Goal: Task Accomplishment & Management: Manage account settings

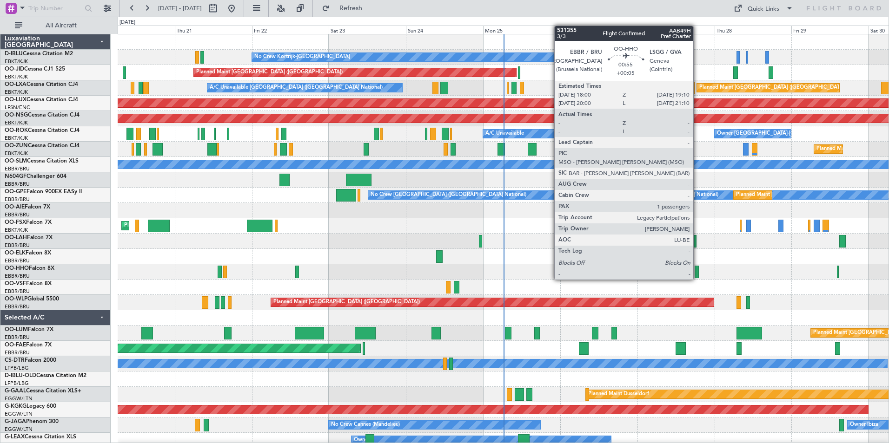
click at [697, 271] on div at bounding box center [696, 272] width 4 height 13
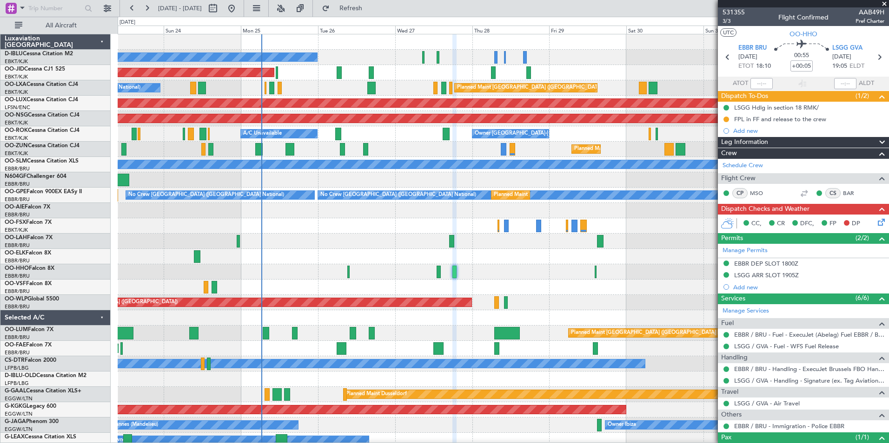
click at [383, 240] on div "Planned Maint [PERSON_NAME]-[GEOGRAPHIC_DATA][PERSON_NAME] ([GEOGRAPHIC_DATA][P…" at bounding box center [503, 241] width 771 height 15
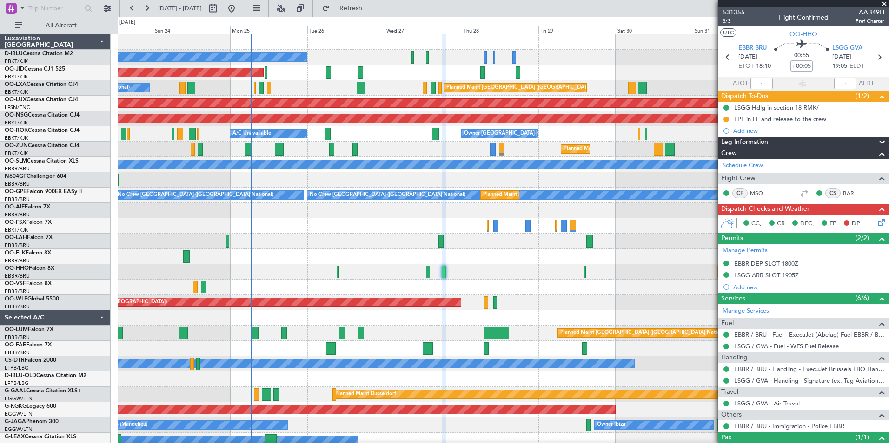
click at [621, 305] on div "Planned Maint [GEOGRAPHIC_DATA] ([GEOGRAPHIC_DATA])" at bounding box center [503, 302] width 771 height 15
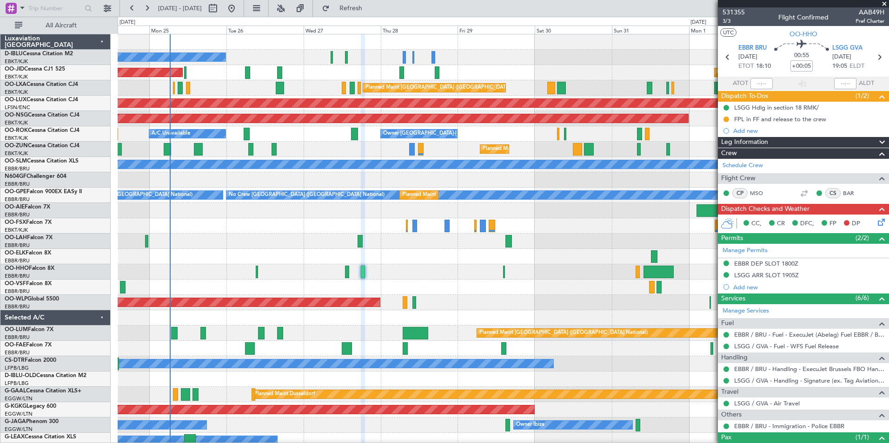
click at [226, 322] on div at bounding box center [503, 317] width 771 height 15
click at [0, 323] on html "24 Aug 2025 - 03 Sep 2025 Refresh Quick Links All Aircraft No Crew Kortrijk-Wev…" at bounding box center [444, 221] width 889 height 443
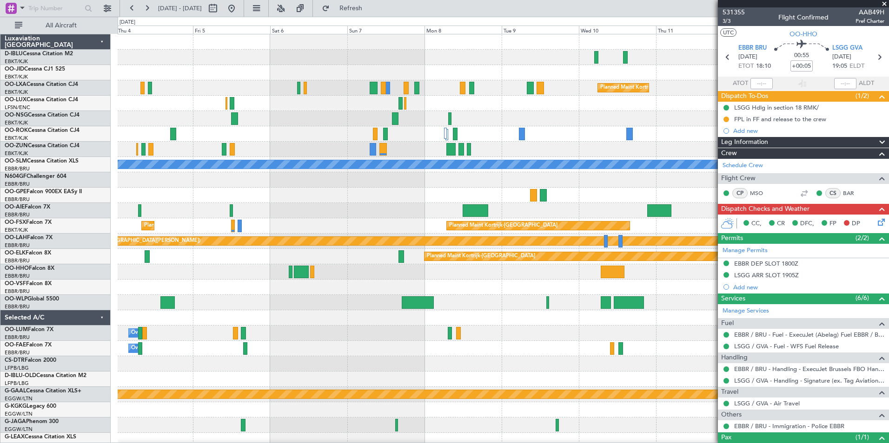
click at [109, 325] on div "No Crew Brussels (Brussels National) Planned Maint Kortrijk-Wevelgem Planned Ma…" at bounding box center [444, 230] width 889 height 427
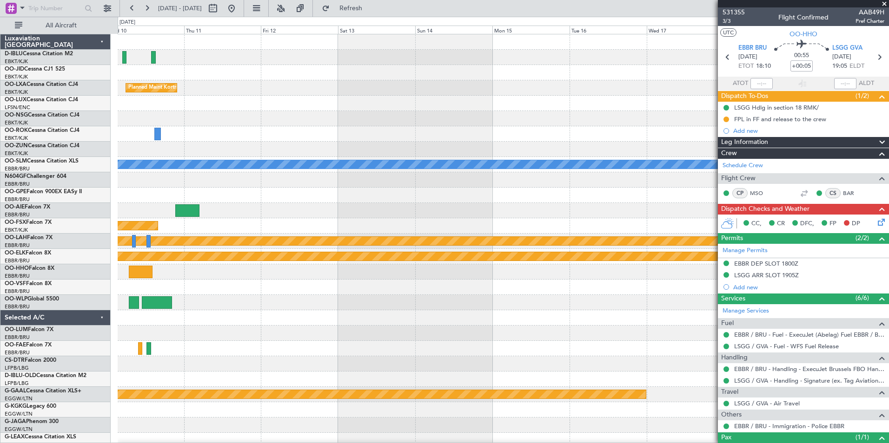
click at [77, 353] on div "Planned Maint Kortrijk-Wevelgem A/C Unavailable Monchengladbach Planned Maint K…" at bounding box center [444, 230] width 889 height 427
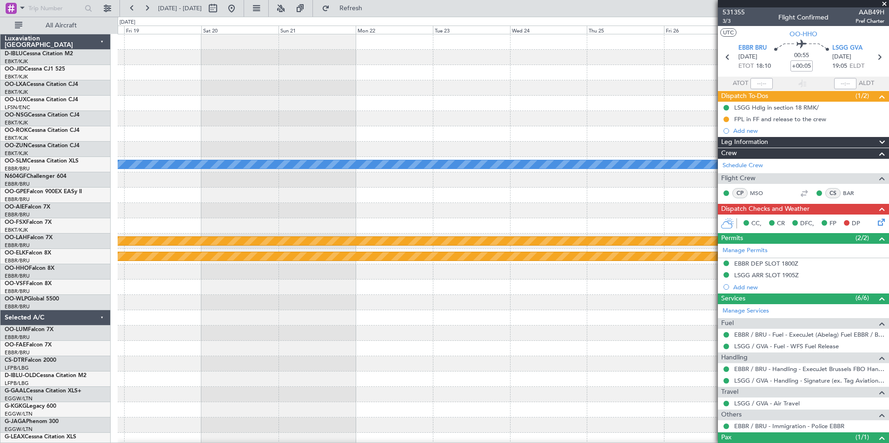
click at [21, 359] on div "A/C Unavailable Monchengladbach Planned Maint Alton-st Louis (St Louis Regl) Pl…" at bounding box center [444, 230] width 889 height 427
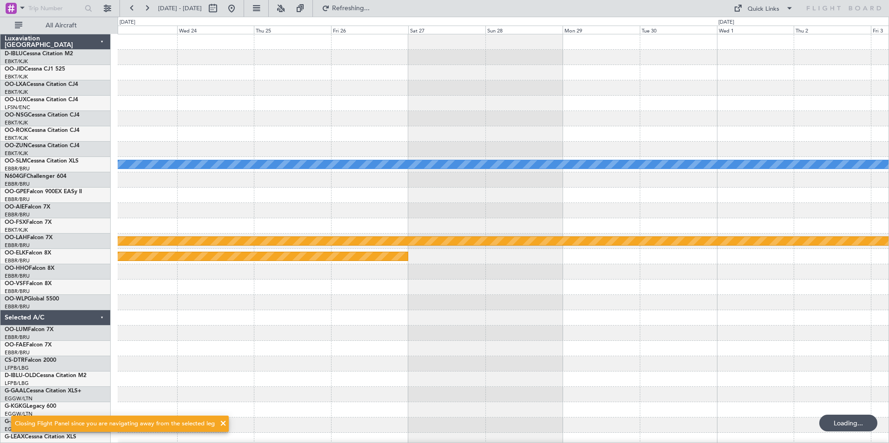
click at [101, 356] on div "A/C Unavailable Monchengladbach Planned Maint Alton-st Louis (St Louis Regl) Pl…" at bounding box center [444, 230] width 889 height 427
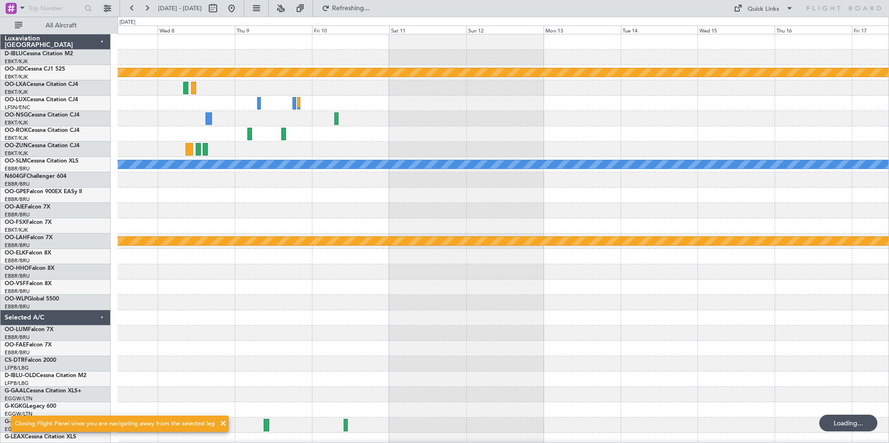
click at [187, 347] on div at bounding box center [503, 348] width 771 height 15
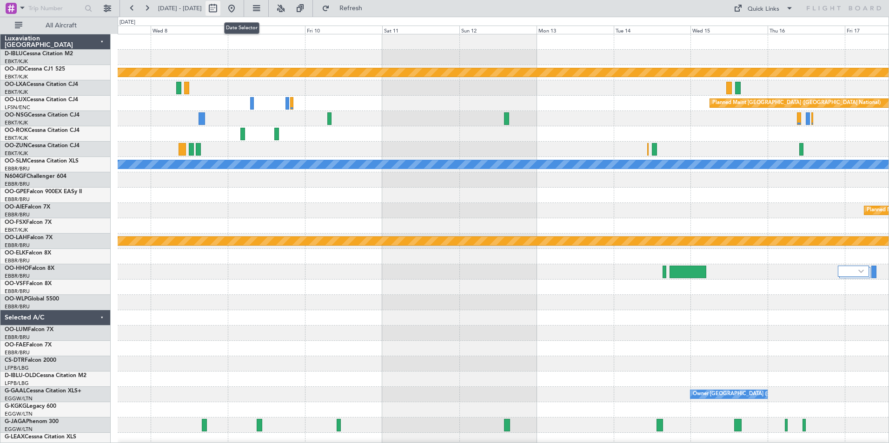
click at [220, 7] on button at bounding box center [212, 8] width 15 height 15
select select "10"
select select "2025"
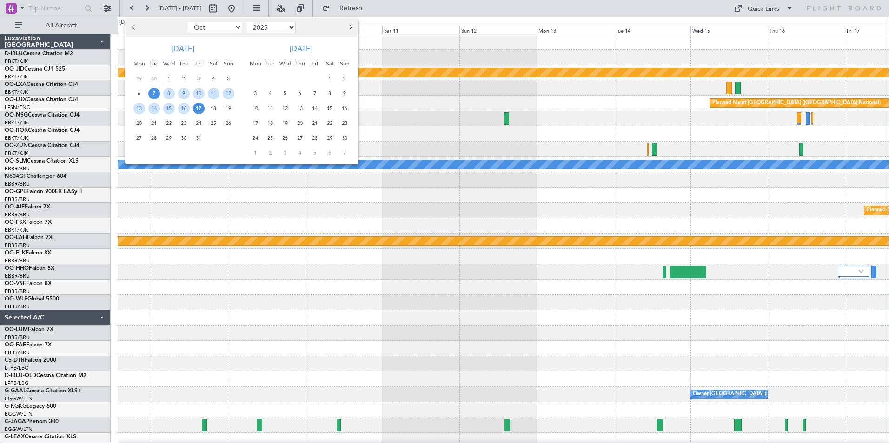
click at [372, 59] on div at bounding box center [444, 221] width 889 height 443
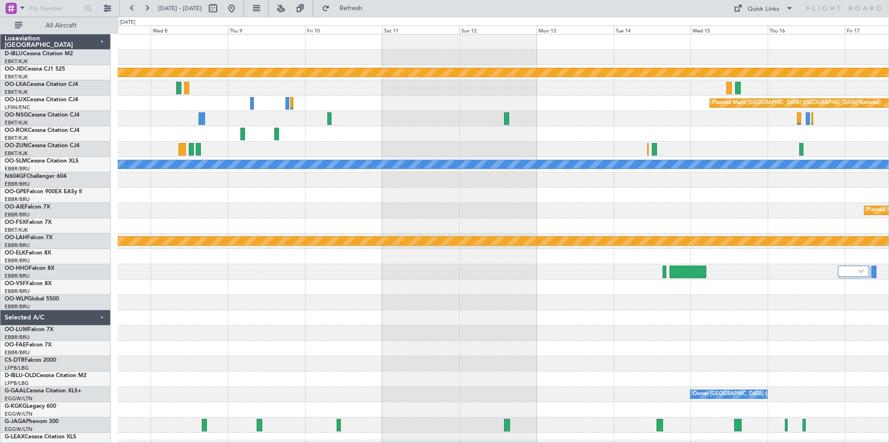
click at [407, 131] on div at bounding box center [503, 133] width 771 height 15
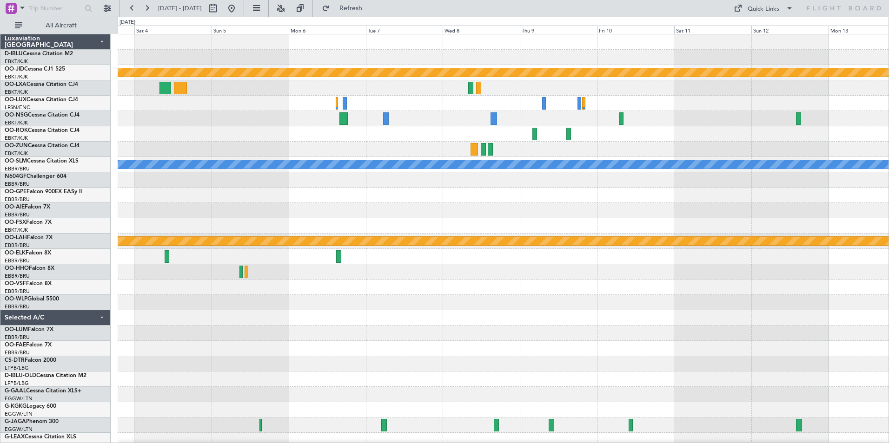
click at [719, 148] on div "null Kortrijk-Wevelgem Planned Maint Brussels (Brussels National) A/C Unavailab…" at bounding box center [503, 325] width 771 height 583
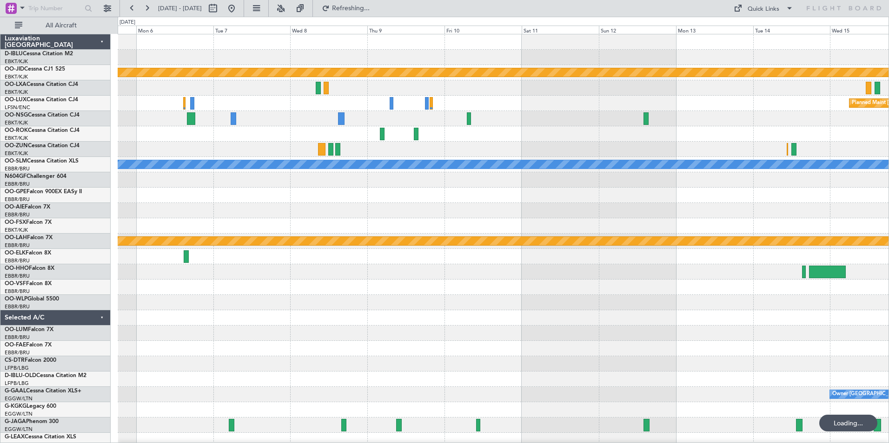
click at [40, 202] on div "null Kortrijk-Wevelgem Planned Maint Brussels (Brussels National) A/C Unavailab…" at bounding box center [444, 230] width 889 height 427
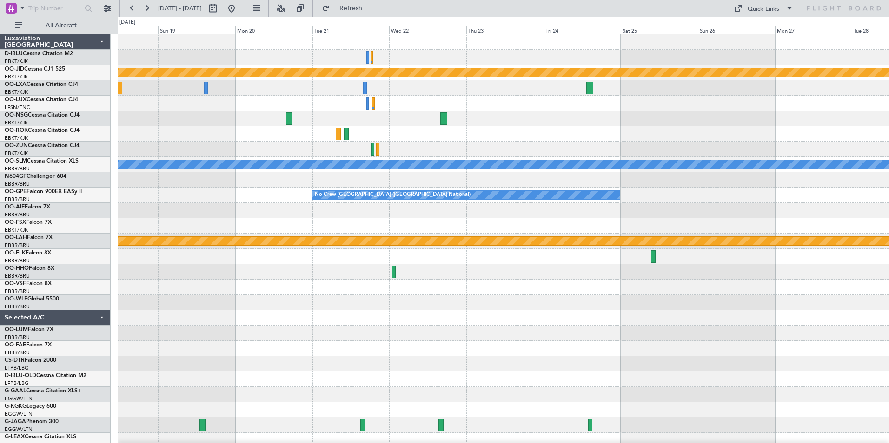
click at [0, 215] on html "03 Oct 2025 - 13 Oct 2025 Refresh Quick Links All Aircraft null Kortrijk-Wevelg…" at bounding box center [444, 221] width 889 height 443
click at [508, 108] on div "Planned Maint [GEOGRAPHIC_DATA] ([GEOGRAPHIC_DATA] National)" at bounding box center [503, 103] width 771 height 15
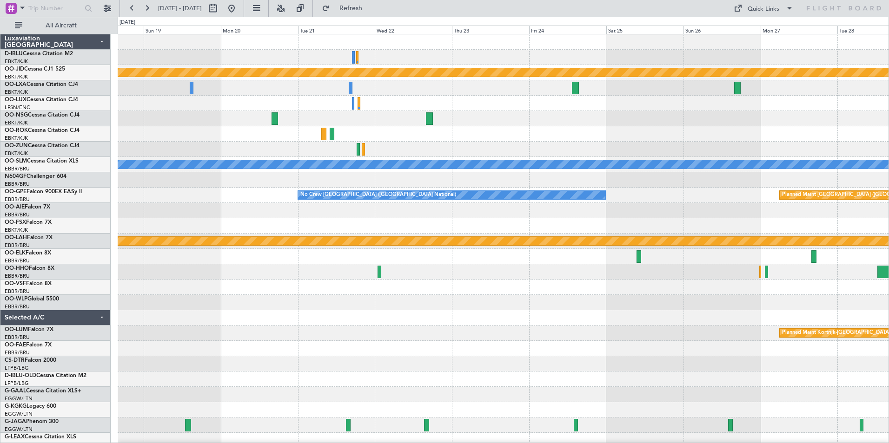
click at [493, 103] on div "Planned Maint [GEOGRAPHIC_DATA] ([GEOGRAPHIC_DATA] National)" at bounding box center [503, 103] width 771 height 15
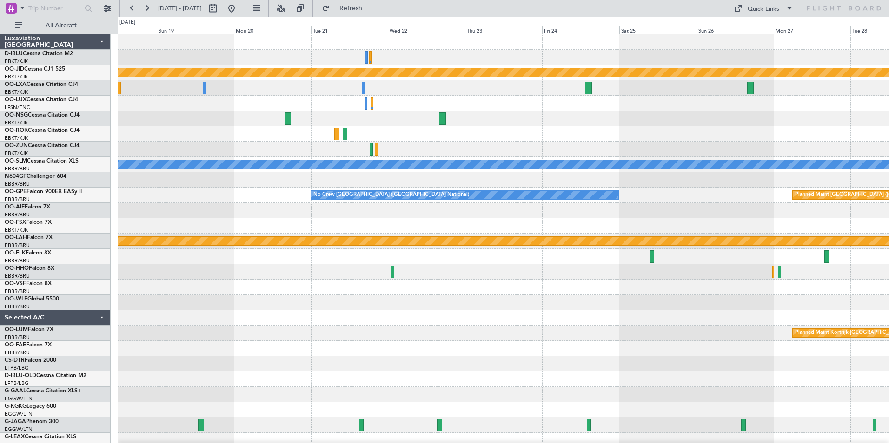
click at [381, 139] on div "null Kortrijk-Wevelgem Planned Maint Brussels (Brussels National) A/C Unavailab…" at bounding box center [503, 325] width 771 height 583
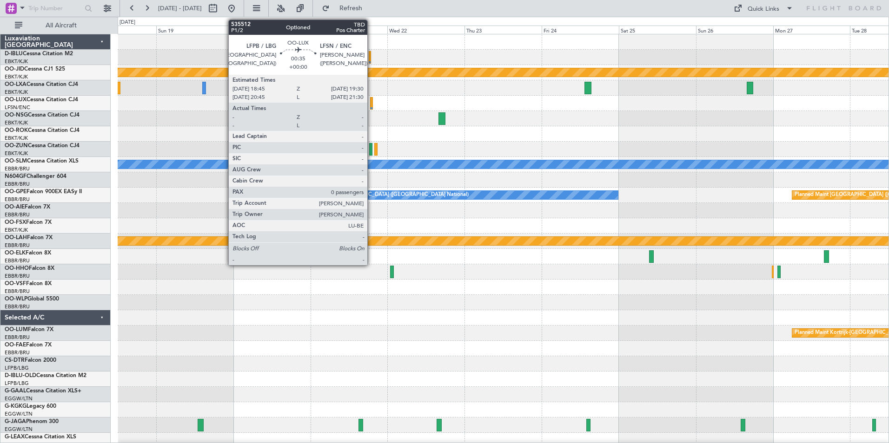
click at [371, 106] on div at bounding box center [371, 103] width 3 height 13
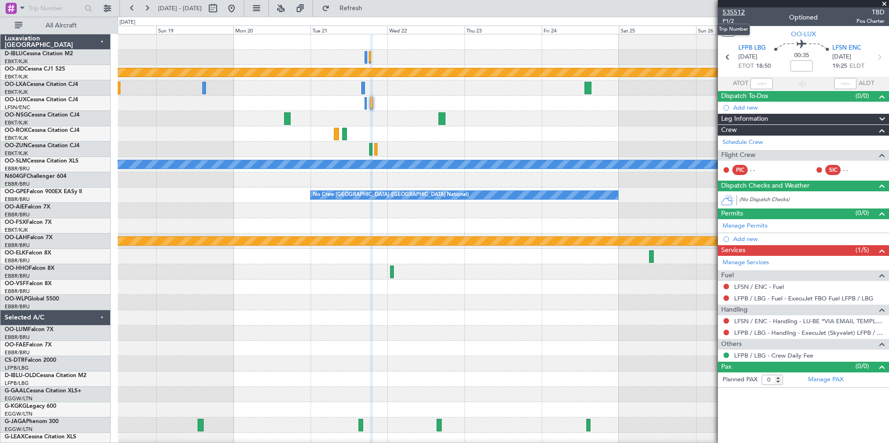
click at [733, 11] on span "535512" at bounding box center [733, 12] width 22 height 10
click at [882, 2] on span at bounding box center [883, 4] width 9 height 8
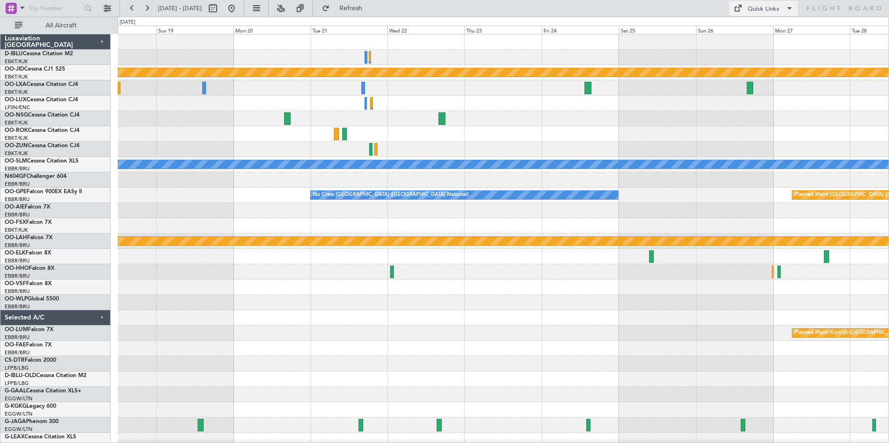
click at [747, 10] on button "Quick Links" at bounding box center [763, 8] width 69 height 15
click at [748, 26] on button "Trip Builder" at bounding box center [764, 31] width 70 height 22
click at [220, 4] on button at bounding box center [212, 8] width 15 height 15
select select "10"
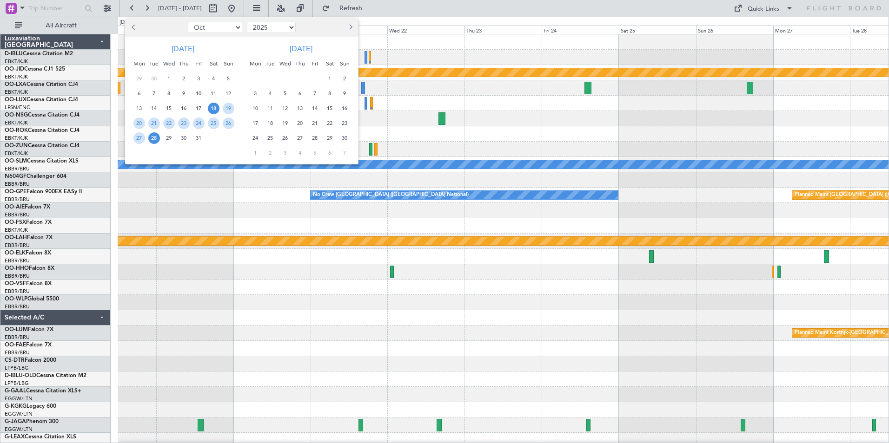
click at [267, 29] on select "2015 2016 2017 2018 2019 2020 2021 2022 2023 2024 2025 2026 2027 2028 2029 2030…" at bounding box center [271, 27] width 49 height 11
select select "2024"
click at [247, 22] on select "2015 2016 2017 2018 2019 2020 2021 2022 2023 2024 2025 2026 2027 2028 2029 2030…" at bounding box center [271, 27] width 49 height 11
click at [200, 79] on span "4" at bounding box center [199, 79] width 12 height 12
click at [198, 103] on span "18" at bounding box center [199, 109] width 12 height 12
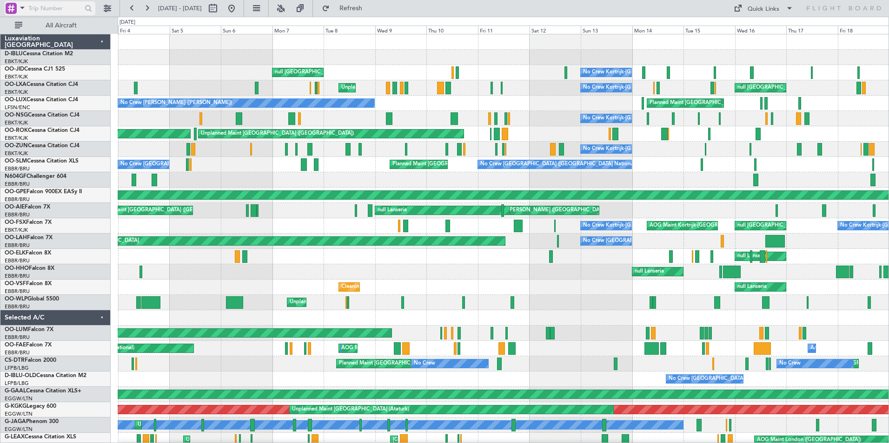
click at [11, 12] on div at bounding box center [11, 8] width 11 height 11
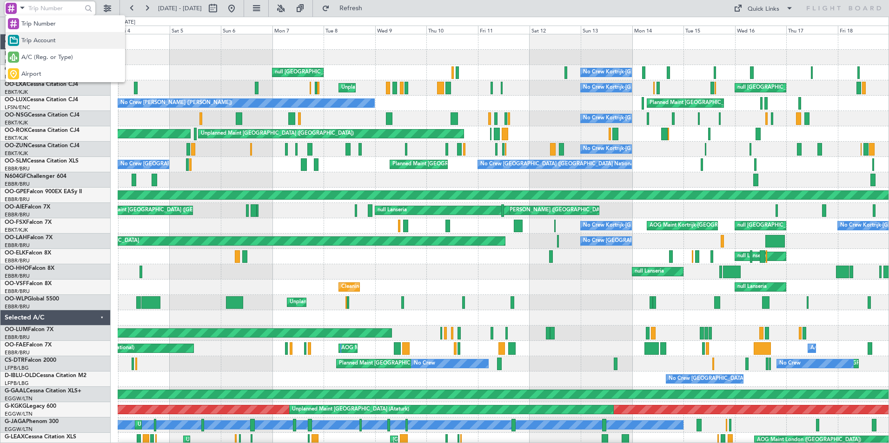
click at [41, 45] on span "Trip Account" at bounding box center [38, 40] width 34 height 9
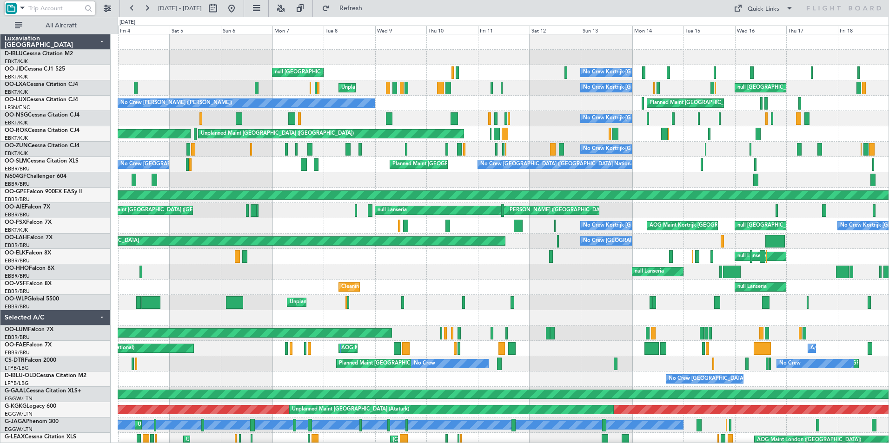
click at [51, 6] on input "text" at bounding box center [54, 8] width 53 height 14
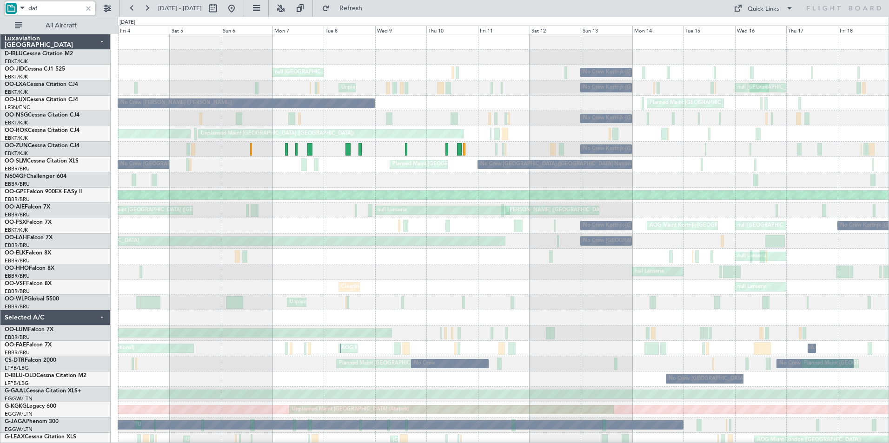
type input "daf"
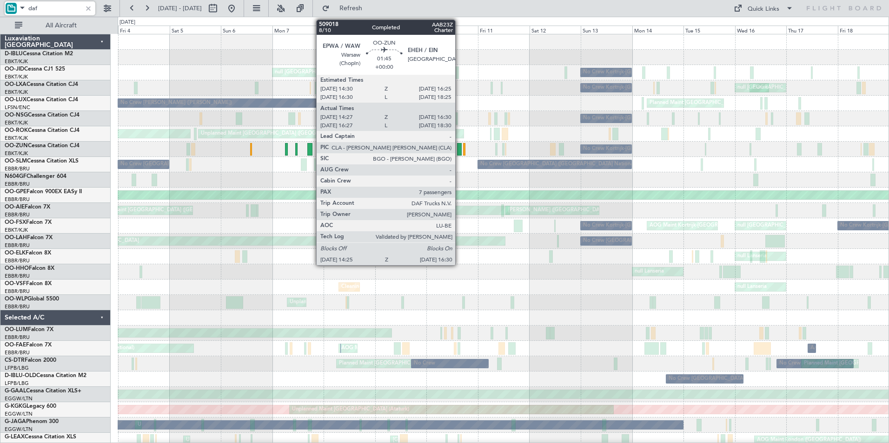
click at [459, 152] on div at bounding box center [459, 149] width 5 height 13
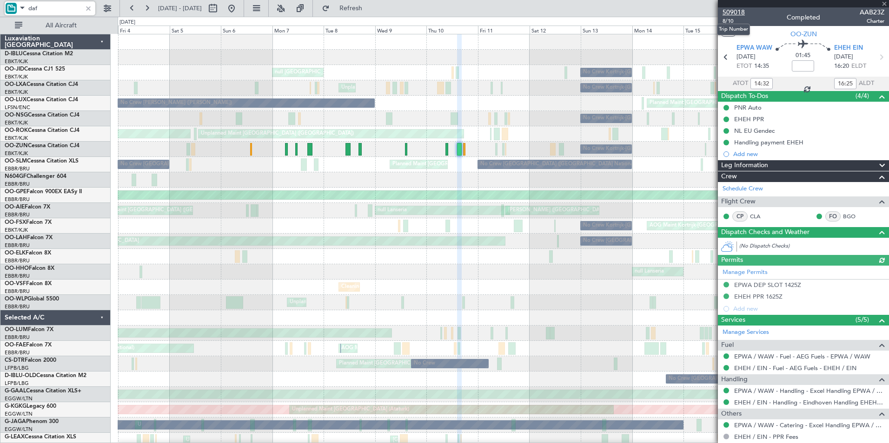
click at [739, 15] on span "509018" at bounding box center [733, 12] width 22 height 10
click at [18, 10] on span at bounding box center [22, 8] width 11 height 12
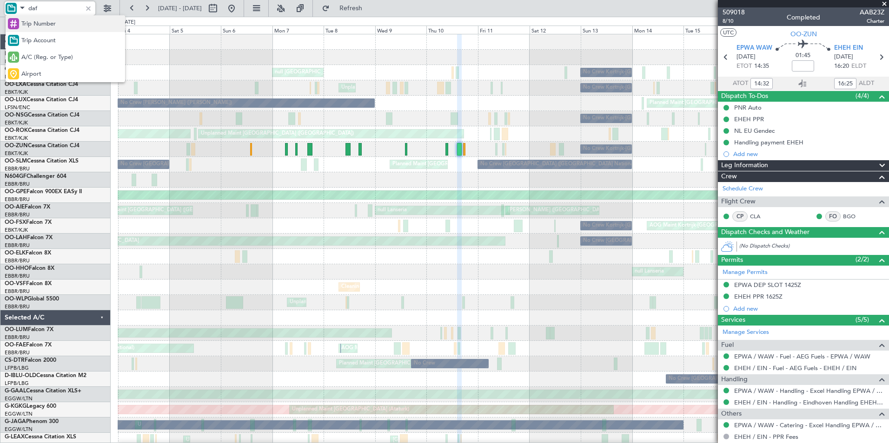
click at [24, 23] on span "Trip Number" at bounding box center [38, 24] width 34 height 9
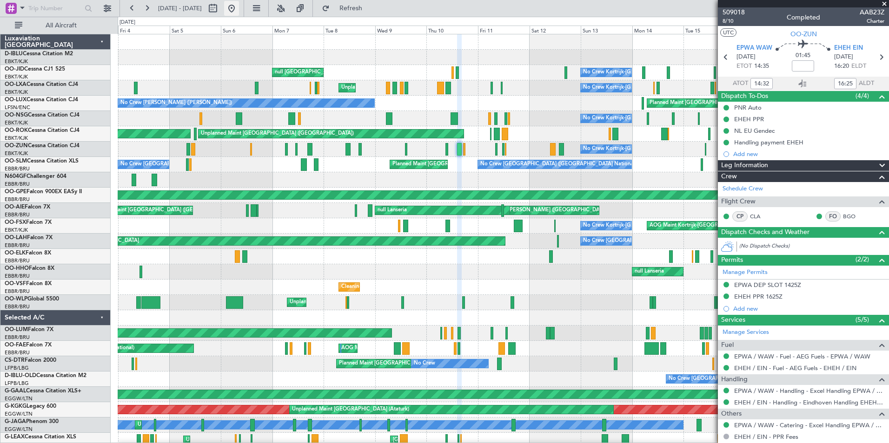
click at [239, 8] on button at bounding box center [231, 8] width 15 height 15
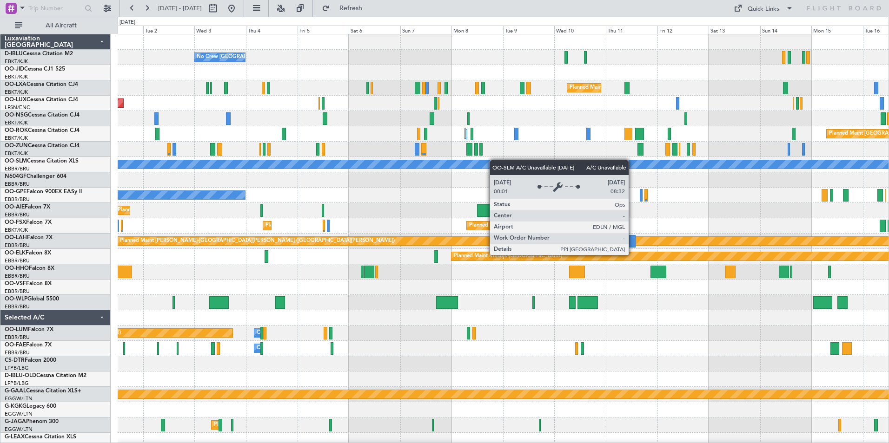
click at [538, 165] on div "No Crew Brussels (Brussels National) Planned Maint Kortrijk-Wevelgem Planned Ma…" at bounding box center [503, 348] width 771 height 629
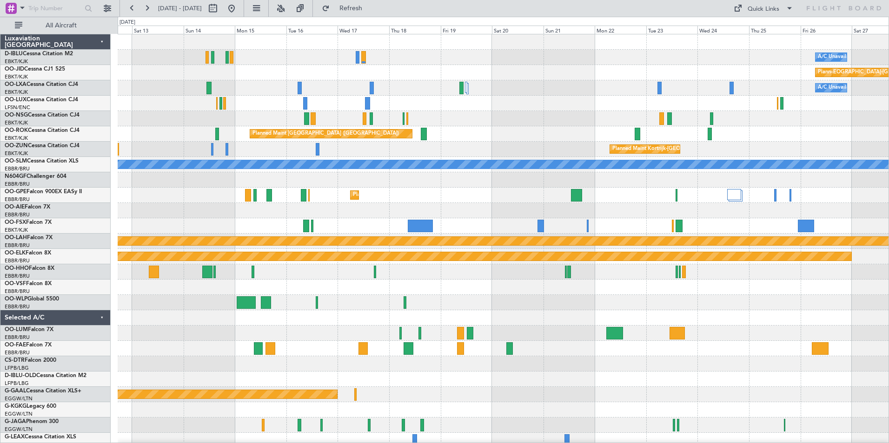
click at [28, 215] on div "A/C Unavailable Brussels (Brussels National) null Kortrijk-Wevelgem Planned Mai…" at bounding box center [444, 230] width 889 height 427
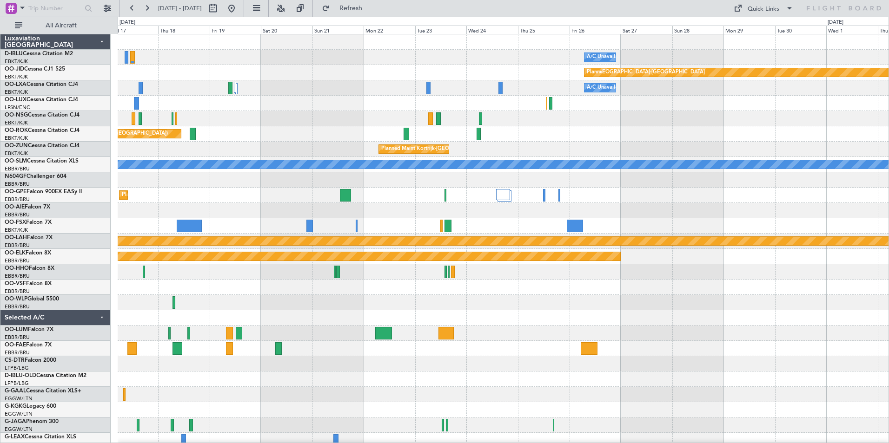
click at [0, 244] on html "01 Sep 2025 - 16 Sep 2025 Refresh Quick Links All Aircraft A/C Unavailable Brus…" at bounding box center [444, 221] width 889 height 443
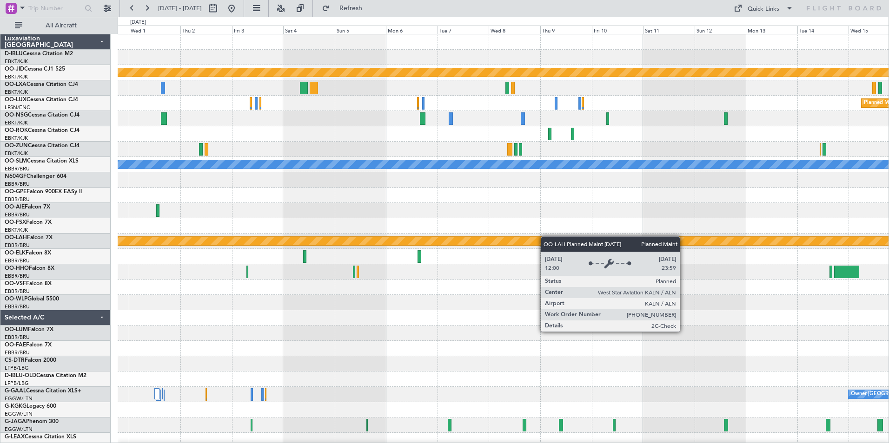
click at [508, 238] on div "A/C Unavailable Kortrijk-Wevelgem null Kortrijk-Wevelgem A/C Unavailable Planne…" at bounding box center [503, 325] width 771 height 583
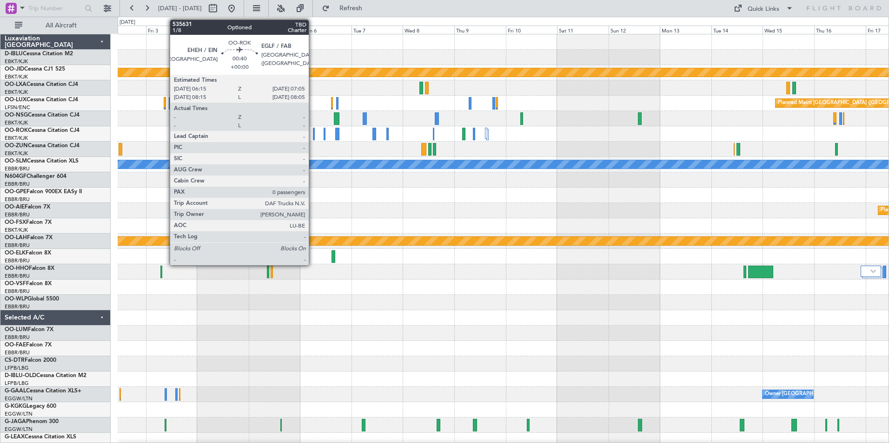
click at [313, 139] on div at bounding box center [314, 134] width 2 height 13
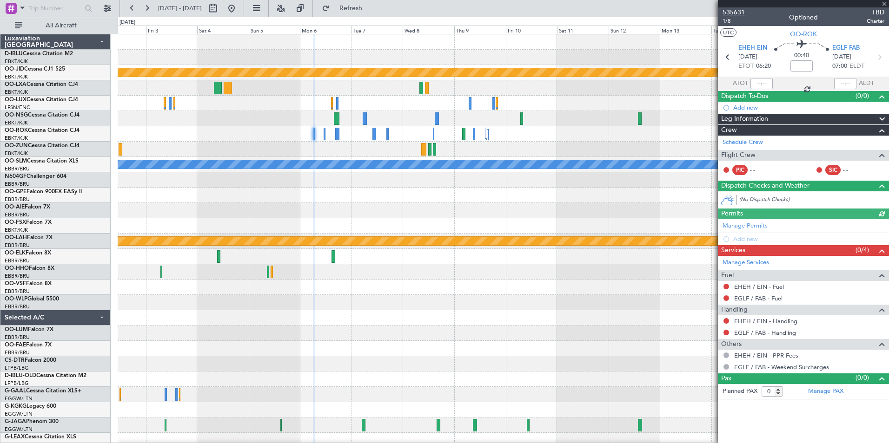
click at [742, 10] on span "535631" at bounding box center [733, 12] width 22 height 10
click at [220, 10] on button at bounding box center [212, 8] width 15 height 15
select select "10"
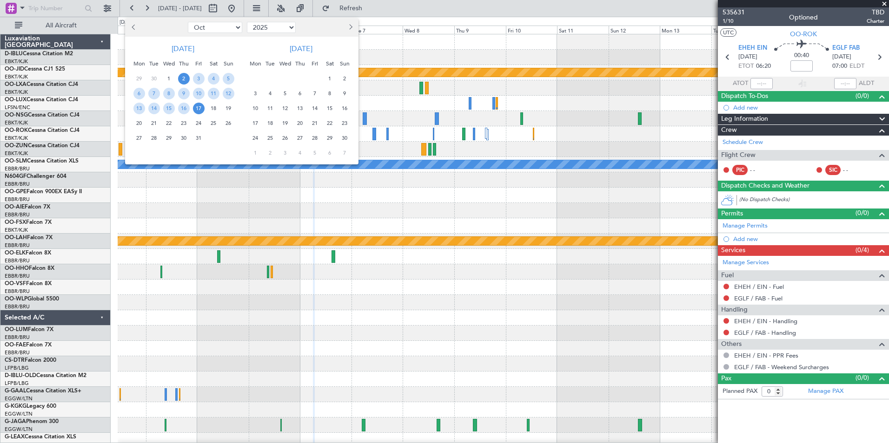
click at [274, 30] on select "2015 2016 2017 2018 2019 2020 2021 2022 2023 2024 2025 2026 2027 2028 2029 2030…" at bounding box center [271, 27] width 49 height 11
select select "2024"
click at [247, 22] on select "2015 2016 2017 2018 2019 2020 2021 2022 2023 2024 2025 2026 2027 2028 2029 2030…" at bounding box center [271, 27] width 49 height 11
click at [197, 75] on span "4" at bounding box center [199, 79] width 12 height 12
click at [201, 108] on span "18" at bounding box center [199, 109] width 12 height 12
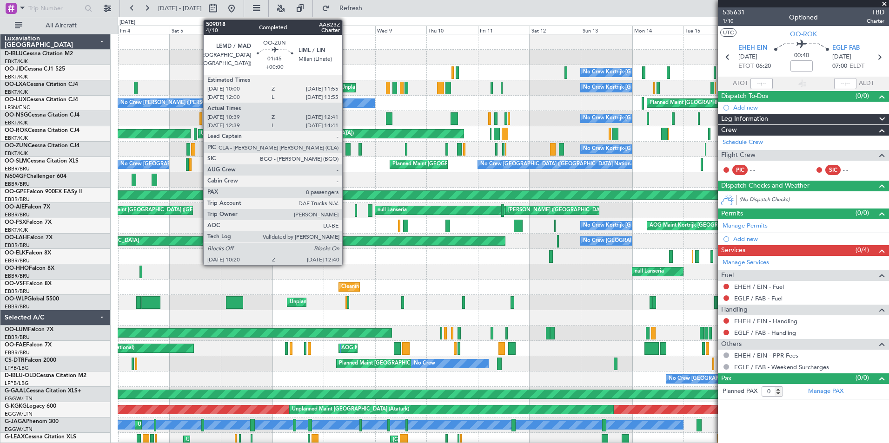
click at [346, 150] on div at bounding box center [347, 149] width 5 height 13
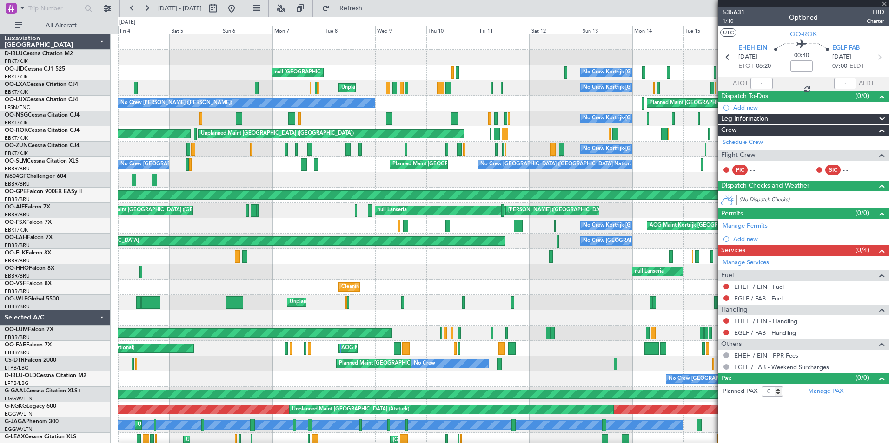
type input "10:44"
type input "12:36"
type input "8"
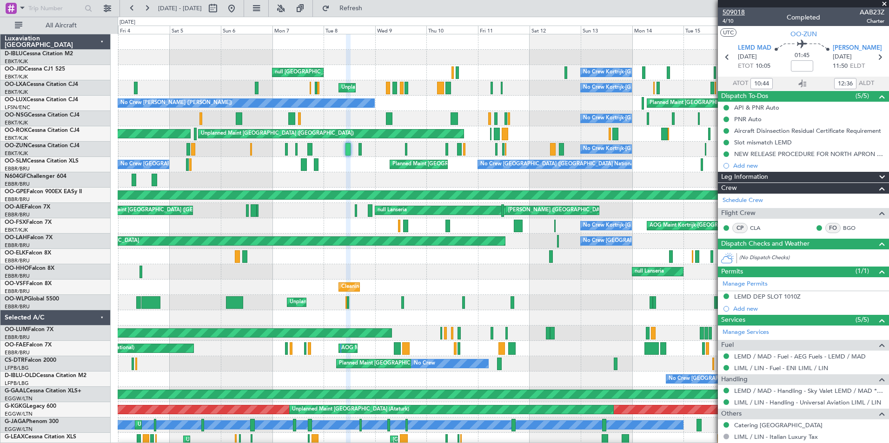
click at [734, 10] on span "509018" at bounding box center [733, 12] width 22 height 10
click at [239, 10] on button at bounding box center [231, 8] width 15 height 15
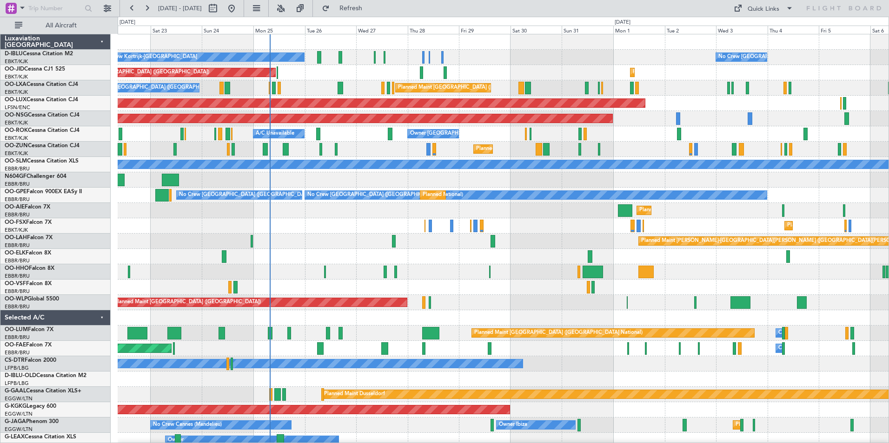
click at [474, 320] on div "No Crew Kortrijk-Wevelgem No Crew Brussels (Brussels National) Planned Maint Ko…" at bounding box center [503, 348] width 771 height 629
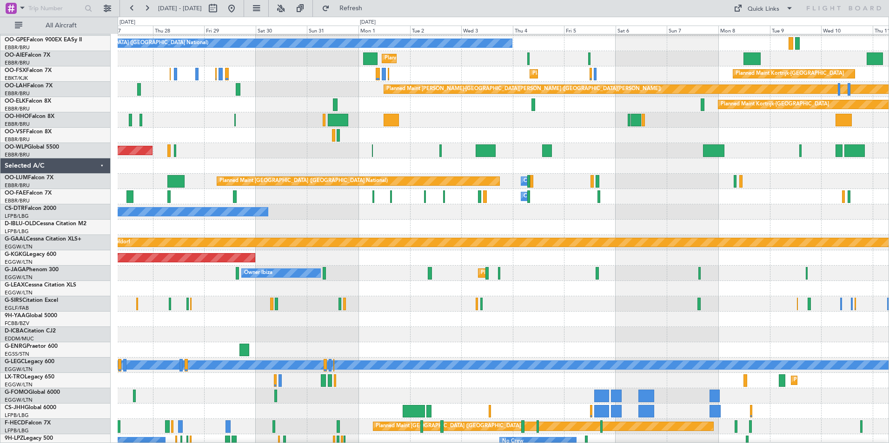
click at [311, 223] on div at bounding box center [503, 227] width 771 height 15
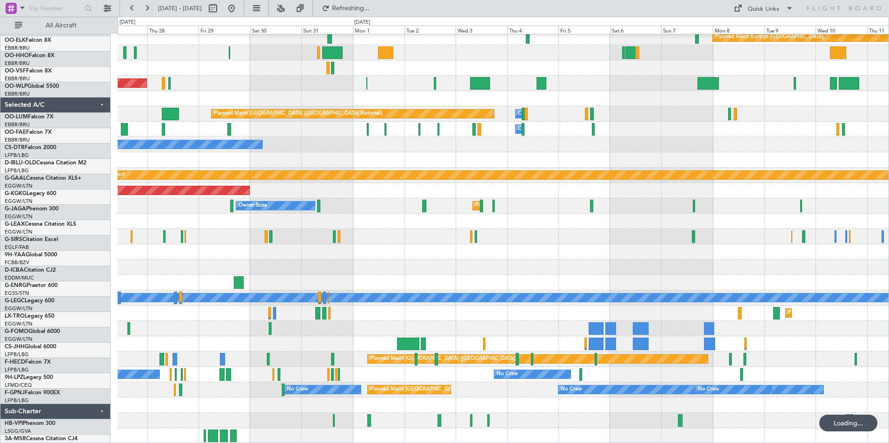
scroll to position [219, 0]
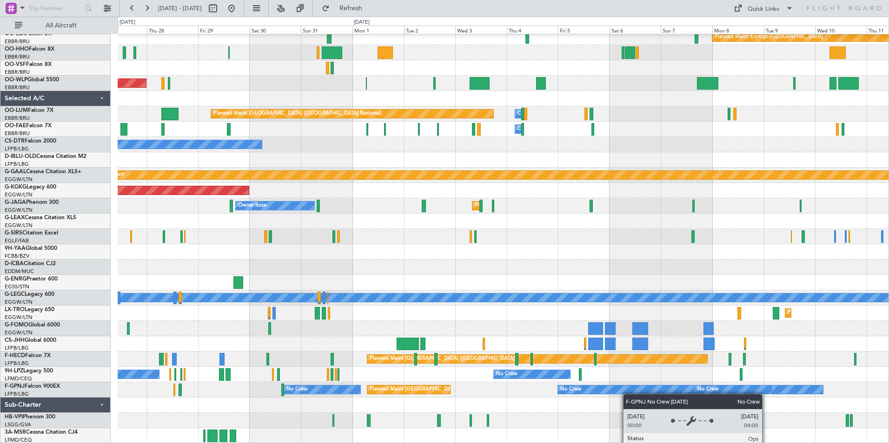
click at [627, 394] on div "Planned Maint Alton-st Louis (St Louis Regl) Planned Maint Kortrijk-Wevelgem Pl…" at bounding box center [503, 129] width 771 height 629
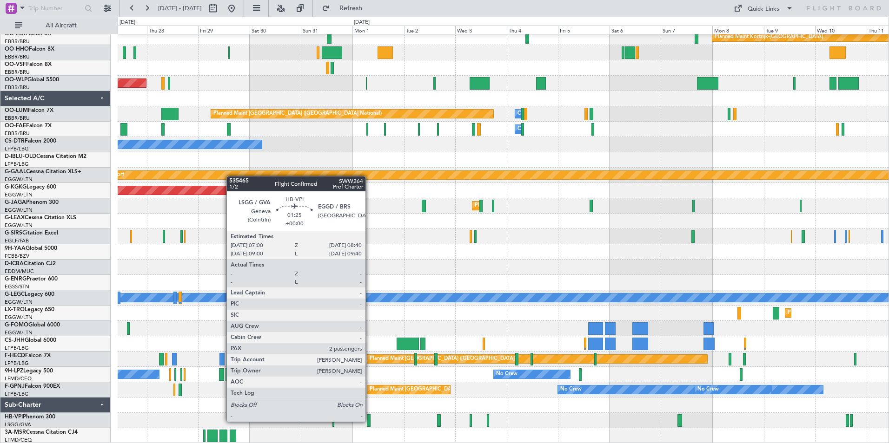
click at [370, 421] on div at bounding box center [369, 421] width 4 height 13
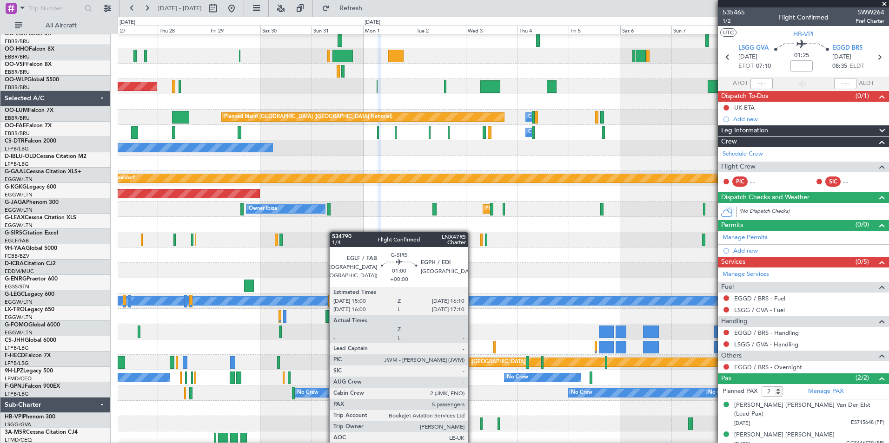
scroll to position [189, 0]
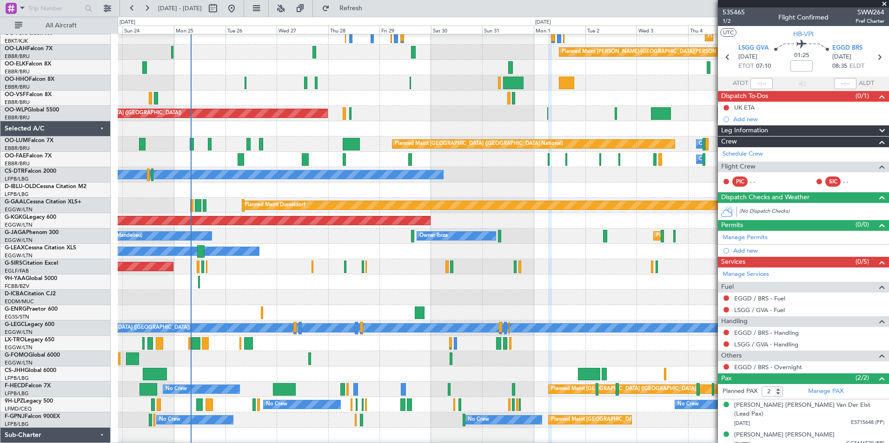
click at [504, 259] on div "Owner" at bounding box center [503, 251] width 771 height 15
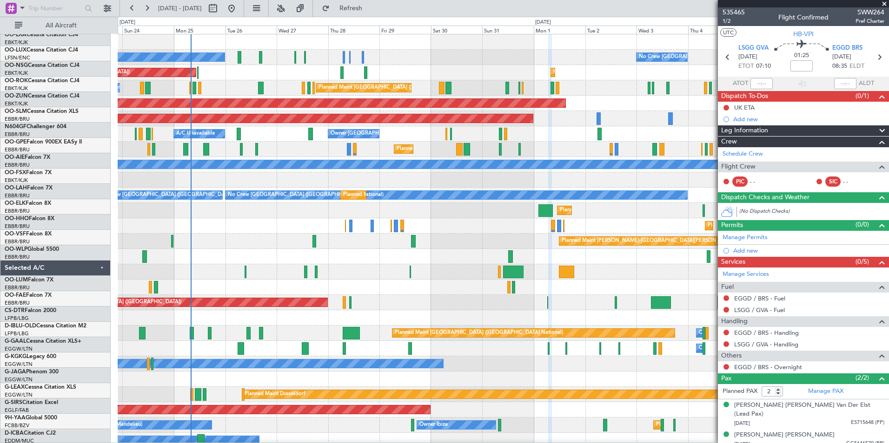
scroll to position [0, 0]
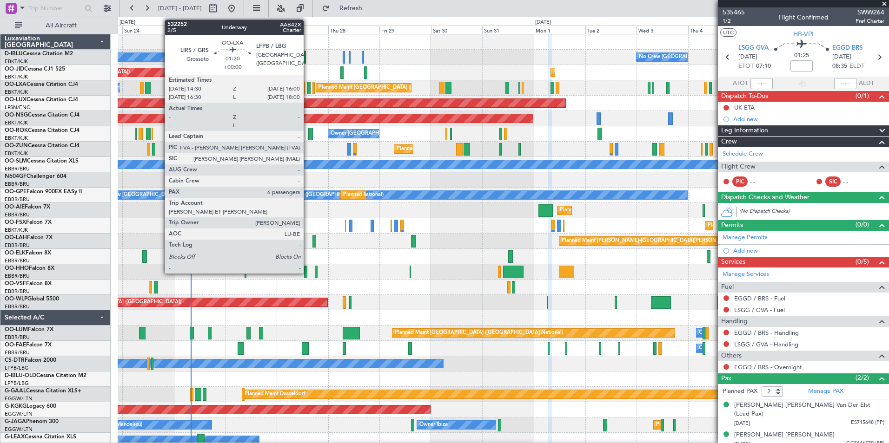
click at [308, 89] on div at bounding box center [308, 88] width 3 height 13
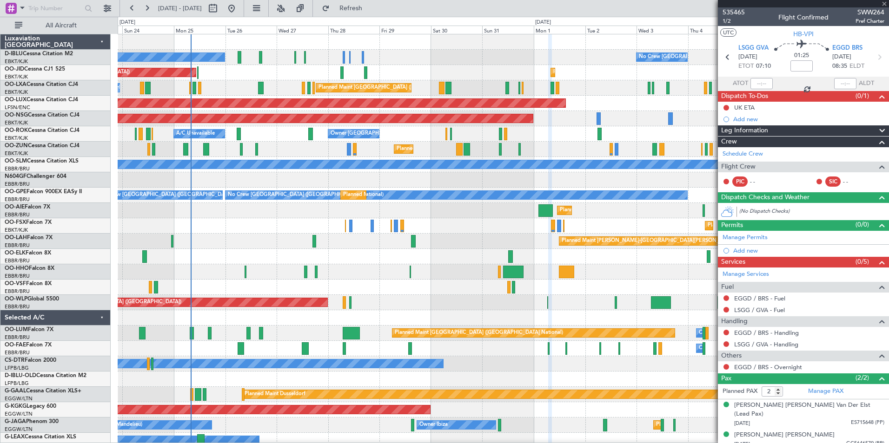
type input "6"
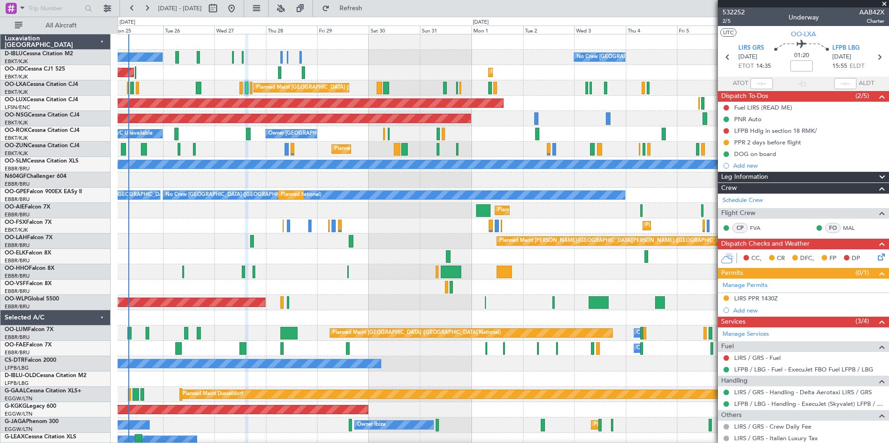
click at [412, 277] on div at bounding box center [503, 271] width 771 height 15
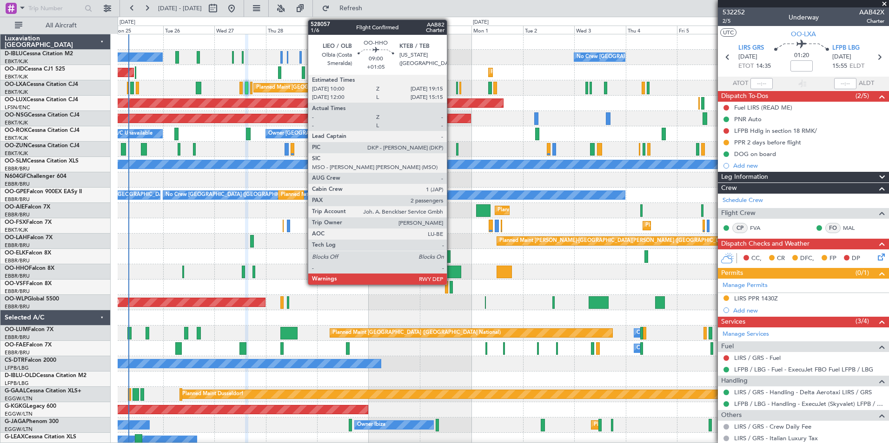
click at [451, 267] on div at bounding box center [451, 272] width 20 height 13
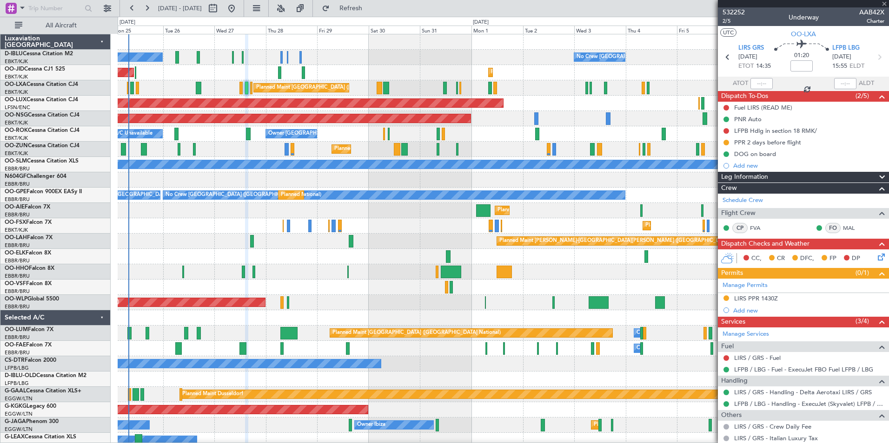
type input "+01:05"
type input "2"
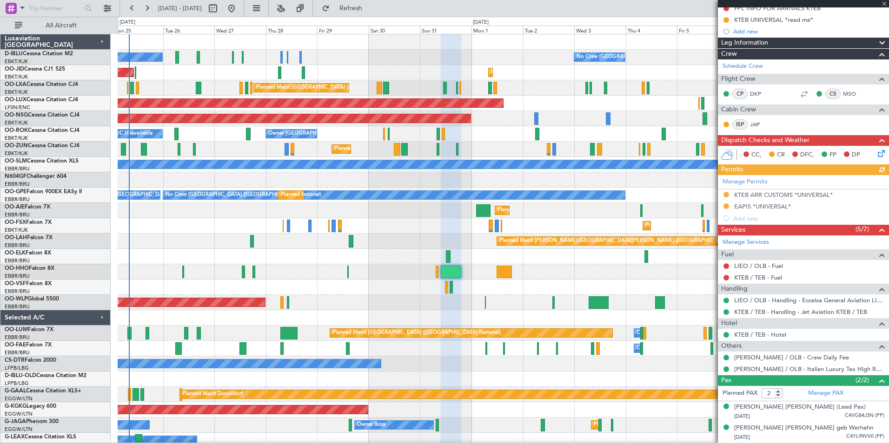
scroll to position [132, 0]
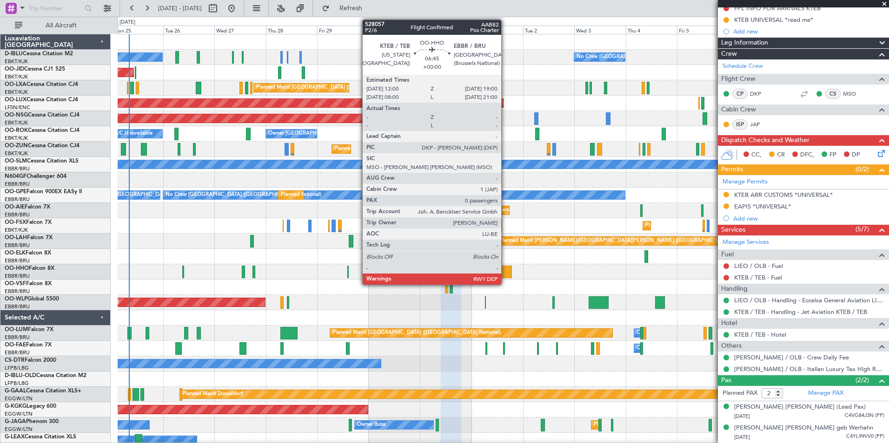
click at [505, 273] on div at bounding box center [503, 272] width 15 height 13
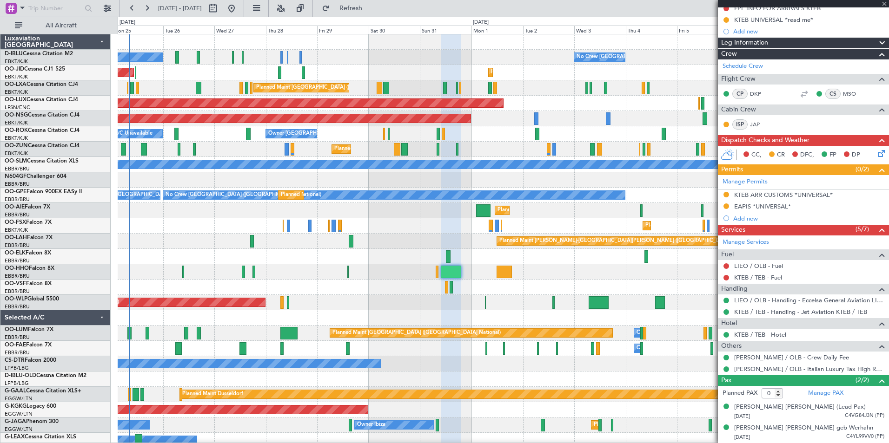
scroll to position [0, 0]
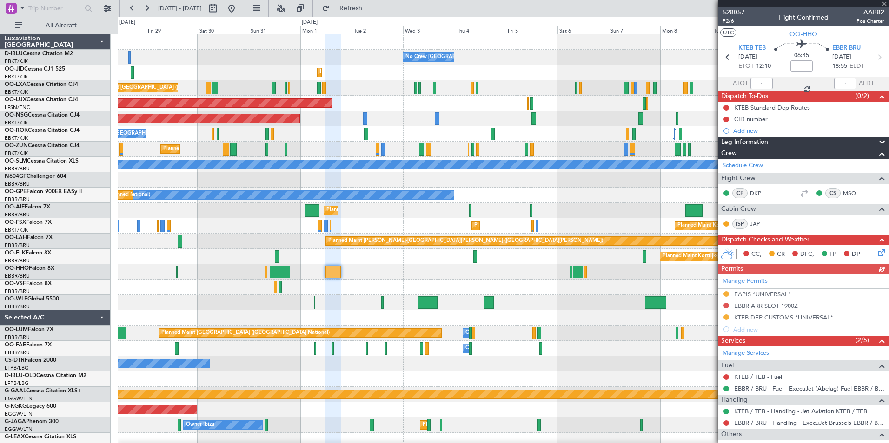
click at [419, 292] on div "No Crew Brussels (Brussels National) No Crew Kortrijk-Wevelgem Planned Maint Ko…" at bounding box center [503, 348] width 771 height 629
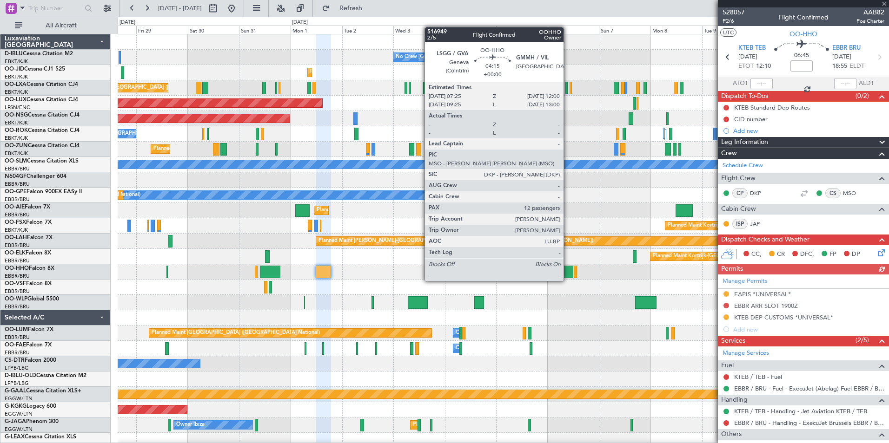
click at [568, 272] on div at bounding box center [568, 272] width 10 height 13
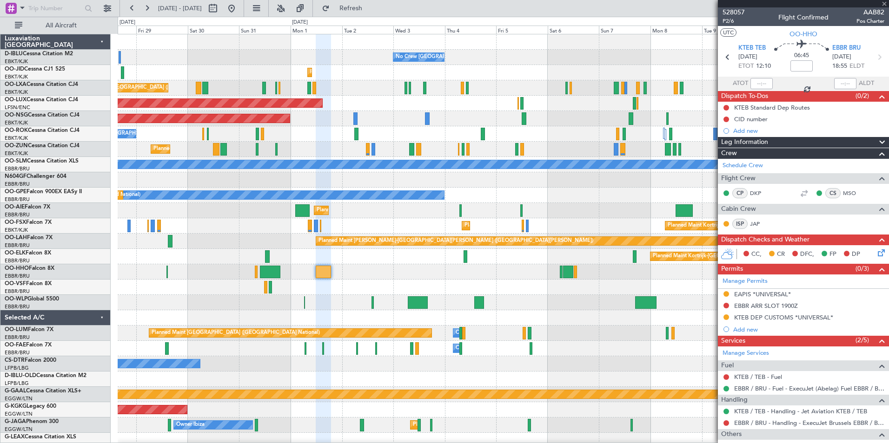
type input "12"
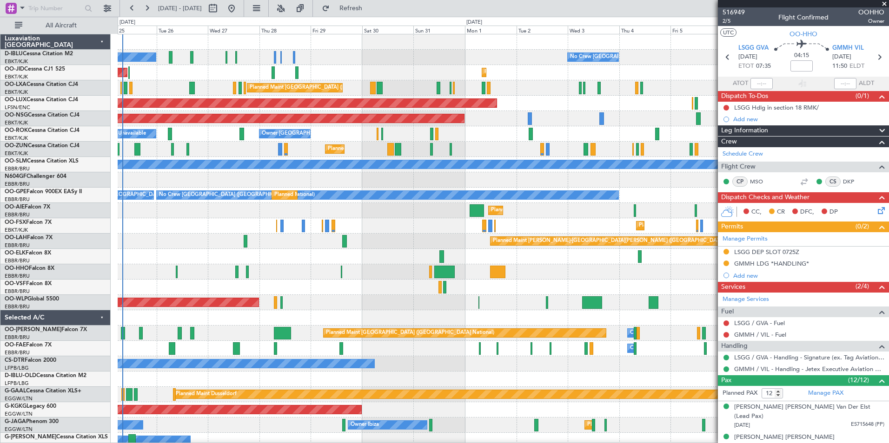
click at [640, 292] on div at bounding box center [503, 287] width 771 height 15
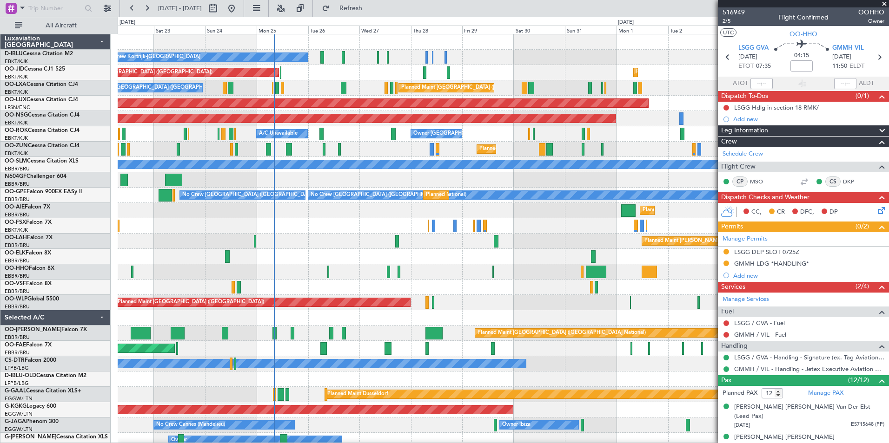
click at [511, 284] on div at bounding box center [503, 287] width 771 height 15
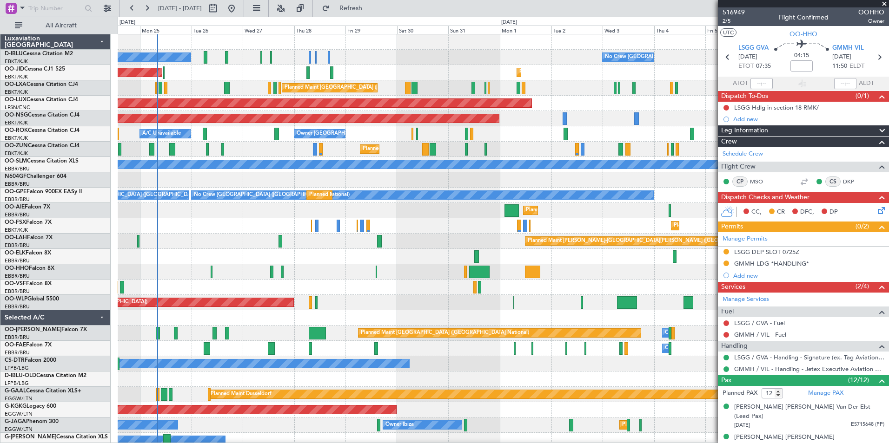
click at [433, 233] on div "No Crew Brussels (Brussels National) No Crew Kortrijk-Wevelgem Planned Maint Ko…" at bounding box center [503, 348] width 771 height 629
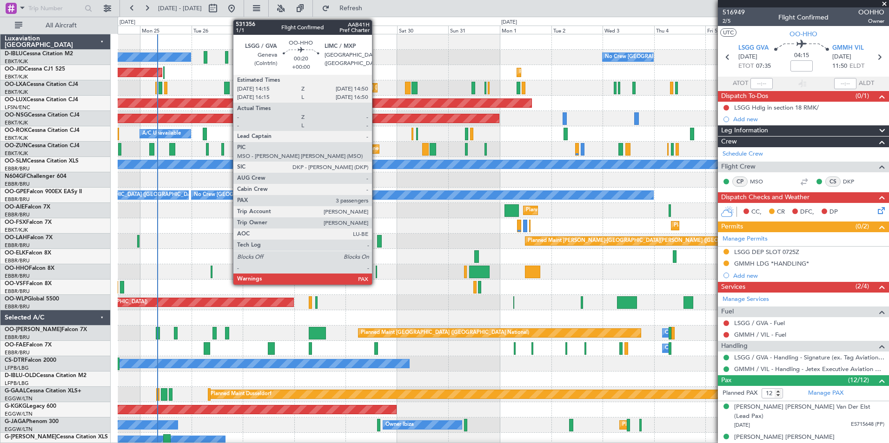
click at [376, 270] on div at bounding box center [376, 272] width 1 height 13
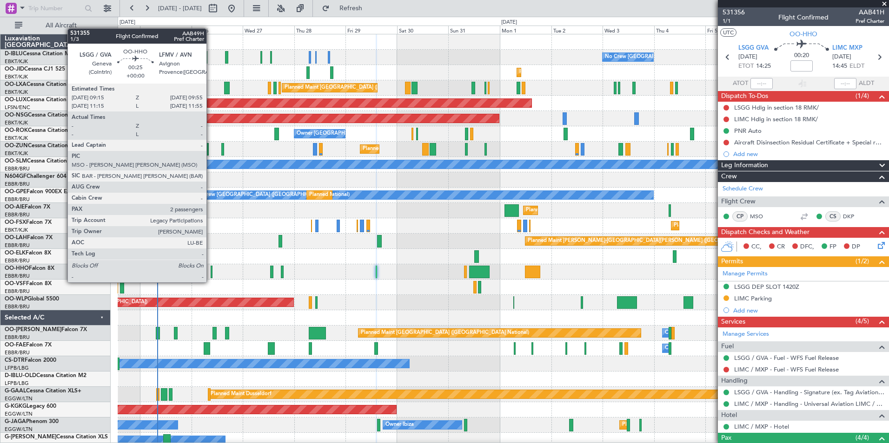
click at [211, 273] on div at bounding box center [212, 272] width 2 height 13
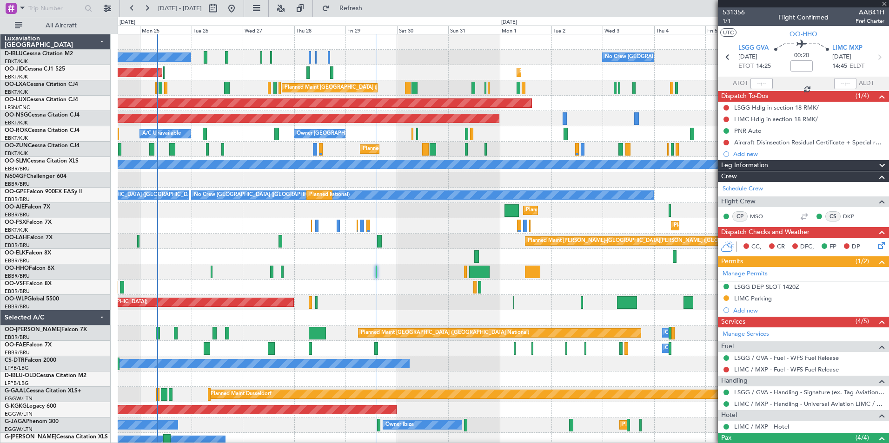
type input "2"
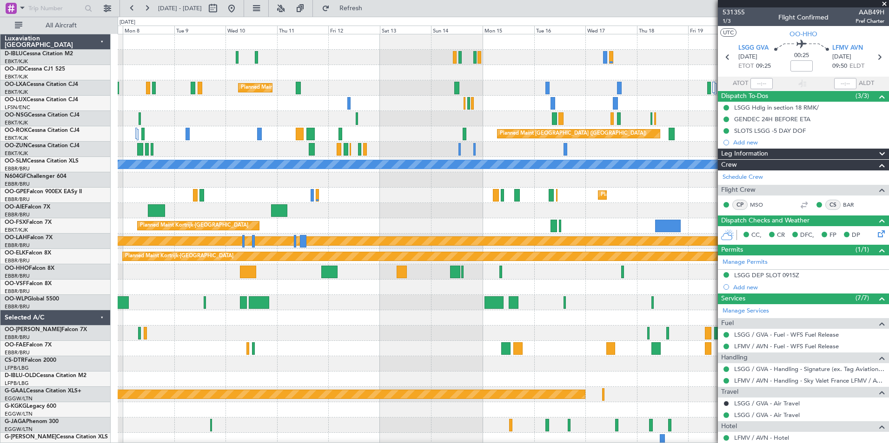
click at [419, 338] on div "A/C Unavailable Brussels (Brussels National) null Kortrijk-Wevelgem Planned Mai…" at bounding box center [503, 348] width 771 height 629
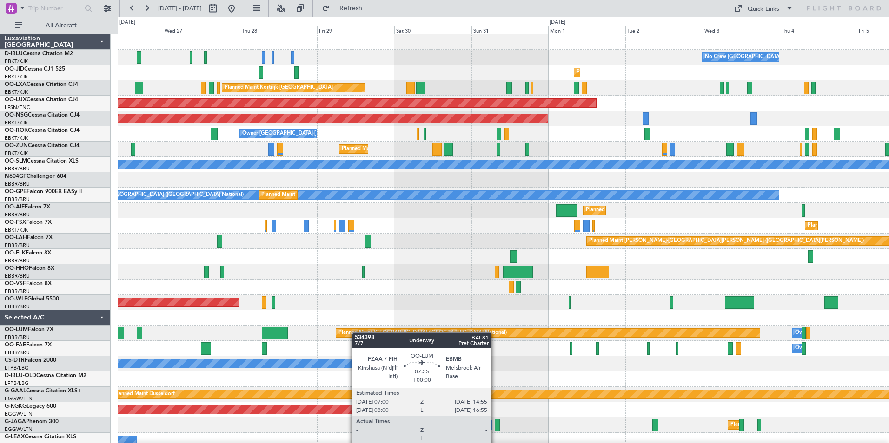
click at [51, 334] on div "No Crew [GEOGRAPHIC_DATA] ([GEOGRAPHIC_DATA] National) No Crew Kortrijk-[GEOGRA…" at bounding box center [444, 230] width 889 height 427
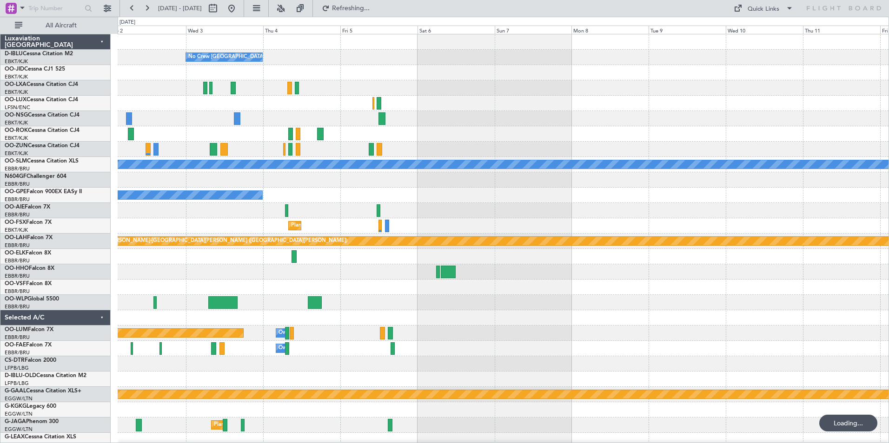
click at [129, 339] on div "No Crew [GEOGRAPHIC_DATA] ([GEOGRAPHIC_DATA] National) Planned Maint [GEOGRAPHI…" at bounding box center [503, 341] width 771 height 614
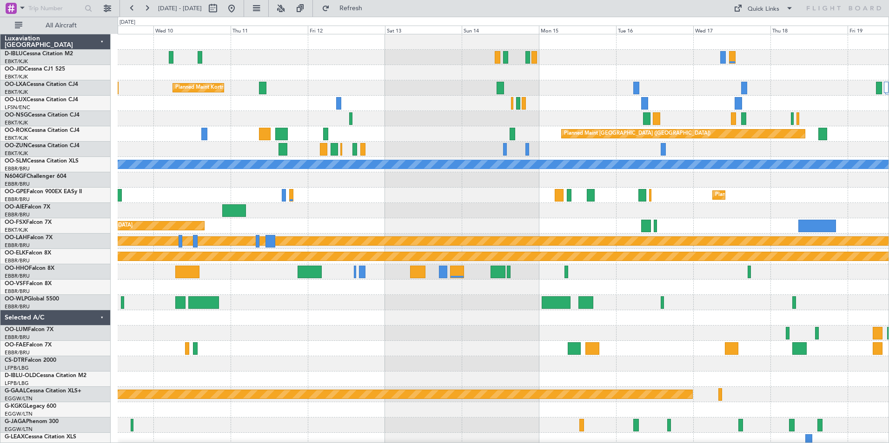
click at [0, 309] on html "[DATE] - [DATE] Refresh Quick Links All Aircraft Planned Maint [GEOGRAPHIC_DATA…" at bounding box center [444, 221] width 889 height 443
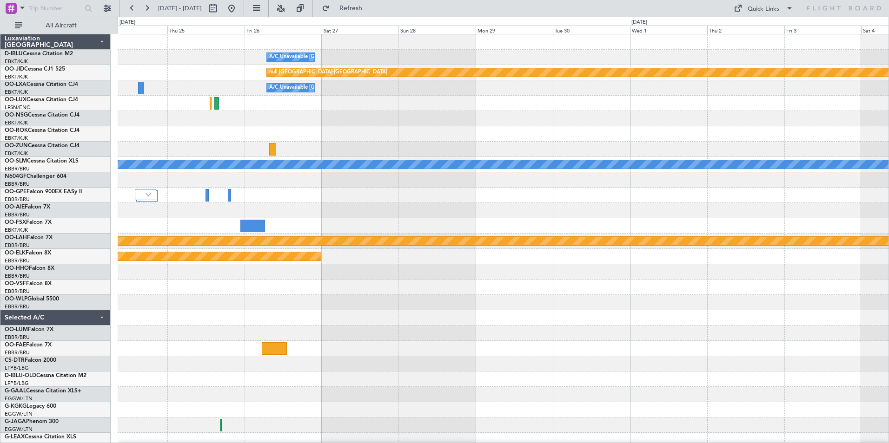
click at [0, 344] on html "[DATE] - [DATE] Refresh Quick Links All Aircraft A/C Unavailable [GEOGRAPHIC_DA…" at bounding box center [444, 221] width 889 height 443
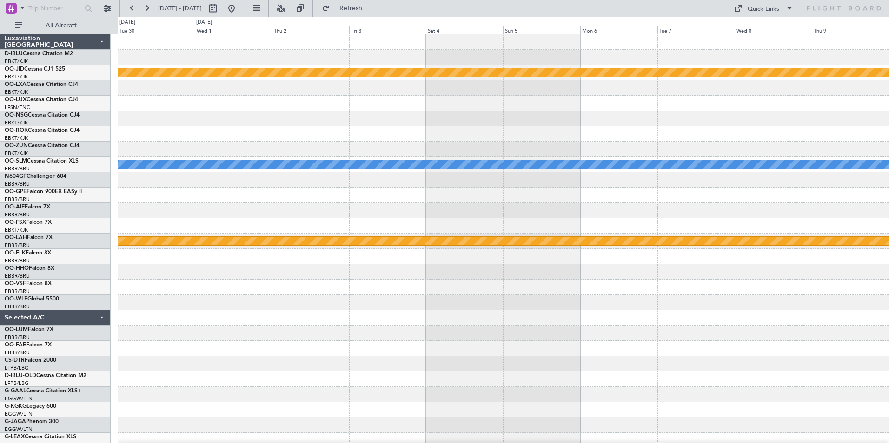
click at [183, 358] on div "null [GEOGRAPHIC_DATA]-[GEOGRAPHIC_DATA] A/C Unavailable [GEOGRAPHIC_DATA] Plan…" at bounding box center [503, 348] width 771 height 629
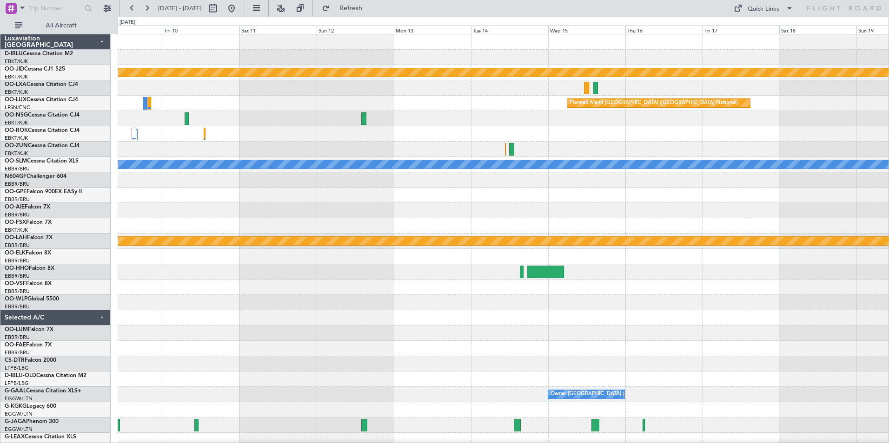
click at [0, 302] on html "[DATE] - [DATE] Refresh Quick Links All Aircraft null [GEOGRAPHIC_DATA]-[GEOGRA…" at bounding box center [444, 221] width 889 height 443
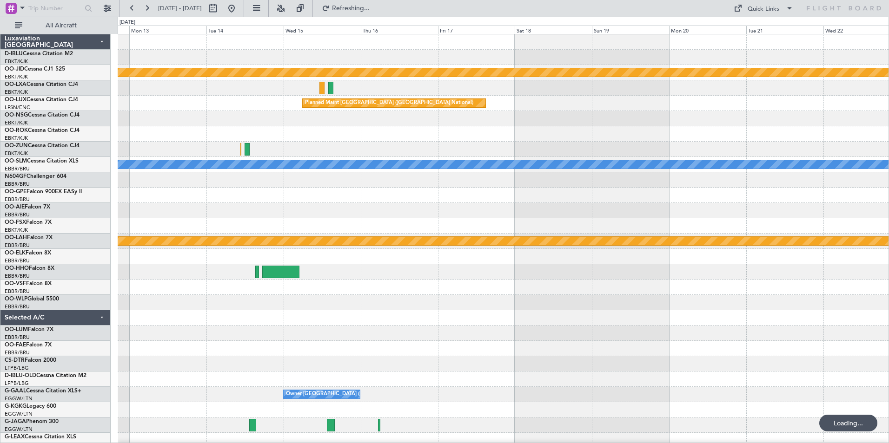
click at [123, 307] on div at bounding box center [503, 302] width 771 height 15
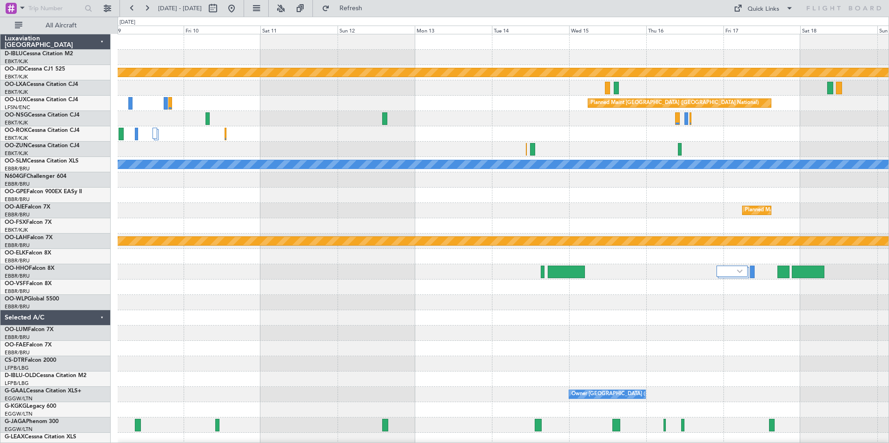
click at [612, 293] on div at bounding box center [503, 287] width 771 height 15
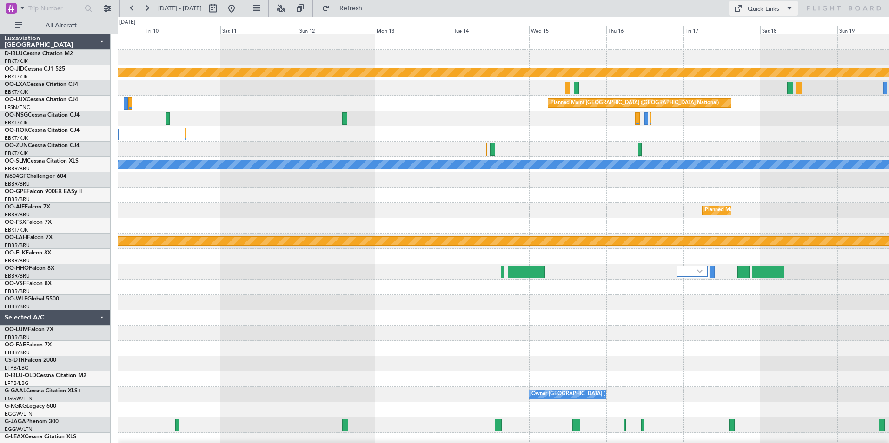
click at [759, 6] on div "Quick Links" at bounding box center [763, 9] width 32 height 9
click at [773, 32] on button "Trip Builder" at bounding box center [764, 31] width 70 height 22
click at [239, 12] on button at bounding box center [231, 8] width 15 height 15
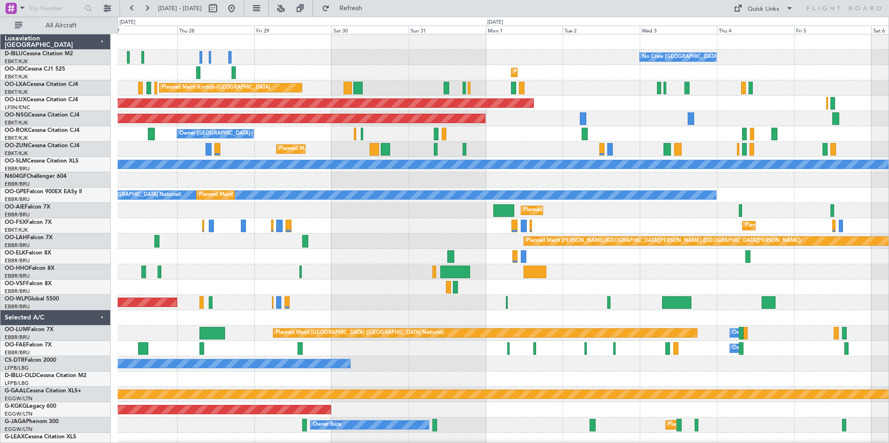
click at [164, 319] on div "No Crew Brussels (Brussels National) No Crew Kortrijk-Wevelgem Planned Maint Ko…" at bounding box center [503, 341] width 771 height 614
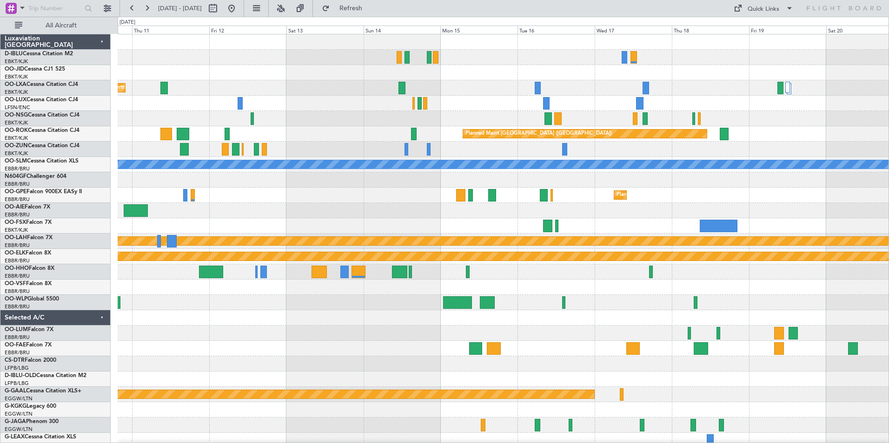
click at [171, 269] on div "Planned Maint Kortrijk-Wevelgem Planned Maint Paris (Le Bourget) A/C Unavailabl…" at bounding box center [503, 341] width 771 height 614
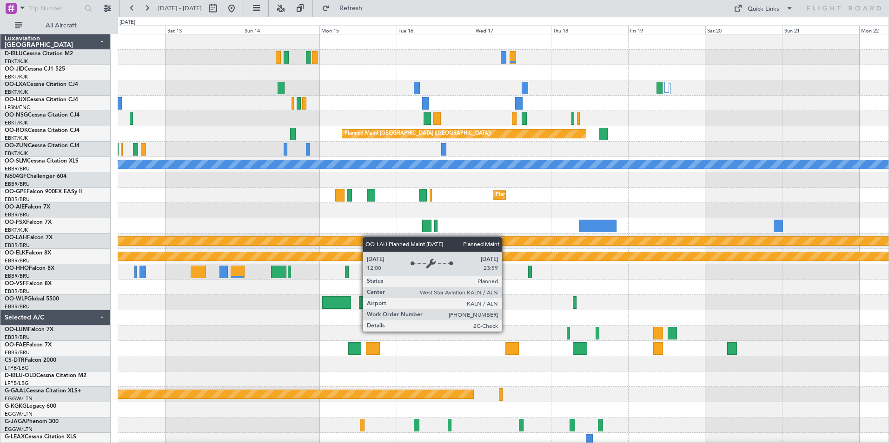
click at [0, 302] on html "03 Sep 2025 - 13 Sep 2025 Refresh Quick Links All Aircraft Planned Maint Kortri…" at bounding box center [444, 221] width 889 height 443
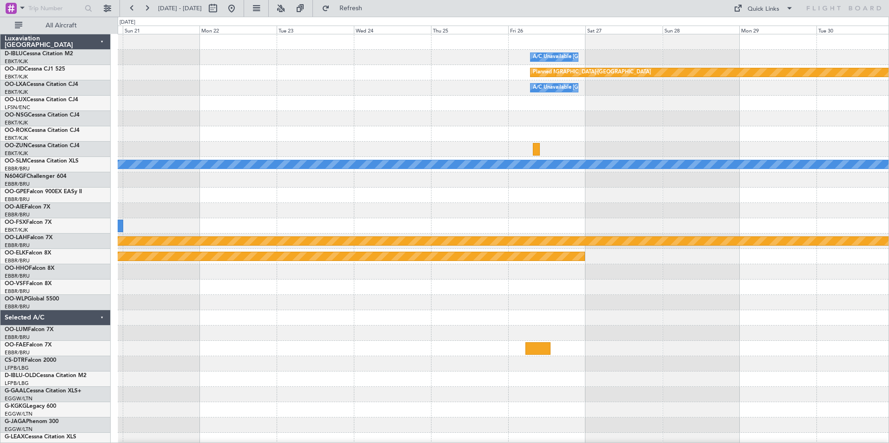
click at [209, 296] on div "A/C Unavailable Brussels (Brussels National) null Kortrijk-Wevelgem Planned Mai…" at bounding box center [503, 341] width 771 height 614
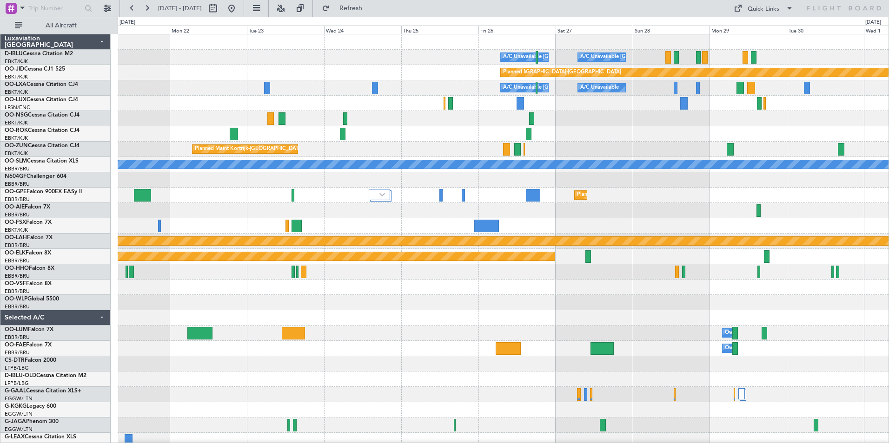
click at [634, 233] on div at bounding box center [503, 225] width 771 height 15
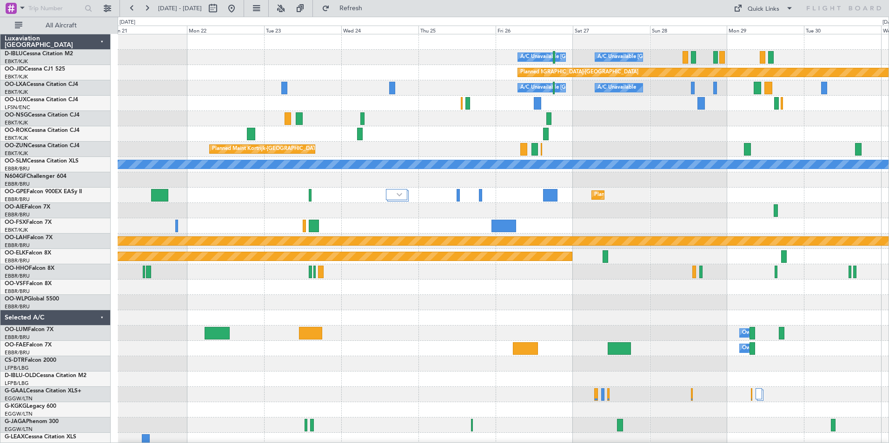
click at [567, 230] on div at bounding box center [503, 225] width 771 height 15
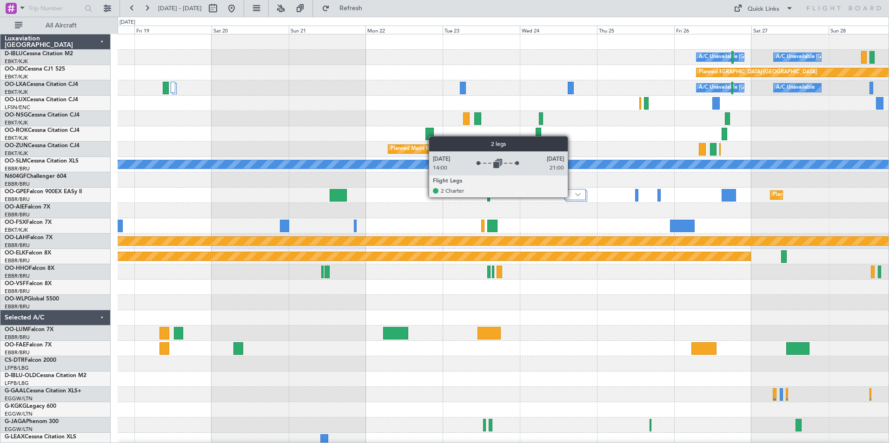
click at [572, 197] on div at bounding box center [574, 194] width 21 height 11
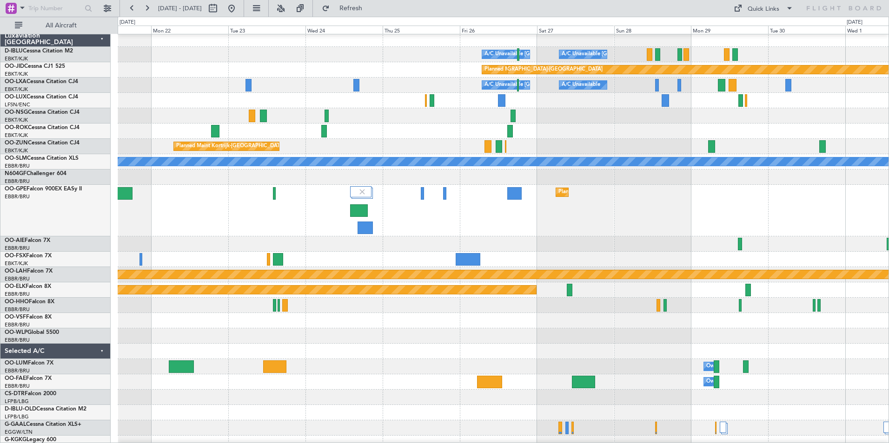
scroll to position [3, 0]
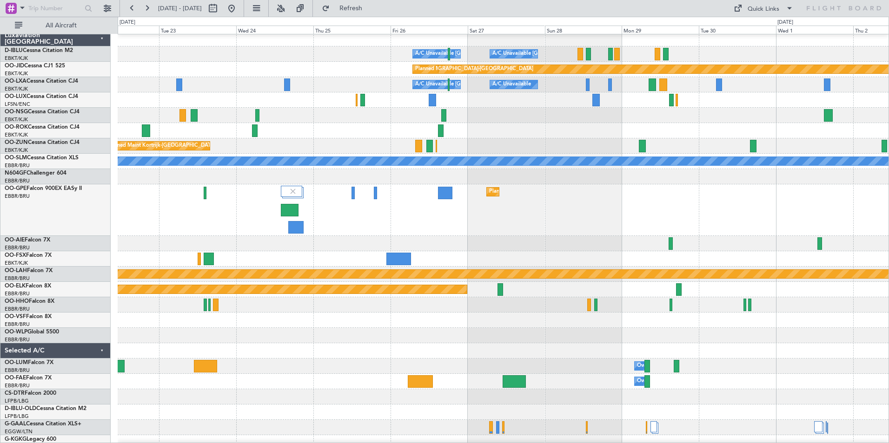
click at [407, 212] on div "Planned Maint [GEOGRAPHIC_DATA] ([GEOGRAPHIC_DATA] National)" at bounding box center [503, 211] width 771 height 52
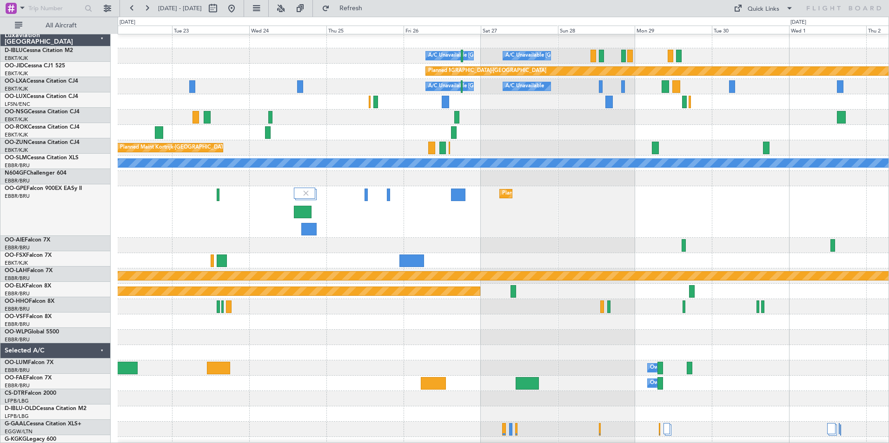
scroll to position [1, 0]
click at [588, 313] on div at bounding box center [503, 306] width 771 height 15
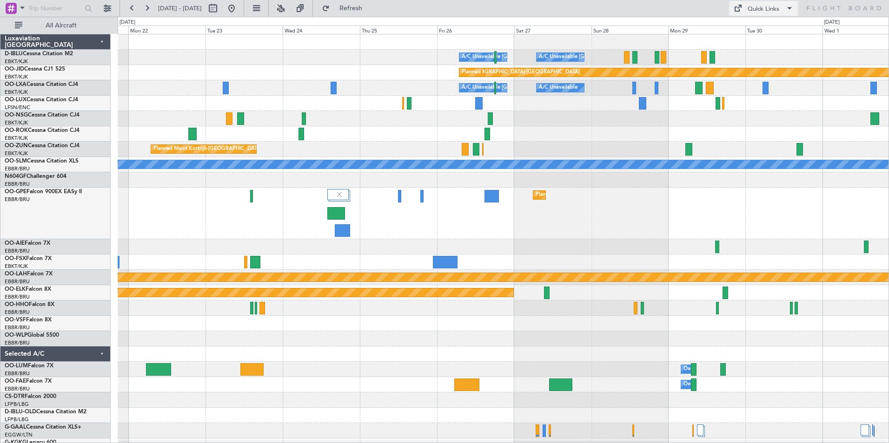
click at [757, 5] on div "Quick Links" at bounding box center [763, 9] width 32 height 9
click at [757, 27] on button "Trip Builder" at bounding box center [764, 31] width 70 height 22
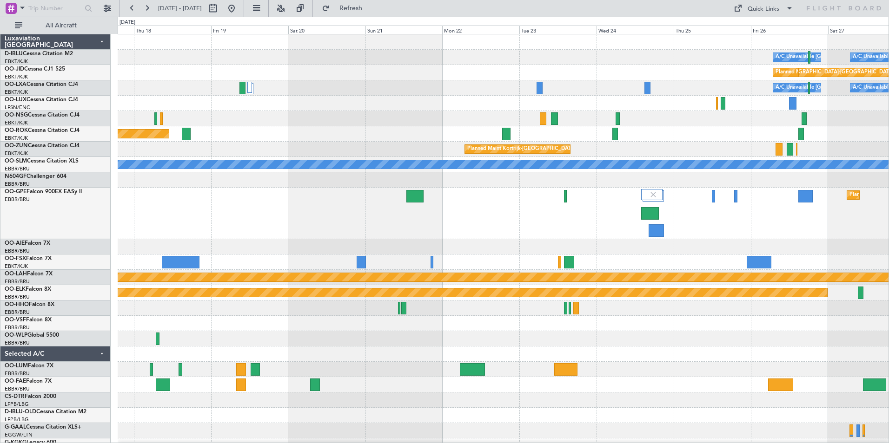
click at [565, 231] on div "Planned Maint Brussels (Brussels National) Planned Maint Brussels (Brussels Nat…" at bounding box center [503, 214] width 771 height 52
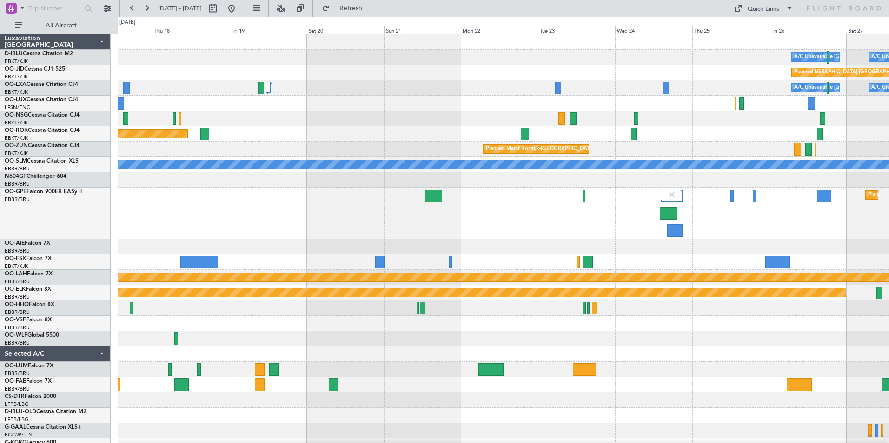
click at [320, 245] on div "A/C Unavailable Brussels (Brussels National) A/C Unavailable Kortrijk-Wevelgem …" at bounding box center [503, 359] width 771 height 650
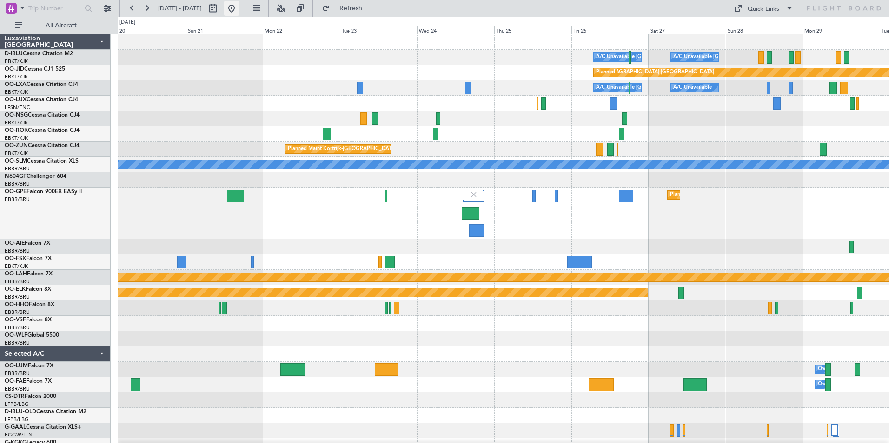
click at [239, 7] on button at bounding box center [231, 8] width 15 height 15
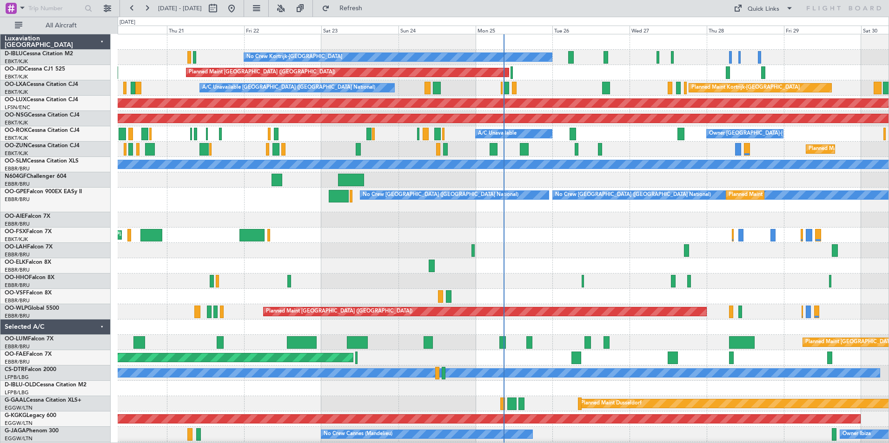
click at [305, 286] on div "No Crew Kortrijk-Wevelgem Planned Maint Paris (Le Bourget) Planned Maint Kortri…" at bounding box center [503, 345] width 771 height 623
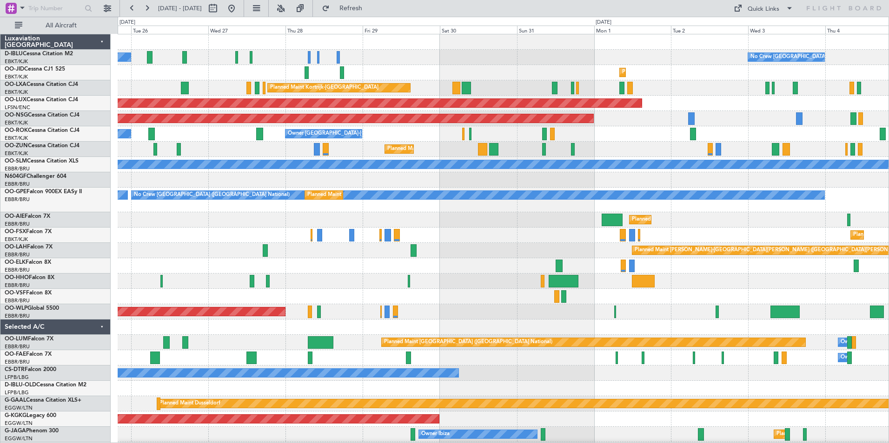
click at [237, 311] on div "No Crew Kortrijk-Wevelgem No Crew Brussels (Brussels National) Planned Maint Ko…" at bounding box center [503, 345] width 771 height 623
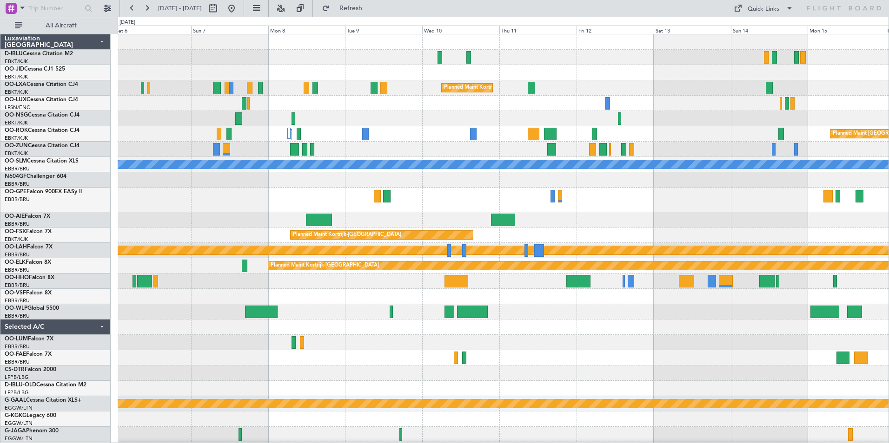
click at [237, 335] on div "No Crew Brussels (Brussels National) Planned Maint Kortrijk-Wevelgem Planned Ma…" at bounding box center [503, 345] width 771 height 623
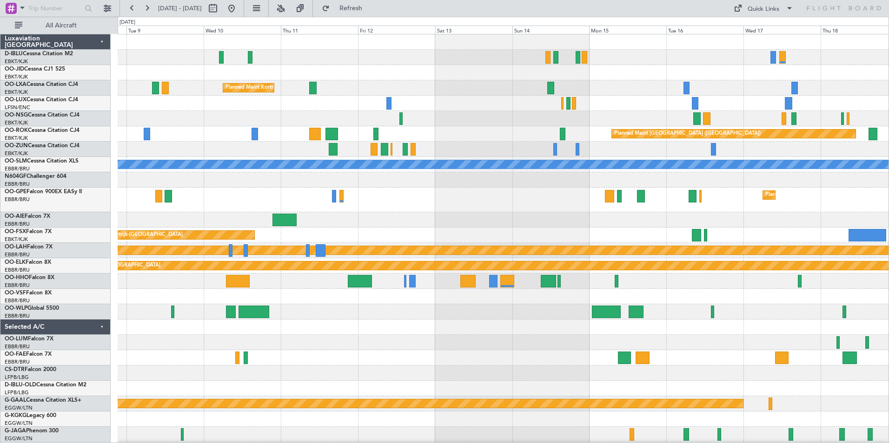
click at [645, 210] on div "Planned Maint [GEOGRAPHIC_DATA] ([GEOGRAPHIC_DATA] National)" at bounding box center [503, 200] width 771 height 25
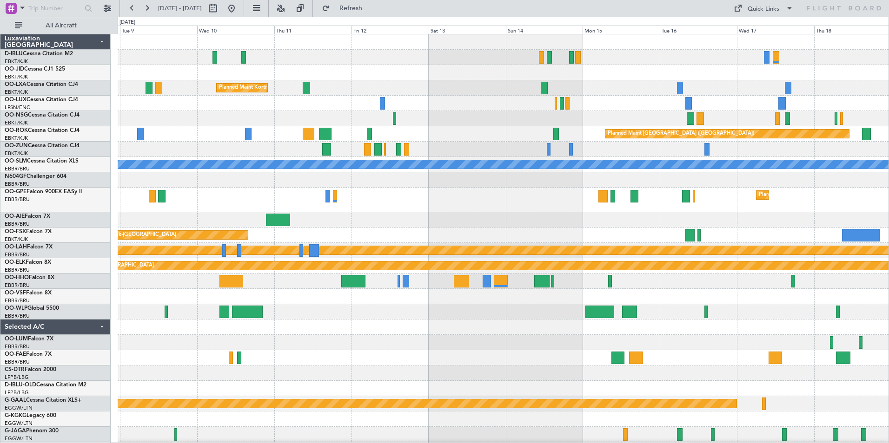
click at [637, 213] on div at bounding box center [503, 219] width 771 height 15
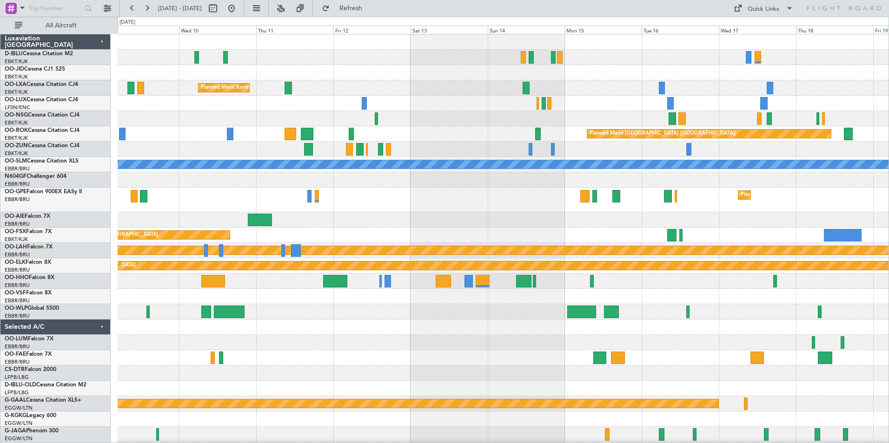
click at [616, 216] on div at bounding box center [503, 219] width 771 height 15
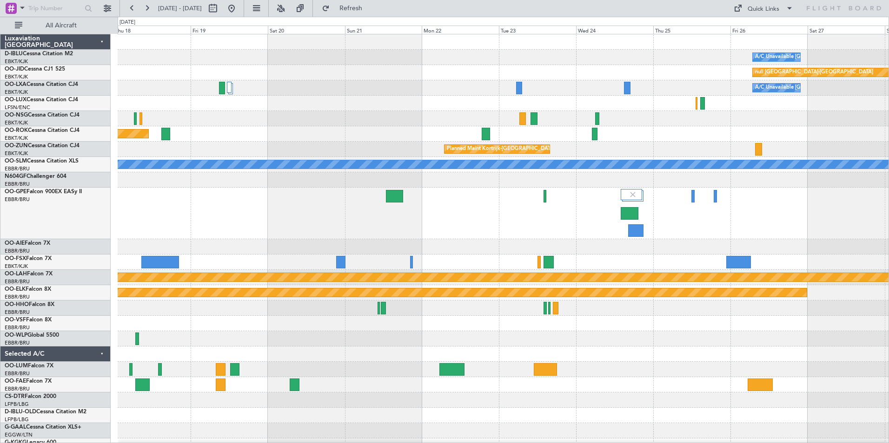
click at [202, 228] on div "Planned Maint [GEOGRAPHIC_DATA] ([GEOGRAPHIC_DATA] National)" at bounding box center [503, 214] width 771 height 52
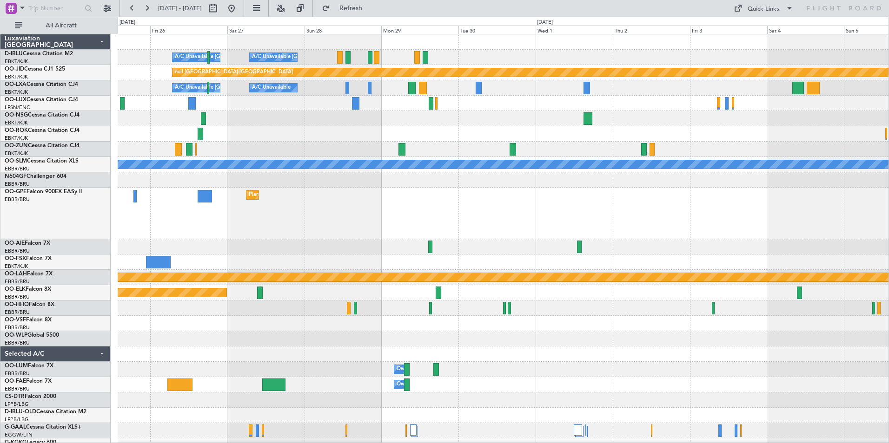
click at [389, 224] on div "Planned Maint [GEOGRAPHIC_DATA] ([GEOGRAPHIC_DATA] National)" at bounding box center [503, 214] width 771 height 52
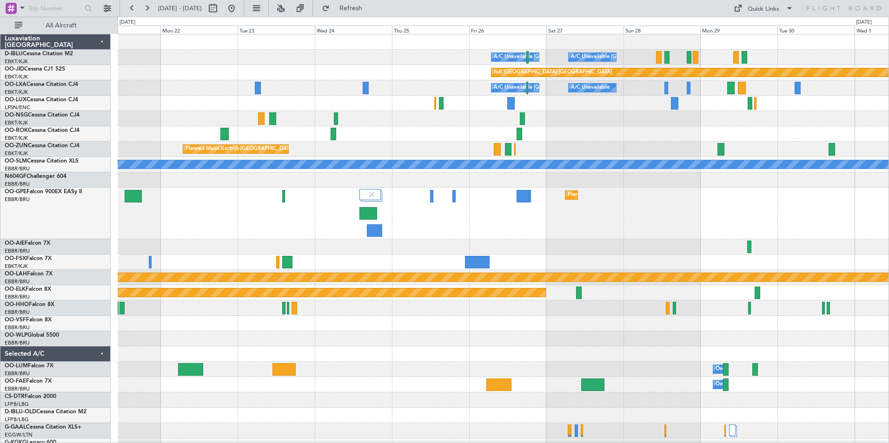
click at [842, 236] on div "Planned Maint [GEOGRAPHIC_DATA] ([GEOGRAPHIC_DATA] National)" at bounding box center [503, 214] width 771 height 52
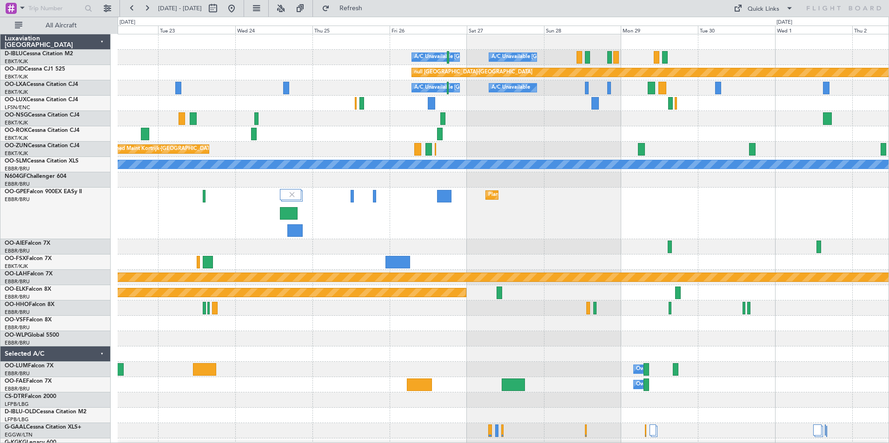
click at [542, 248] on div "A/C Unavailable Brussels (Brussels National) A/C Unavailable Kortrijk-Wevelgem …" at bounding box center [503, 343] width 771 height 619
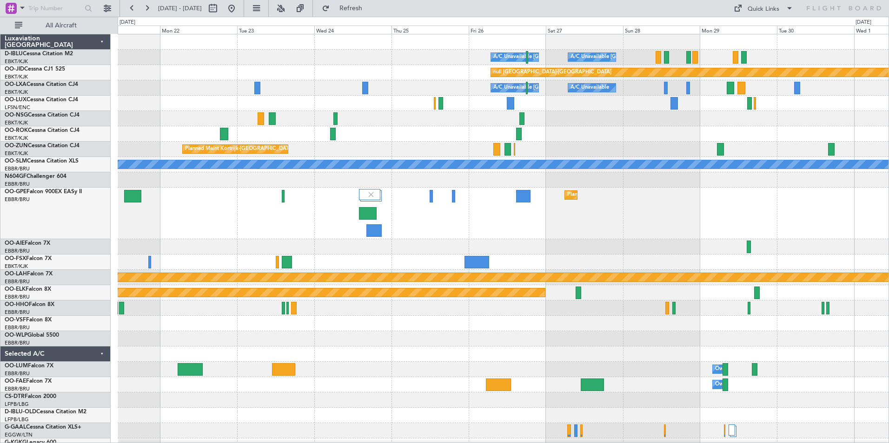
click at [782, 248] on div "A/C Unavailable Brussels (Brussels National) A/C Unavailable Kortrijk-Wevelgem …" at bounding box center [503, 343] width 771 height 619
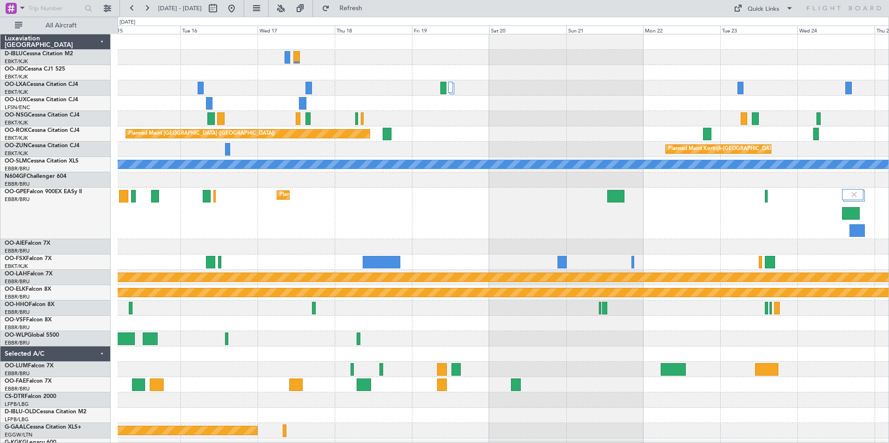
click at [726, 252] on div at bounding box center [503, 246] width 771 height 15
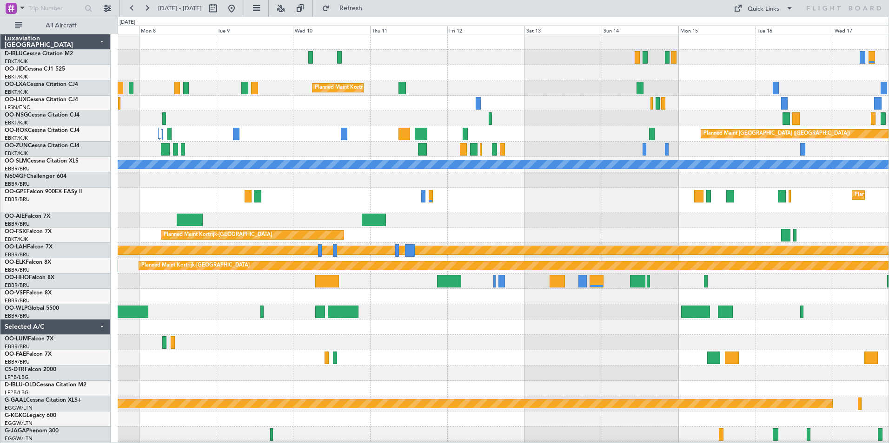
click at [621, 219] on div "Planned Maint Kortrijk-Wevelgem Planned Maint Paris (Le Bourget) A/C Unavailabl…" at bounding box center [503, 330] width 771 height 592
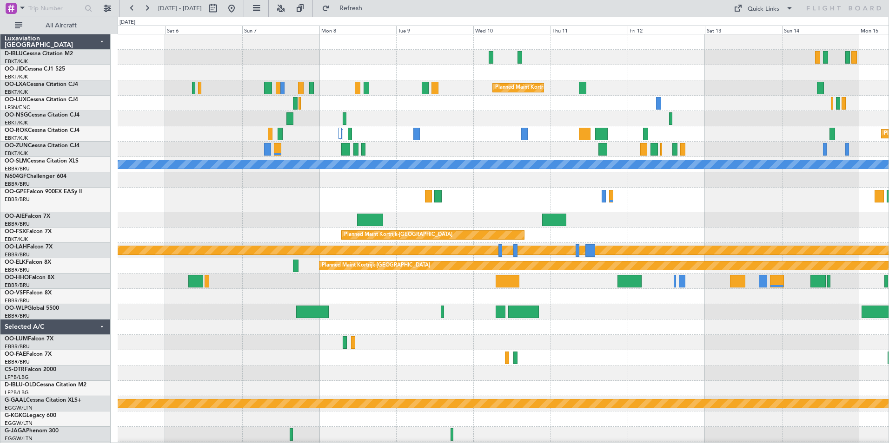
click at [743, 212] on div "Planned Maint Kortrijk-Wevelgem Planned Maint Paris (Le Bourget) A/C Unavailabl…" at bounding box center [503, 330] width 771 height 592
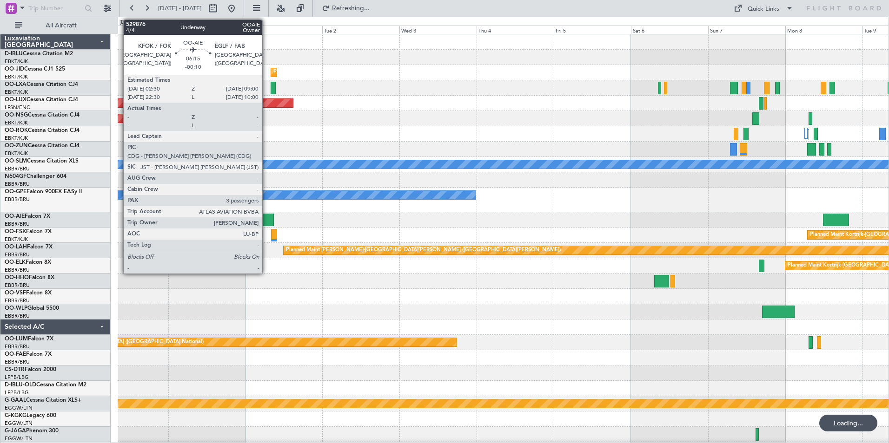
click at [266, 219] on div at bounding box center [263, 220] width 21 height 13
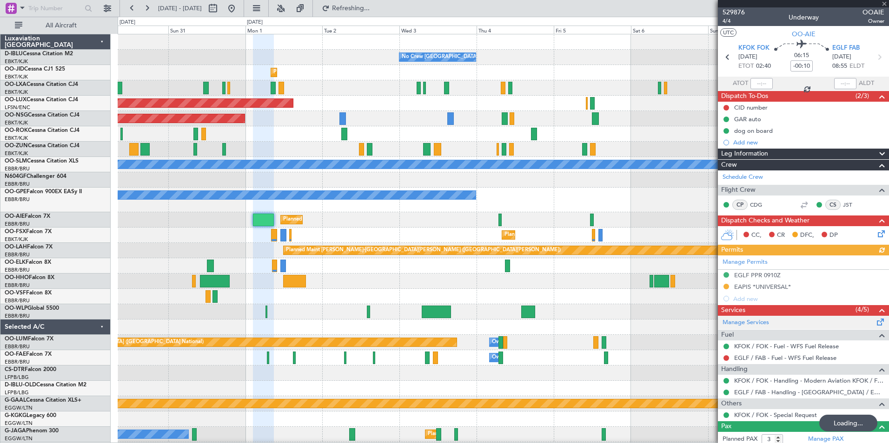
scroll to position [76, 0]
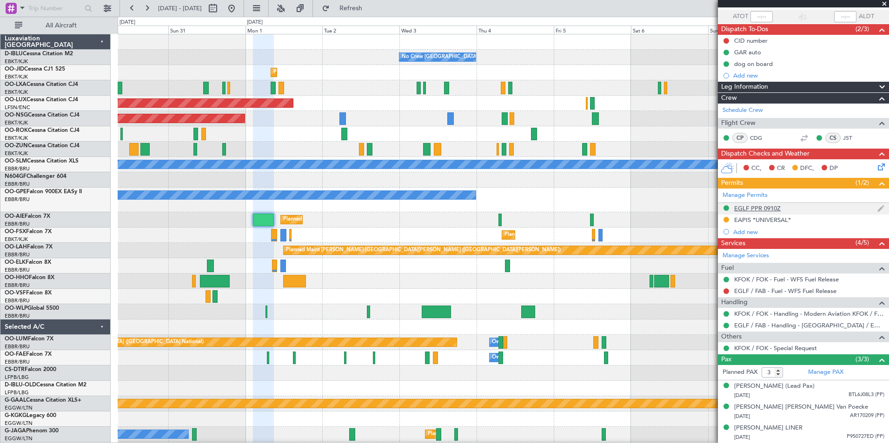
click at [774, 205] on div "EGLF PPR 0910Z" at bounding box center [757, 209] width 46 height 8
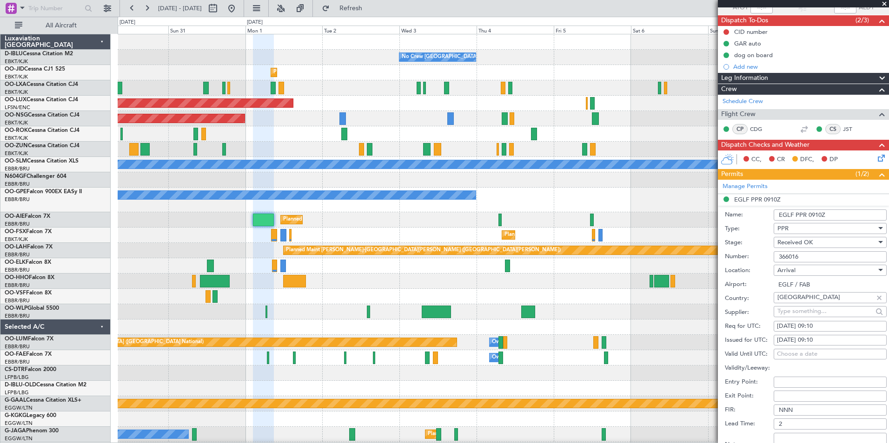
drag, startPoint x: 806, startPoint y: 254, endPoint x: 747, endPoint y: 254, distance: 58.6
click at [748, 254] on div "Number: 366016" at bounding box center [806, 257] width 162 height 14
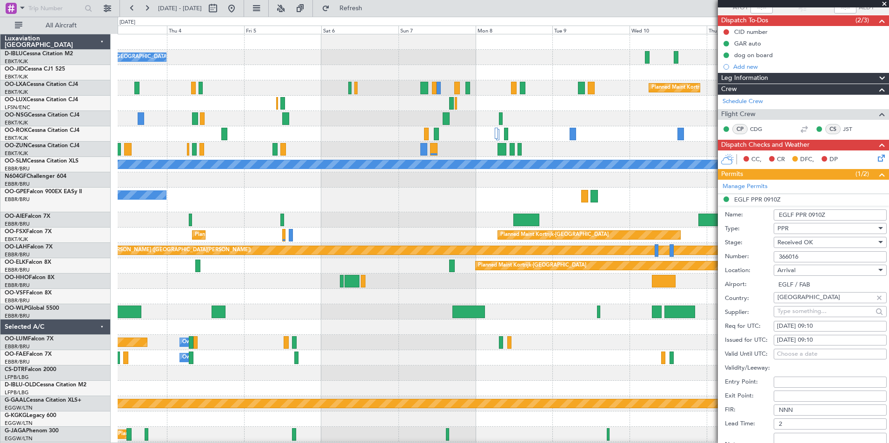
click at [313, 218] on div "No Crew Brussels (Brussels National) Planned Maint Kortrijk-Wevelgem Planned Ma…" at bounding box center [503, 345] width 771 height 623
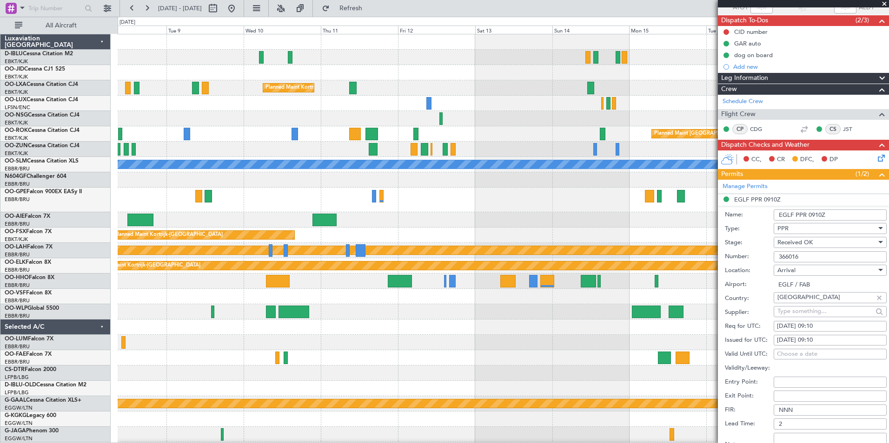
click at [0, 285] on html "03 Sep 2025 - 13 Sep 2025 Refresh Quick Links All Aircraft Planned Maint Kortri…" at bounding box center [444, 221] width 889 height 443
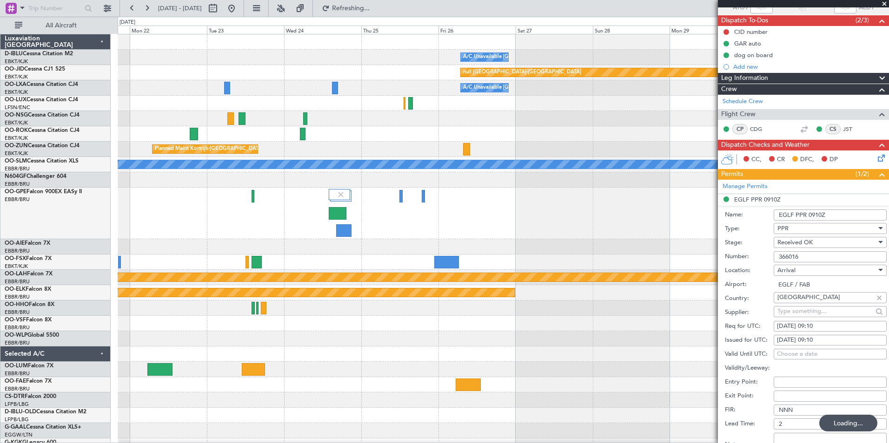
click at [182, 319] on div "A/C Unavailable Brussels (Brussels National) Planned Maint Kortrijk-Wevelgem nu…" at bounding box center [503, 359] width 771 height 650
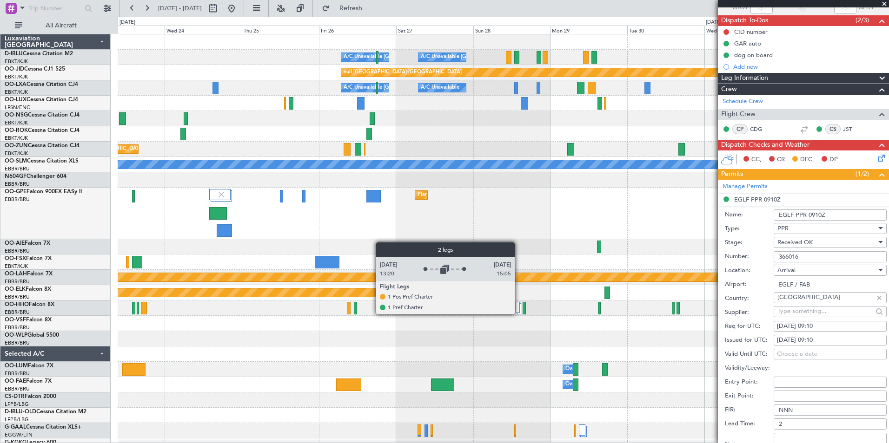
click at [519, 314] on div at bounding box center [519, 309] width 5 height 11
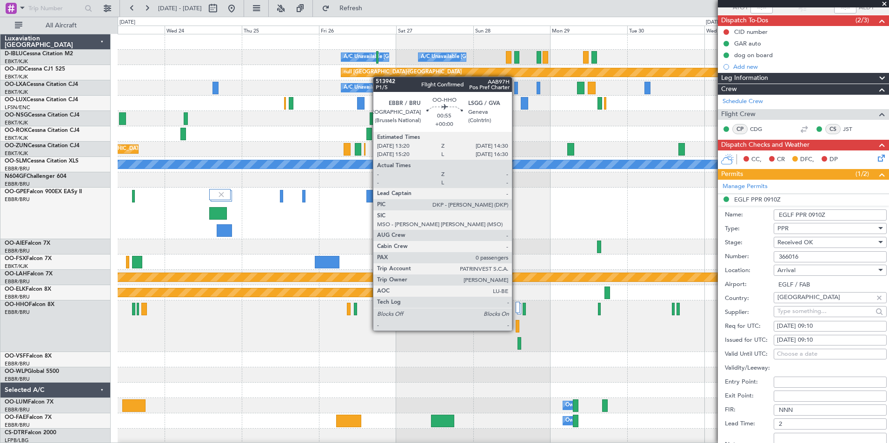
click at [516, 323] on div at bounding box center [517, 326] width 4 height 13
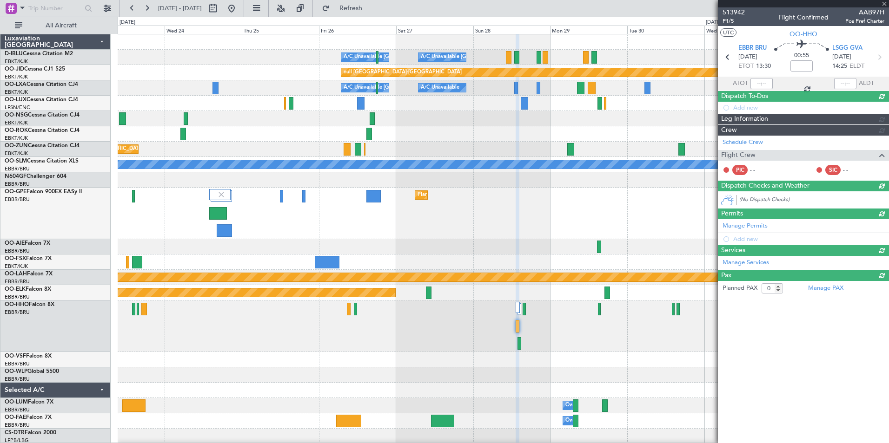
scroll to position [0, 0]
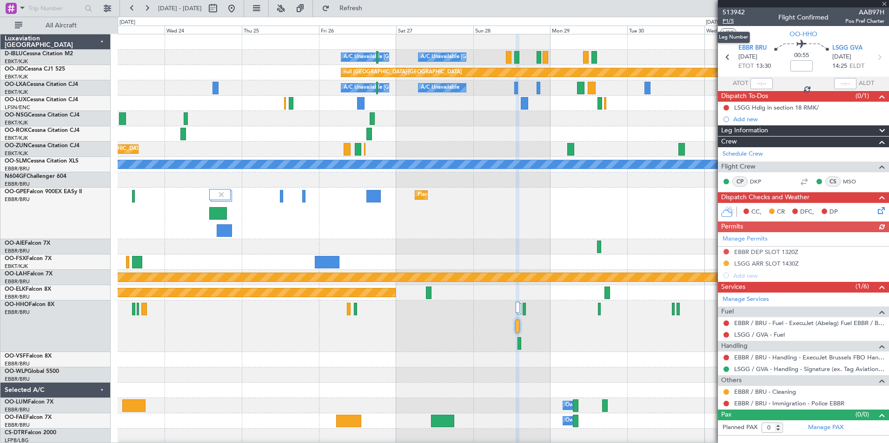
click at [723, 20] on span "P1/5" at bounding box center [733, 21] width 22 height 8
click at [730, 19] on span "P1/5" at bounding box center [733, 21] width 22 height 8
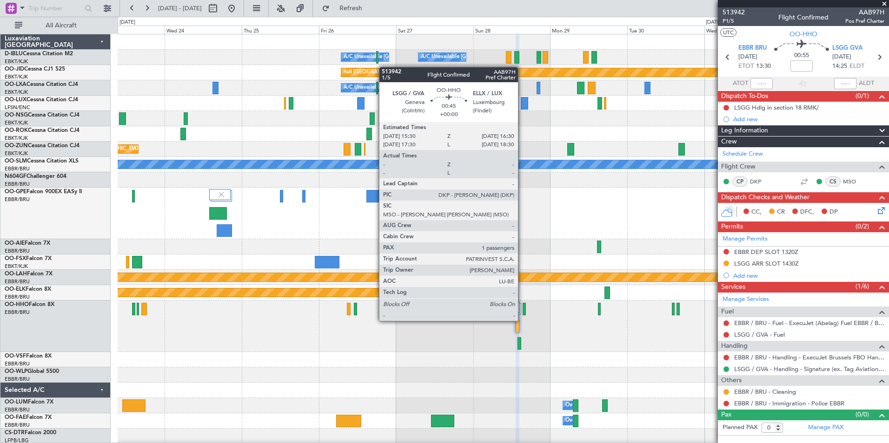
click at [522, 312] on div at bounding box center [523, 309] width 3 height 13
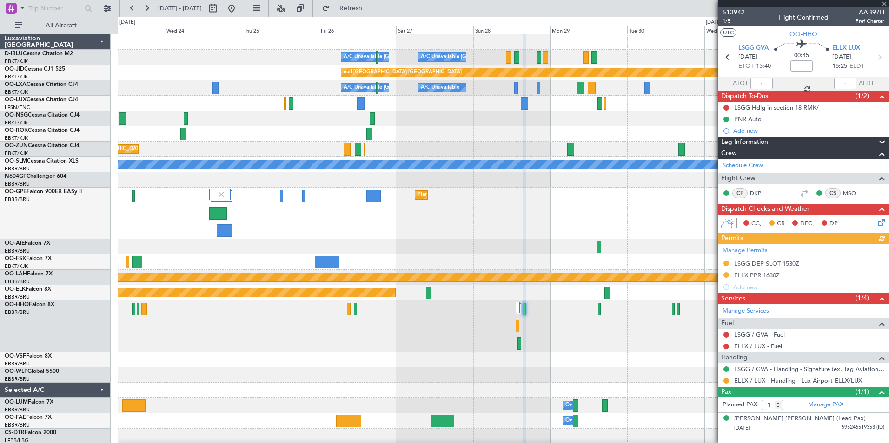
click at [733, 8] on span "513942" at bounding box center [733, 12] width 22 height 10
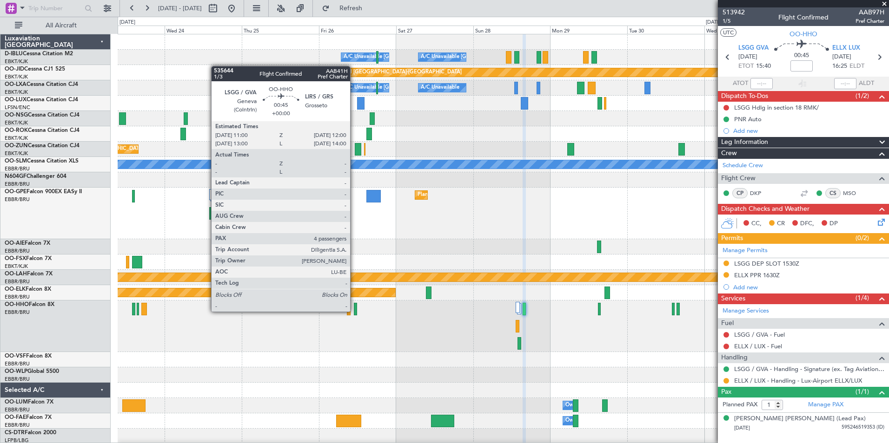
click at [354, 311] on div at bounding box center [355, 309] width 3 height 13
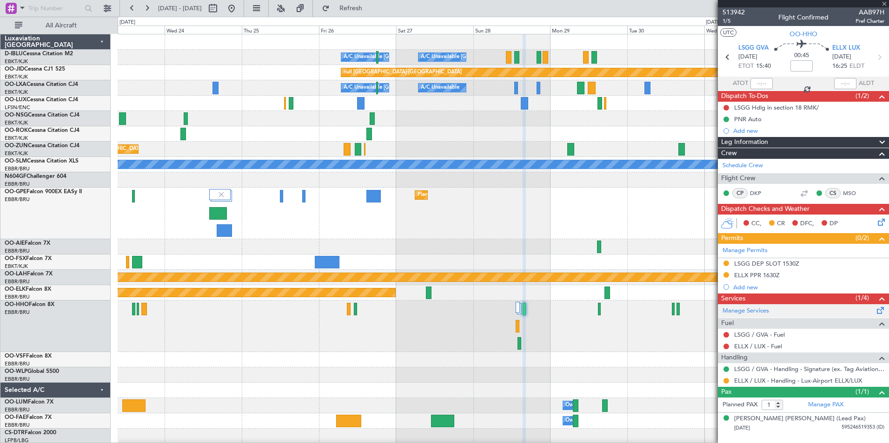
type input "4"
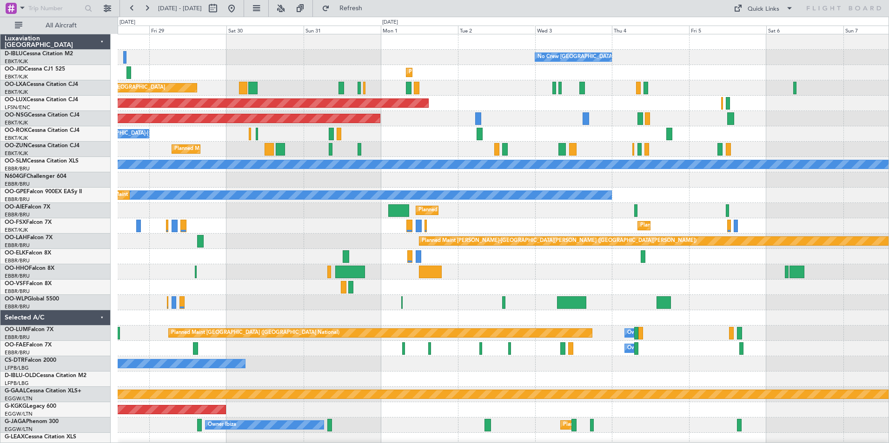
click at [147, 270] on div "No Crew [GEOGRAPHIC_DATA] ([GEOGRAPHIC_DATA] National) Planned Maint [GEOGRAPHI…" at bounding box center [503, 341] width 771 height 614
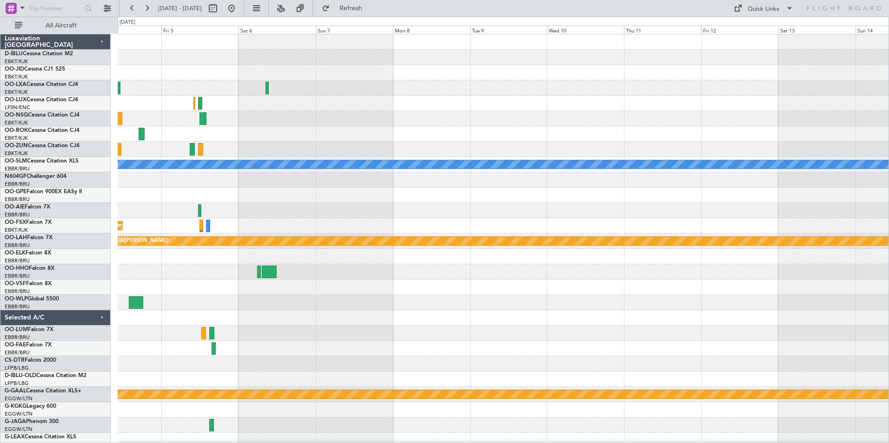
click at [78, 295] on div "No Crew [GEOGRAPHIC_DATA] ([GEOGRAPHIC_DATA] National) A/C Unavailable [GEOGRAP…" at bounding box center [444, 230] width 889 height 427
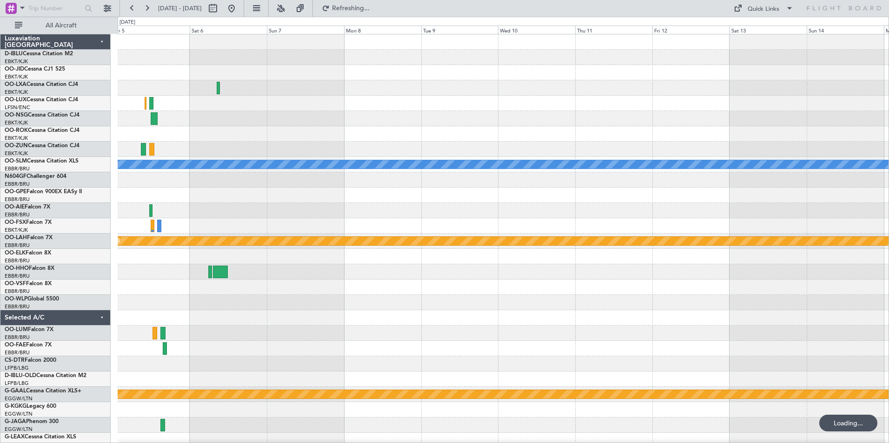
click at [245, 328] on div "No Crew [GEOGRAPHIC_DATA] ([GEOGRAPHIC_DATA] National) A/C Unavailable [GEOGRAP…" at bounding box center [503, 325] width 771 height 583
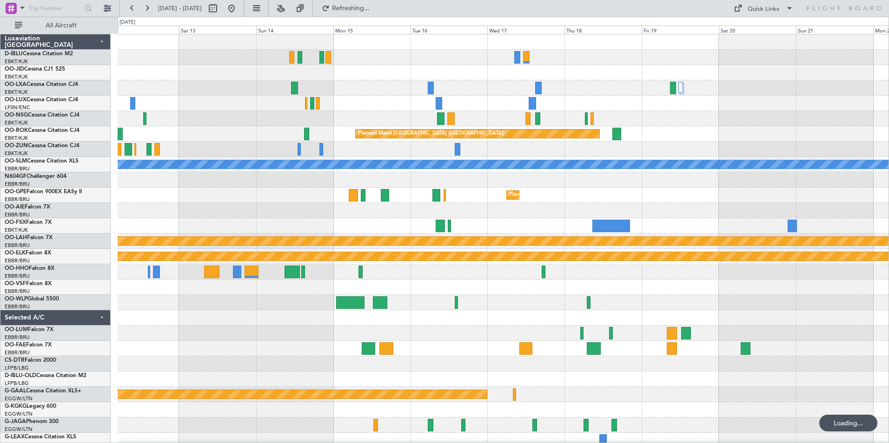
click at [482, 333] on div "Planned Maint Kortrijk-[GEOGRAPHIC_DATA] Planned Maint [GEOGRAPHIC_DATA] ([GEOG…" at bounding box center [503, 348] width 771 height 629
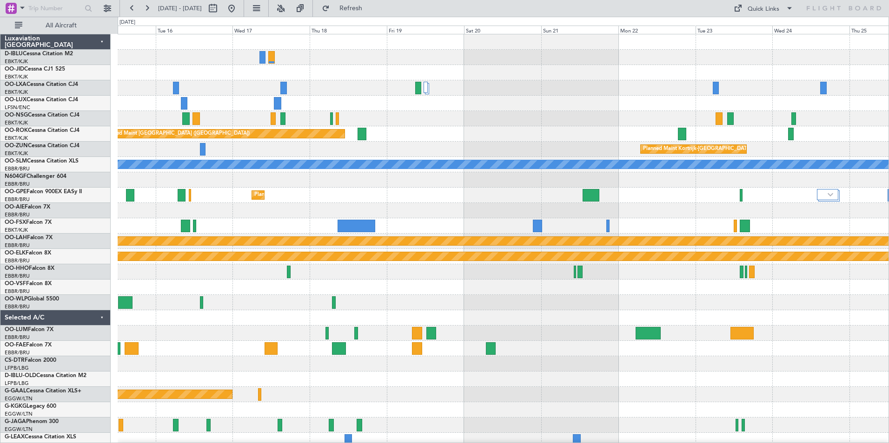
click at [238, 310] on div "A/C Unavailable [GEOGRAPHIC_DATA] ([GEOGRAPHIC_DATA] National) A/C Unavailable …" at bounding box center [503, 341] width 771 height 614
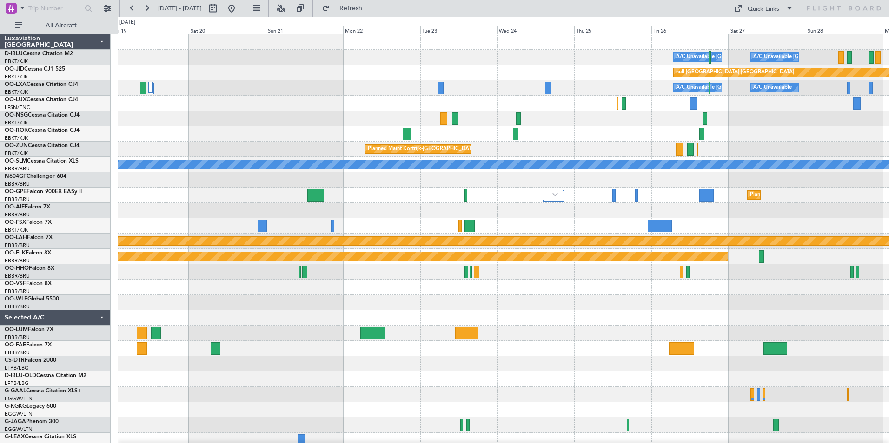
click at [289, 315] on div "A/C Unavailable [GEOGRAPHIC_DATA] ([GEOGRAPHIC_DATA] National) A/C Unavailable …" at bounding box center [503, 341] width 771 height 614
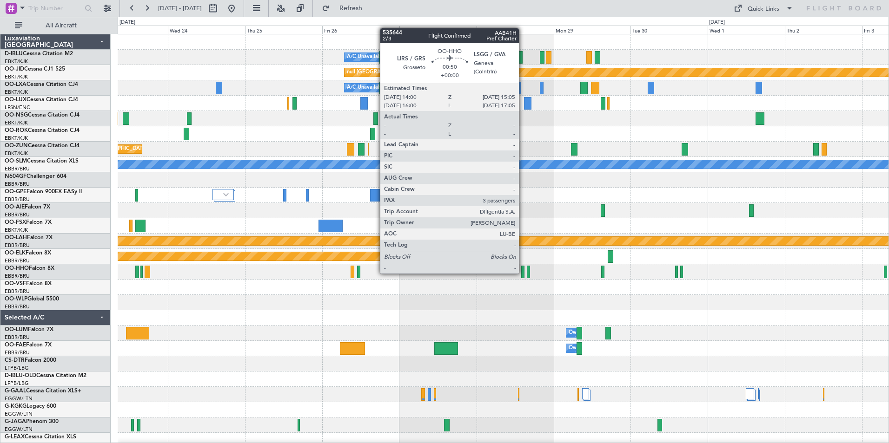
click at [523, 273] on div at bounding box center [523, 272] width 4 height 13
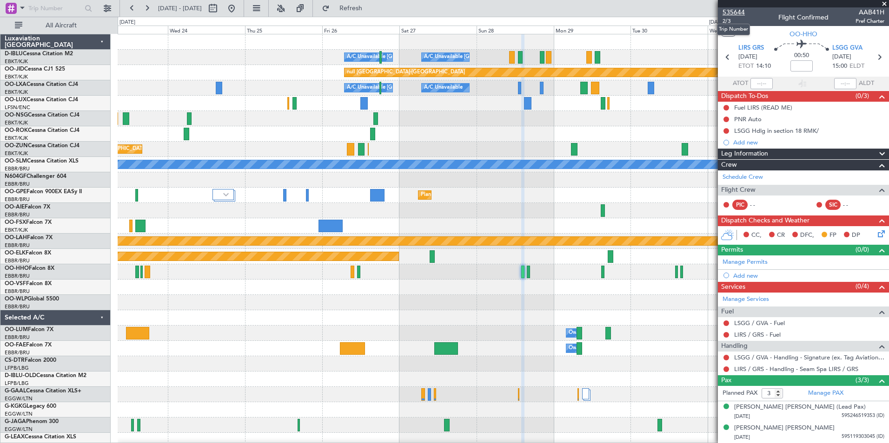
click at [741, 13] on span "535644" at bounding box center [733, 12] width 22 height 10
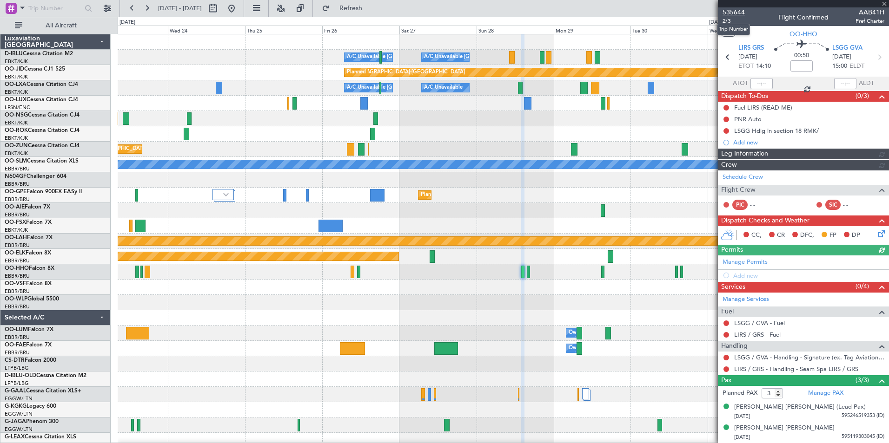
click at [737, 13] on span "535644" at bounding box center [733, 12] width 22 height 10
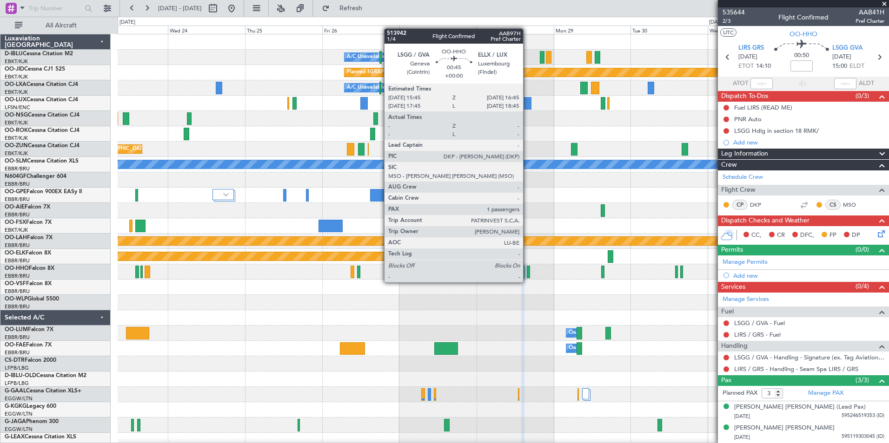
click at [527, 273] on div at bounding box center [528, 272] width 3 height 13
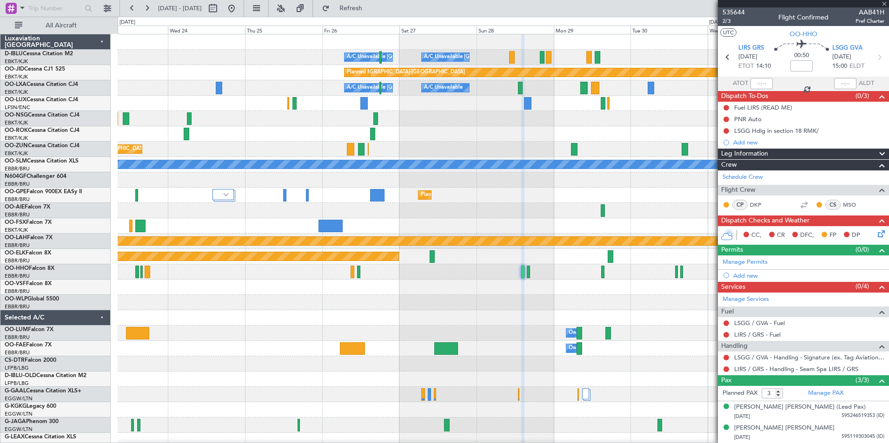
type input "1"
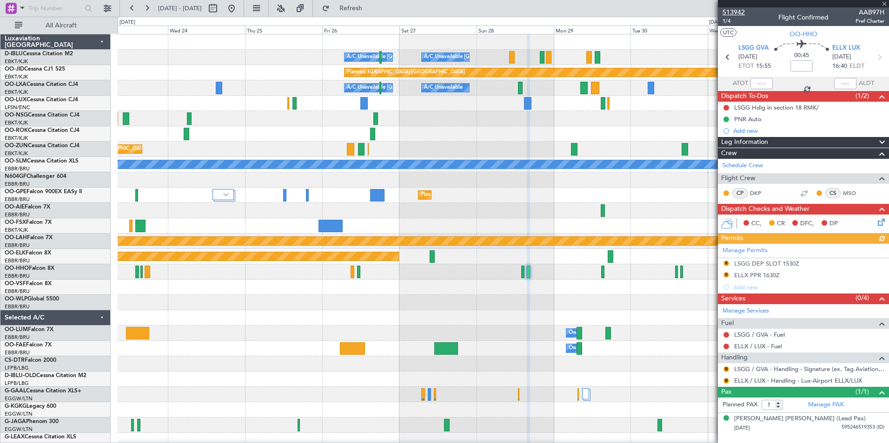
click at [742, 13] on span "513942" at bounding box center [733, 12] width 22 height 10
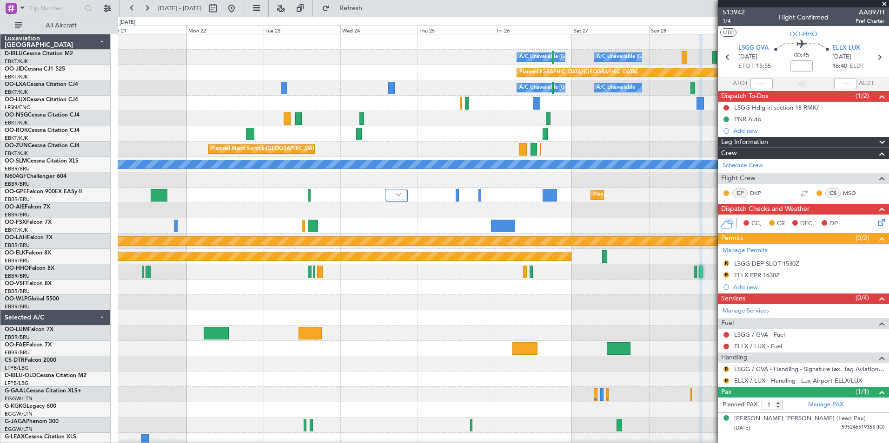
click at [494, 286] on div "A/C Unavailable Brussels (Brussels National) A/C Unavailable Kortrijk-Wevelgem …" at bounding box center [503, 325] width 771 height 583
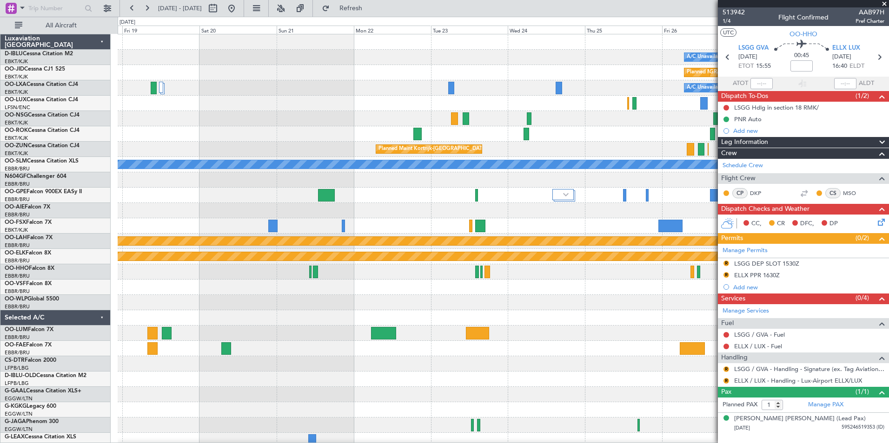
click at [619, 298] on div "A/C Unavailable Brussels (Brussels National) A/C Unavailable Kortrijk-Wevelgem …" at bounding box center [503, 325] width 771 height 583
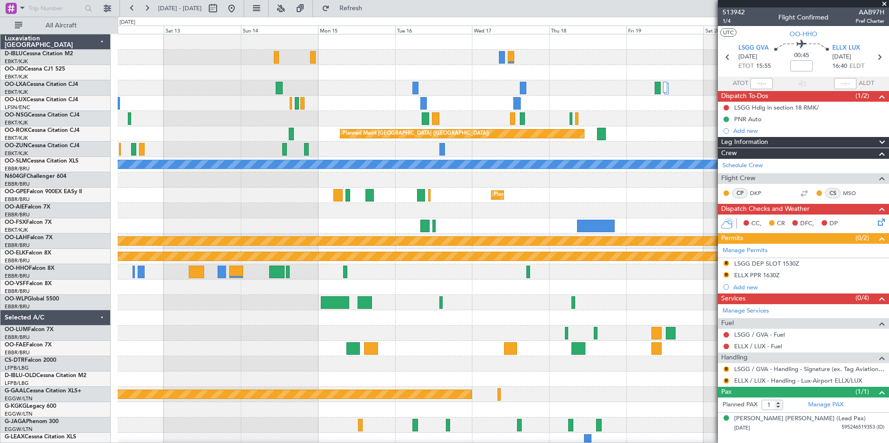
click at [685, 312] on div "Planned Maint Kortrijk-Wevelgem Planned Maint Paris (Le Bourget) Planned Maint …" at bounding box center [503, 325] width 771 height 583
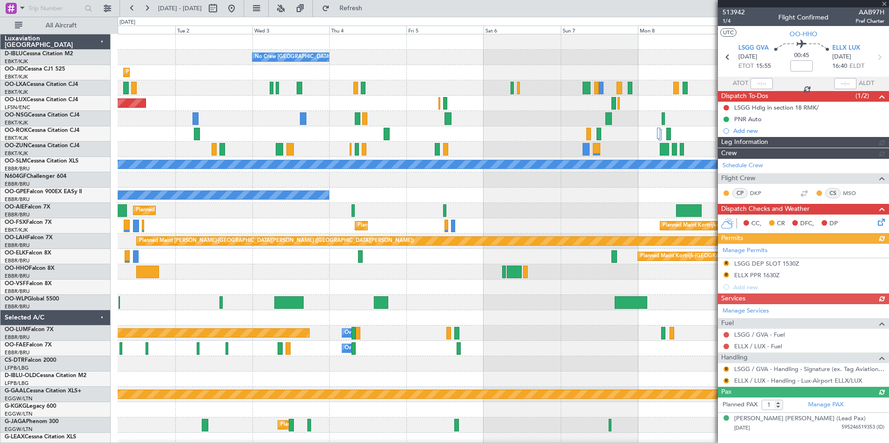
click at [698, 332] on div "No Crew Brussels (Brussels National) Planned Maint Kortrijk-Wevelgem Planned Ma…" at bounding box center [503, 341] width 771 height 614
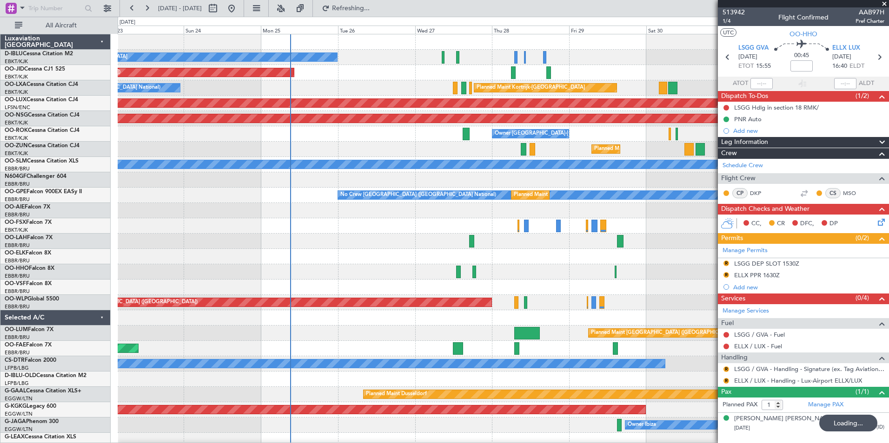
click at [627, 279] on div at bounding box center [503, 271] width 771 height 15
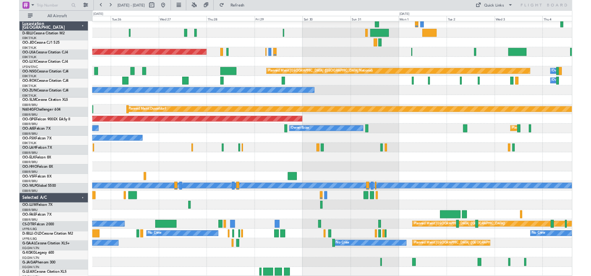
scroll to position [219, 0]
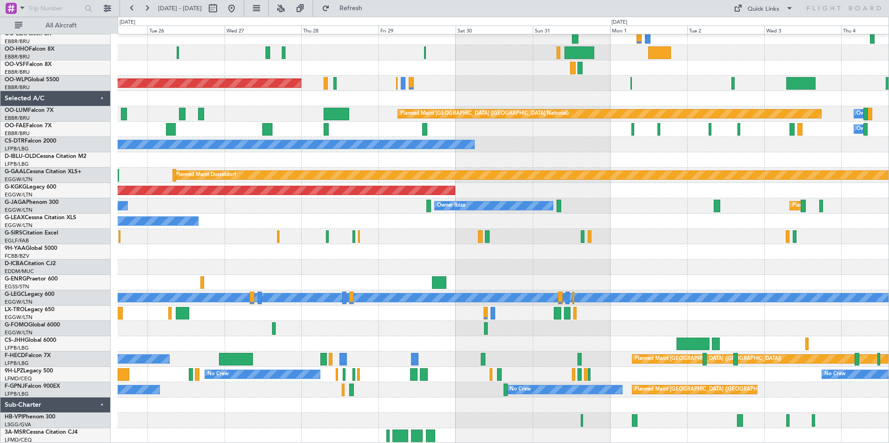
click at [598, 120] on div "Planned Maint Alton-st Louis (St Louis Regl) Planned Maint Berlin (Brandenburg)…" at bounding box center [503, 129] width 771 height 629
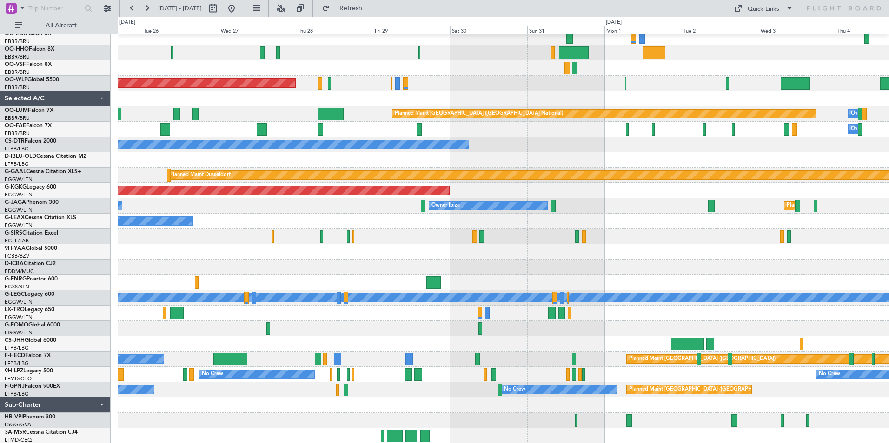
click at [511, 431] on div at bounding box center [503, 436] width 771 height 15
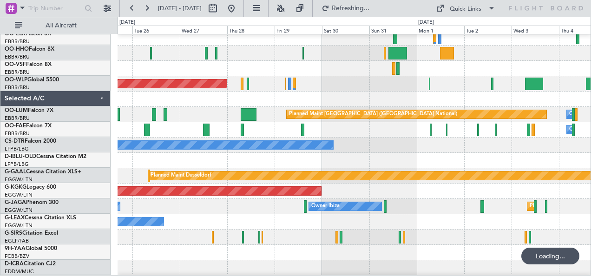
scroll to position [219, 0]
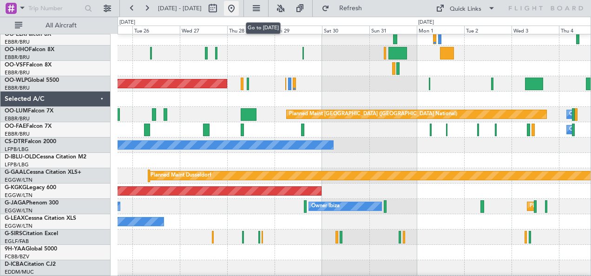
click at [239, 13] on button at bounding box center [231, 8] width 15 height 15
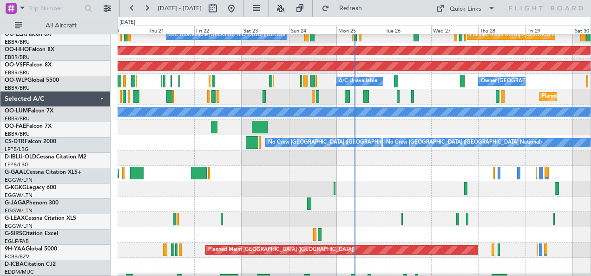
scroll to position [0, 0]
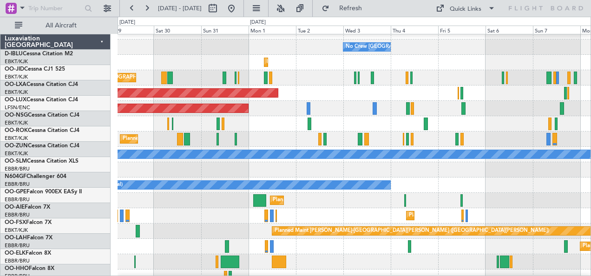
scroll to position [11, 0]
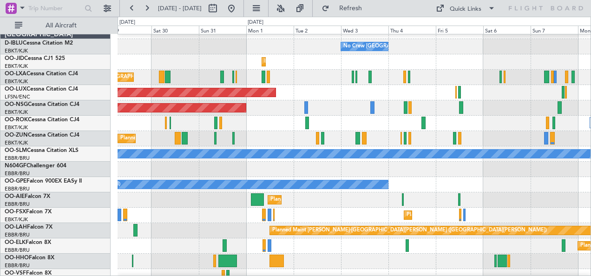
click at [272, 104] on div "Planned Maint [GEOGRAPHIC_DATA] ([GEOGRAPHIC_DATA])" at bounding box center [355, 107] width 474 height 15
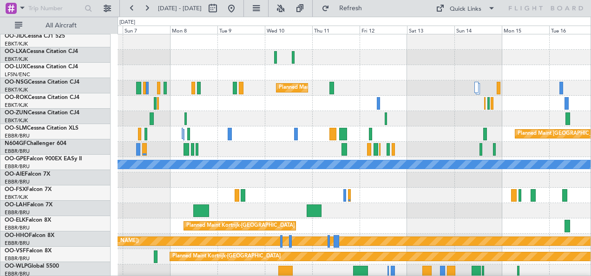
scroll to position [0, 0]
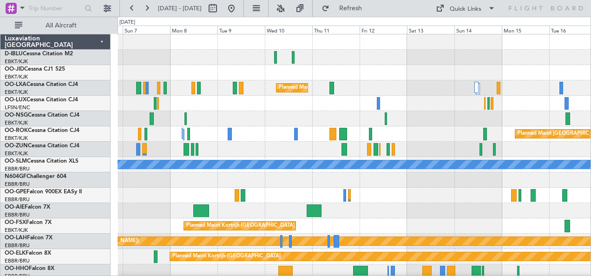
click at [78, 136] on div "Planned Maint Kortrijk-Wevelgem Planned Maint Paris (Le Bourget) A/C Unavailabl…" at bounding box center [295, 146] width 591 height 259
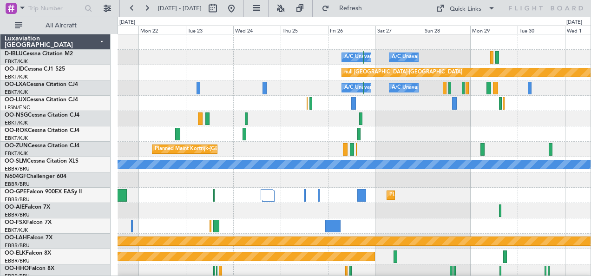
click at [293, 147] on div "Planned Maint Kortrijk-[GEOGRAPHIC_DATA]" at bounding box center [355, 149] width 474 height 15
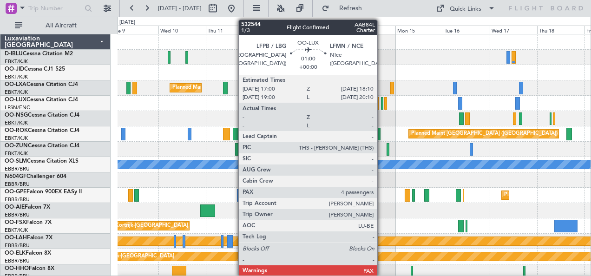
click at [382, 105] on div at bounding box center [382, 103] width 2 height 13
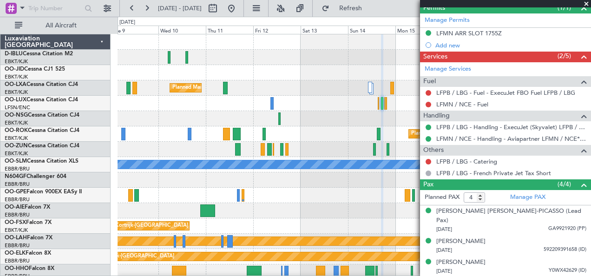
scroll to position [218, 0]
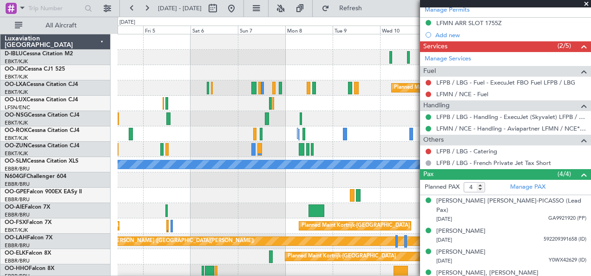
click at [501, 142] on fb-app "09 Sep 2025 - 19 Sep 2025 Refresh Quick Links All Aircraft No Crew Brussels (Br…" at bounding box center [295, 141] width 591 height 269
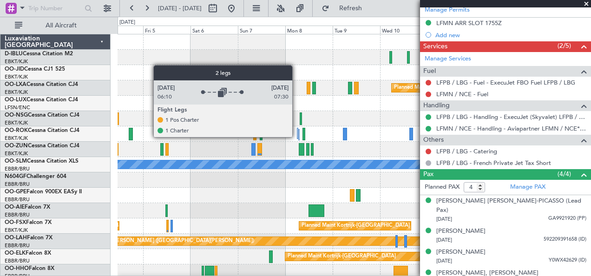
click at [297, 137] on div at bounding box center [297, 133] width 1 height 11
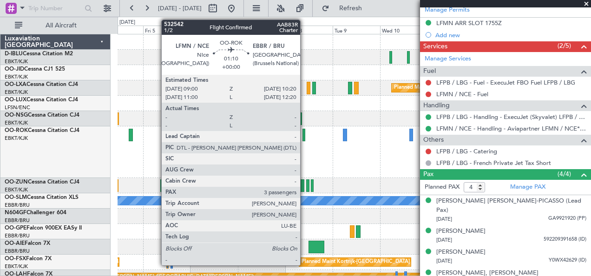
click at [305, 136] on div at bounding box center [304, 135] width 3 height 13
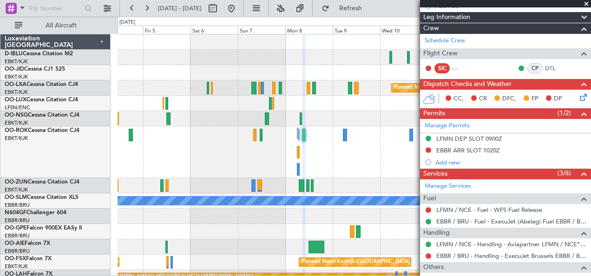
scroll to position [112, 0]
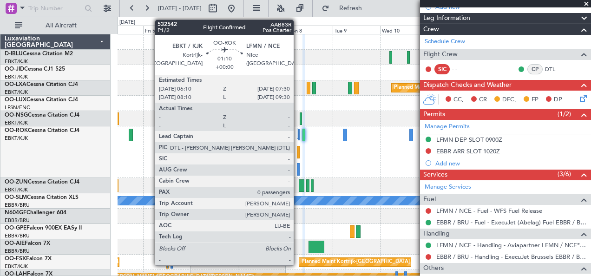
click at [298, 154] on div at bounding box center [298, 152] width 3 height 13
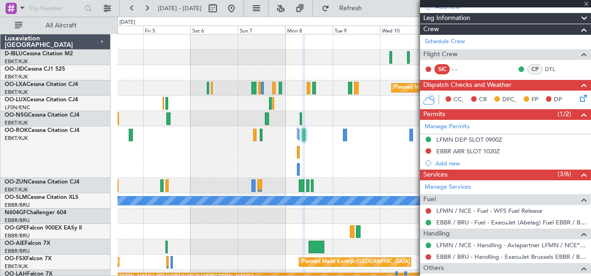
type input "0"
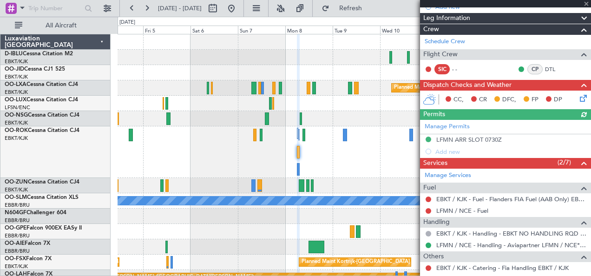
scroll to position [180, 0]
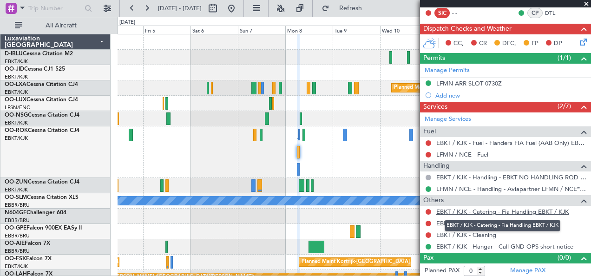
click at [496, 209] on link "EBKT / KJK - Catering - Fia Handling EBKT / KJK" at bounding box center [502, 212] width 132 height 8
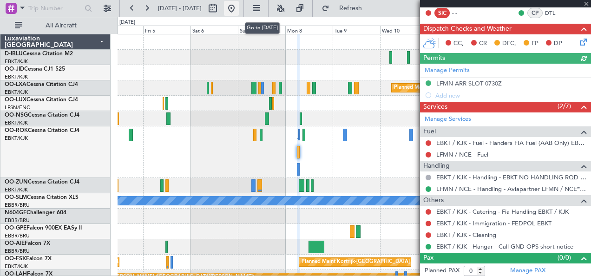
click at [239, 13] on button at bounding box center [231, 8] width 15 height 15
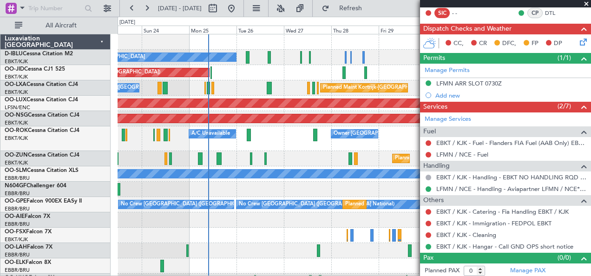
click at [588, 5] on span at bounding box center [586, 4] width 9 height 8
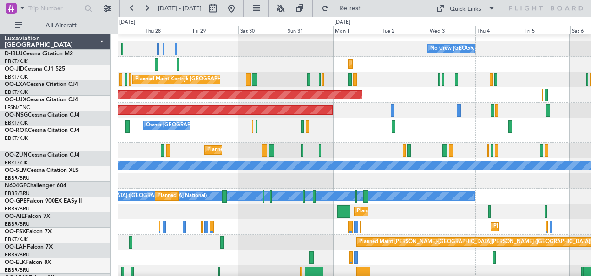
scroll to position [8, 0]
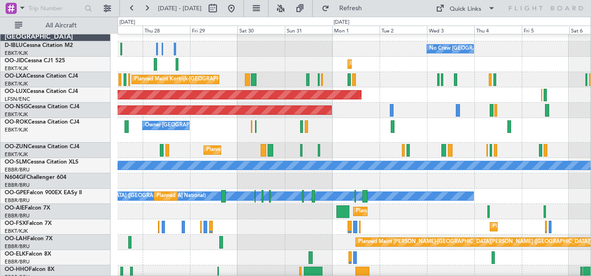
click at [404, 214] on div "Planned Maint [GEOGRAPHIC_DATA] ([GEOGRAPHIC_DATA])" at bounding box center [355, 211] width 474 height 15
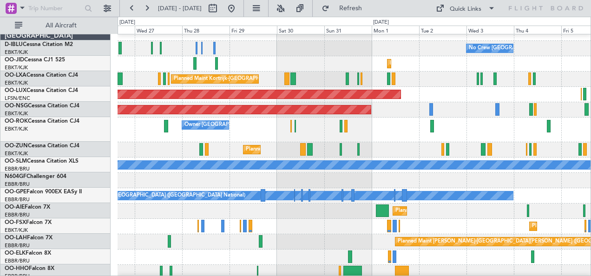
scroll to position [9, 0]
click at [265, 148] on div "Planned Maint Kortrijk-[GEOGRAPHIC_DATA]" at bounding box center [355, 149] width 474 height 15
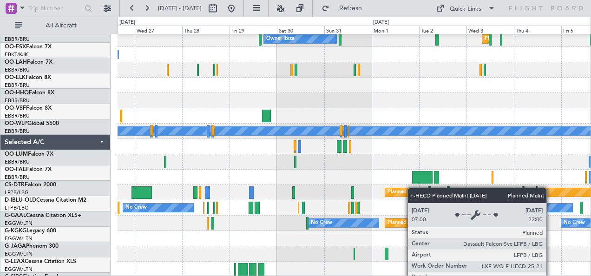
scroll to position [396, 0]
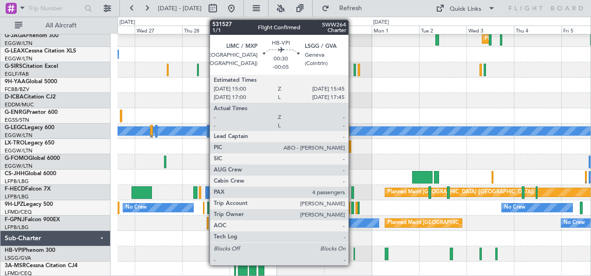
click at [354, 252] on div at bounding box center [355, 254] width 2 height 13
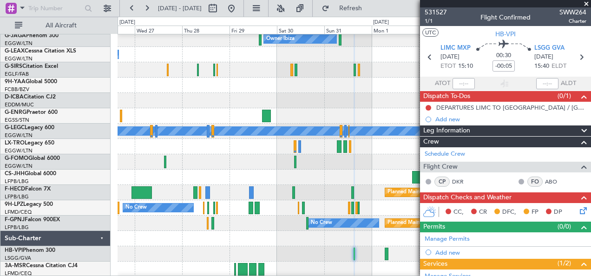
scroll to position [149, 0]
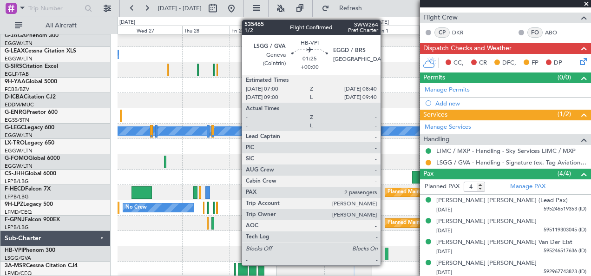
click at [385, 254] on div at bounding box center [387, 254] width 4 height 13
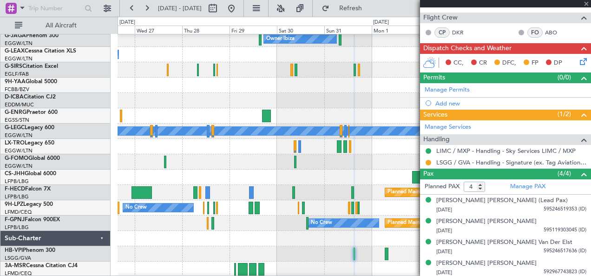
type input "2"
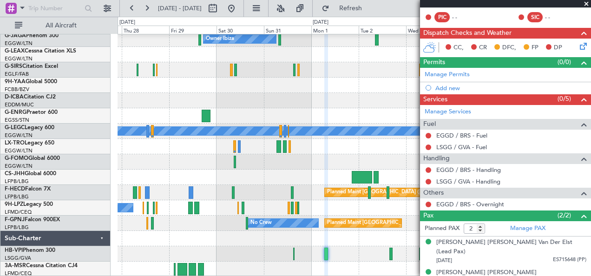
scroll to position [396, 0]
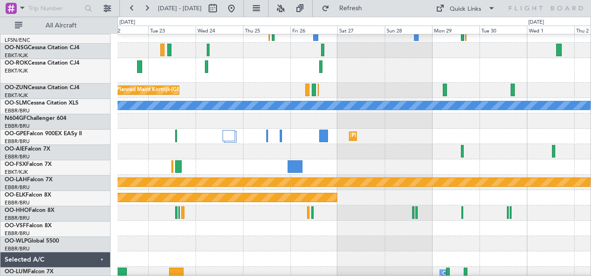
scroll to position [69, 0]
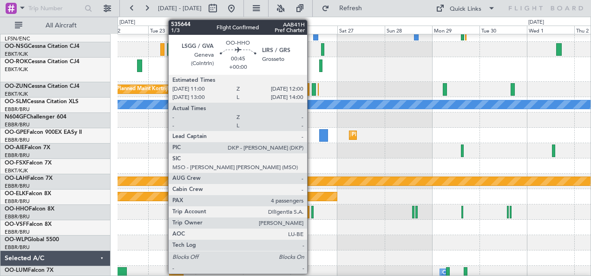
click at [312, 211] on div at bounding box center [312, 212] width 2 height 13
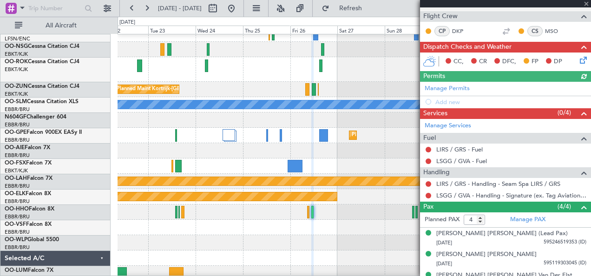
scroll to position [242, 0]
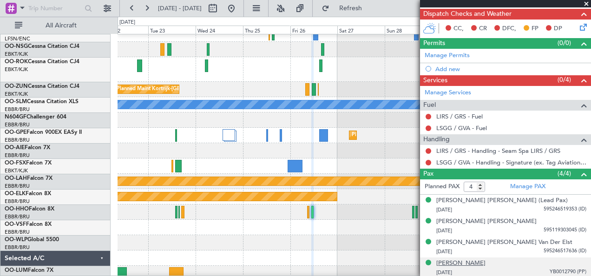
click at [472, 260] on div "Stella GHIRILA" at bounding box center [460, 263] width 49 height 9
click at [529, 189] on link "Manage PAX" at bounding box center [527, 186] width 35 height 9
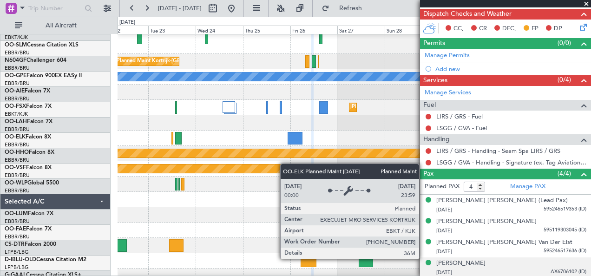
scroll to position [88, 0]
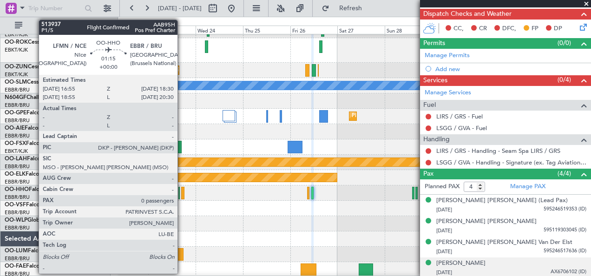
click at [182, 191] on div at bounding box center [182, 193] width 3 height 13
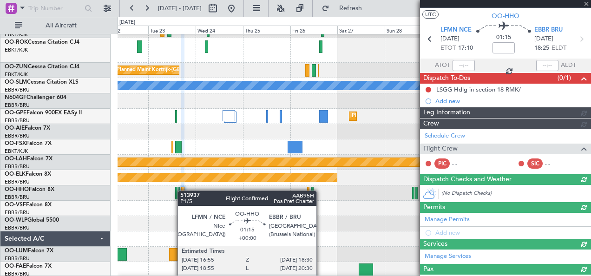
scroll to position [146, 0]
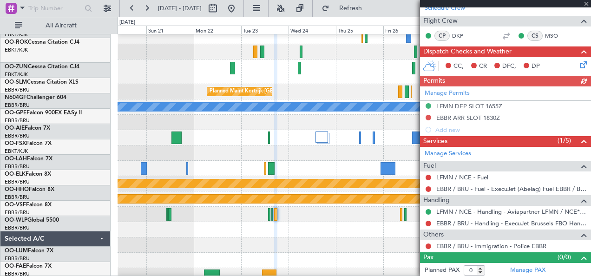
click at [323, 233] on div at bounding box center [355, 229] width 474 height 15
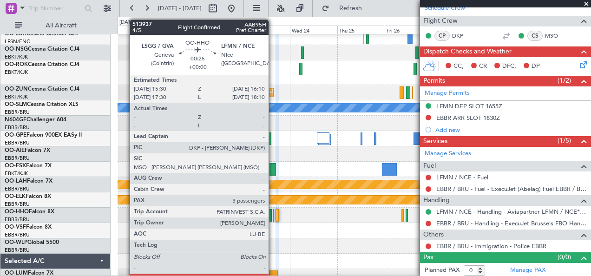
click at [273, 217] on div at bounding box center [273, 215] width 1 height 13
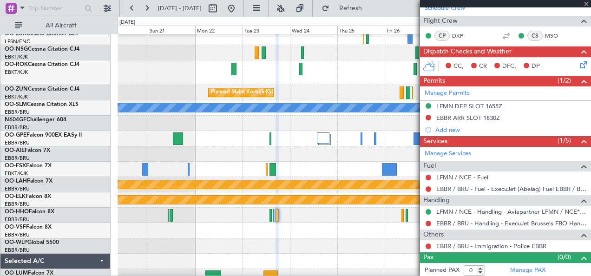
type input "3"
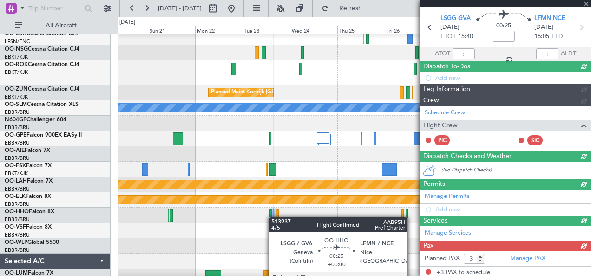
click at [273, 217] on div at bounding box center [273, 215] width 1 height 13
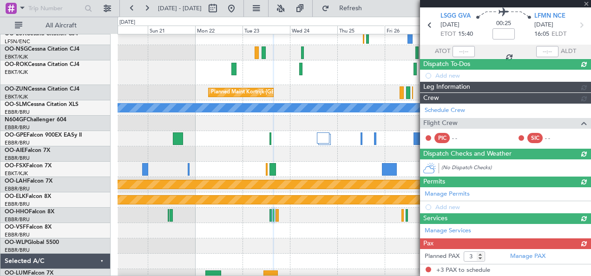
scroll to position [0, 0]
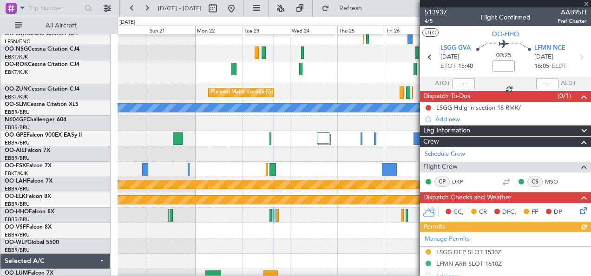
click at [436, 13] on span "513937" at bounding box center [436, 12] width 22 height 10
click at [244, 9] on fb-range-datepicker "[DATE] - [DATE]" at bounding box center [181, 8] width 125 height 17
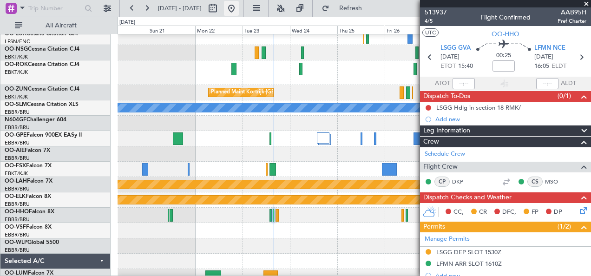
click at [239, 10] on button at bounding box center [231, 8] width 15 height 15
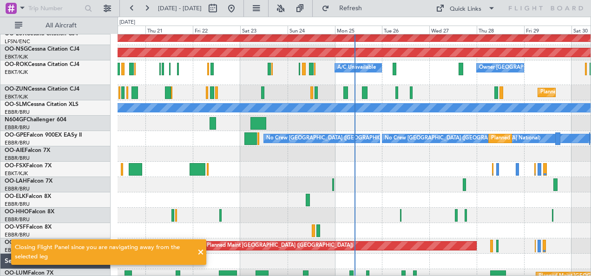
click at [323, 192] on div at bounding box center [355, 199] width 474 height 15
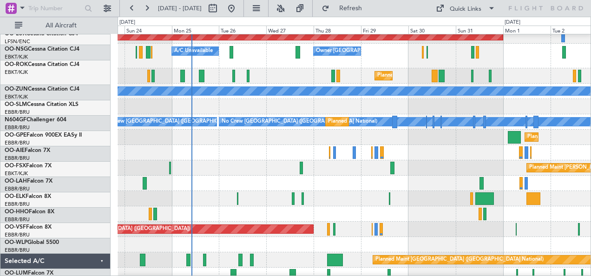
scroll to position [83, 0]
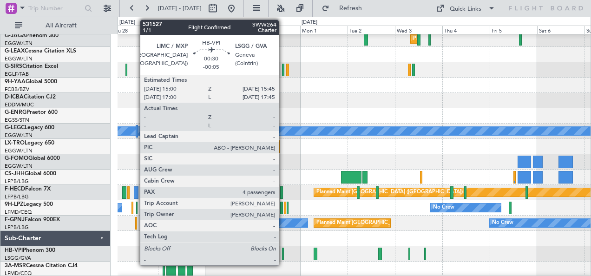
click at [284, 255] on div at bounding box center [283, 254] width 2 height 13
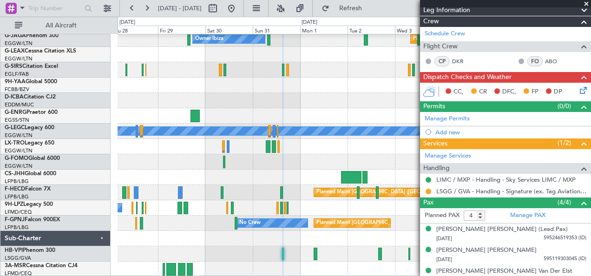
scroll to position [121, 0]
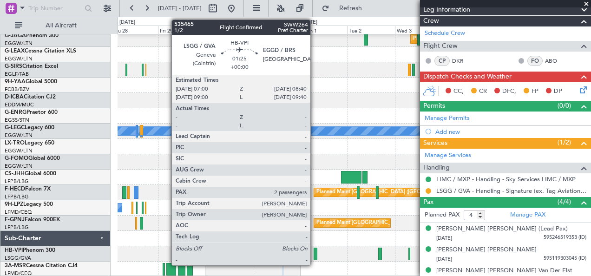
click at [315, 250] on div at bounding box center [316, 254] width 4 height 13
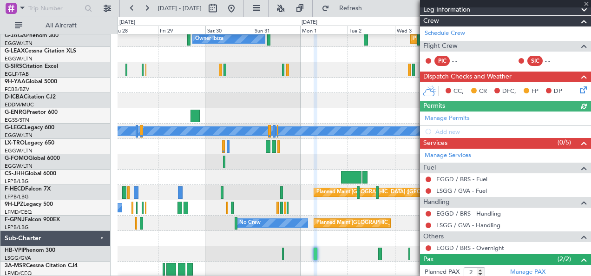
scroll to position [165, 0]
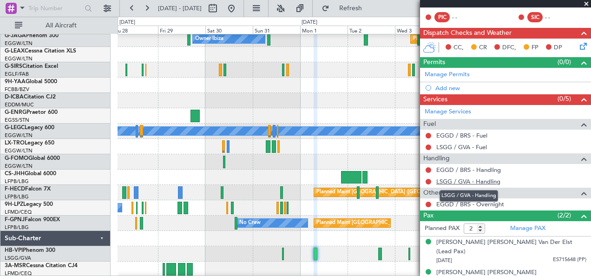
click at [476, 180] on link "LSGG / GVA - Handling" at bounding box center [468, 182] width 64 height 8
click at [467, 169] on link "EGGD / BRS - Handling" at bounding box center [468, 170] width 65 height 8
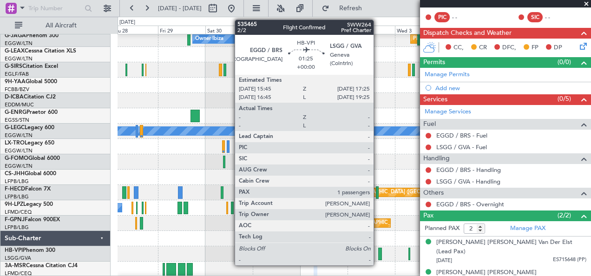
click at [378, 256] on div at bounding box center [380, 254] width 4 height 13
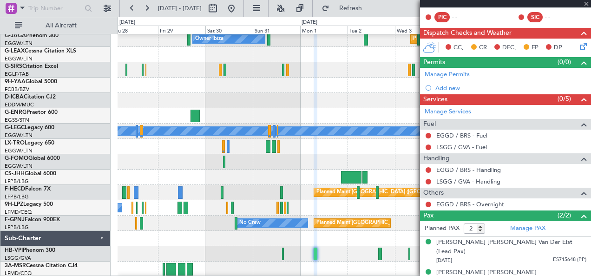
type input "1"
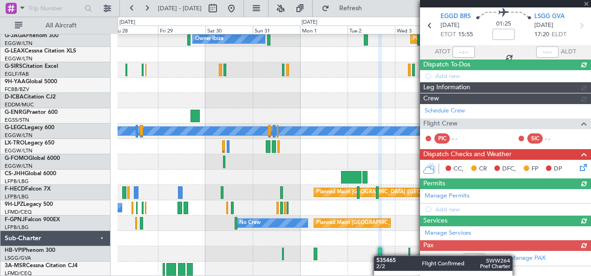
scroll to position [109, 0]
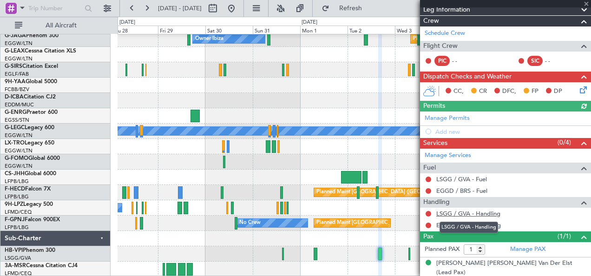
click at [474, 211] on link "LSGG / GVA - Handling" at bounding box center [468, 214] width 64 height 8
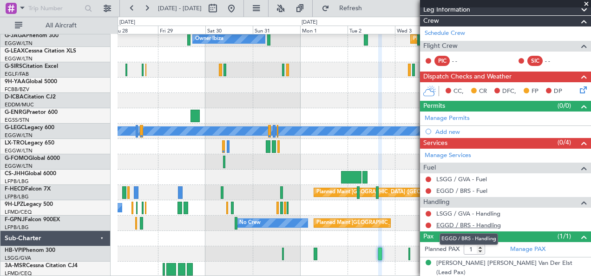
click at [464, 224] on link "EGGD / BRS - Handling" at bounding box center [468, 225] width 65 height 8
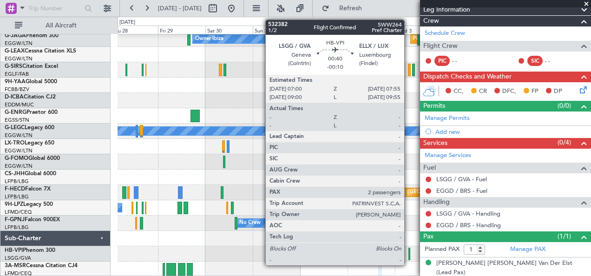
click at [409, 253] on div at bounding box center [410, 254] width 2 height 13
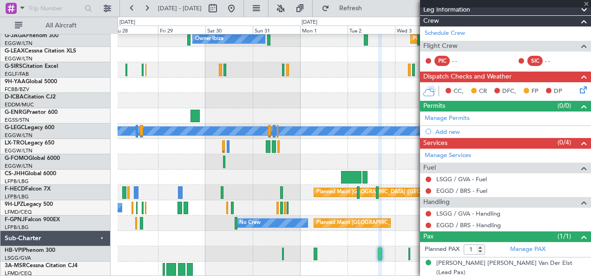
type input "-00:10"
type input "2"
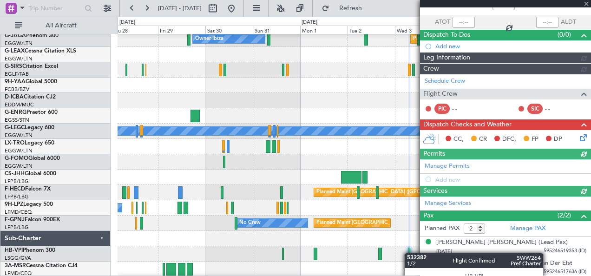
scroll to position [96, 0]
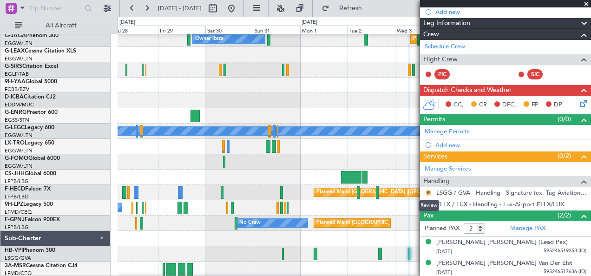
click at [429, 190] on button "R" at bounding box center [429, 193] width 6 height 6
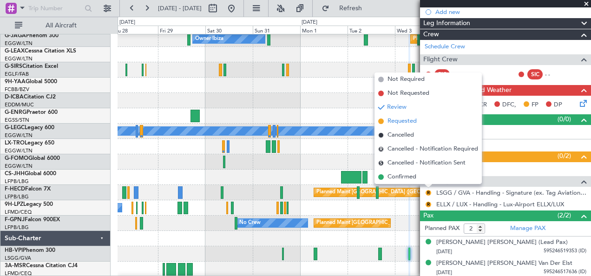
click at [397, 117] on span "Requested" at bounding box center [402, 121] width 29 height 9
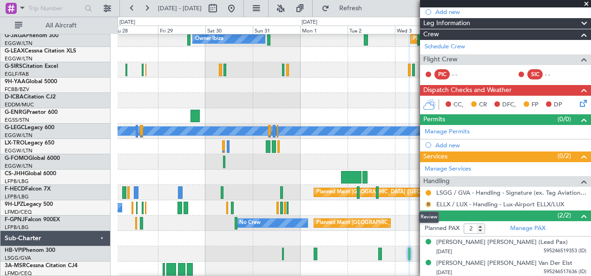
click at [429, 202] on button "R" at bounding box center [429, 205] width 6 height 6
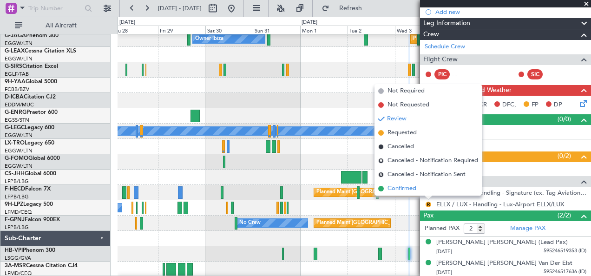
click at [416, 191] on span "Confirmed" at bounding box center [402, 188] width 29 height 9
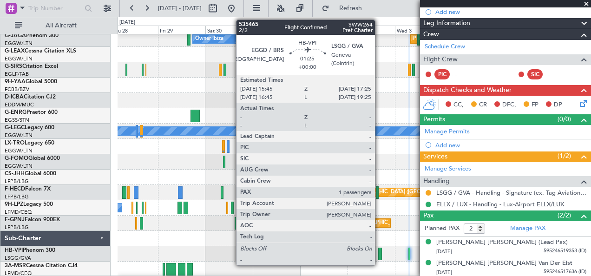
click at [380, 252] on div at bounding box center [380, 254] width 4 height 13
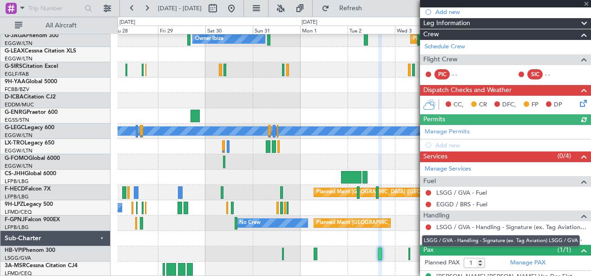
click at [428, 235] on div "LSGG / GVA - Handling - Signature (ex. Tag Aviation) LSGG / GVA" at bounding box center [501, 241] width 158 height 12
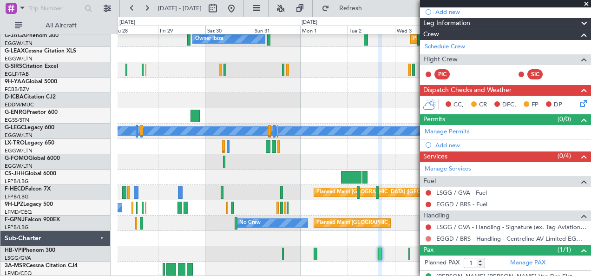
click at [429, 236] on button at bounding box center [429, 239] width 6 height 6
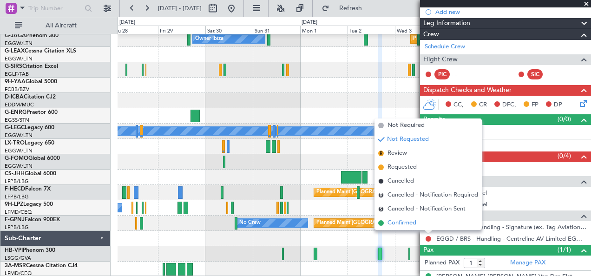
click at [396, 220] on span "Confirmed" at bounding box center [402, 222] width 29 height 9
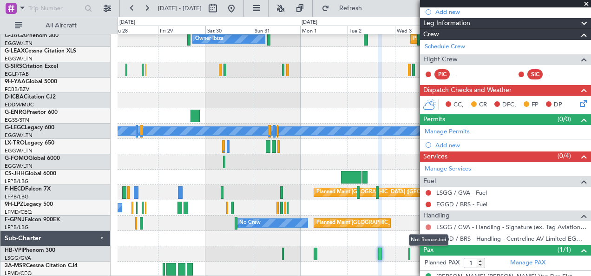
click at [428, 225] on button at bounding box center [429, 227] width 6 height 6
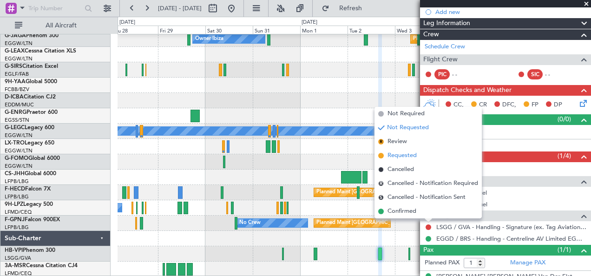
click at [396, 154] on span "Requested" at bounding box center [402, 155] width 29 height 9
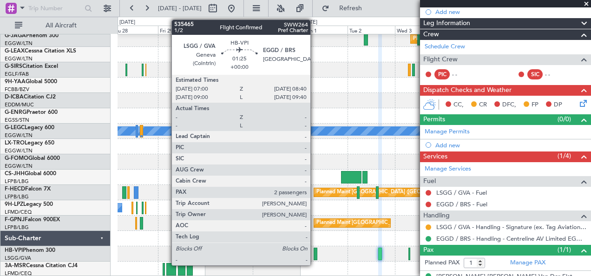
click at [315, 253] on div at bounding box center [316, 254] width 4 height 13
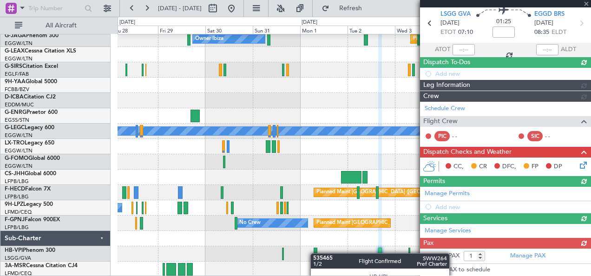
type input "2"
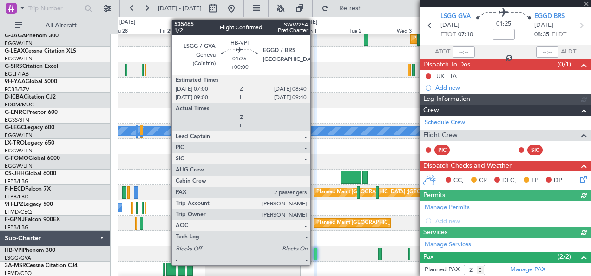
scroll to position [108, 0]
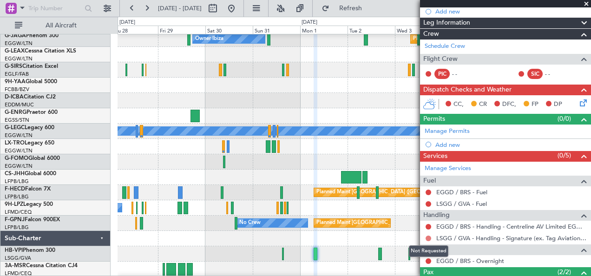
click at [428, 236] on button at bounding box center [429, 239] width 6 height 6
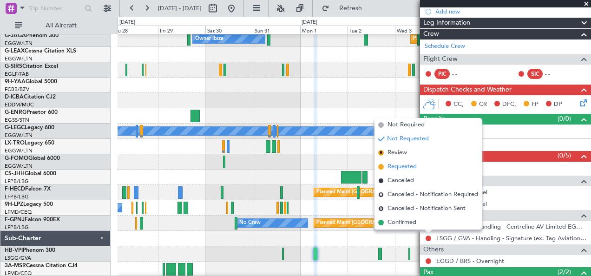
click at [399, 164] on span "Requested" at bounding box center [402, 166] width 29 height 9
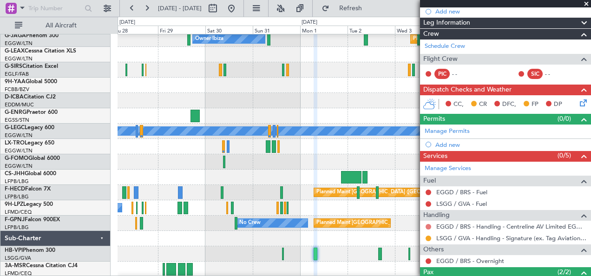
click at [428, 224] on button at bounding box center [429, 227] width 6 height 6
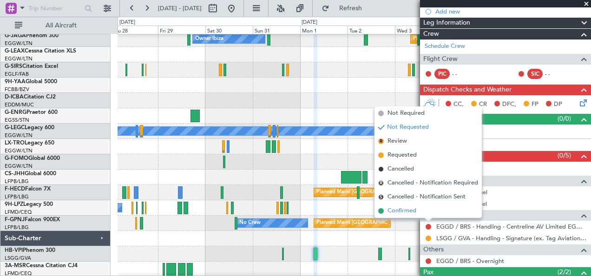
click at [418, 217] on li "Confirmed" at bounding box center [428, 211] width 107 height 14
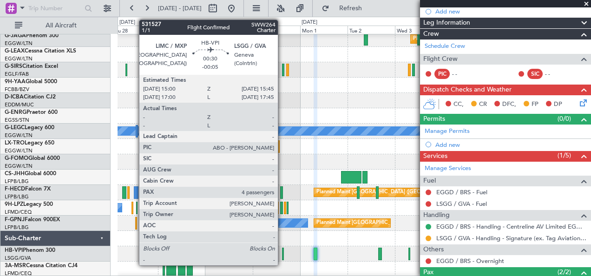
click at [283, 251] on div at bounding box center [283, 254] width 2 height 13
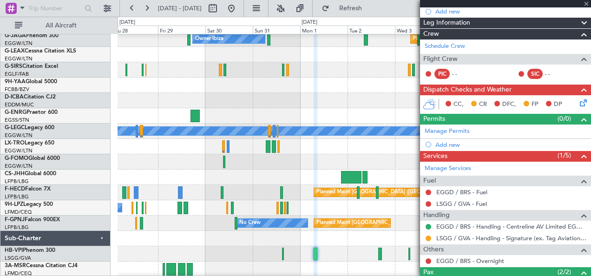
type input "-00:05"
type input "4"
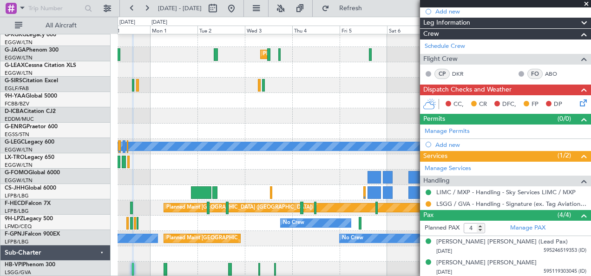
scroll to position [407, 0]
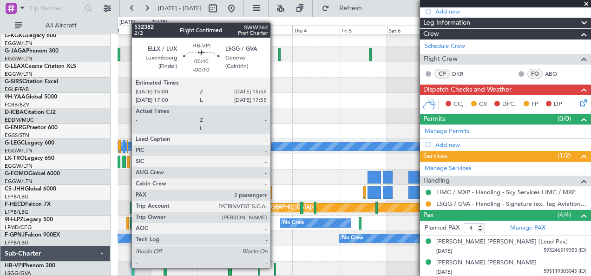
click at [275, 267] on div at bounding box center [275, 269] width 2 height 13
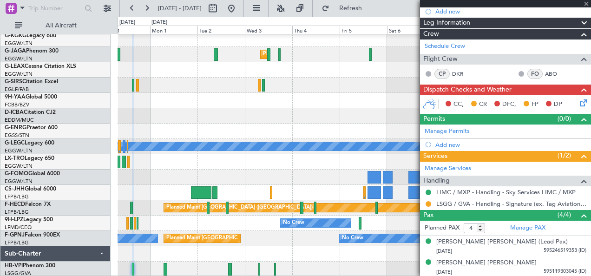
type input "-00:10"
type input "2"
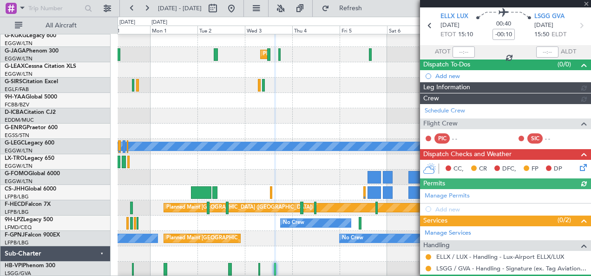
scroll to position [96, 0]
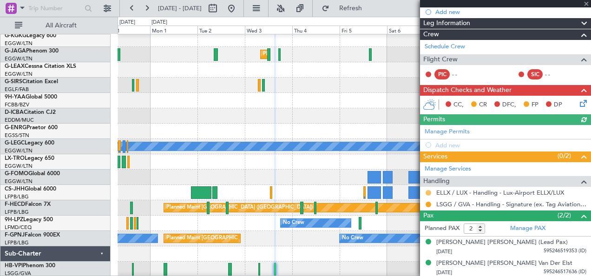
click at [429, 190] on button at bounding box center [429, 193] width 6 height 6
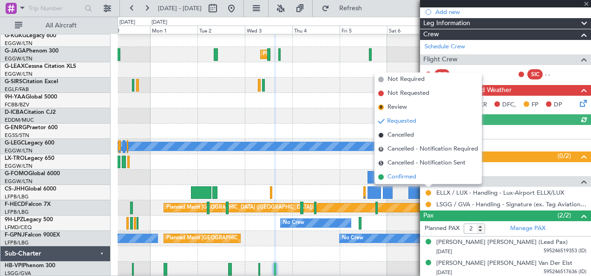
click at [406, 177] on span "Confirmed" at bounding box center [402, 176] width 29 height 9
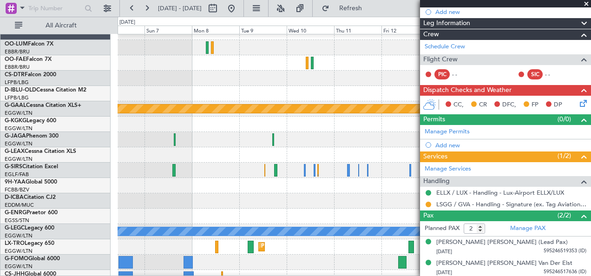
scroll to position [322, 0]
click at [65, 185] on div "Owner Melsbroek Air Base Owner [GEOGRAPHIC_DATA] Planned [GEOGRAPHIC_DATA] A/C …" at bounding box center [295, 146] width 591 height 259
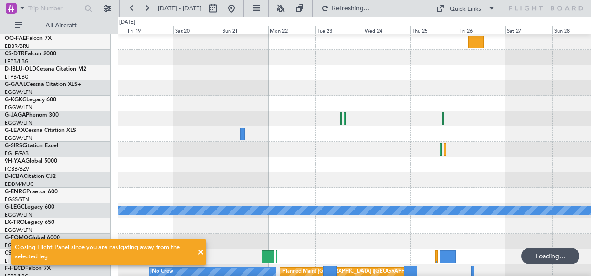
scroll to position [0, 0]
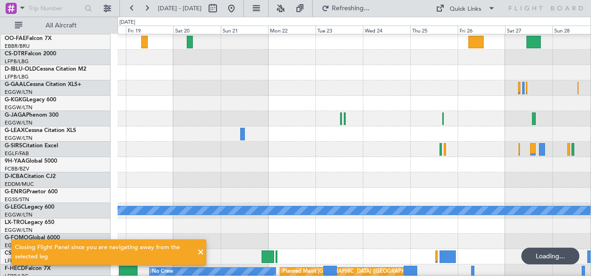
click at [197, 188] on div at bounding box center [355, 179] width 474 height 15
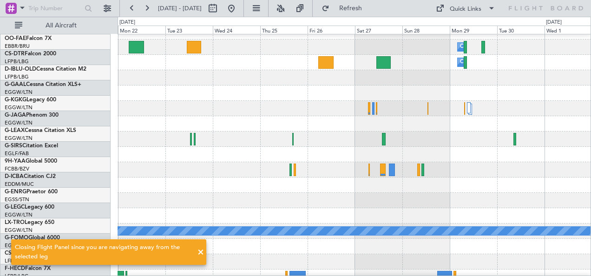
scroll to position [296, 0]
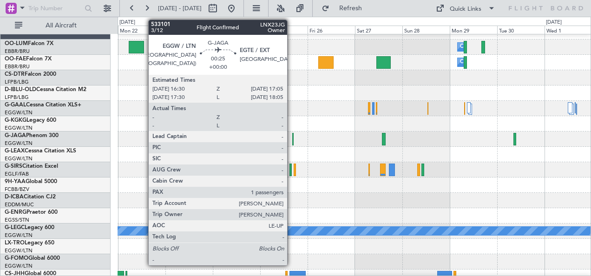
click at [424, 133] on div at bounding box center [355, 139] width 474 height 15
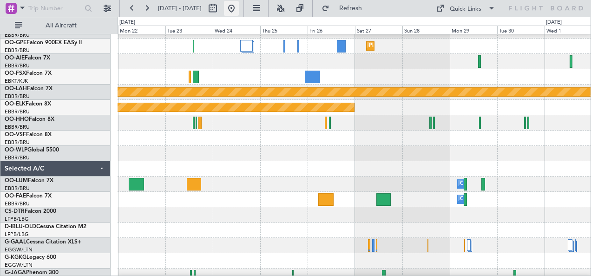
scroll to position [158, 0]
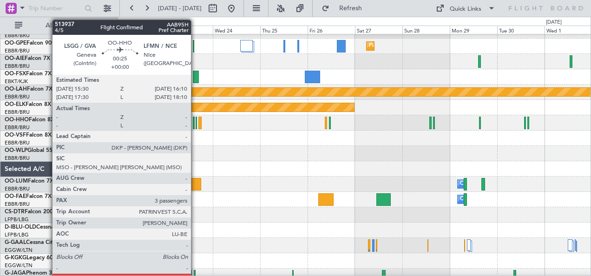
click at [196, 127] on div at bounding box center [196, 123] width 1 height 13
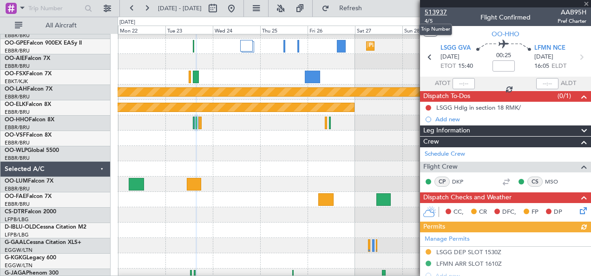
click at [440, 10] on span "513937" at bounding box center [436, 12] width 22 height 10
click at [437, 9] on span "513937" at bounding box center [436, 12] width 22 height 10
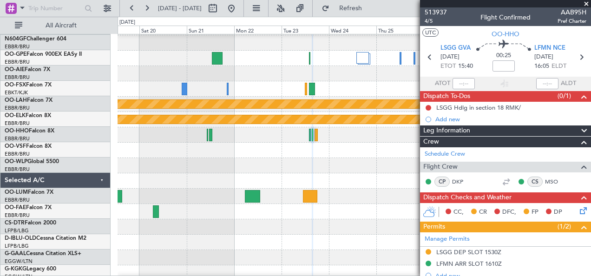
scroll to position [146, 0]
click at [339, 184] on div at bounding box center [355, 180] width 474 height 15
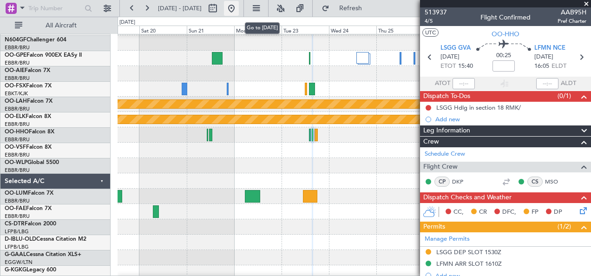
click at [239, 10] on button at bounding box center [231, 8] width 15 height 15
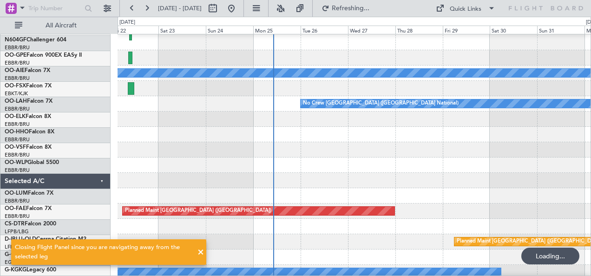
click at [358, 234] on div at bounding box center [355, 226] width 474 height 15
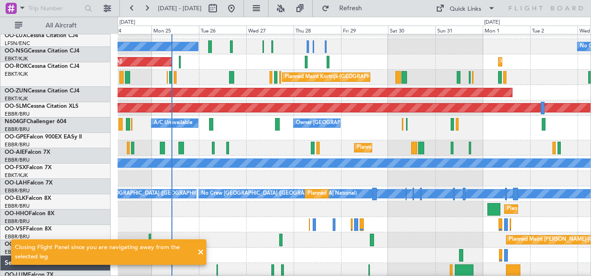
scroll to position [10, 0]
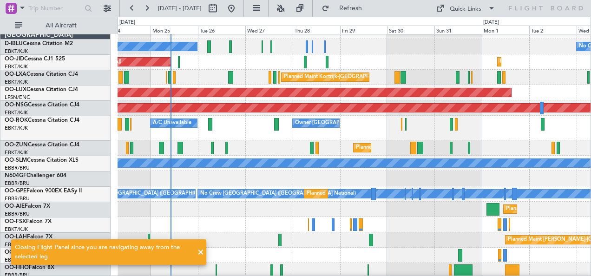
click at [394, 239] on div "Planned Maint [PERSON_NAME]-[GEOGRAPHIC_DATA][PERSON_NAME] ([GEOGRAPHIC_DATA][P…" at bounding box center [355, 239] width 474 height 15
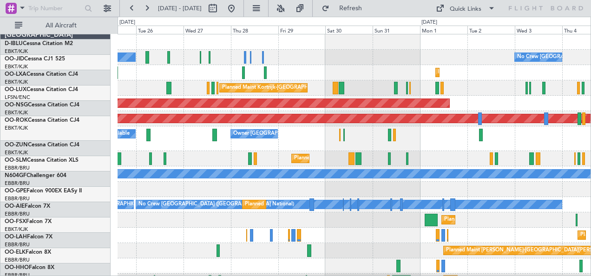
scroll to position [0, 0]
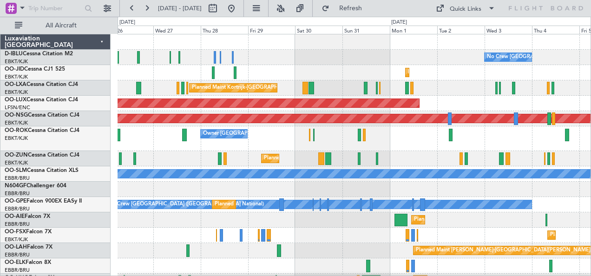
click at [364, 241] on div "Planned Maint Kortrijk-[GEOGRAPHIC_DATA]" at bounding box center [355, 235] width 474 height 15
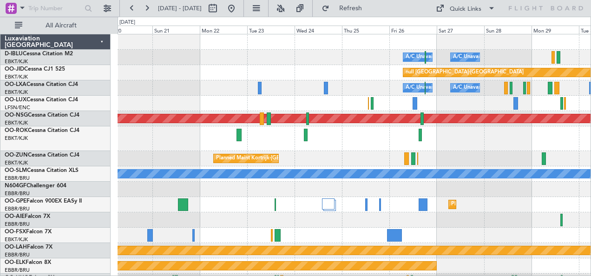
click at [432, 232] on div at bounding box center [355, 235] width 474 height 15
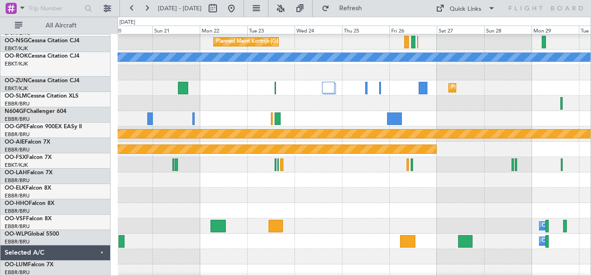
scroll to position [116, 0]
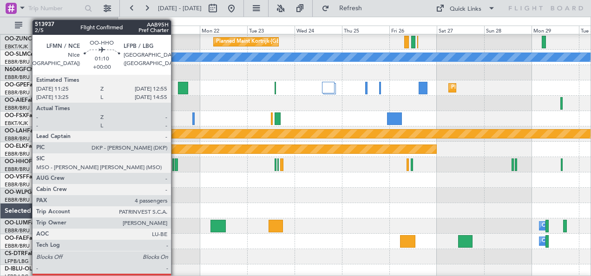
click at [176, 164] on div at bounding box center [176, 164] width 3 height 13
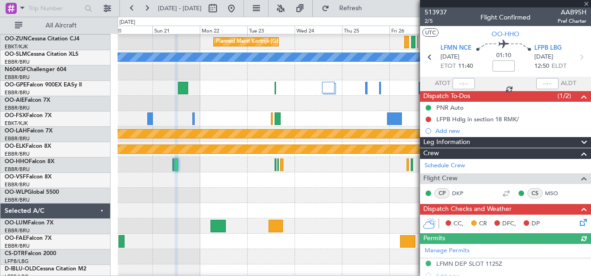
scroll to position [225, 0]
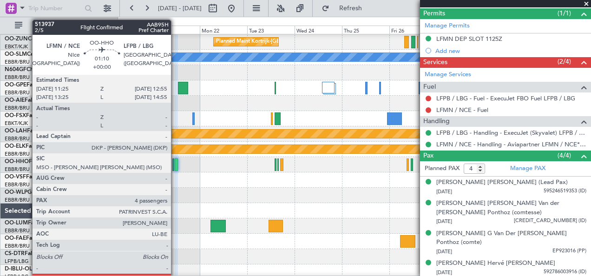
click at [176, 162] on div at bounding box center [176, 164] width 3 height 13
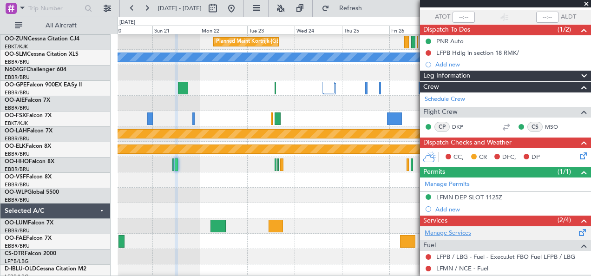
scroll to position [0, 0]
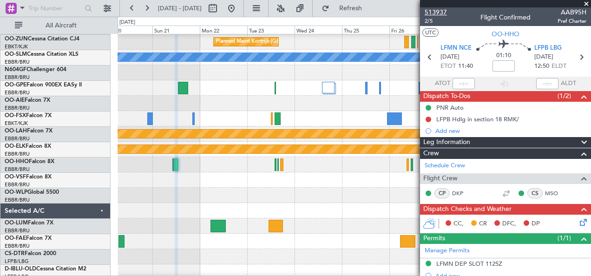
click at [439, 9] on span "513937" at bounding box center [436, 12] width 22 height 10
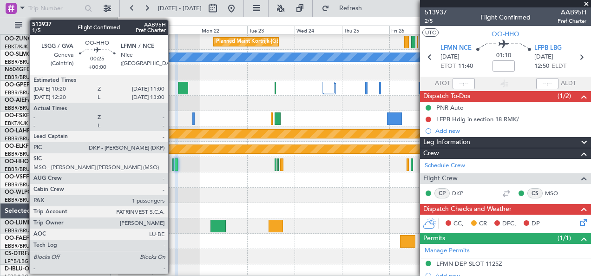
click at [173, 162] on div at bounding box center [172, 164] width 1 height 13
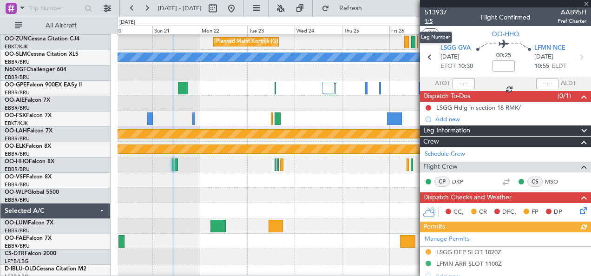
click at [428, 22] on span "1/5" at bounding box center [436, 21] width 22 height 8
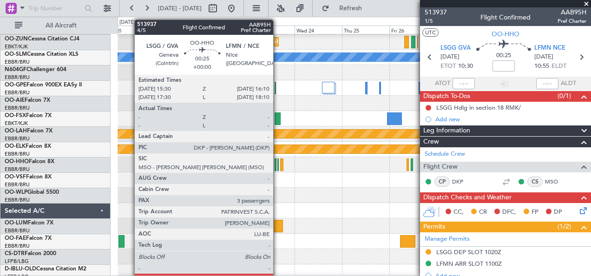
click at [278, 169] on div at bounding box center [277, 164] width 1 height 13
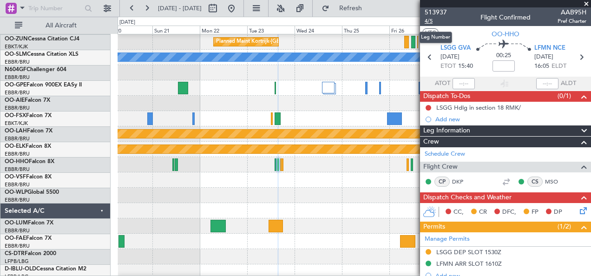
click at [428, 22] on span "4/5" at bounding box center [436, 21] width 22 height 8
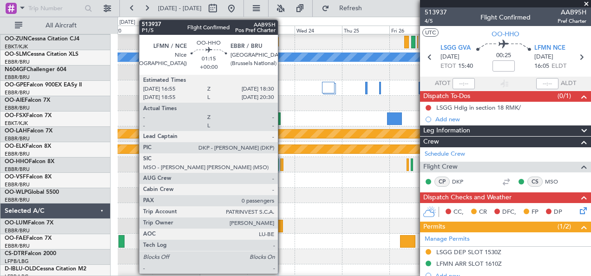
click at [283, 164] on div at bounding box center [281, 164] width 3 height 13
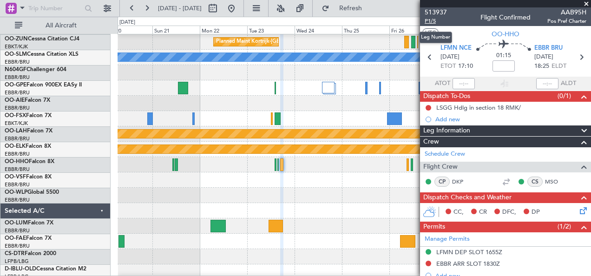
click at [434, 21] on span "P1/5" at bounding box center [436, 21] width 22 height 8
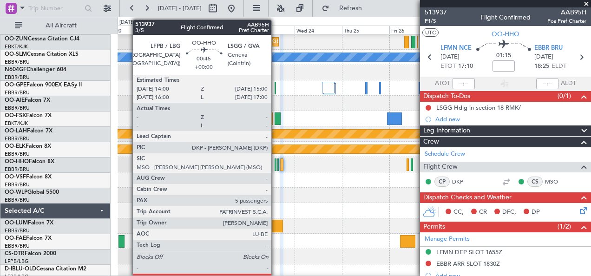
click at [276, 158] on div at bounding box center [276, 164] width 2 height 13
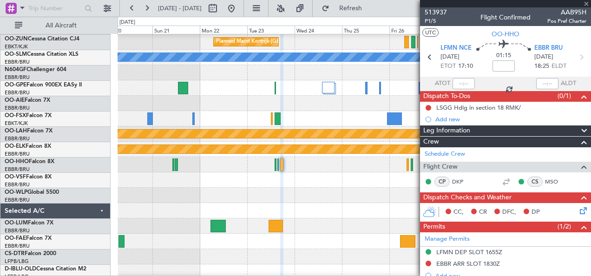
type input "5"
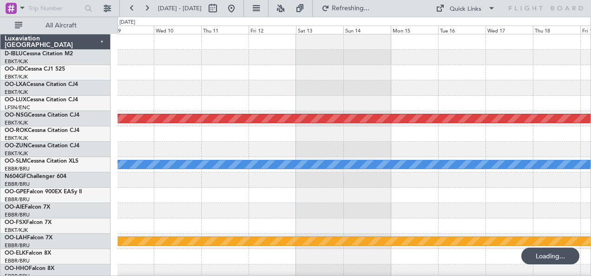
click at [199, 200] on div at bounding box center [355, 195] width 474 height 15
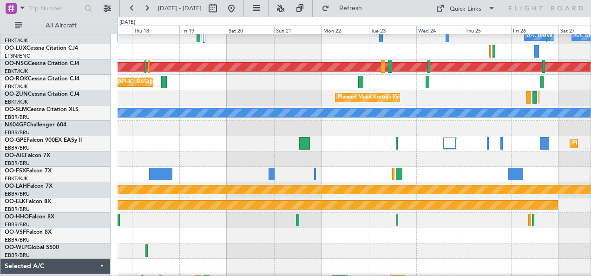
scroll to position [59, 0]
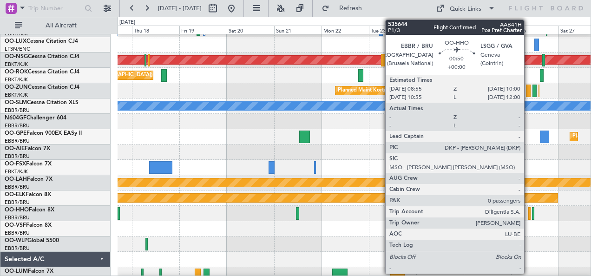
click at [529, 213] on div at bounding box center [529, 213] width 2 height 13
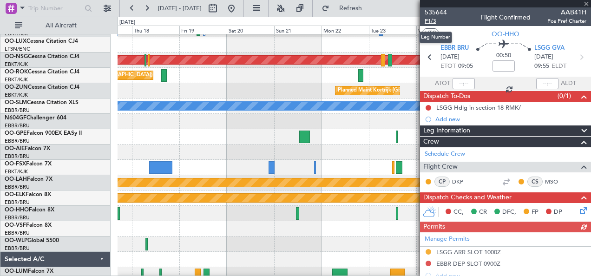
click at [440, 21] on span "P1/3" at bounding box center [436, 21] width 22 height 8
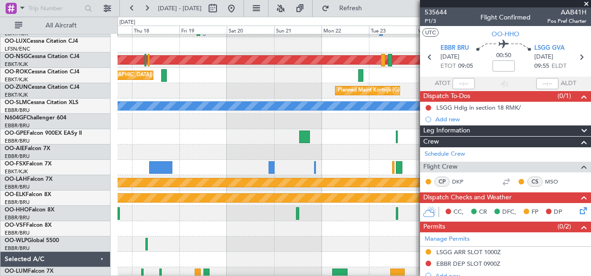
click at [231, 231] on div at bounding box center [355, 228] width 474 height 15
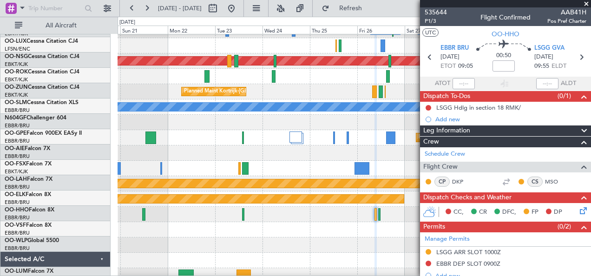
scroll to position [58, 0]
click at [141, 211] on div at bounding box center [355, 214] width 474 height 15
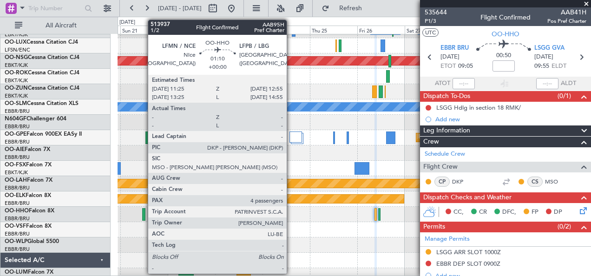
click at [143, 212] on div at bounding box center [143, 214] width 3 height 13
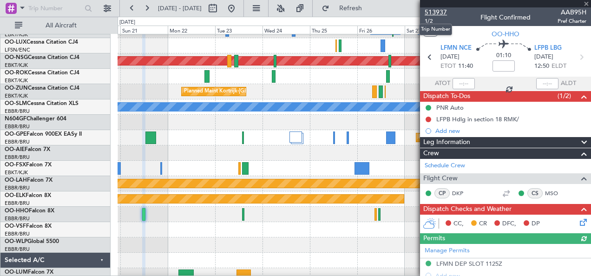
click at [442, 9] on span "513937" at bounding box center [436, 12] width 22 height 10
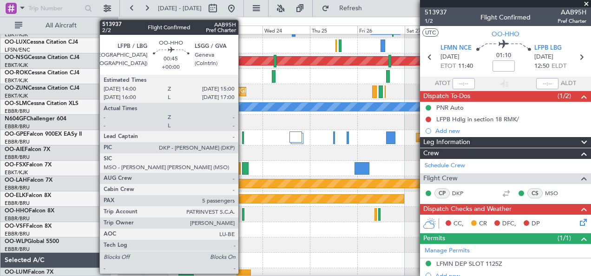
click at [243, 215] on div at bounding box center [243, 214] width 2 height 13
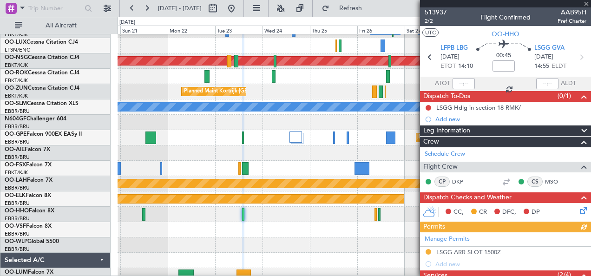
scroll to position [165, 0]
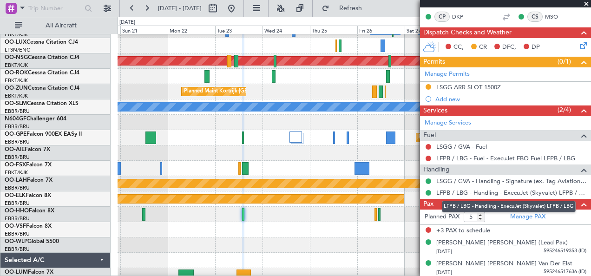
click at [479, 217] on mat-tooltip-component "LFPB / LBG - Handling - ExecuJet (Skyvalet) LFPB / LBG" at bounding box center [509, 206] width 147 height 25
click at [480, 217] on mat-tooltip-component "LFPB / LBG - Handling - ExecuJet (Skyvalet) LFPB / LBG" at bounding box center [509, 206] width 147 height 25
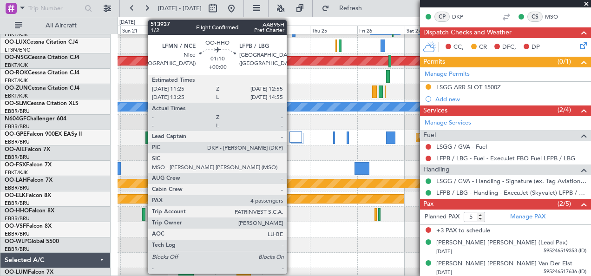
click at [143, 212] on div at bounding box center [143, 214] width 3 height 13
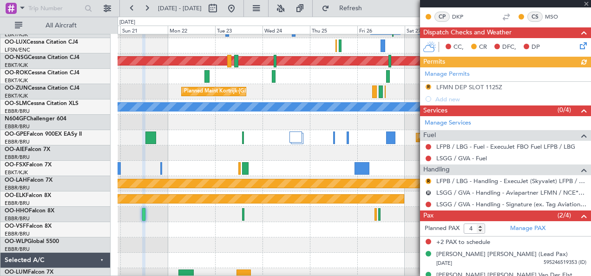
scroll to position [188, 0]
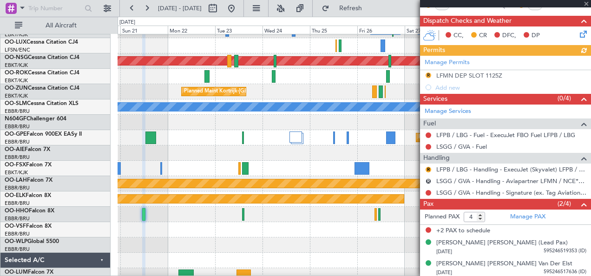
click at [480, 220] on form "Planned PAX 4" at bounding box center [463, 217] width 86 height 15
click at [480, 217] on input "3" at bounding box center [474, 217] width 21 height 10
type input "2"
click at [480, 217] on input "2" at bounding box center [474, 217] width 21 height 10
click at [579, 202] on span at bounding box center [584, 204] width 11 height 11
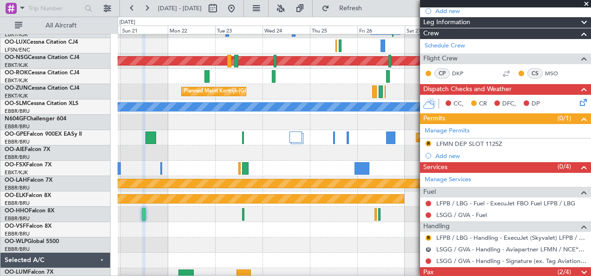
click at [579, 271] on span at bounding box center [584, 272] width 11 height 11
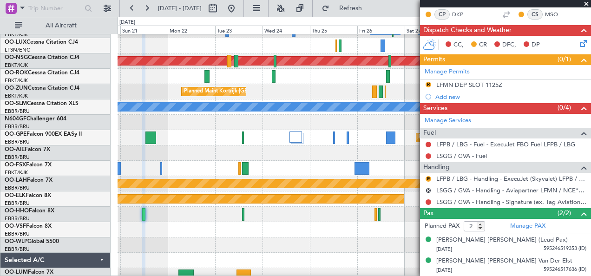
scroll to position [177, 0]
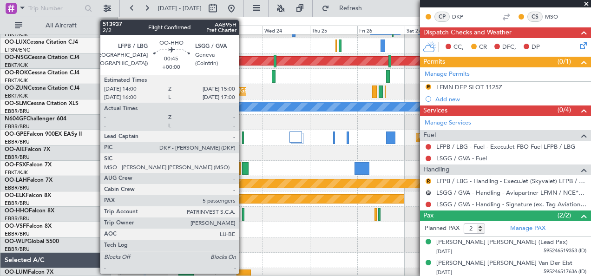
click at [244, 213] on div at bounding box center [243, 214] width 2 height 13
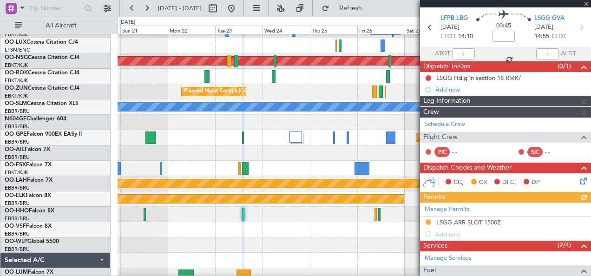
scroll to position [144, 0]
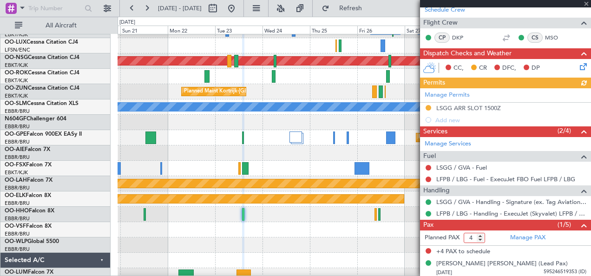
click at [479, 238] on input "4" at bounding box center [474, 238] width 21 height 10
click at [479, 238] on input "3" at bounding box center [474, 238] width 21 height 10
click at [479, 238] on input "2" at bounding box center [474, 238] width 21 height 10
type input "1"
click at [479, 238] on input "1" at bounding box center [474, 238] width 21 height 10
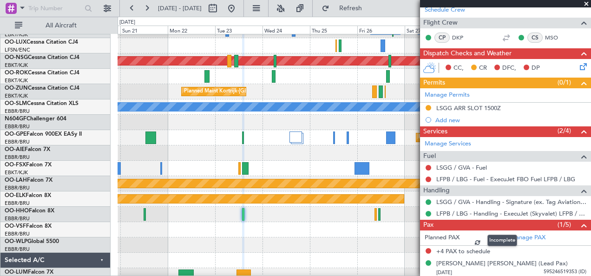
click at [579, 221] on span at bounding box center [584, 225] width 11 height 11
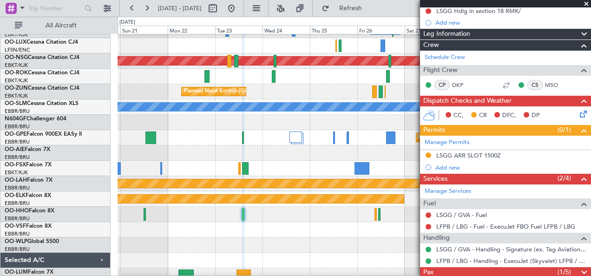
click at [580, 269] on span at bounding box center [584, 272] width 11 height 11
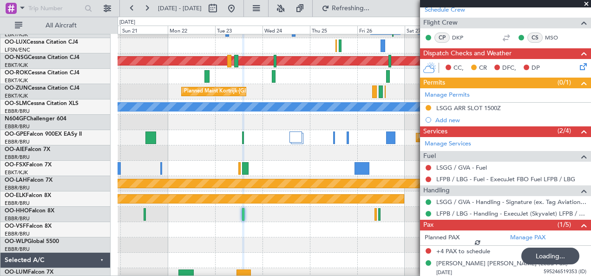
click at [310, 222] on div at bounding box center [355, 229] width 474 height 15
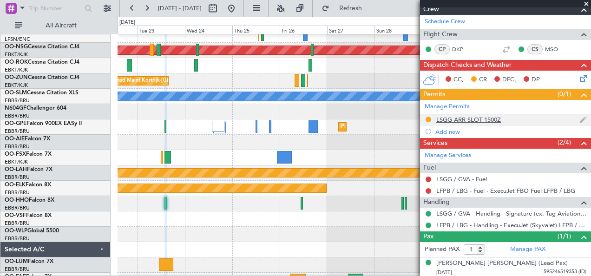
scroll to position [0, 0]
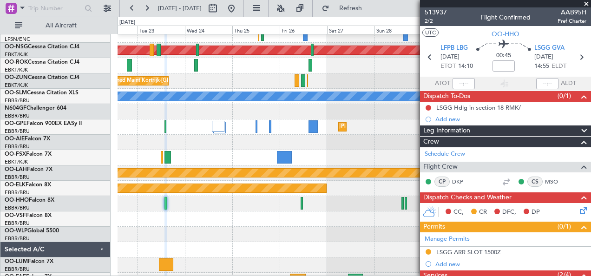
click at [447, 13] on div "513937 2/2 Flight Confirmed AAB95H Pref Charter" at bounding box center [505, 16] width 171 height 19
click at [441, 10] on span "513937" at bounding box center [436, 12] width 22 height 10
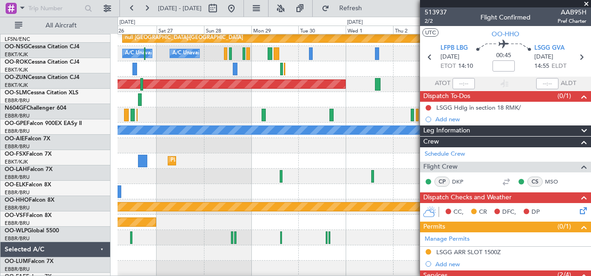
scroll to position [35, 0]
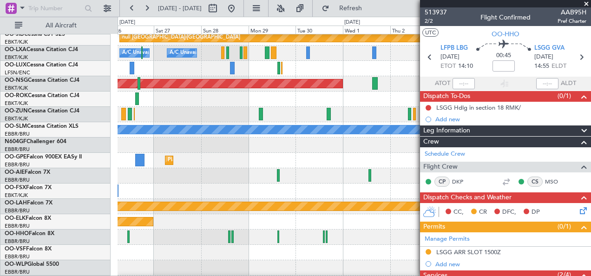
click at [224, 255] on div at bounding box center [355, 252] width 474 height 15
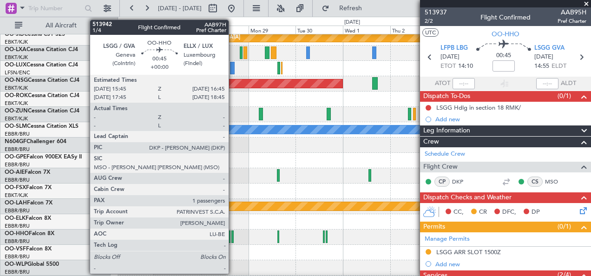
click at [233, 240] on div at bounding box center [232, 237] width 2 height 13
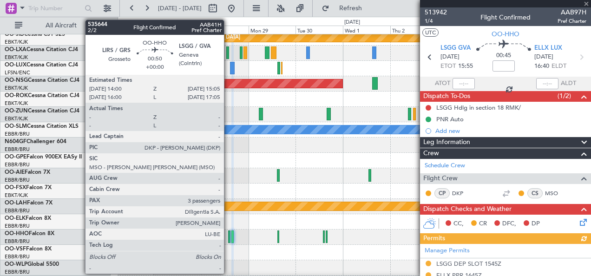
click at [229, 237] on div at bounding box center [229, 237] width 2 height 13
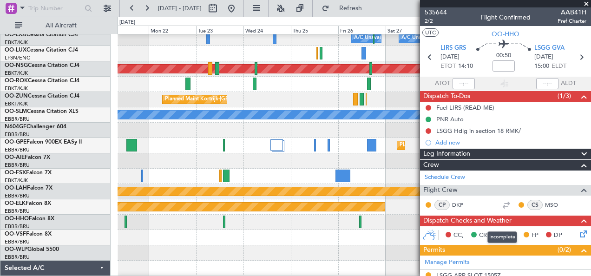
scroll to position [34, 0]
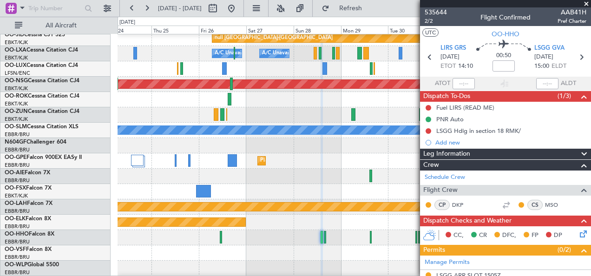
click at [290, 231] on div at bounding box center [355, 237] width 474 height 15
click at [446, 14] on span "535644" at bounding box center [436, 12] width 22 height 10
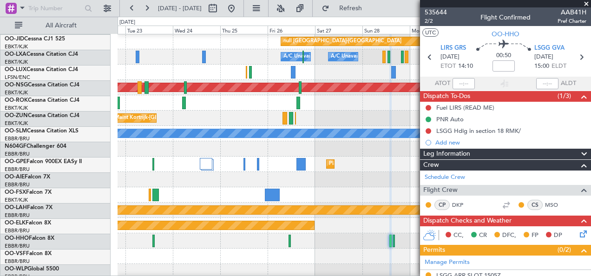
scroll to position [31, 0]
click at [425, 240] on fb-app "24 Sep 2025 - 04 Oct 2025 Refresh Quick Links All Aircraft A/C Unavailable Brus…" at bounding box center [295, 141] width 591 height 269
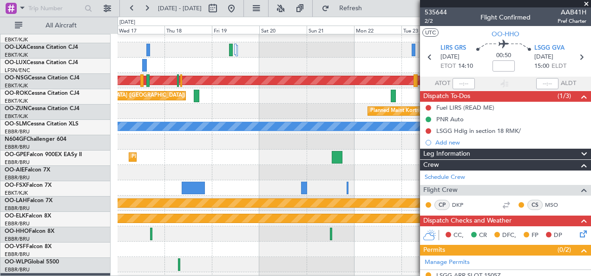
scroll to position [33, 0]
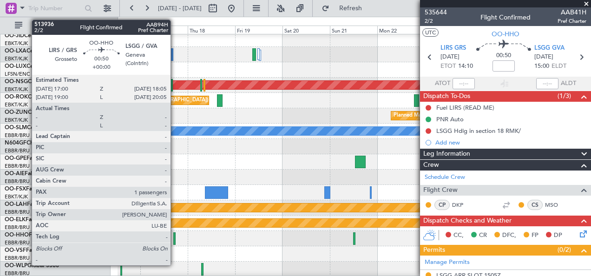
click at [175, 239] on div at bounding box center [174, 238] width 2 height 13
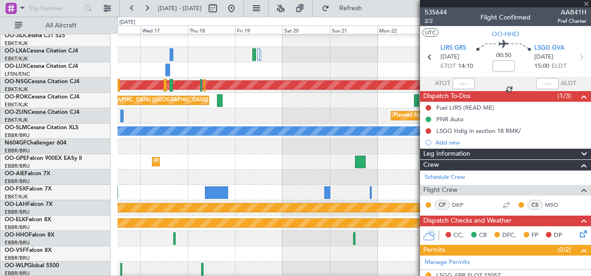
type input "1"
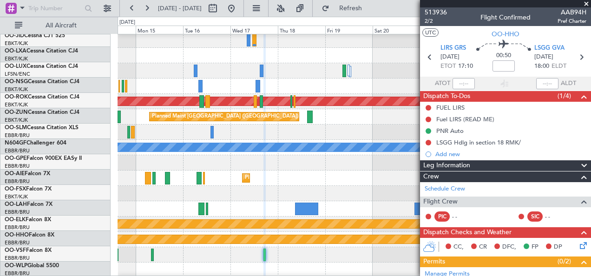
scroll to position [17, 0]
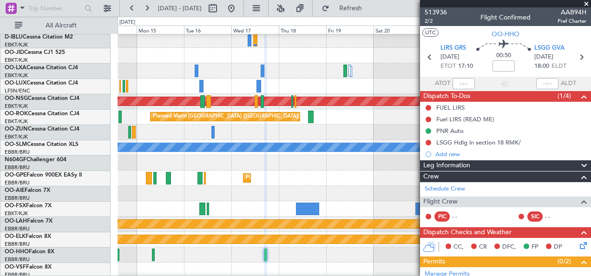
click at [350, 261] on div at bounding box center [355, 254] width 474 height 15
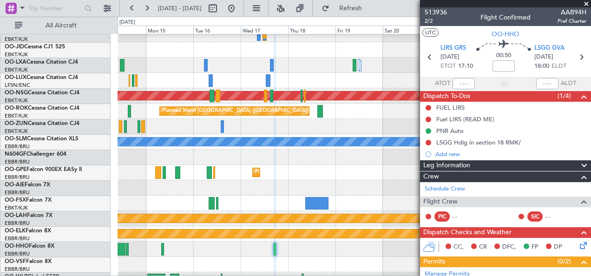
scroll to position [22, 0]
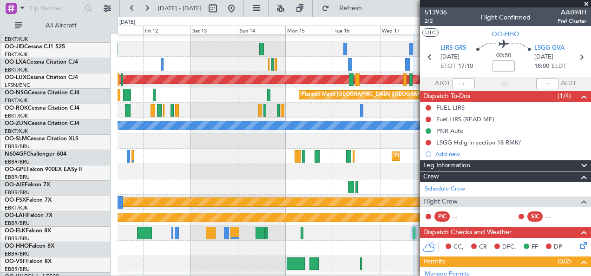
click at [351, 232] on div at bounding box center [355, 232] width 474 height 15
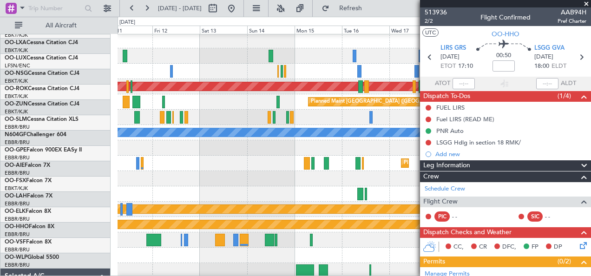
scroll to position [26, 0]
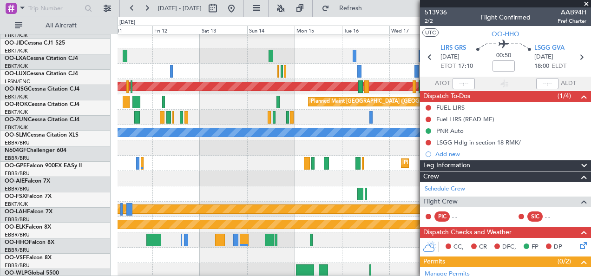
click at [421, 181] on fb-app "11 Sep 2025 - 21 Sep 2025 Refresh Quick Links All Aircraft Planned Maint Kortri…" at bounding box center [295, 141] width 591 height 269
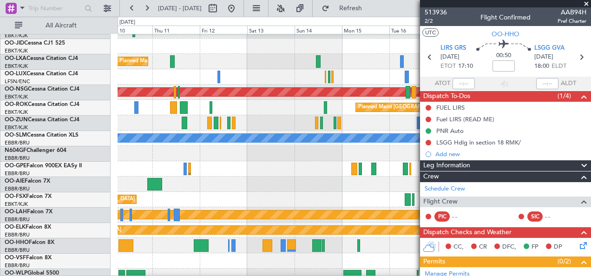
click at [182, 170] on div "Planned Maint [GEOGRAPHIC_DATA] ([GEOGRAPHIC_DATA] National)" at bounding box center [355, 168] width 474 height 15
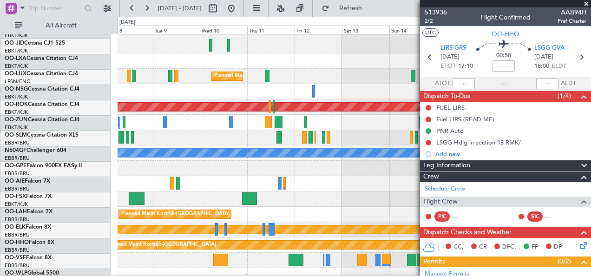
scroll to position [0, 0]
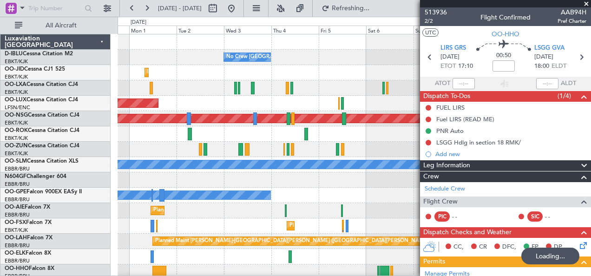
click at [437, 217] on fb-app "05 Sep 2025 - 15 Sep 2025 Refreshing... Quick Links All Aircraft No Crew Brusse…" at bounding box center [295, 141] width 591 height 269
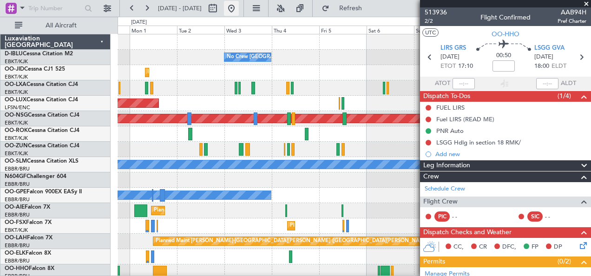
click at [239, 13] on button at bounding box center [231, 8] width 15 height 15
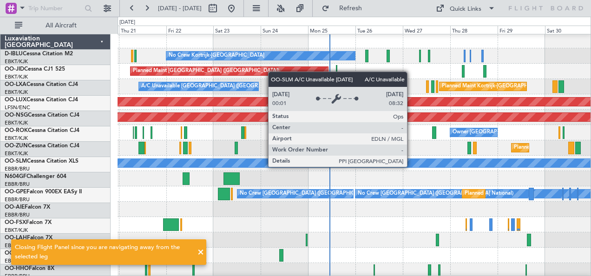
scroll to position [1, 0]
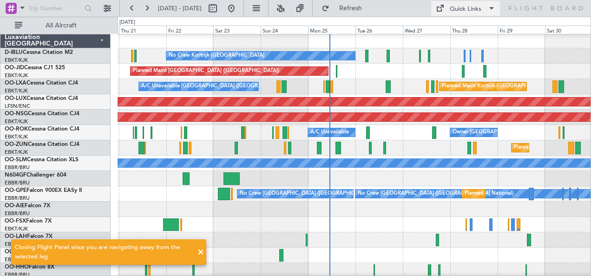
click at [471, 12] on div "Quick Links" at bounding box center [466, 9] width 32 height 9
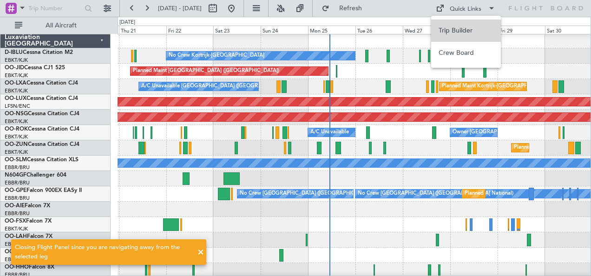
click at [471, 29] on button "Trip Builder" at bounding box center [466, 31] width 70 height 22
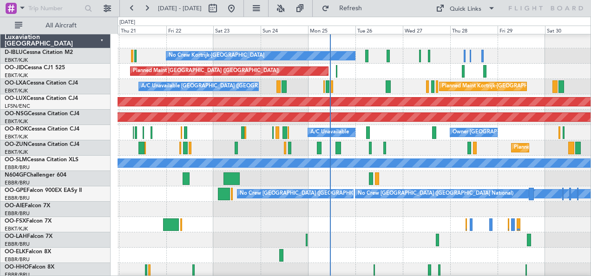
click at [295, 217] on div "Planned Maint Kortrijk-[GEOGRAPHIC_DATA]" at bounding box center [355, 224] width 474 height 15
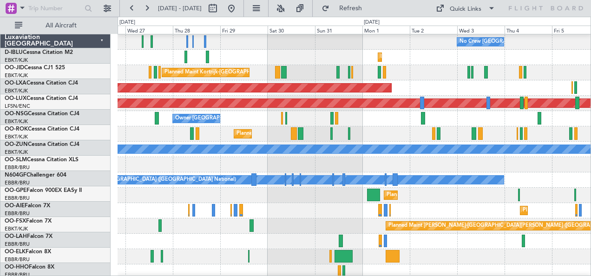
scroll to position [15, 0]
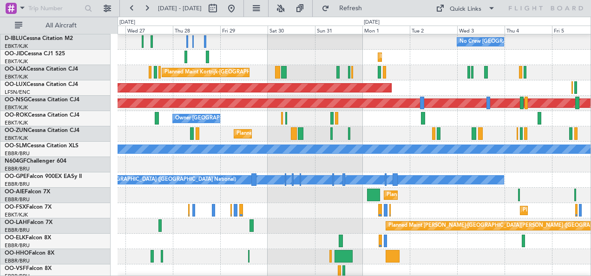
click at [176, 190] on div "Planned Maint [GEOGRAPHIC_DATA] ([GEOGRAPHIC_DATA])" at bounding box center [355, 195] width 474 height 15
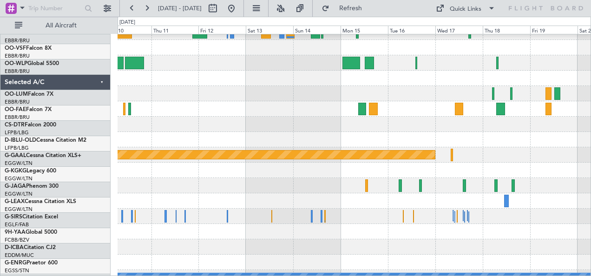
scroll to position [240, 0]
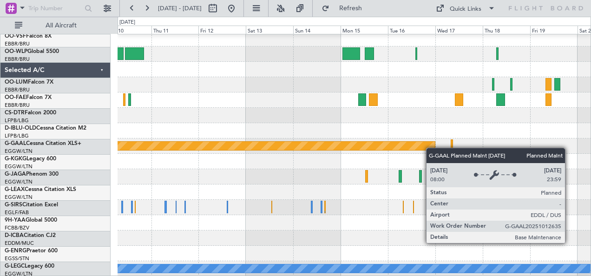
click at [431, 143] on div "Planned Maint Dusseldorf" at bounding box center [39, 146] width 791 height 8
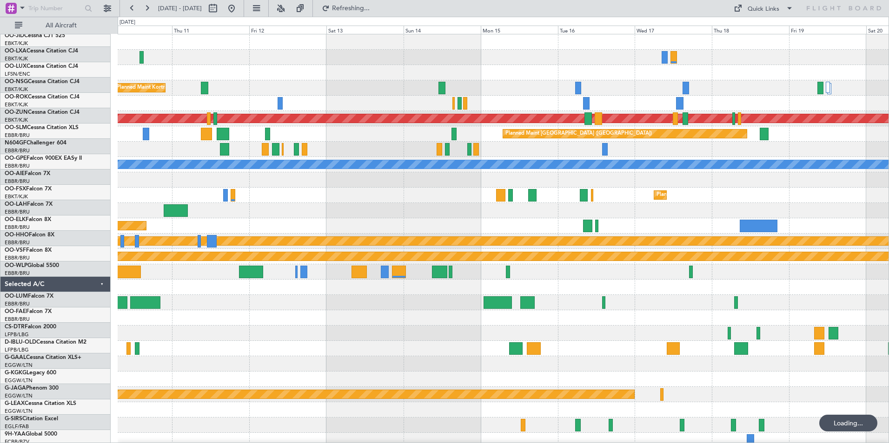
scroll to position [0, 0]
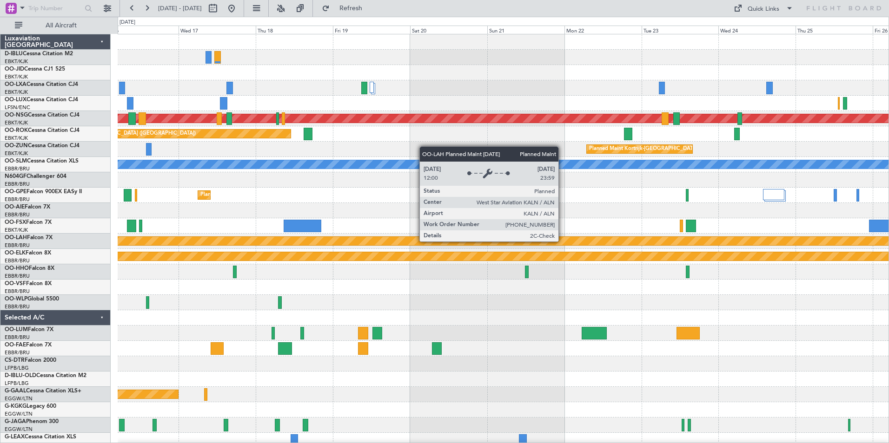
click at [321, 258] on div "A/C Unavailable Brussels (Brussels National) Planned Maint Kortrijk-Wevelgem nu…" at bounding box center [503, 348] width 771 height 629
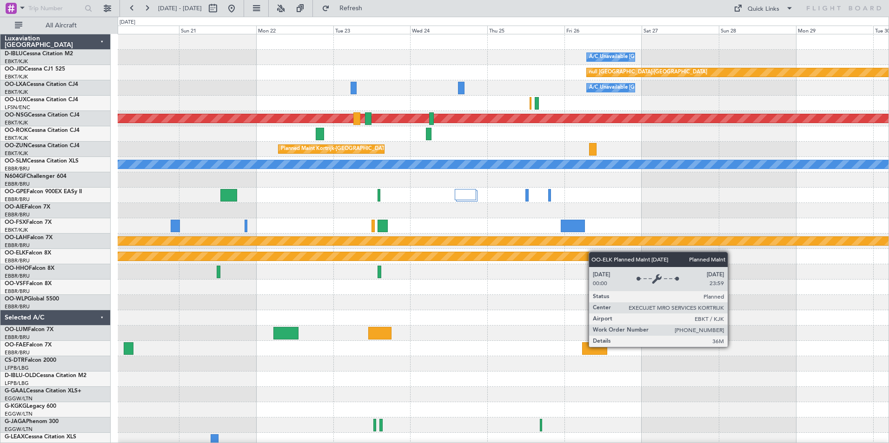
click at [348, 276] on div "A/C Unavailable Brussels (Brussels National) Planned Maint Kortrijk-Wevelgem nu…" at bounding box center [503, 348] width 771 height 629
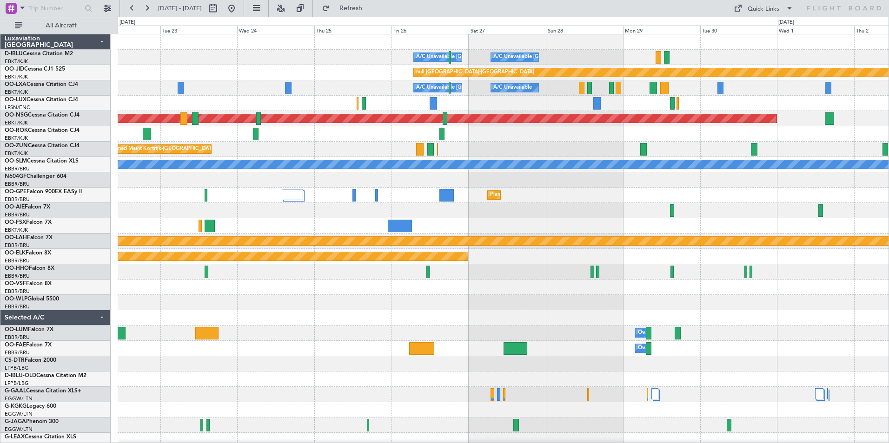
click at [591, 217] on div at bounding box center [503, 210] width 771 height 15
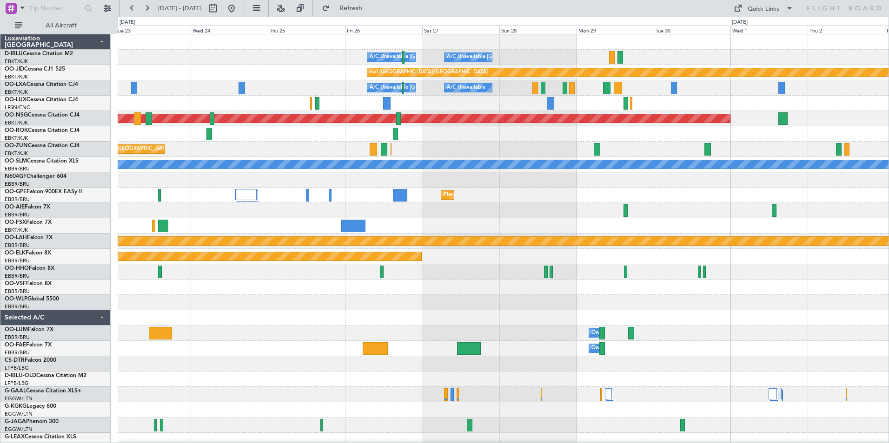
click at [591, 203] on div "Planned Maint [GEOGRAPHIC_DATA] ([GEOGRAPHIC_DATA] National)" at bounding box center [503, 195] width 771 height 15
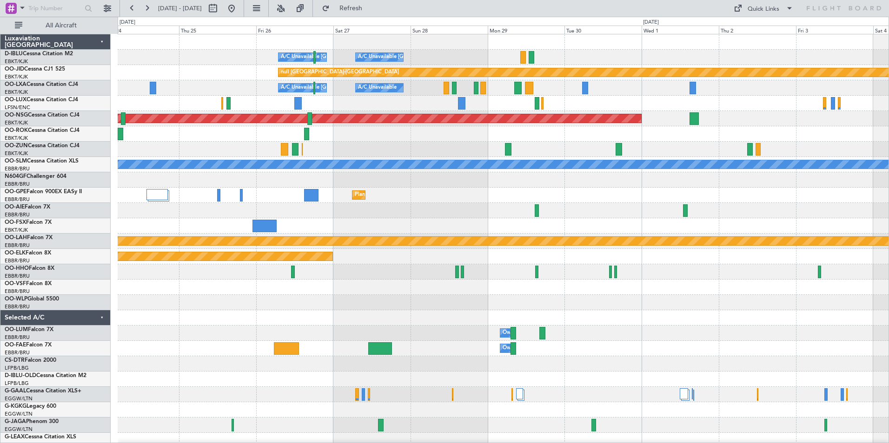
click at [591, 225] on div "A/C Unavailable [GEOGRAPHIC_DATA] ([GEOGRAPHIC_DATA] National) A/C Unavailable …" at bounding box center [503, 325] width 771 height 583
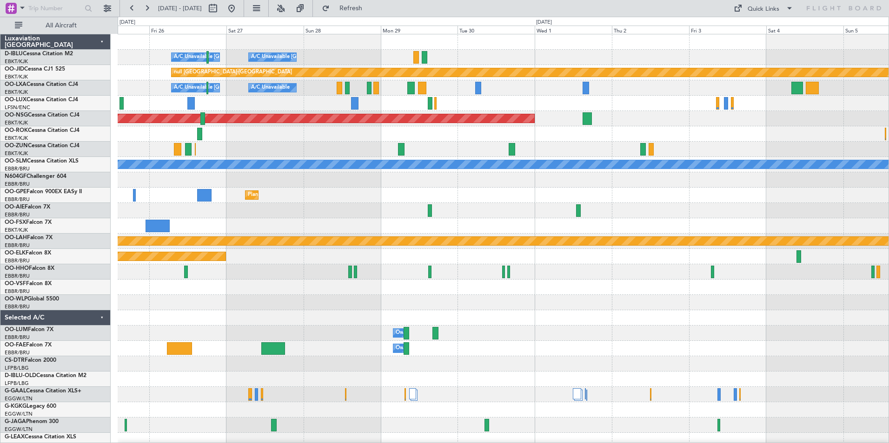
click at [591, 220] on div "A/C Unavailable Brussels (Brussels National) A/C Unavailable Kortrijk-Wevelgem …" at bounding box center [503, 325] width 771 height 583
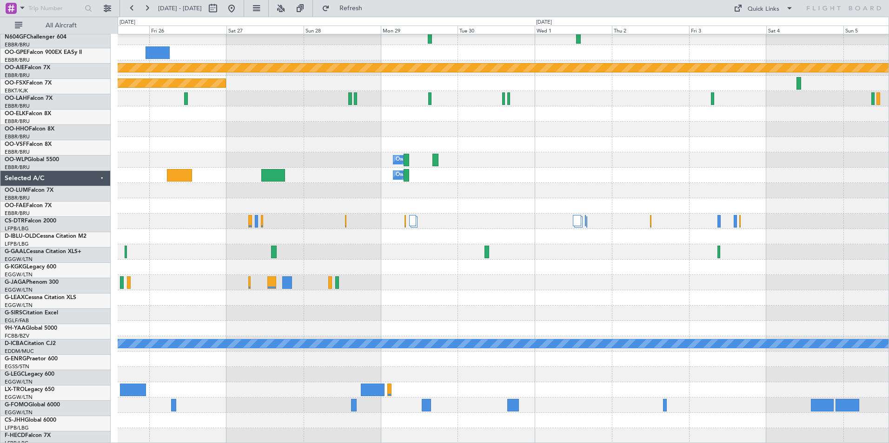
scroll to position [173, 0]
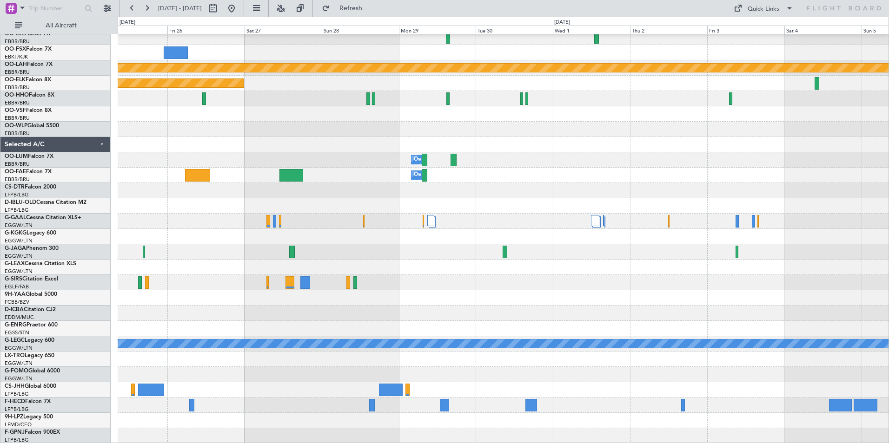
click at [215, 276] on div at bounding box center [503, 390] width 771 height 15
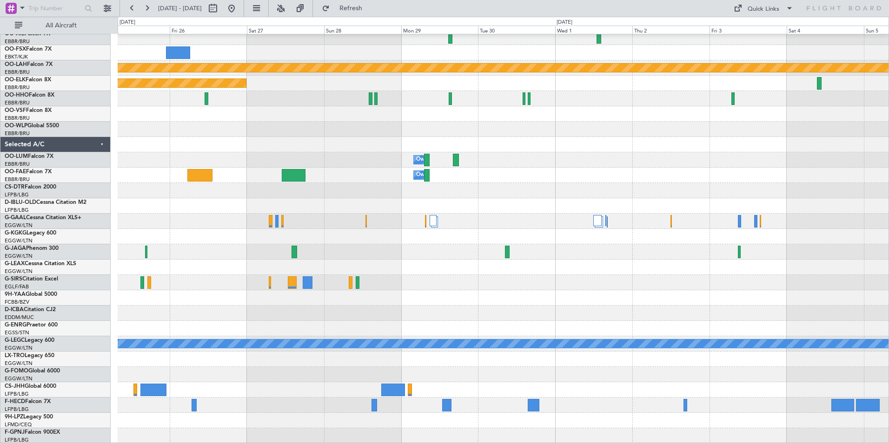
click at [306, 276] on div at bounding box center [503, 390] width 771 height 15
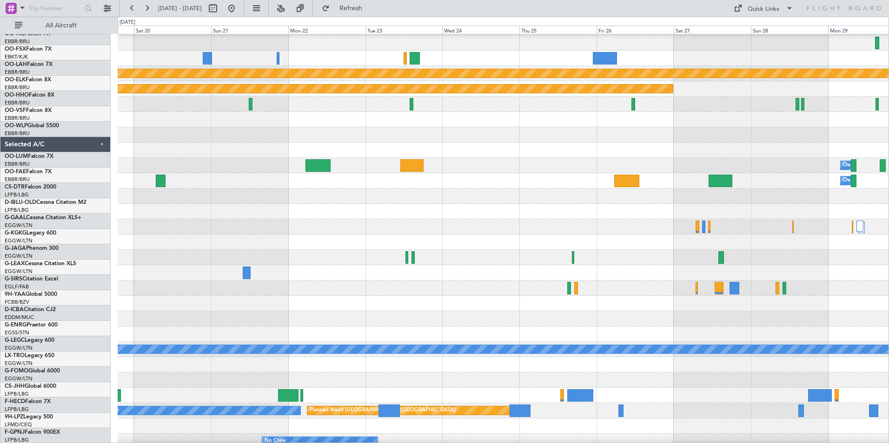
click at [591, 276] on div at bounding box center [503, 318] width 771 height 15
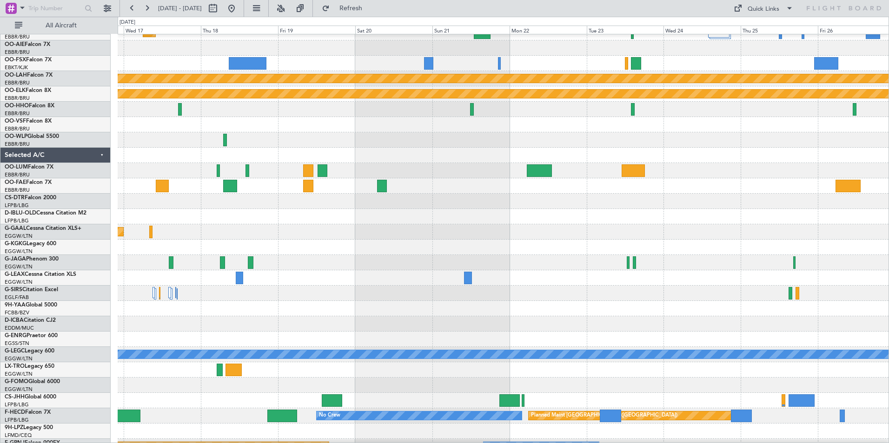
click at [591, 276] on div at bounding box center [503, 324] width 771 height 15
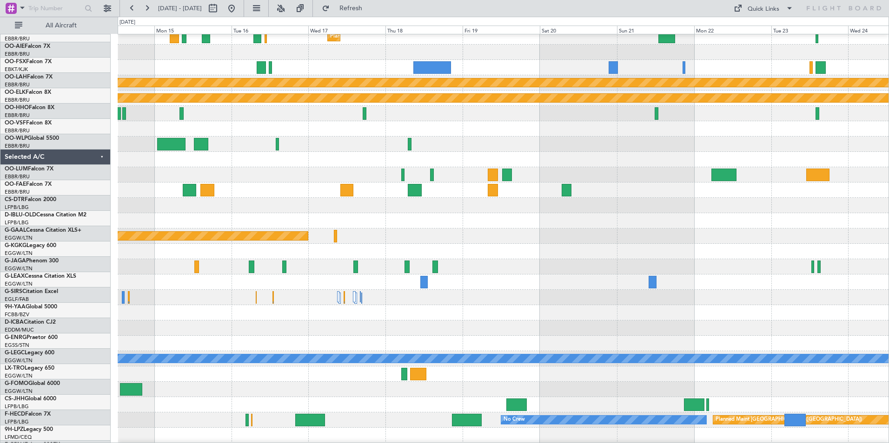
click at [591, 276] on div at bounding box center [503, 328] width 771 height 15
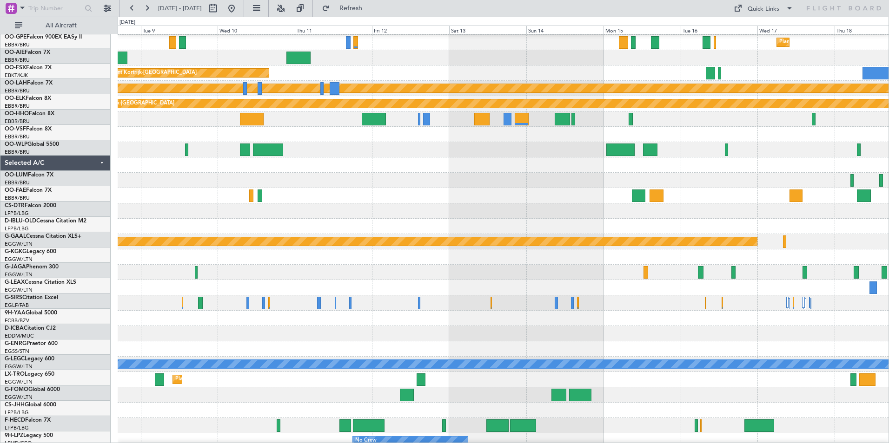
click at [591, 276] on div at bounding box center [503, 333] width 771 height 15
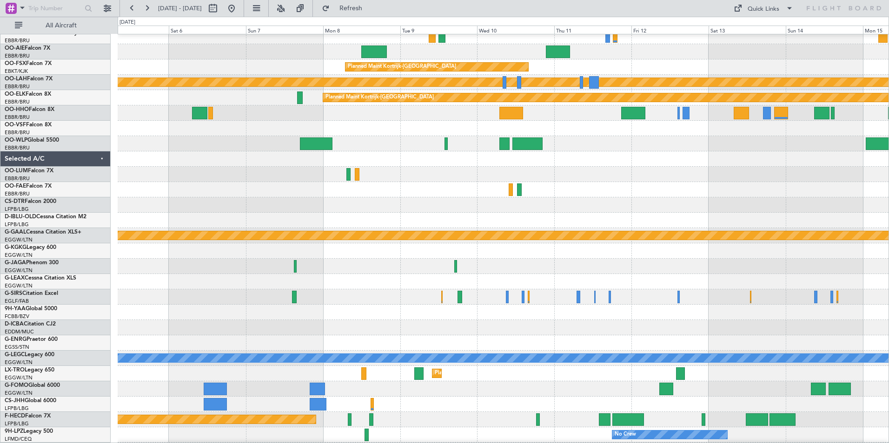
click at [591, 276] on div at bounding box center [503, 327] width 771 height 15
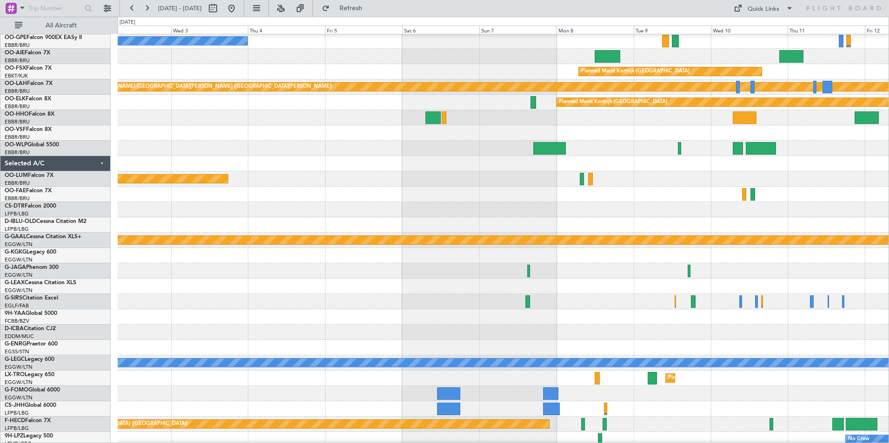
scroll to position [136, 0]
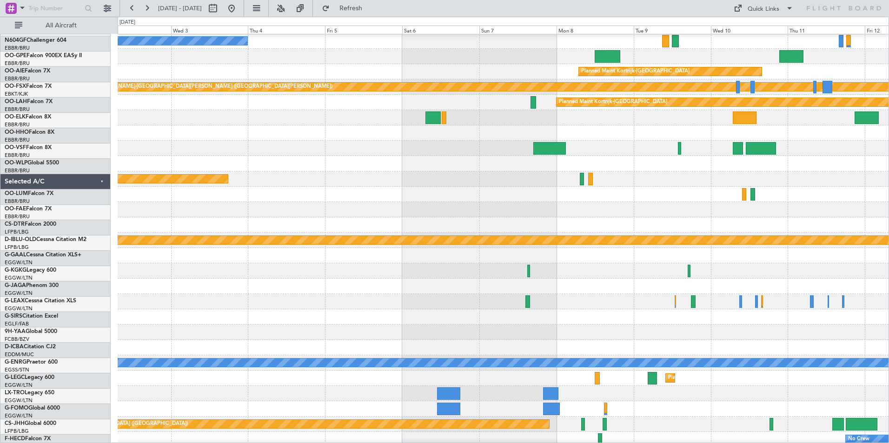
click at [591, 276] on div at bounding box center [503, 301] width 771 height 15
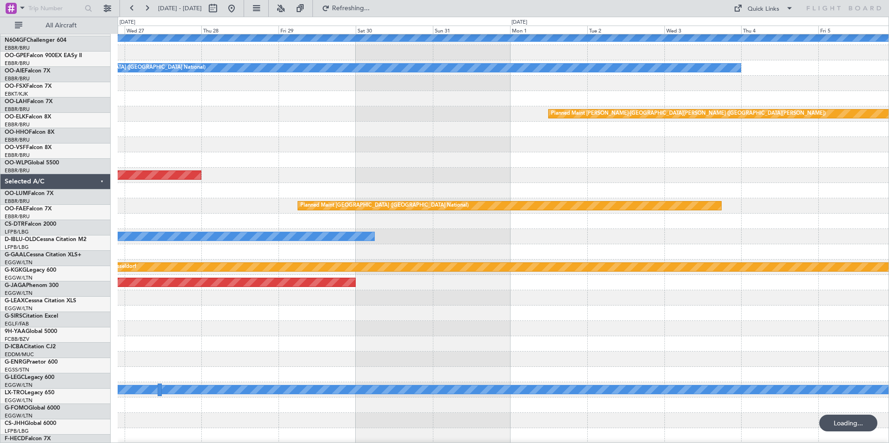
scroll to position [128, 0]
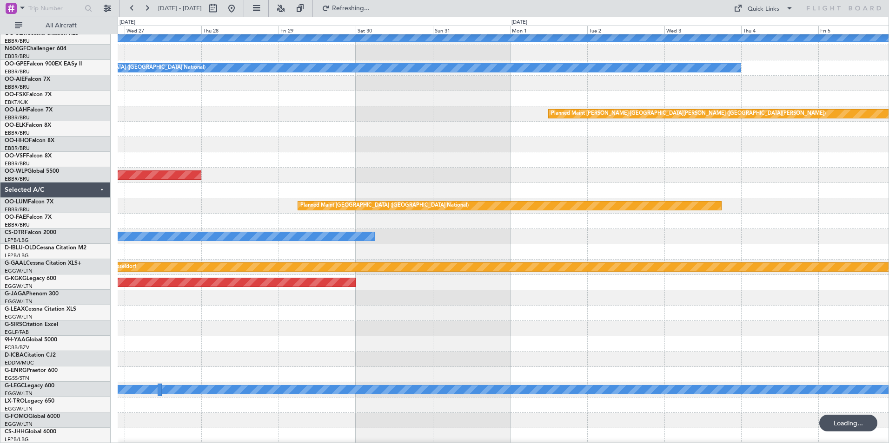
click at [591, 276] on div "Unplanned Maint Oxford (Kidlington)" at bounding box center [503, 328] width 771 height 15
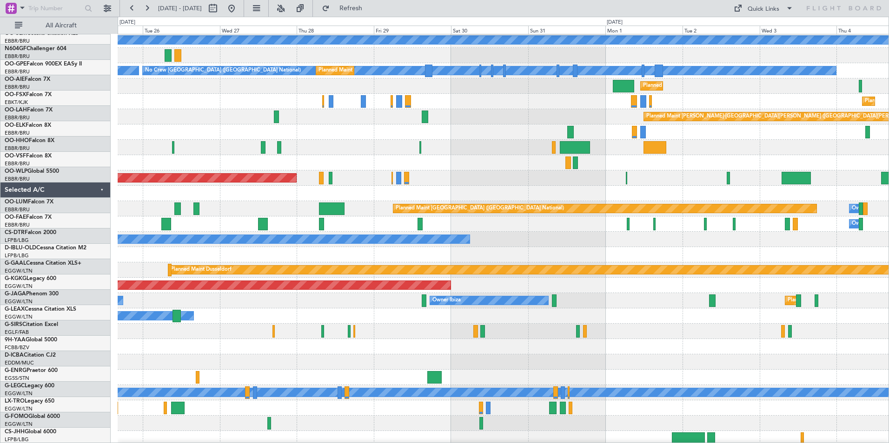
scroll to position [107, 0]
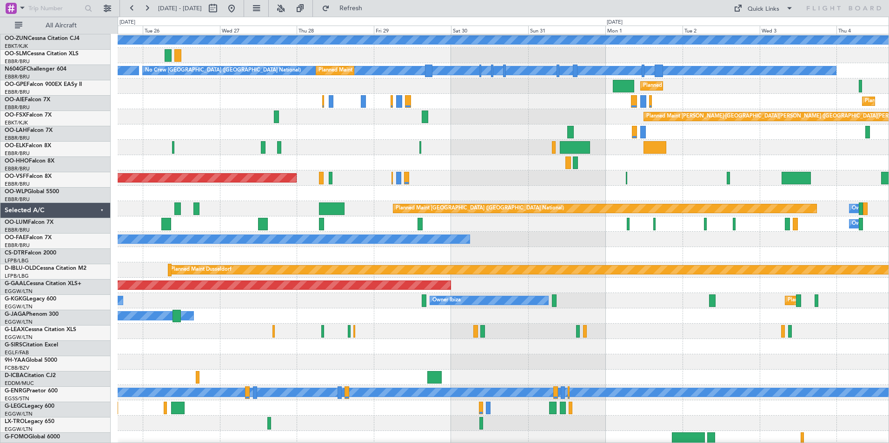
click at [512, 276] on div "Unplanned Maint Oxford (Kidlington)" at bounding box center [503, 331] width 771 height 15
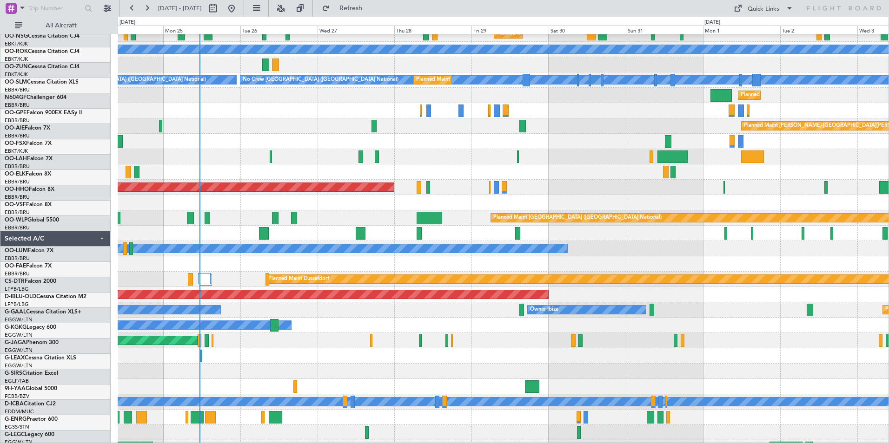
scroll to position [115, 0]
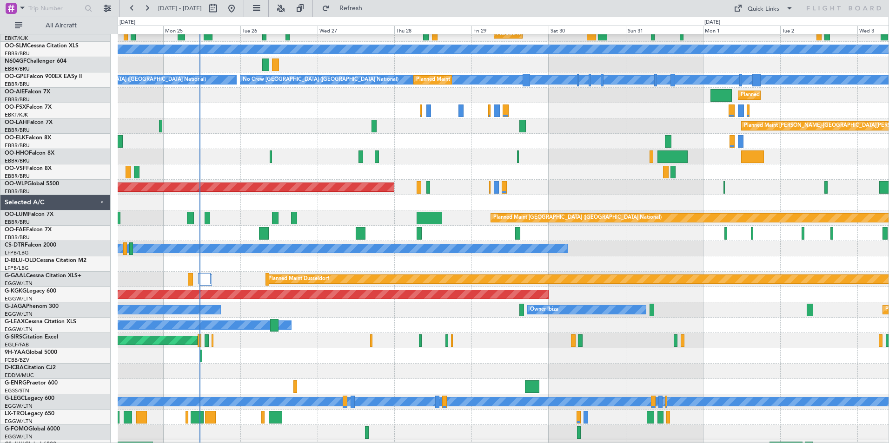
click at [506, 276] on div at bounding box center [503, 356] width 771 height 15
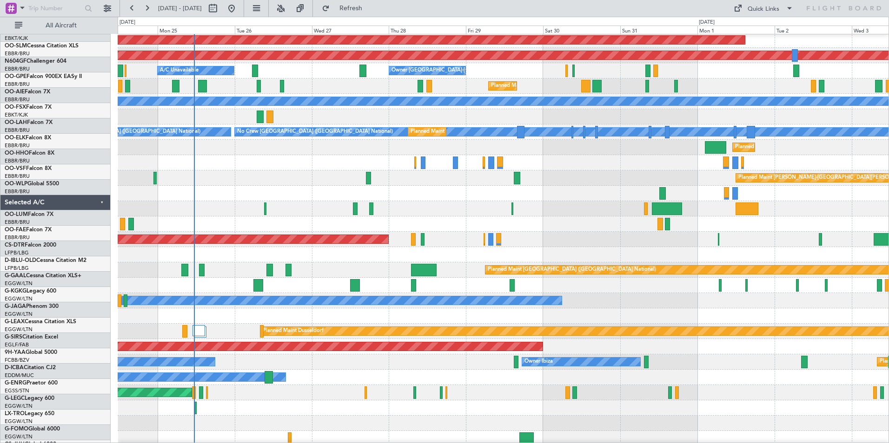
scroll to position [59, 0]
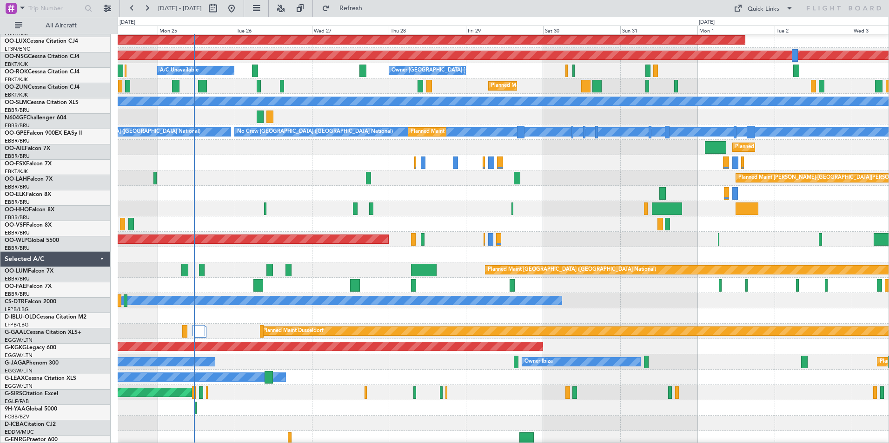
click at [516, 276] on div "Unplanned Maint Oxford (Kidlington)" at bounding box center [503, 392] width 771 height 15
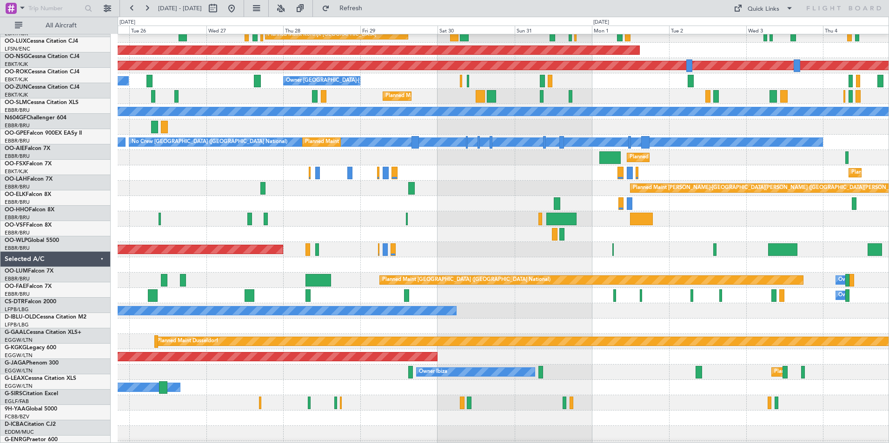
scroll to position [53, 0]
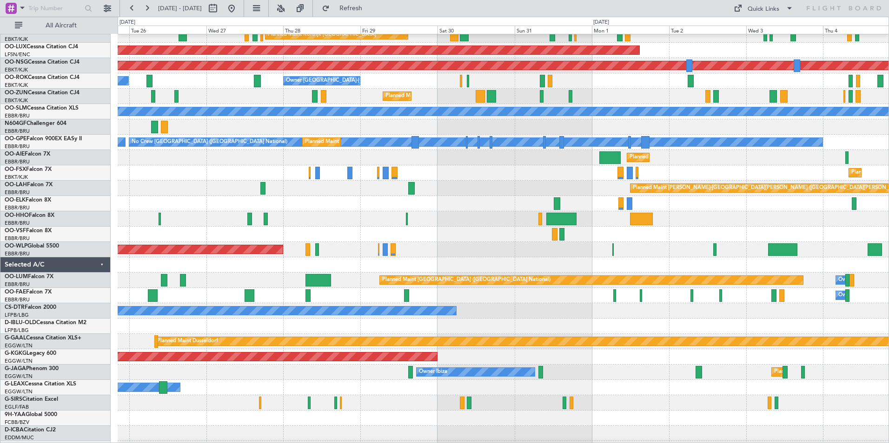
click at [581, 276] on div "No Crew" at bounding box center [503, 311] width 771 height 15
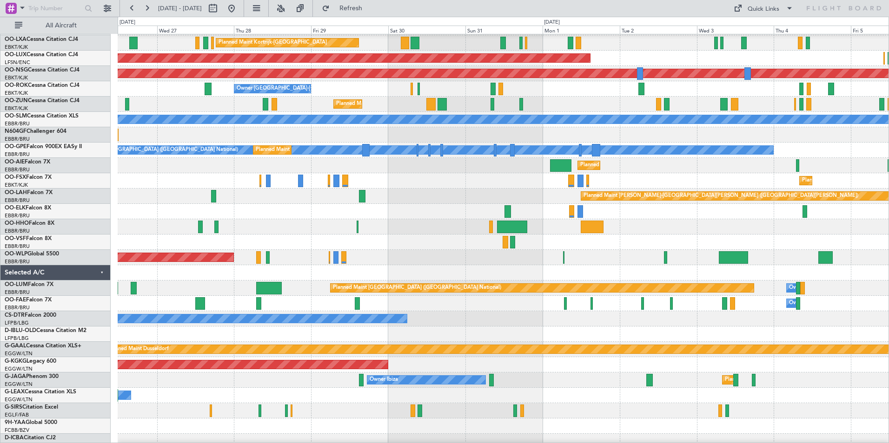
click at [591, 276] on div "No Crew" at bounding box center [503, 318] width 771 height 15
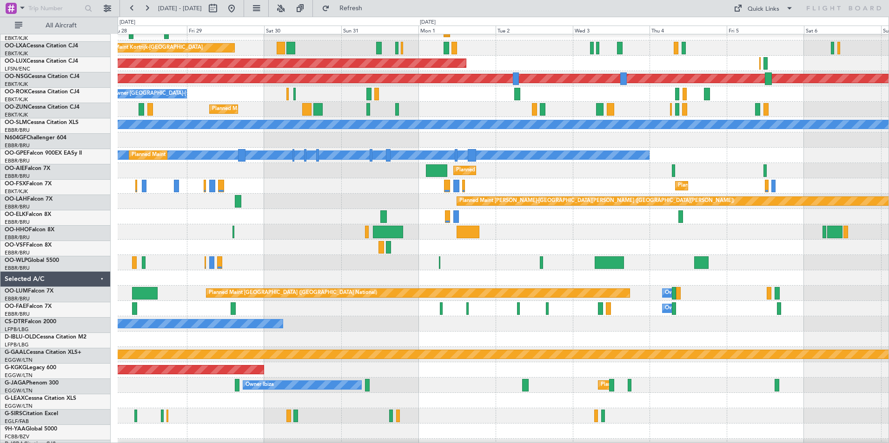
click at [504, 276] on div at bounding box center [503, 339] width 771 height 15
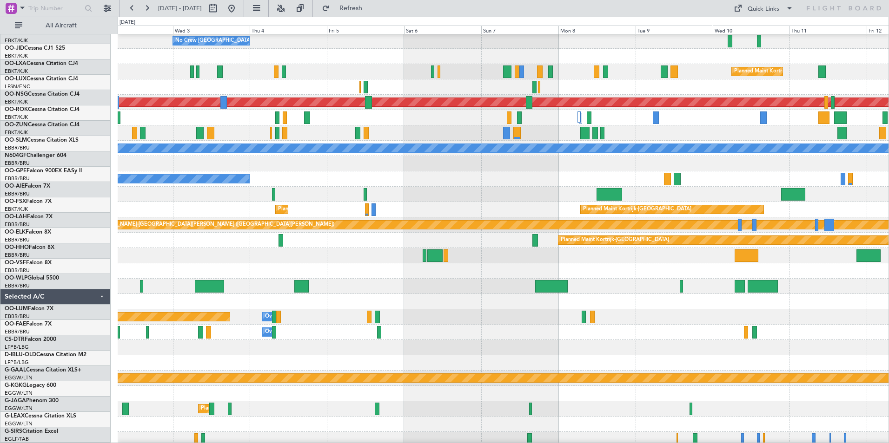
scroll to position [16, 0]
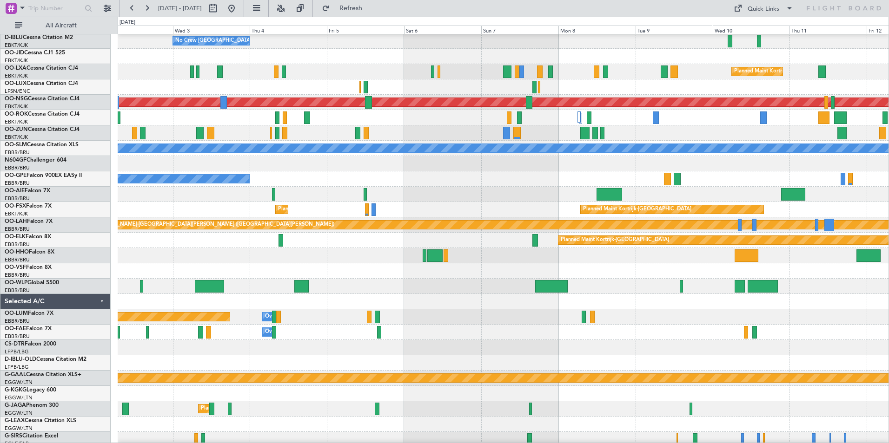
click at [482, 276] on div at bounding box center [503, 347] width 771 height 15
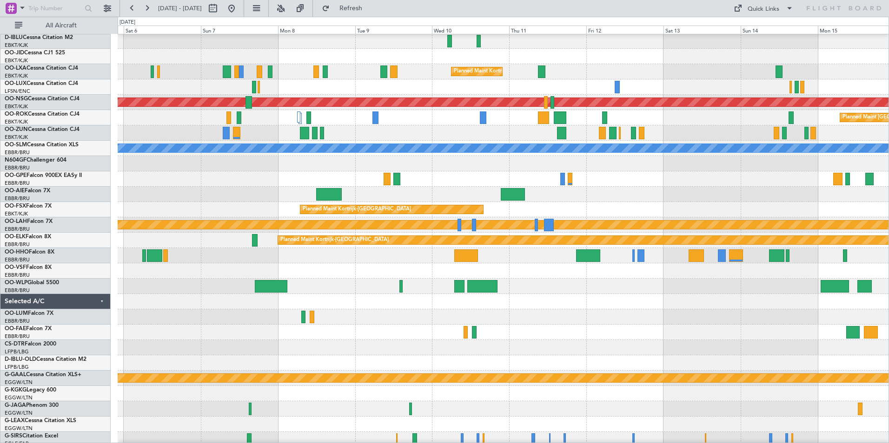
scroll to position [202, 0]
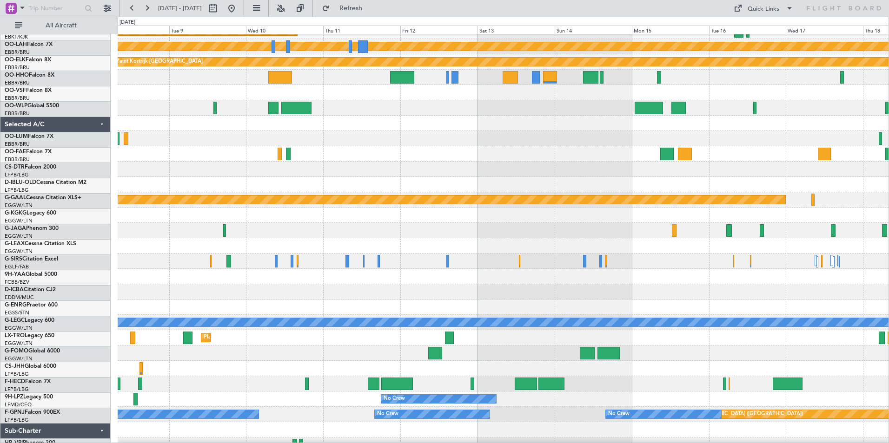
click at [457, 276] on div "No Crew" at bounding box center [438, 399] width 115 height 8
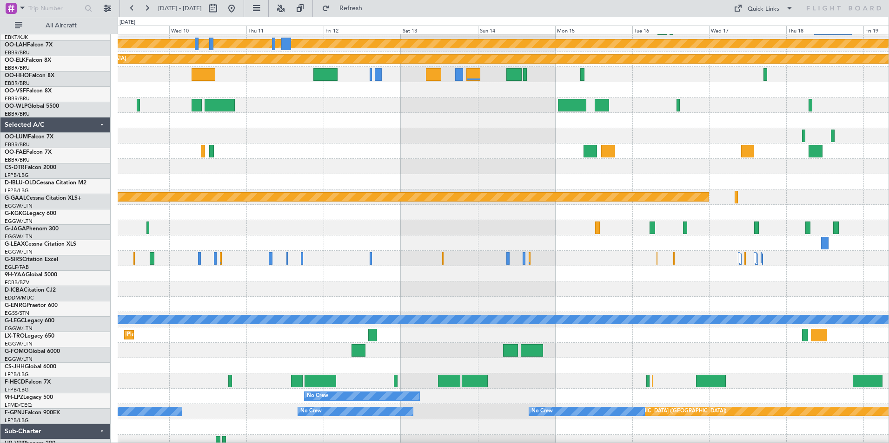
scroll to position [200, 0]
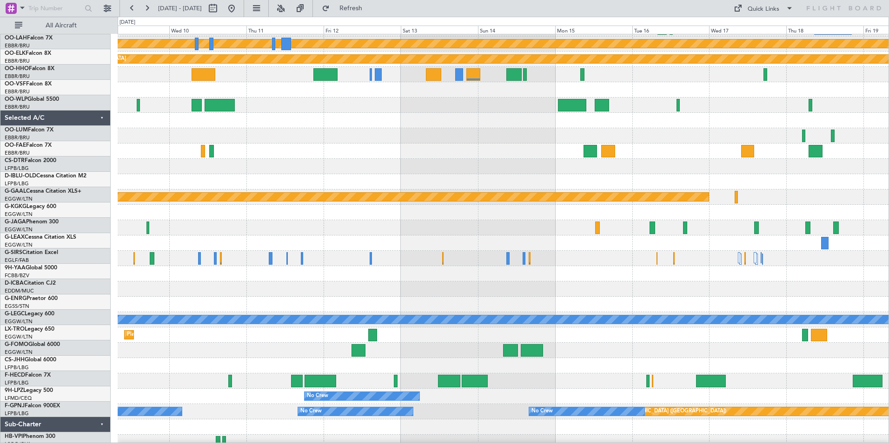
click at [501, 276] on div "No Crew" at bounding box center [503, 396] width 771 height 15
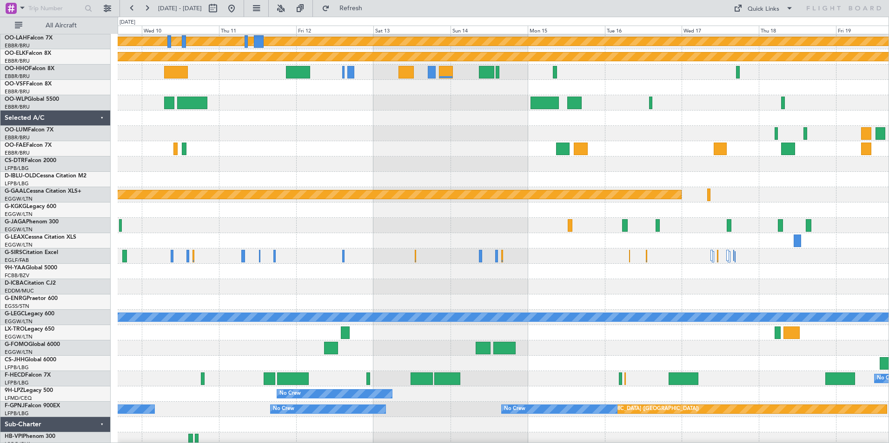
scroll to position [0, 0]
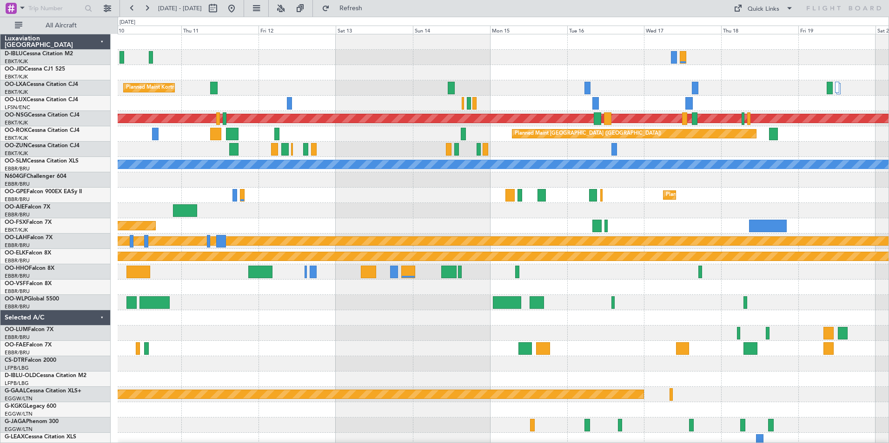
click at [591, 276] on div "Planned Maint Kortrijk-Wevelgem Planned Maint Paris (Le Bourget) Planned Maint …" at bounding box center [503, 348] width 771 height 629
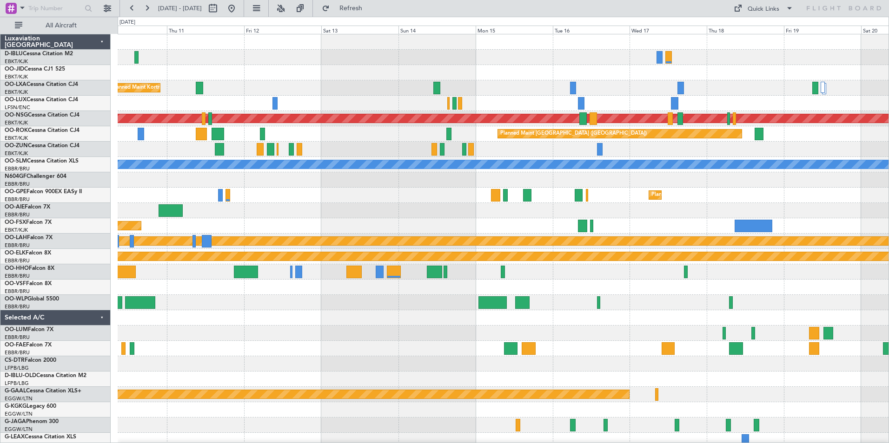
click at [591, 198] on div "Planned Maint [GEOGRAPHIC_DATA] ([GEOGRAPHIC_DATA] National)" at bounding box center [503, 195] width 771 height 15
click at [539, 219] on div "Planned Maint Kortrijk-[GEOGRAPHIC_DATA]" at bounding box center [503, 225] width 771 height 15
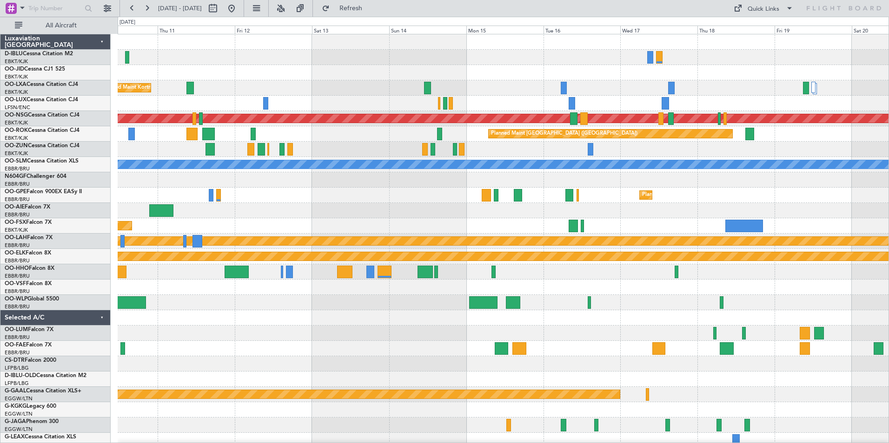
click at [530, 219] on div "Planned Maint Kortrijk-[GEOGRAPHIC_DATA]" at bounding box center [503, 225] width 771 height 15
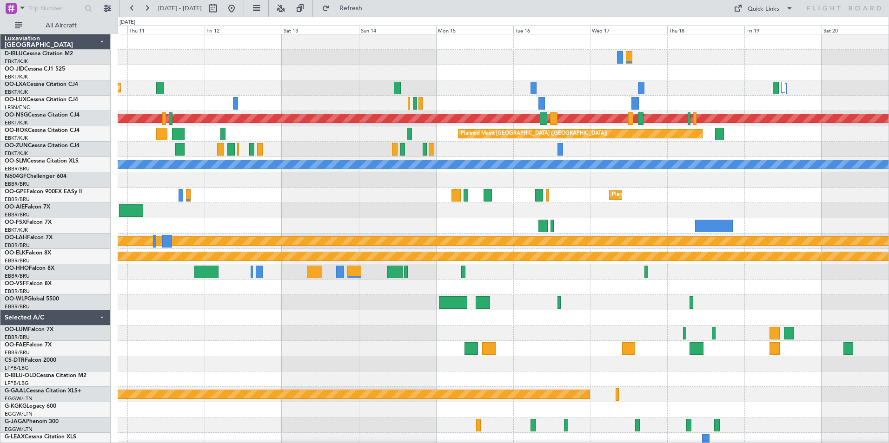
click at [591, 276] on div at bounding box center [503, 271] width 771 height 15
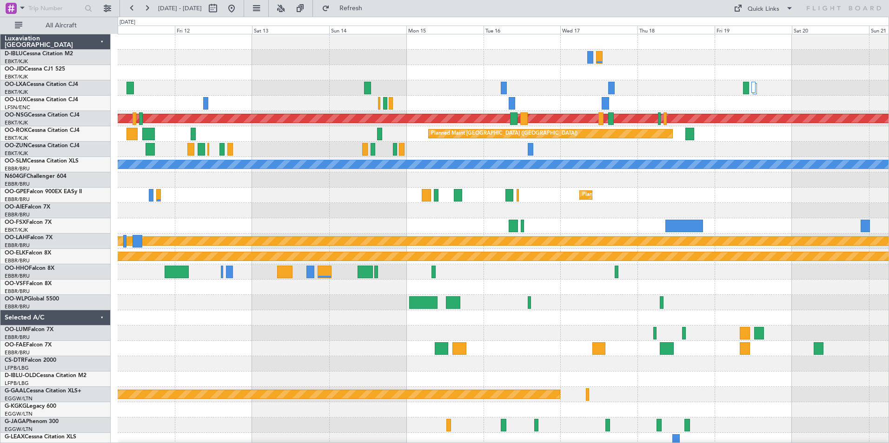
click at [591, 276] on div "Planned Maint Kortrijk-Wevelgem Planned Maint Paris (Le Bourget) Planned Maint …" at bounding box center [503, 341] width 771 height 614
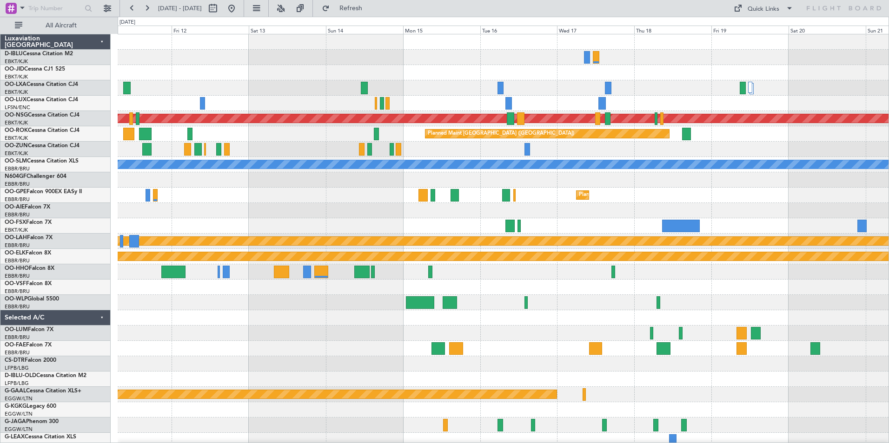
click at [591, 276] on div at bounding box center [503, 302] width 771 height 15
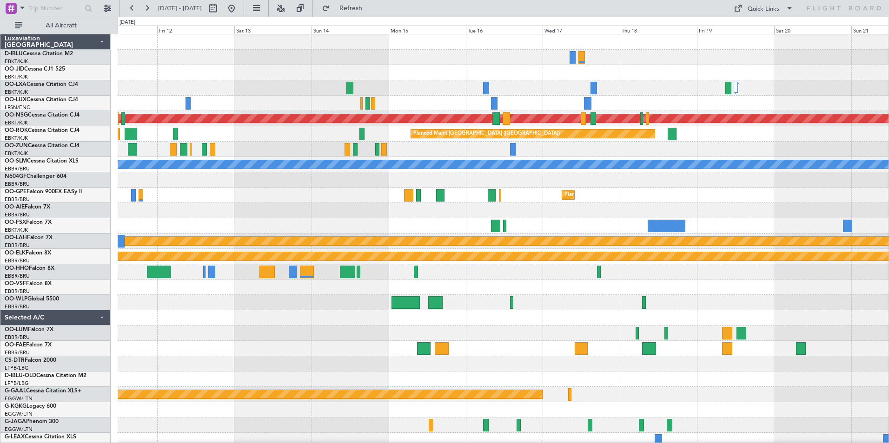
click at [555, 209] on div at bounding box center [503, 210] width 771 height 15
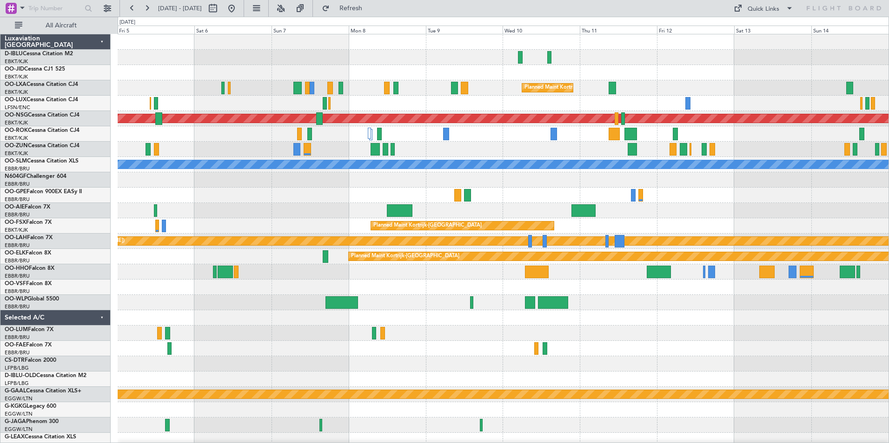
click at [591, 221] on div "No Crew Brussels (Brussels National) Planned Maint Kortrijk-Wevelgem Planned Ma…" at bounding box center [503, 341] width 771 height 614
click at [591, 248] on div "No Crew Brussels (Brussels National) Planned Maint Kortrijk-Wevelgem Planned Ma…" at bounding box center [503, 341] width 771 height 614
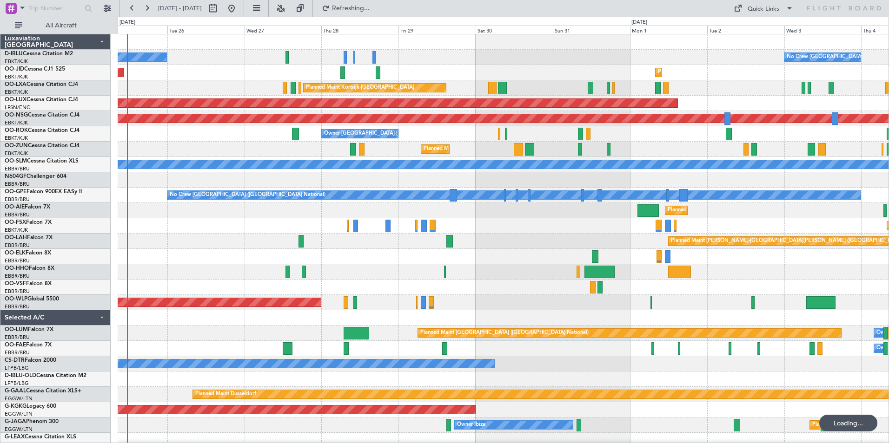
click at [479, 276] on div "No Crew Brussels (Brussels National) No Crew Kortrijk-Wevelgem Planned Maint Ko…" at bounding box center [503, 348] width 771 height 629
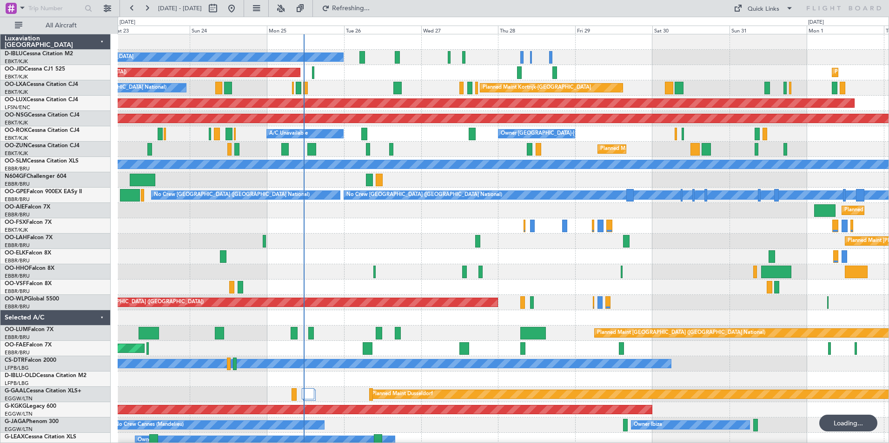
click at [561, 265] on div "No Crew Kortrijk-Wevelgem No Crew Brussels (Brussels National) Planned Maint Ko…" at bounding box center [503, 348] width 771 height 629
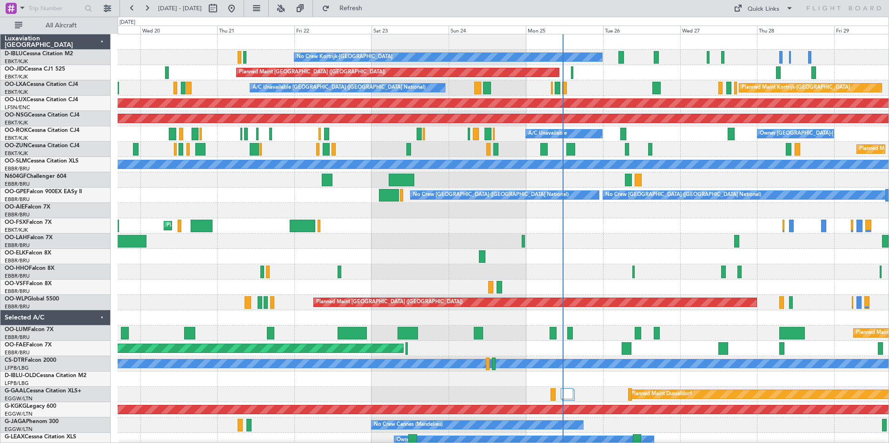
click at [369, 254] on div "No Crew Kortrijk-Wevelgem Planned Maint Paris (Le Bourget) Planned Maint Kortri…" at bounding box center [503, 348] width 771 height 629
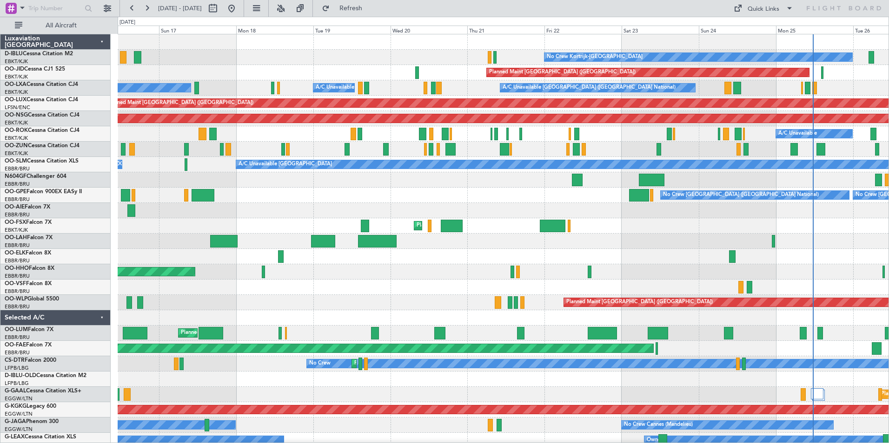
click at [548, 258] on div "No Crew Kortrijk-Wevelgem Planned Maint Paris (Le Bourget) A/C Unavailable Brus…" at bounding box center [503, 348] width 771 height 629
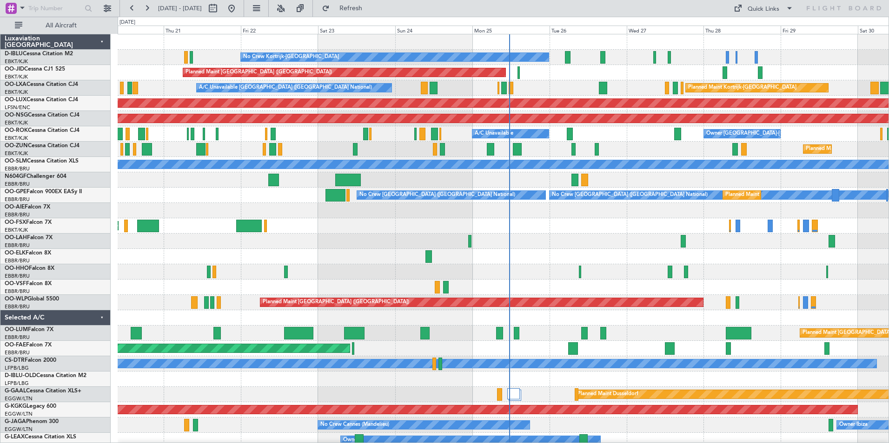
click at [411, 257] on div "No Crew Kortrijk-Wevelgem Planned Maint Paris (Le Bourget) Planned Maint Kortri…" at bounding box center [503, 325] width 771 height 583
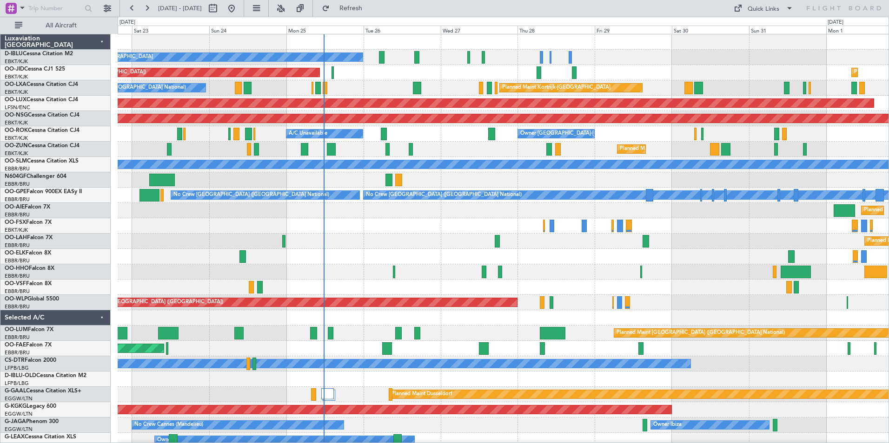
click at [570, 273] on div "No Crew Kortrijk-Wevelgem No Crew Brussels (Brussels National) Planned Maint Pa…" at bounding box center [503, 341] width 771 height 614
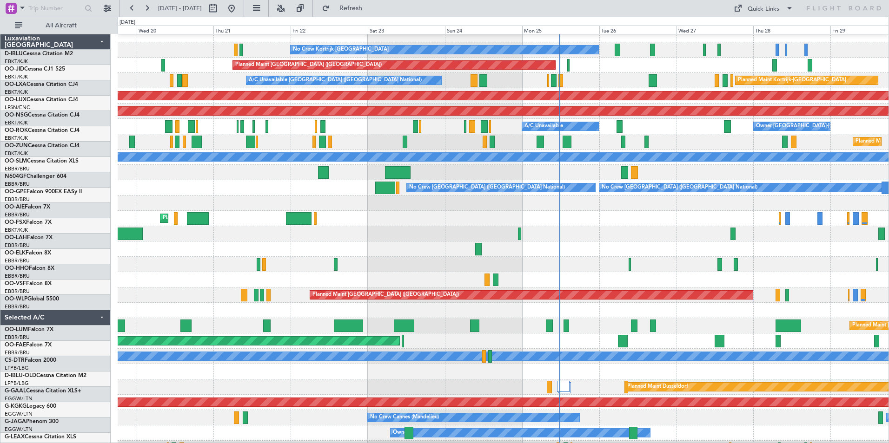
scroll to position [7, 0]
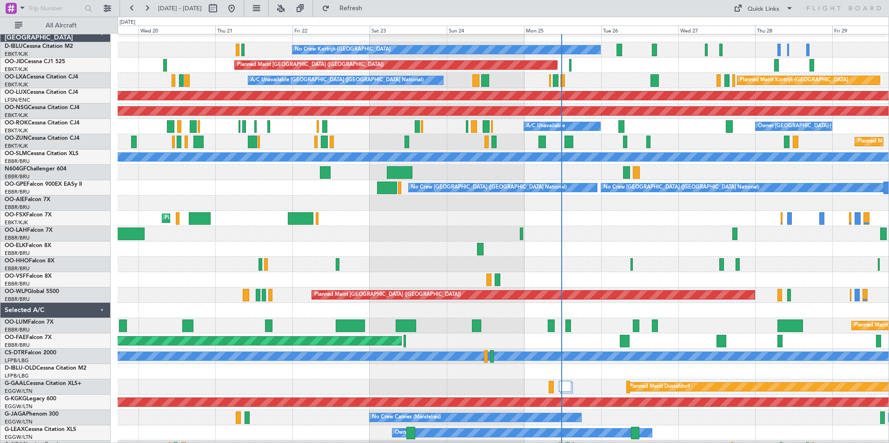
click at [591, 231] on div at bounding box center [503, 233] width 771 height 15
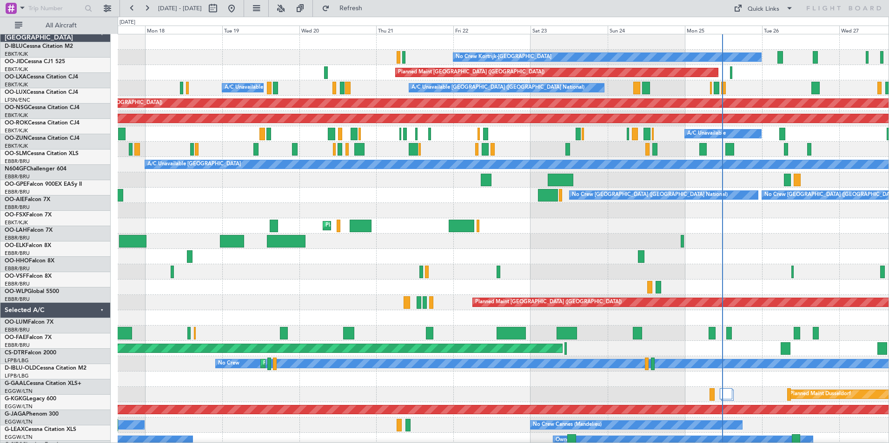
scroll to position [0, 0]
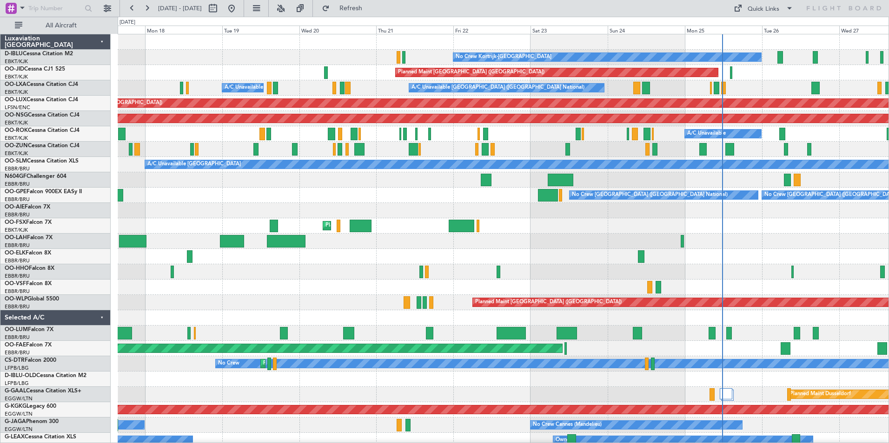
click at [591, 252] on div "No Crew Kortrijk-Wevelgem Planned Maint Paris (Le Bourget) A/C Unavailable Brus…" at bounding box center [503, 348] width 771 height 629
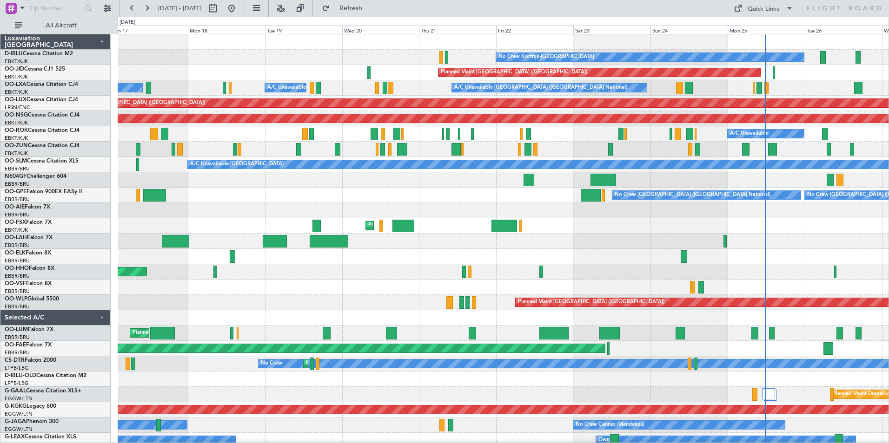
click at [591, 265] on div "No Crew Kortrijk-Wevelgem Planned Maint Paris (Le Bourget) A/C Unavailable Brus…" at bounding box center [503, 348] width 771 height 629
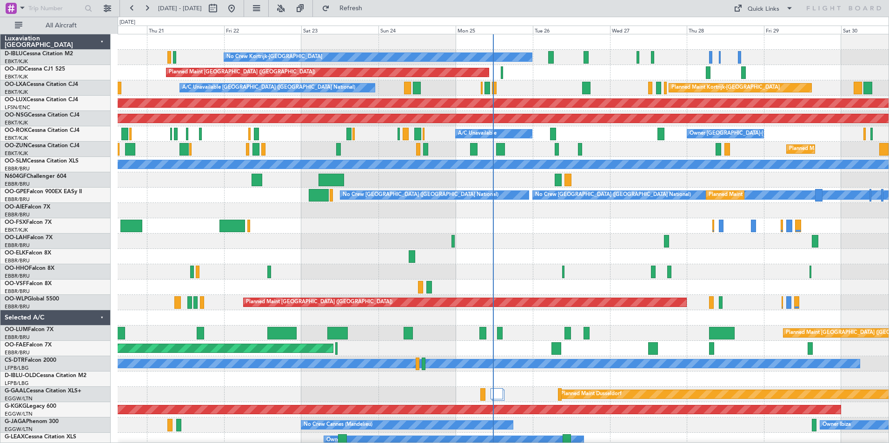
click at [327, 276] on div "No Crew Kortrijk-Wevelgem Planned Maint Paris (Le Bourget) Planned Maint Kortri…" at bounding box center [503, 348] width 771 height 629
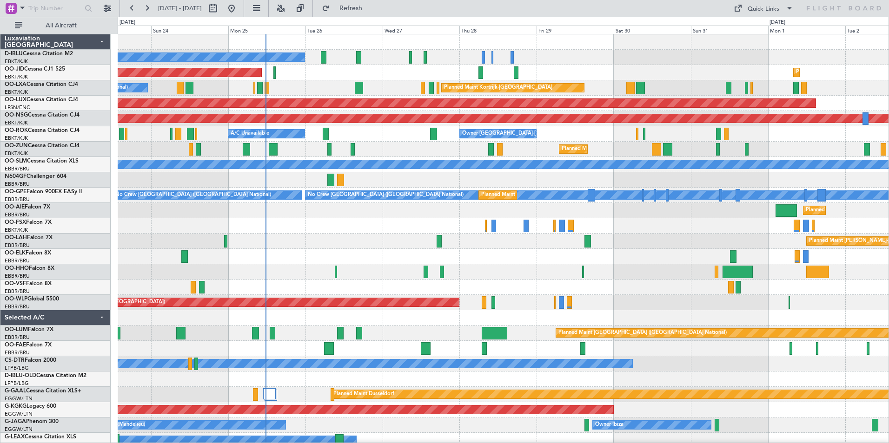
click at [365, 276] on div "No Crew Kortrijk-Wevelgem No Crew Brussels (Brussels National) Planned Maint Pa…" at bounding box center [503, 348] width 771 height 629
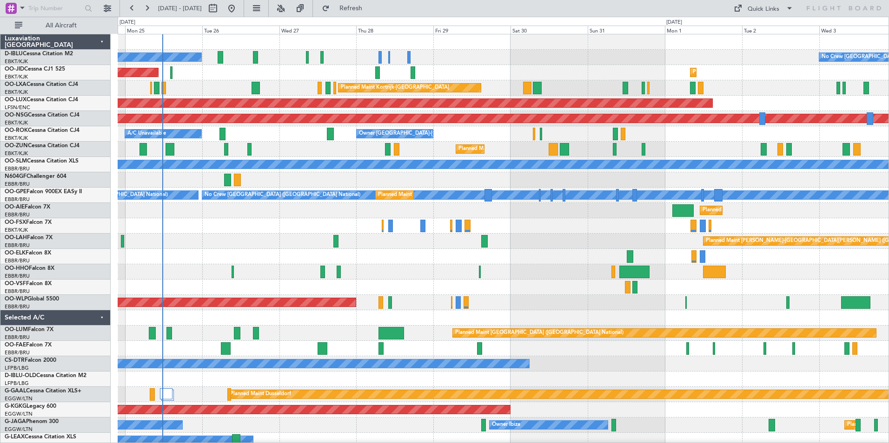
click at [460, 276] on div "No Crew Kortrijk-[GEOGRAPHIC_DATA] No Crew [GEOGRAPHIC_DATA] (Brussels National…" at bounding box center [503, 348] width 771 height 629
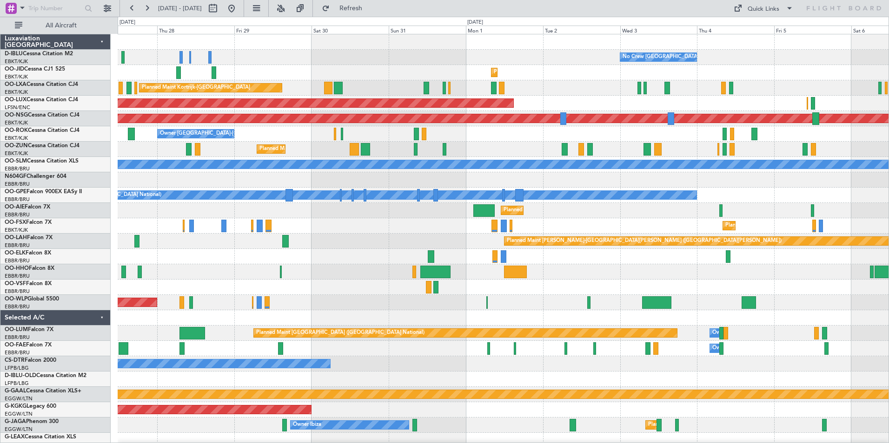
click at [363, 276] on div "No Crew Brussels (Brussels National) No Crew Kortrijk-Wevelgem Planned Maint Ko…" at bounding box center [503, 348] width 771 height 629
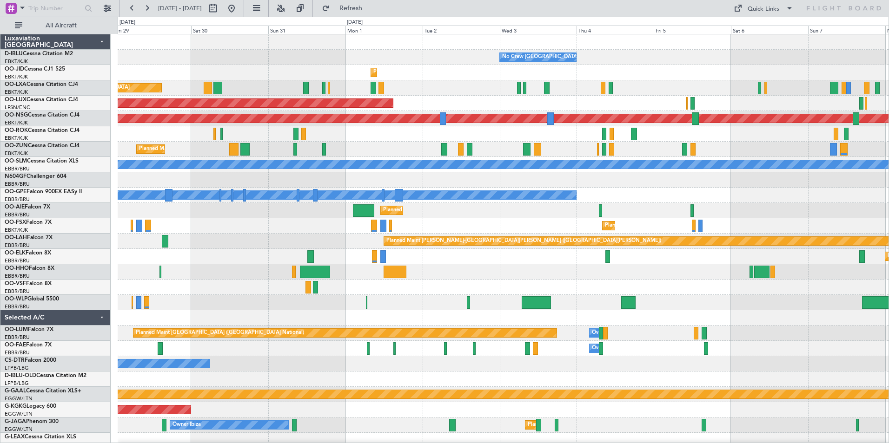
click at [202, 276] on div at bounding box center [503, 287] width 771 height 15
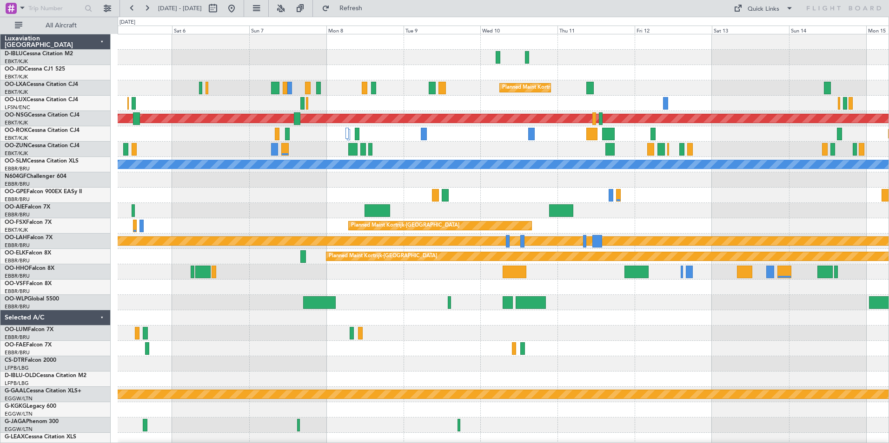
click at [215, 276] on div at bounding box center [503, 302] width 771 height 15
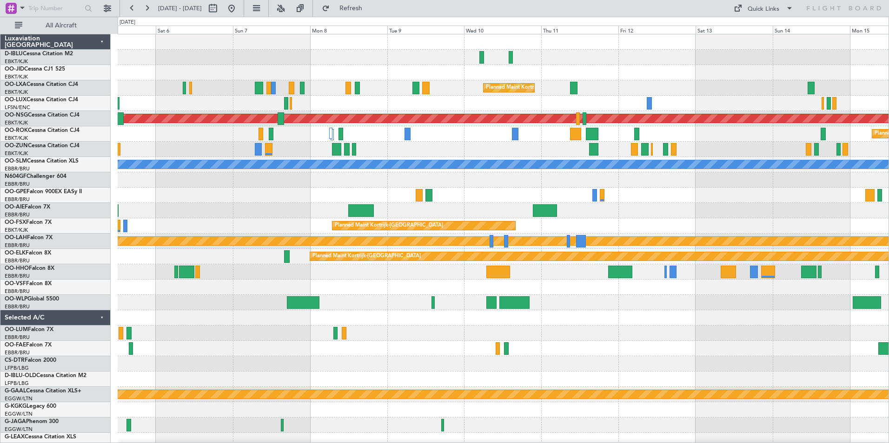
click at [398, 276] on div at bounding box center [503, 302] width 771 height 15
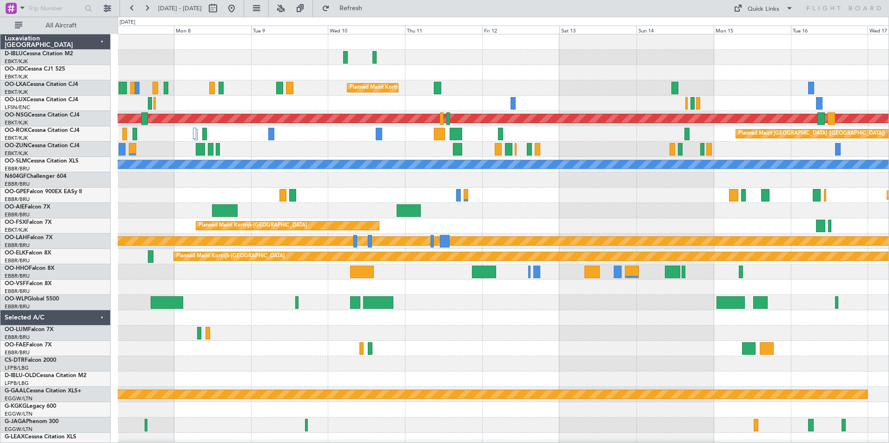
click at [545, 276] on div at bounding box center [503, 287] width 771 height 15
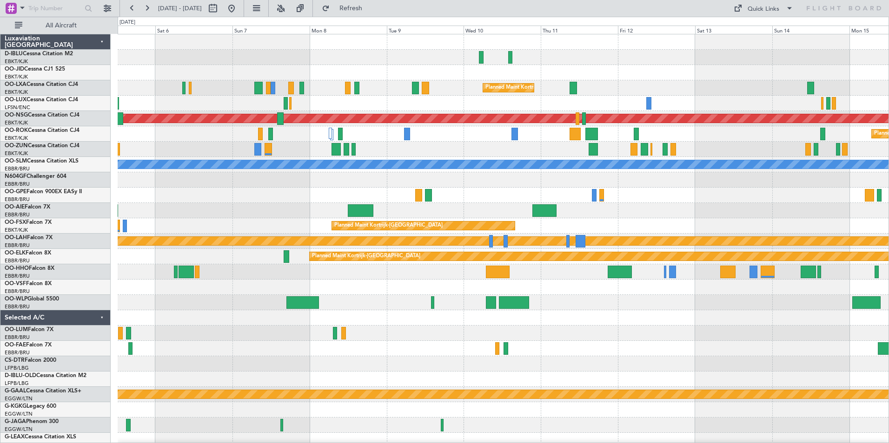
click at [591, 276] on div "No Crew Brussels (Brussels National) Planned Maint Kortrijk-Wevelgem Planned Ma…" at bounding box center [503, 341] width 771 height 614
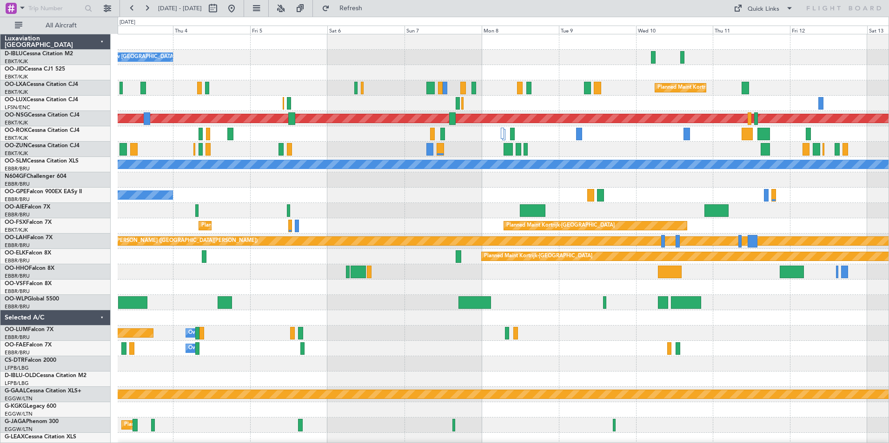
click at [782, 316] on div "No Crew [GEOGRAPHIC_DATA] ([GEOGRAPHIC_DATA] National) Planned Maint [GEOGRAPHI…" at bounding box center [503, 341] width 771 height 614
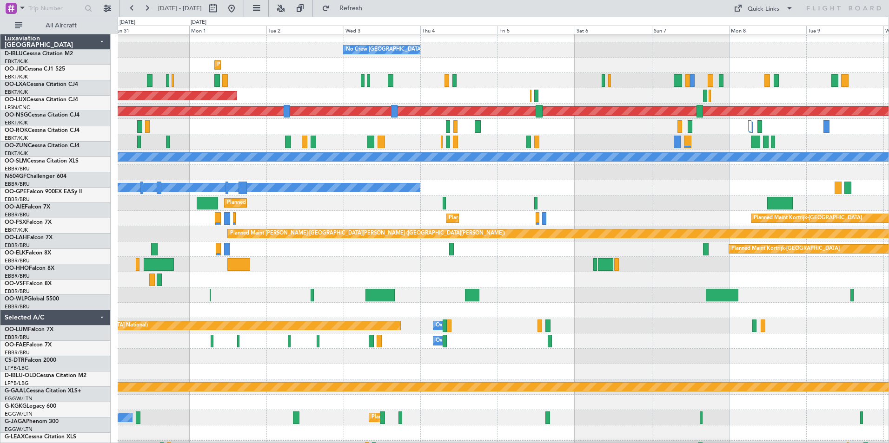
scroll to position [8, 0]
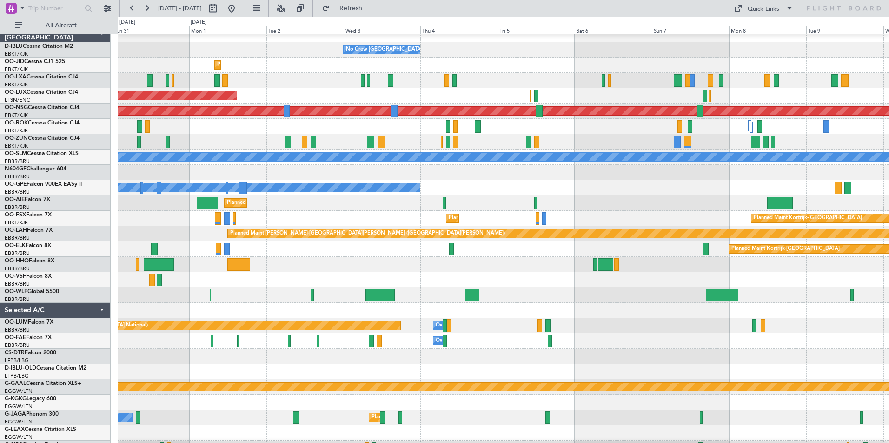
click at [741, 288] on div at bounding box center [503, 295] width 771 height 15
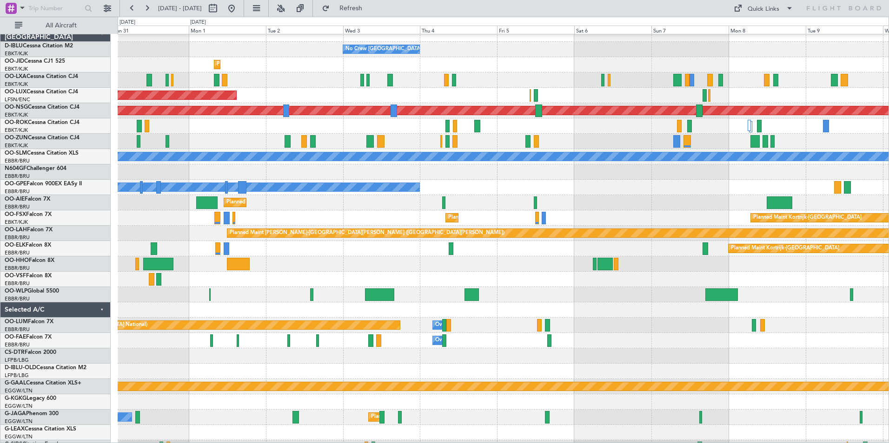
scroll to position [0, 0]
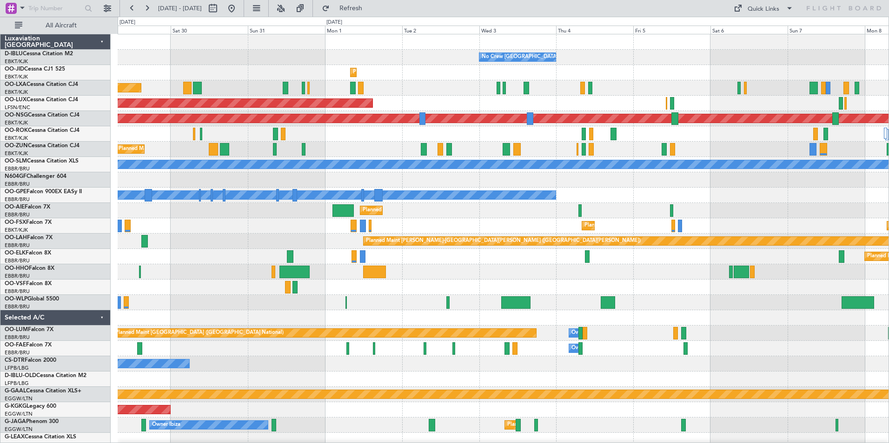
click at [631, 323] on div "No Crew [GEOGRAPHIC_DATA] ([GEOGRAPHIC_DATA] National) Planned Maint [GEOGRAPHI…" at bounding box center [503, 341] width 771 height 614
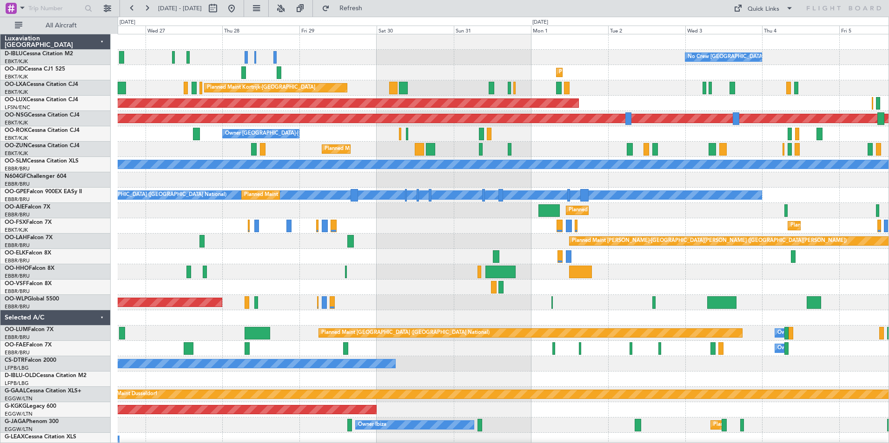
click at [736, 311] on div "No Crew [GEOGRAPHIC_DATA] ([GEOGRAPHIC_DATA] National) No Crew Kortrijk-[GEOGRA…" at bounding box center [503, 341] width 771 height 614
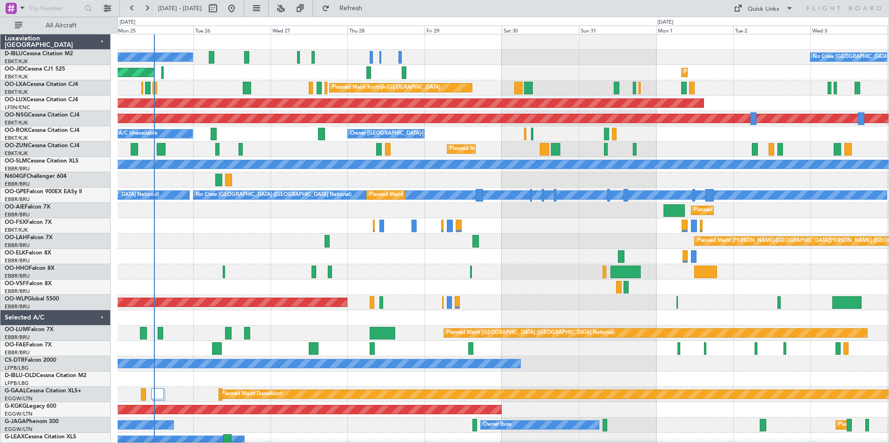
click at [654, 304] on div "Planned Maint [GEOGRAPHIC_DATA] ([GEOGRAPHIC_DATA])" at bounding box center [503, 302] width 771 height 15
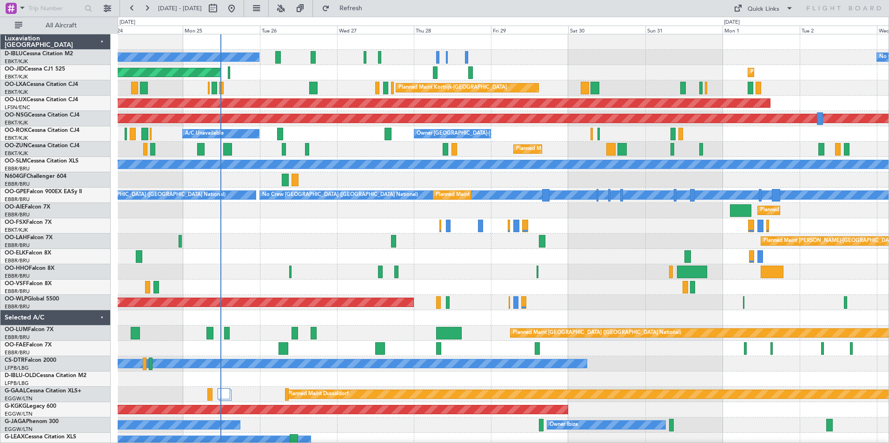
click at [648, 315] on div "No Crew [GEOGRAPHIC_DATA] ([GEOGRAPHIC_DATA] National) No Crew Kortrijk-[GEOGRA…" at bounding box center [503, 341] width 771 height 614
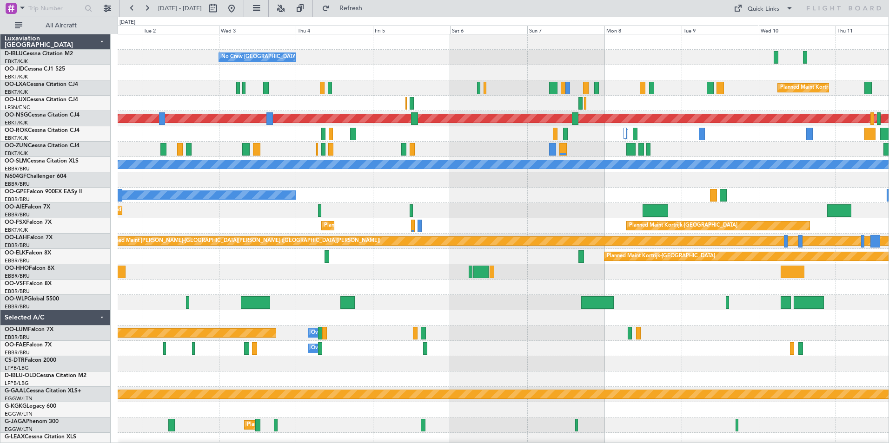
click at [15, 232] on div "No Crew [GEOGRAPHIC_DATA] ([GEOGRAPHIC_DATA] National) Planned Maint [GEOGRAPHI…" at bounding box center [444, 230] width 889 height 427
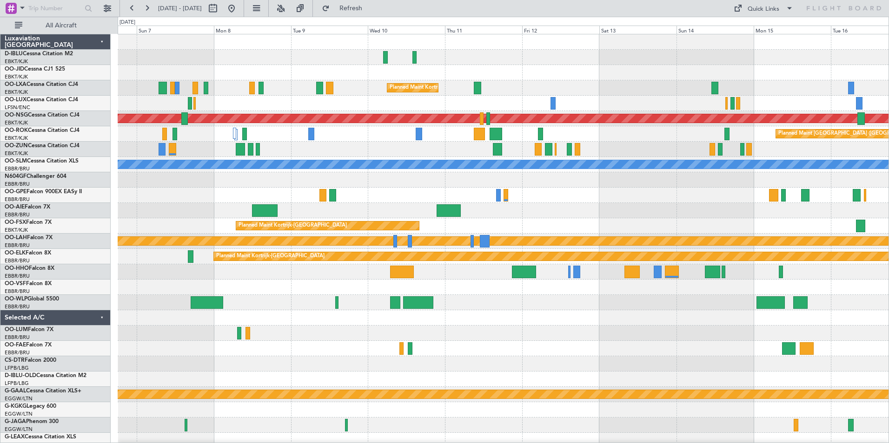
click at [0, 259] on html "[DATE] - [DATE] Refresh Quick Links All Aircraft Planned Maint [GEOGRAPHIC_DATA…" at bounding box center [444, 221] width 889 height 443
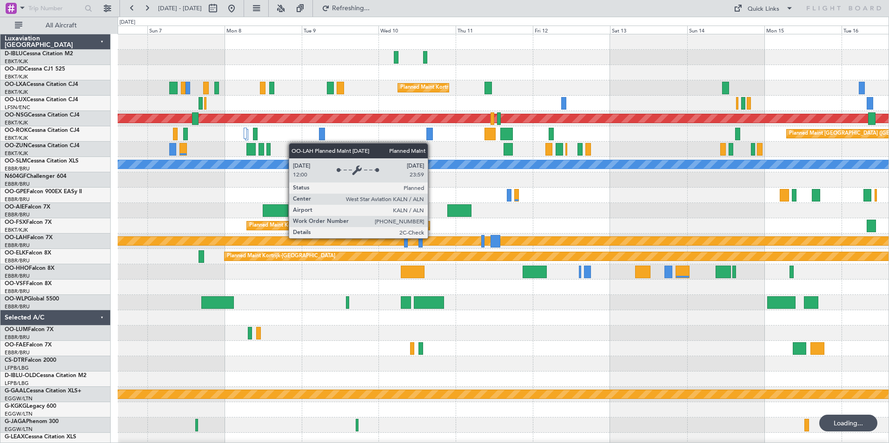
click at [654, 230] on div "Planned Maint Kortrijk-[GEOGRAPHIC_DATA] Planned Maint [GEOGRAPHIC_DATA] ([GEOG…" at bounding box center [503, 341] width 771 height 614
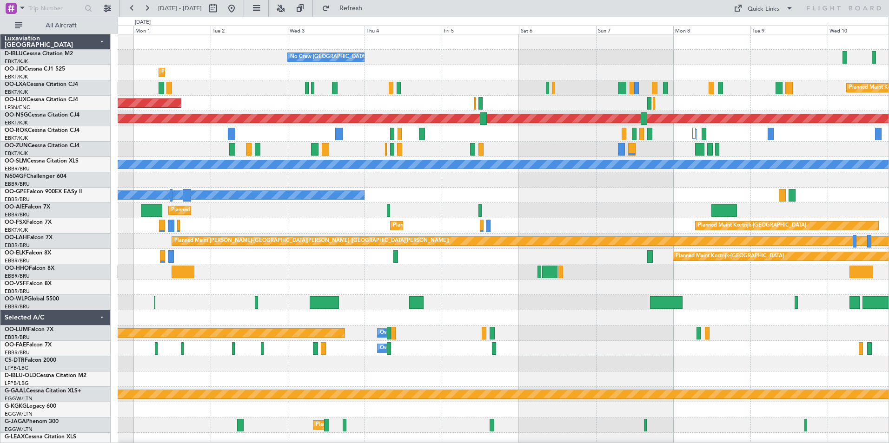
click at [737, 358] on div "No Crew [GEOGRAPHIC_DATA] ([GEOGRAPHIC_DATA] National) Planned Maint [GEOGRAPHI…" at bounding box center [503, 341] width 771 height 614
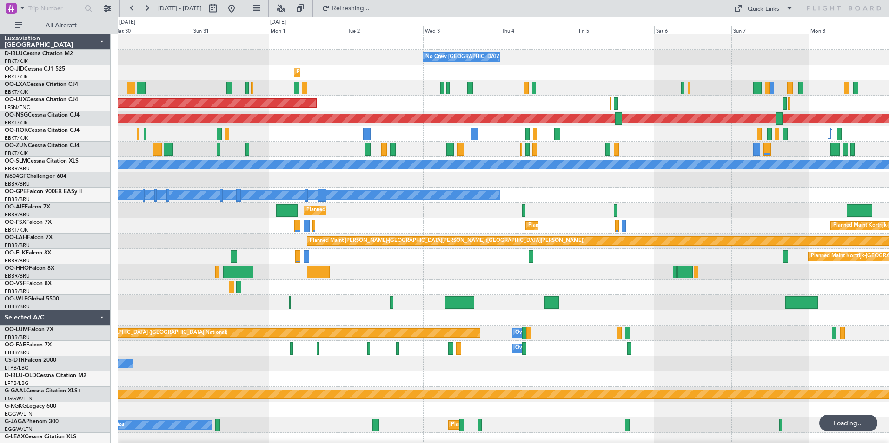
click at [673, 338] on div "No Crew [GEOGRAPHIC_DATA] ([GEOGRAPHIC_DATA] National) Planned Maint [GEOGRAPHI…" at bounding box center [503, 341] width 771 height 614
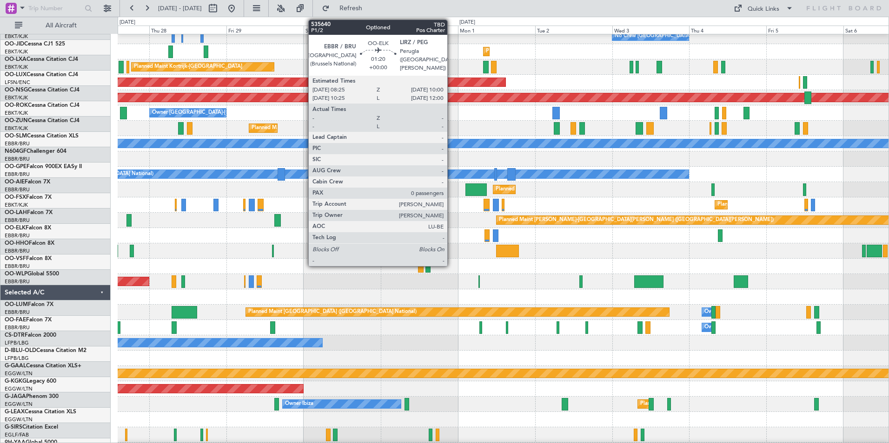
scroll to position [21, 0]
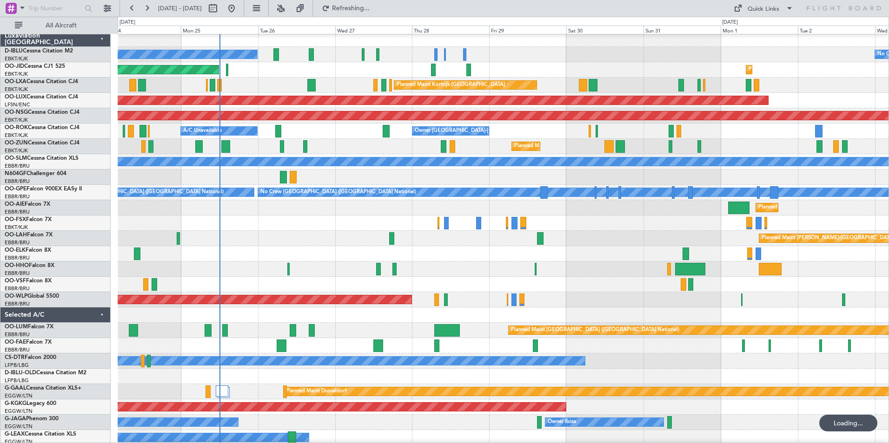
click at [548, 289] on div at bounding box center [503, 284] width 771 height 15
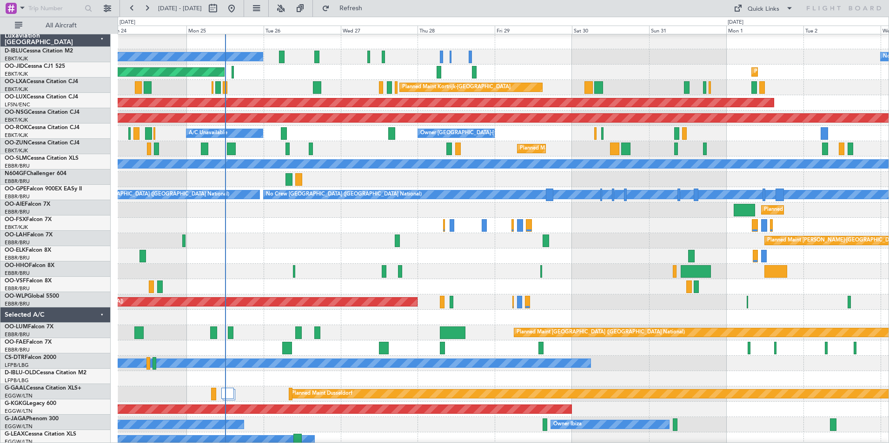
scroll to position [0, 0]
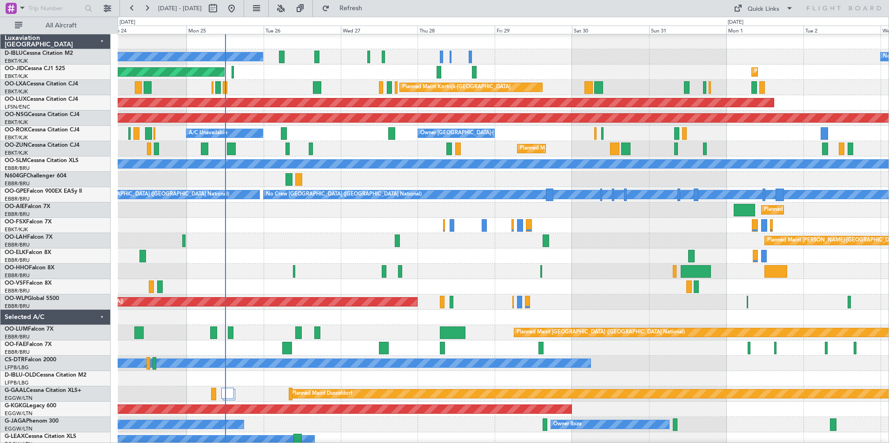
click at [441, 265] on div at bounding box center [503, 271] width 771 height 15
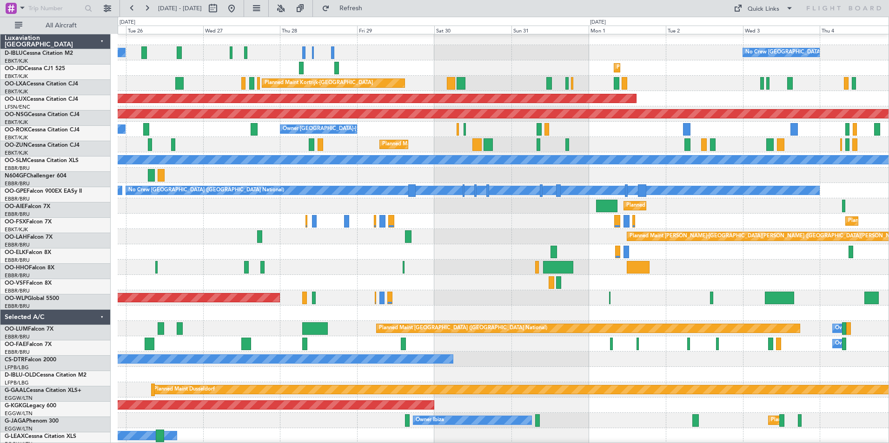
click at [472, 285] on div at bounding box center [503, 282] width 771 height 15
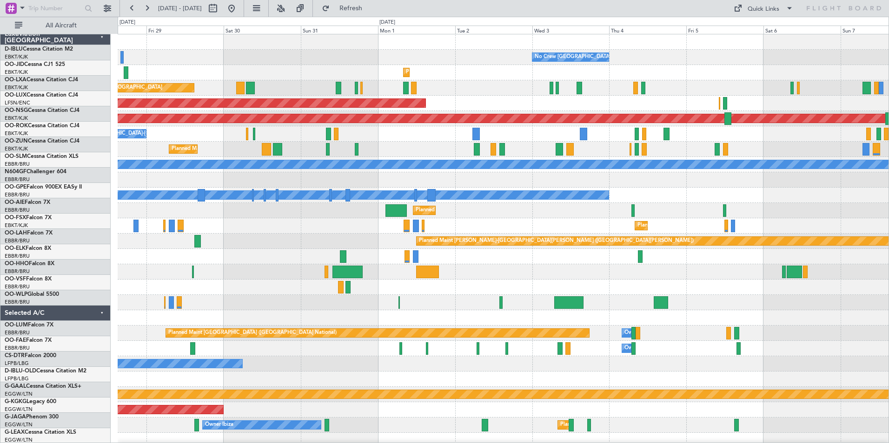
scroll to position [0, 0]
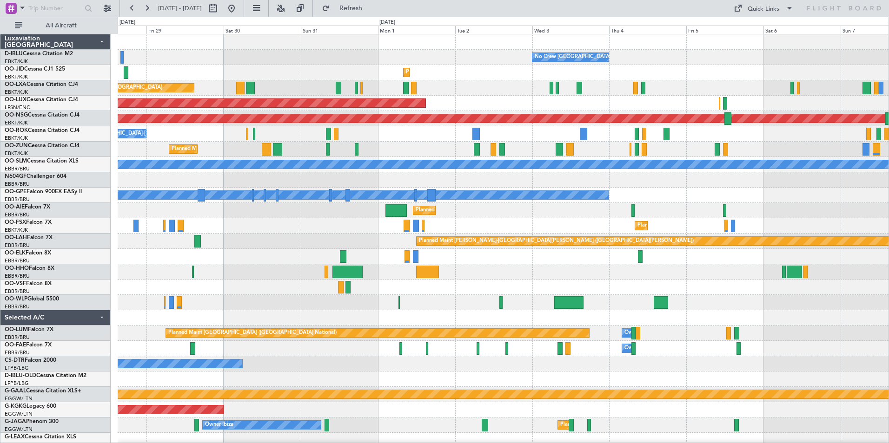
click at [524, 288] on div at bounding box center [503, 287] width 771 height 15
click at [719, 289] on div at bounding box center [503, 287] width 771 height 15
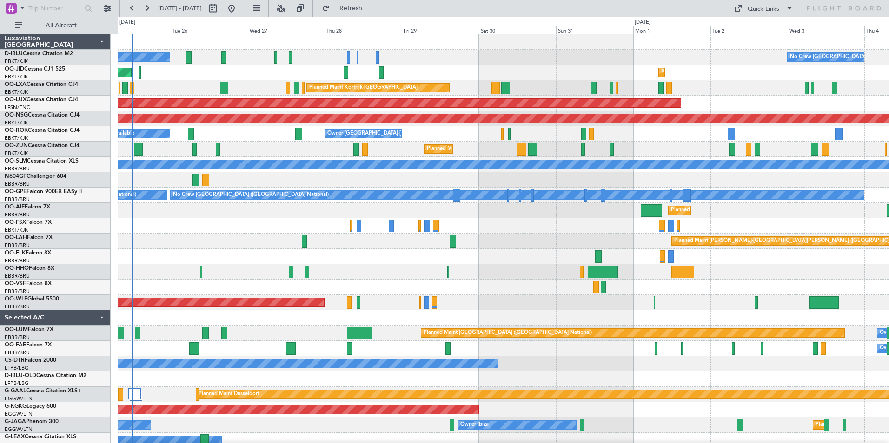
click at [673, 314] on div at bounding box center [503, 317] width 771 height 15
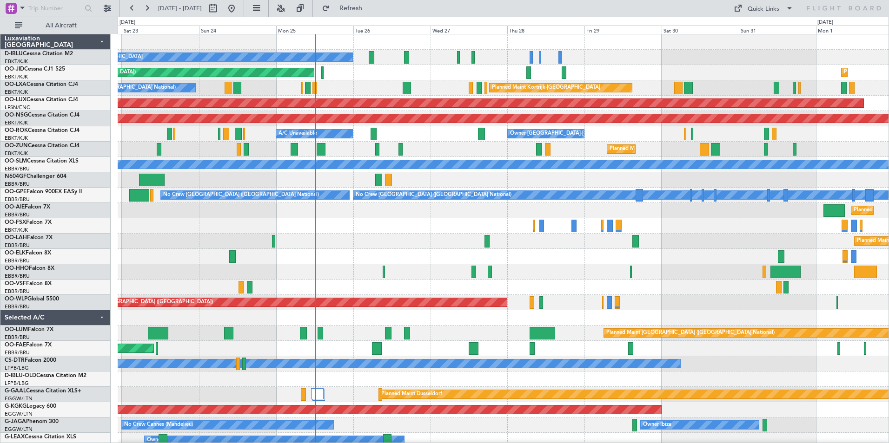
click at [734, 297] on div "Planned Maint [GEOGRAPHIC_DATA] ([GEOGRAPHIC_DATA])" at bounding box center [503, 302] width 771 height 15
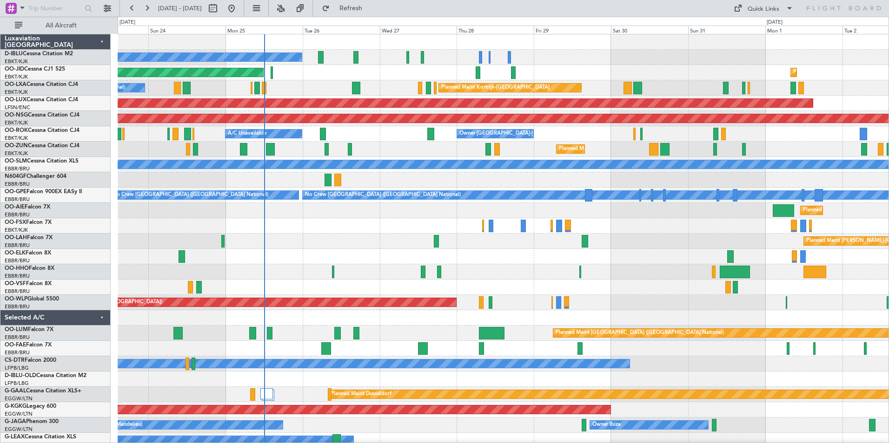
click at [664, 286] on div at bounding box center [503, 287] width 771 height 15
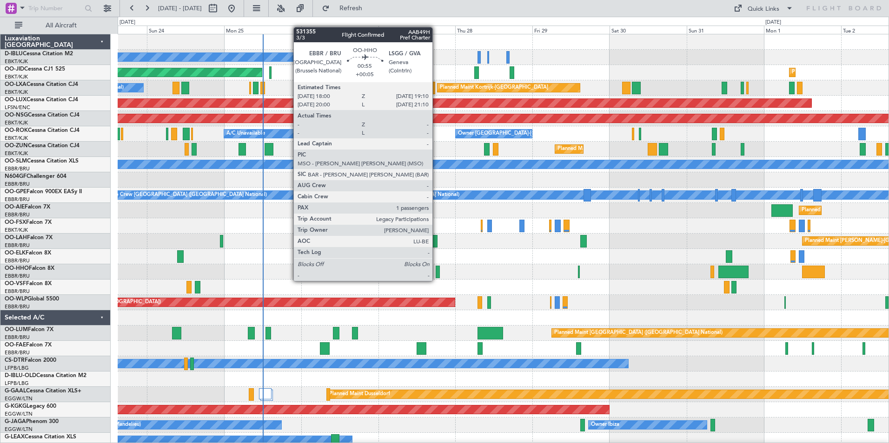
click at [436, 273] on div at bounding box center [438, 272] width 4 height 13
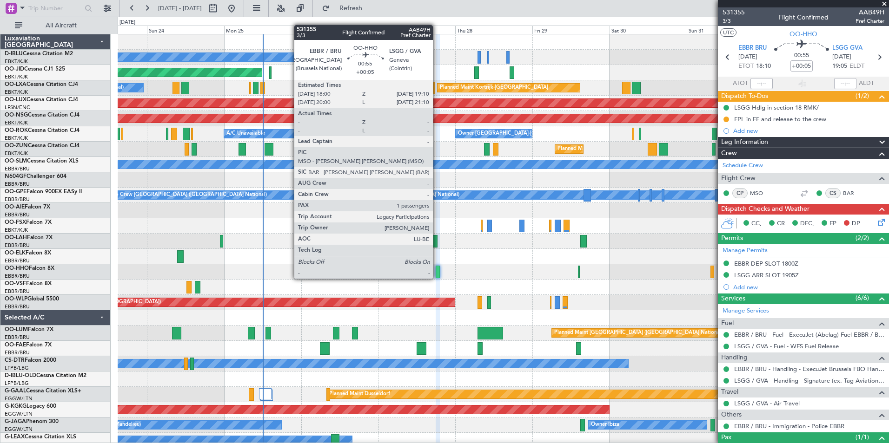
click at [437, 271] on div at bounding box center [438, 272] width 4 height 13
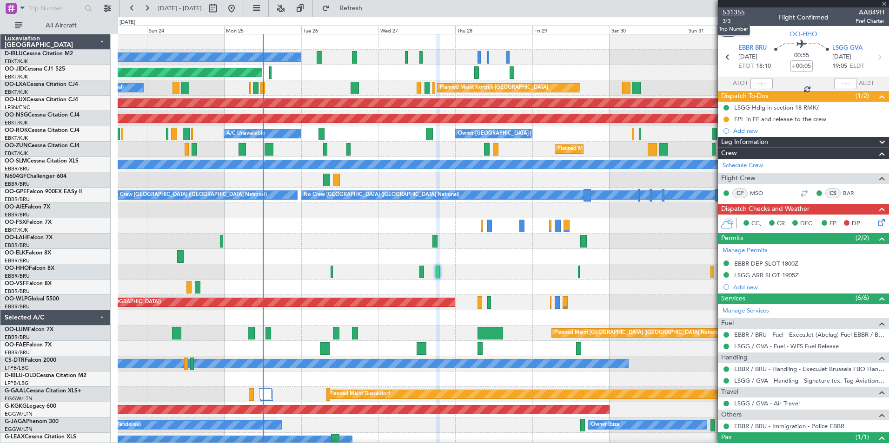
click at [739, 15] on span "531355" at bounding box center [733, 12] width 22 height 10
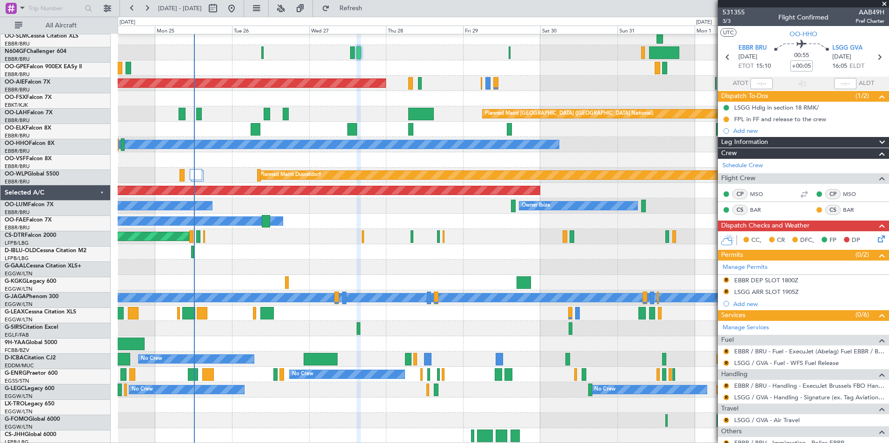
scroll to position [219, 0]
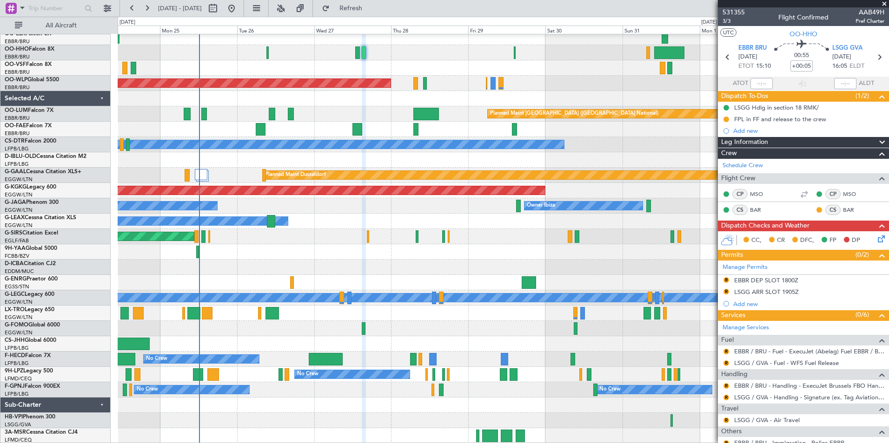
click at [607, 53] on div "Planned Maint [PERSON_NAME]-[GEOGRAPHIC_DATA][PERSON_NAME] ([GEOGRAPHIC_DATA][P…" at bounding box center [503, 129] width 771 height 629
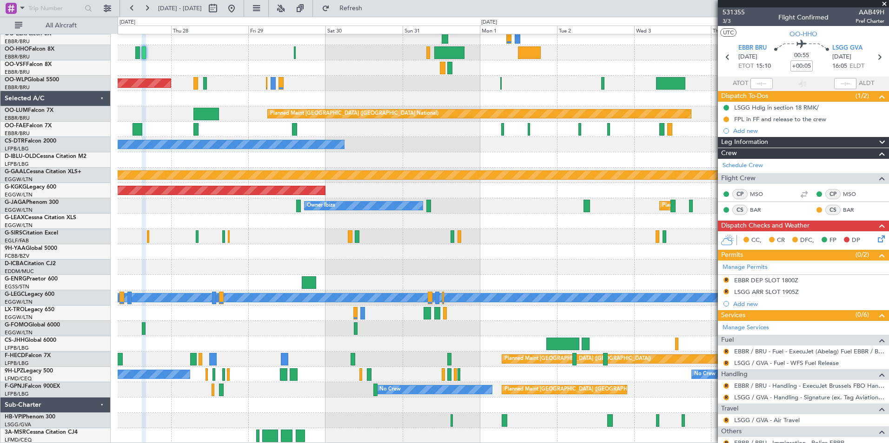
click at [275, 324] on div "Planned Maint [PERSON_NAME]-[GEOGRAPHIC_DATA][PERSON_NAME] ([GEOGRAPHIC_DATA][P…" at bounding box center [503, 129] width 771 height 629
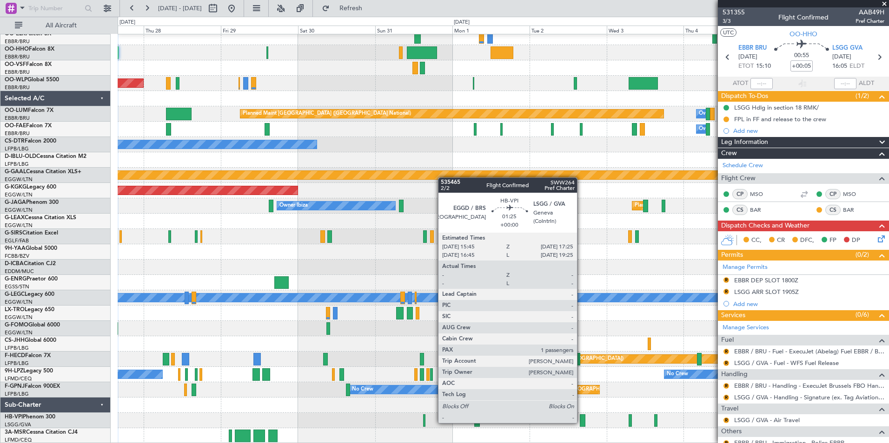
click at [581, 422] on div at bounding box center [583, 421] width 6 height 13
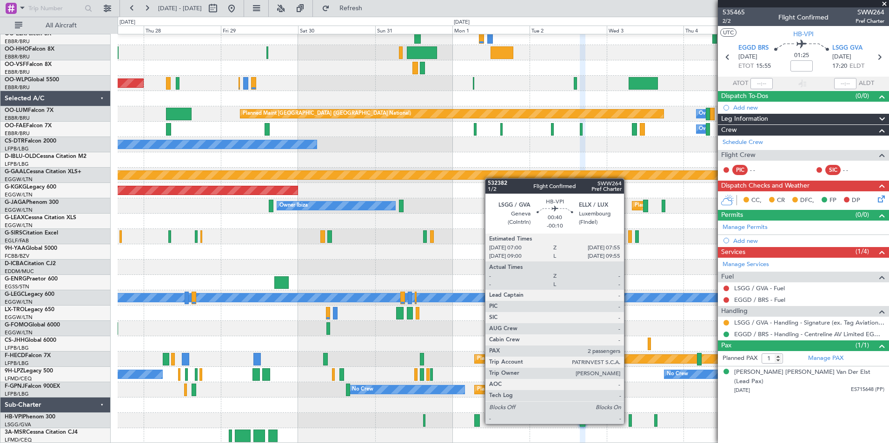
click at [628, 423] on div at bounding box center [629, 421] width 3 height 13
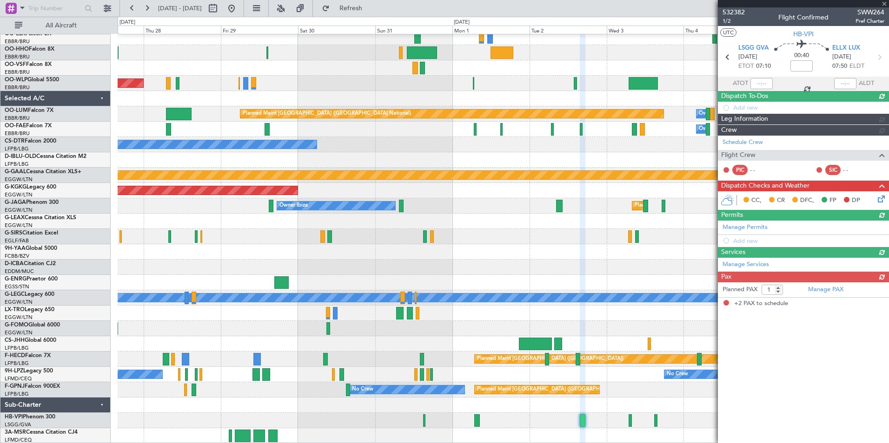
type input "-00:10"
type input "2"
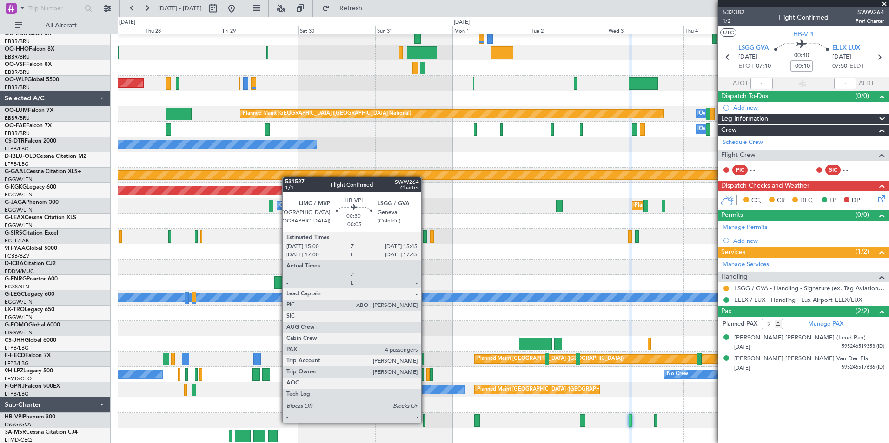
click at [425, 422] on div at bounding box center [424, 421] width 3 height 13
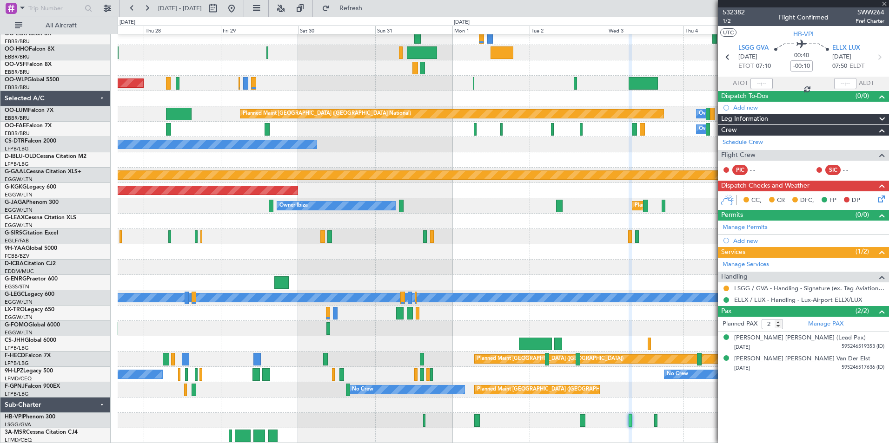
type input "-00:05"
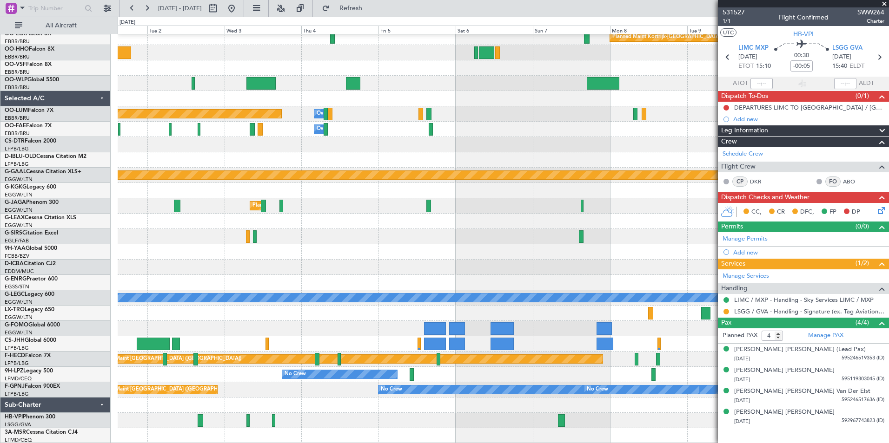
click at [201, 272] on div "Planned Maint [PERSON_NAME]-[GEOGRAPHIC_DATA][PERSON_NAME] ([GEOGRAPHIC_DATA][P…" at bounding box center [503, 129] width 771 height 629
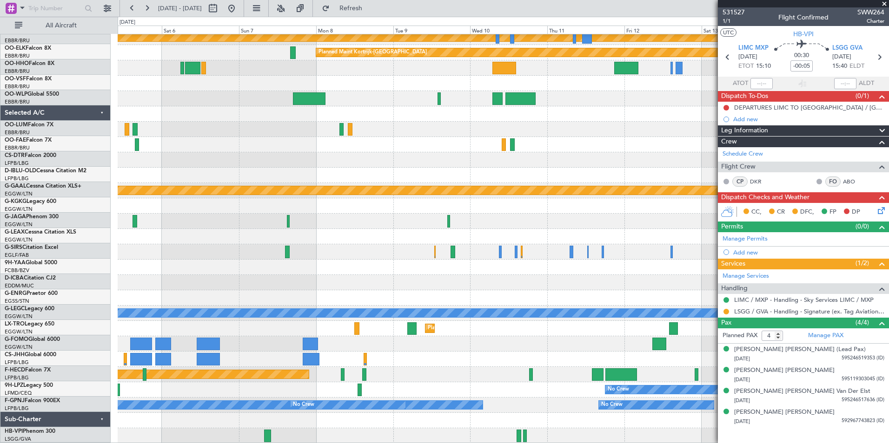
scroll to position [204, 0]
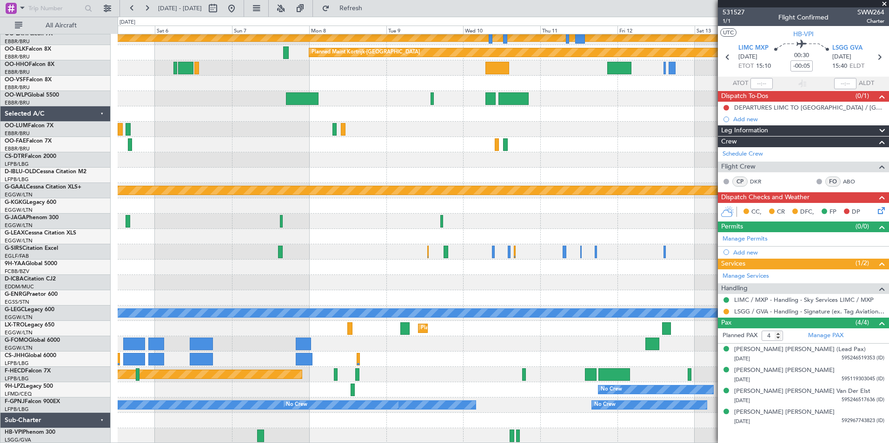
click at [424, 349] on div "Planned Maint Kortrijk-[GEOGRAPHIC_DATA] Planned Maint [GEOGRAPHIC_DATA]-[GEOGR…" at bounding box center [503, 137] width 771 height 614
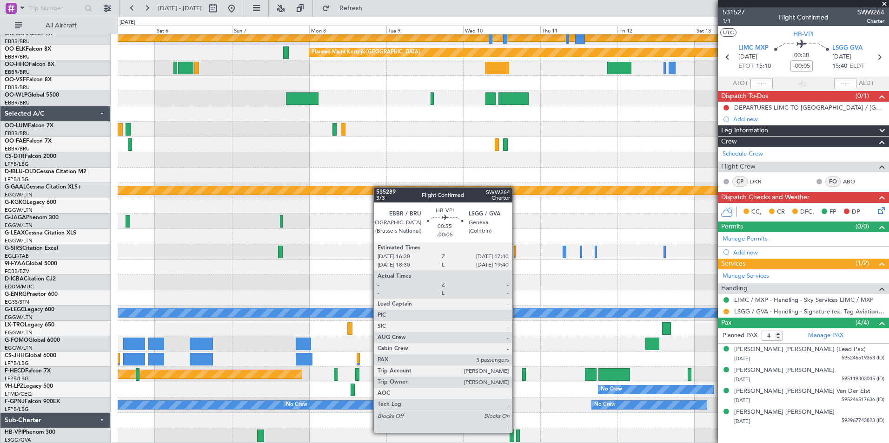
click at [516, 433] on div at bounding box center [518, 436] width 4 height 13
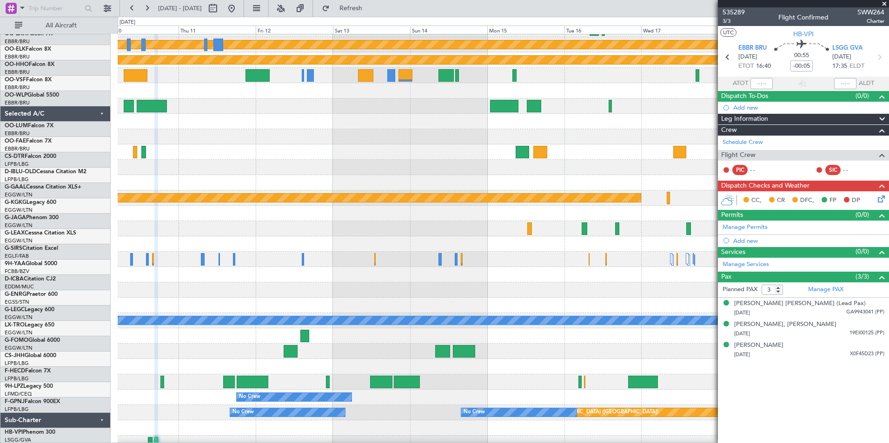
click at [0, 246] on html "[DATE] - [DATE] Refresh Quick Links All Aircraft Planned Maint [GEOGRAPHIC_DATA…" at bounding box center [444, 221] width 889 height 443
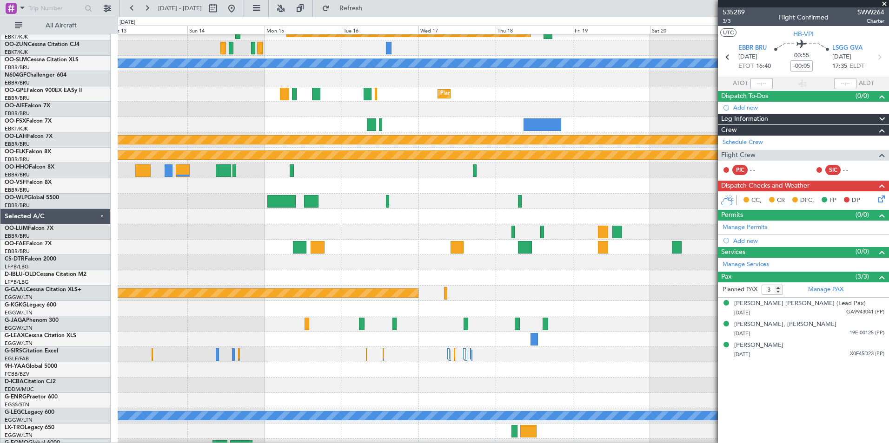
click at [352, 338] on div at bounding box center [503, 339] width 771 height 15
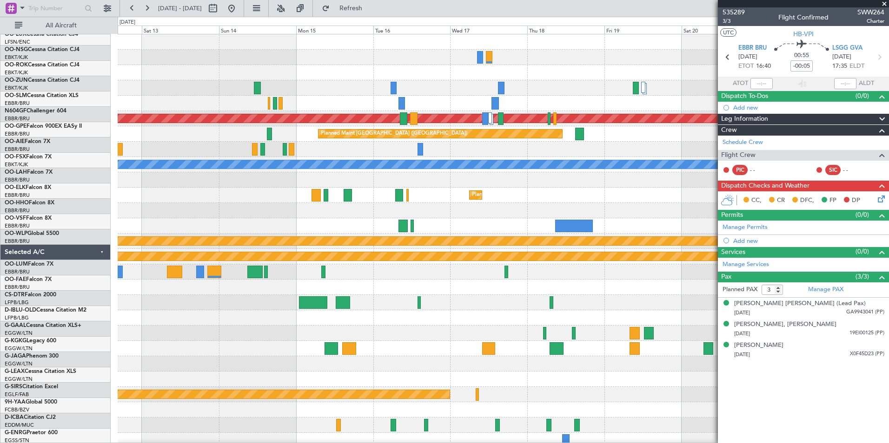
scroll to position [0, 0]
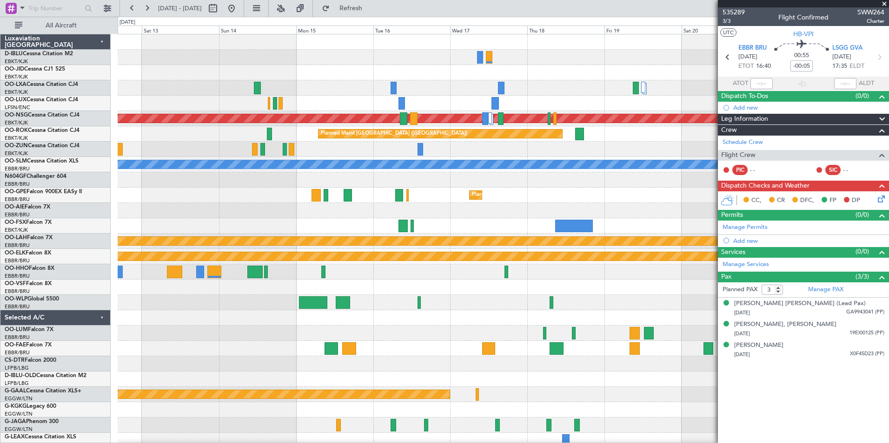
click at [884, 4] on span at bounding box center [883, 4] width 9 height 8
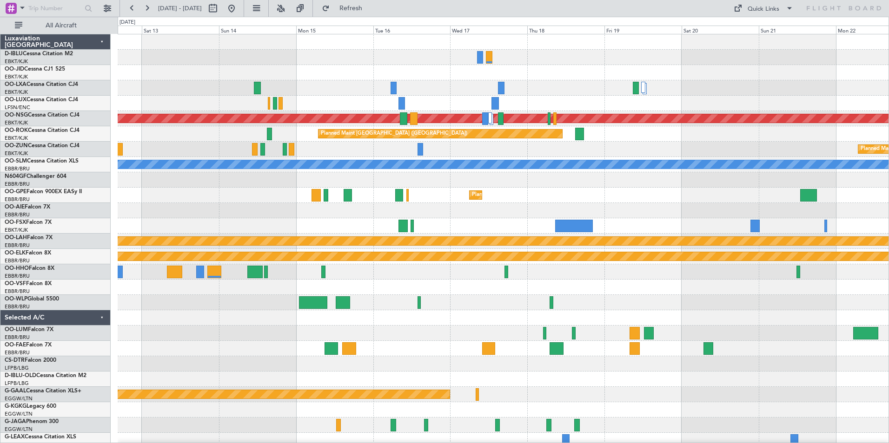
type input "0"
click at [759, 11] on div "Quick Links" at bounding box center [763, 9] width 32 height 9
click at [767, 26] on button "Trip Builder" at bounding box center [764, 31] width 70 height 22
click at [716, 295] on div at bounding box center [503, 287] width 771 height 15
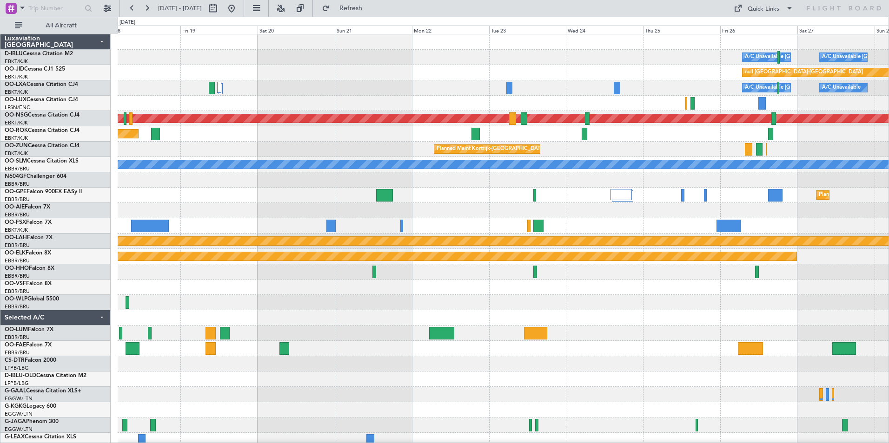
click at [278, 286] on div "A/C Unavailable [GEOGRAPHIC_DATA] ([GEOGRAPHIC_DATA] National) A/C Unavailable …" at bounding box center [503, 341] width 771 height 614
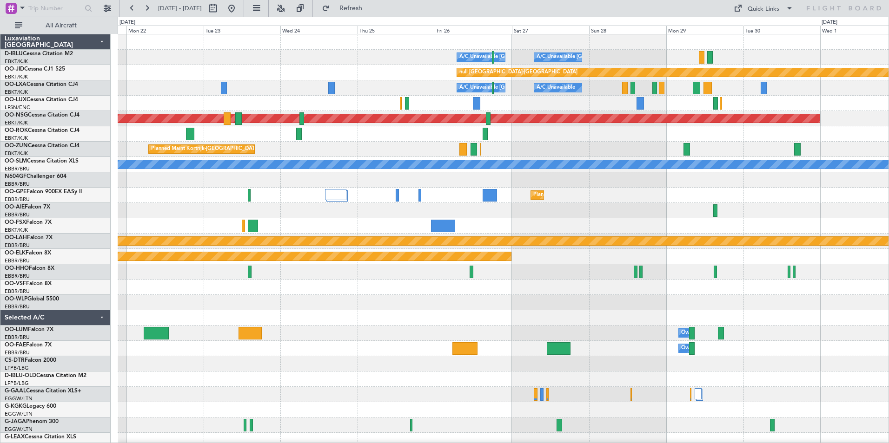
click at [417, 297] on div "A/C Unavailable [GEOGRAPHIC_DATA] ([GEOGRAPHIC_DATA] National) A/C Unavailable …" at bounding box center [503, 341] width 771 height 614
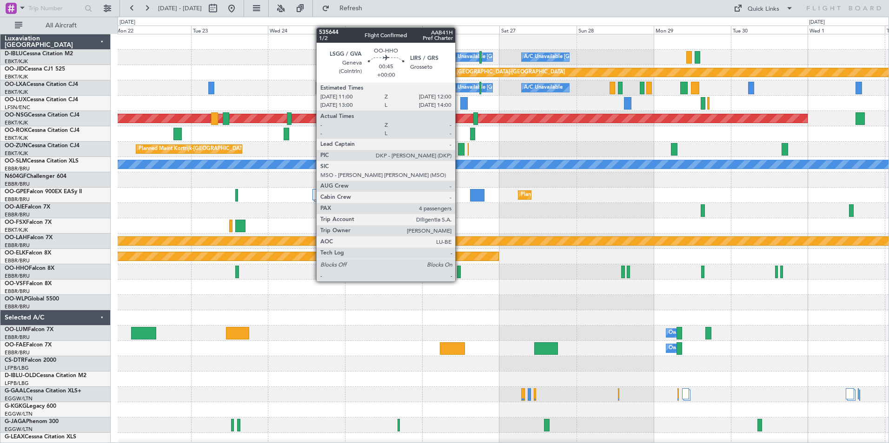
click at [459, 272] on div at bounding box center [458, 272] width 3 height 13
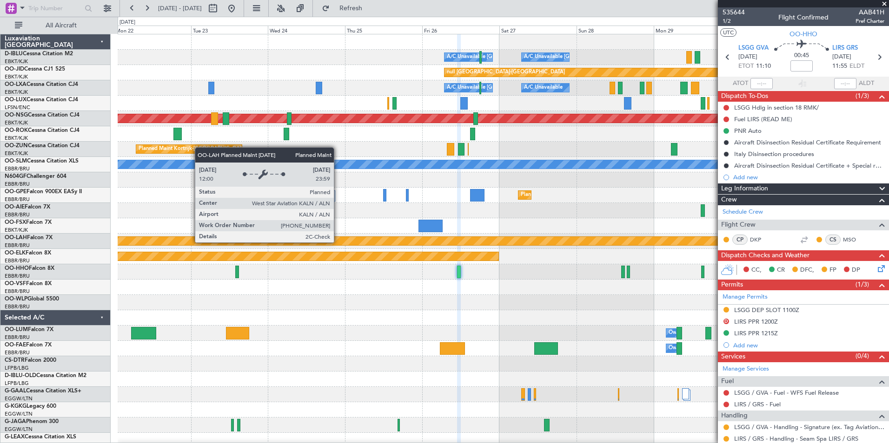
click at [666, 274] on div "A/C Unavailable [GEOGRAPHIC_DATA] ([GEOGRAPHIC_DATA] National) A/C Unavailable …" at bounding box center [503, 325] width 771 height 583
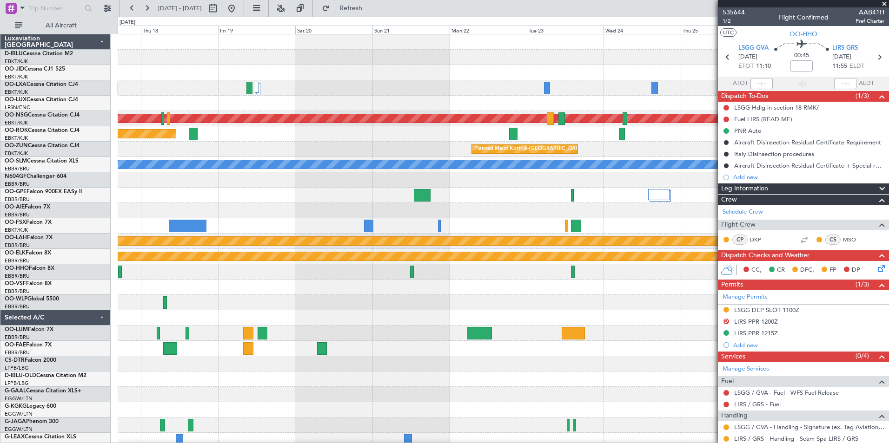
click at [685, 264] on div at bounding box center [503, 271] width 771 height 15
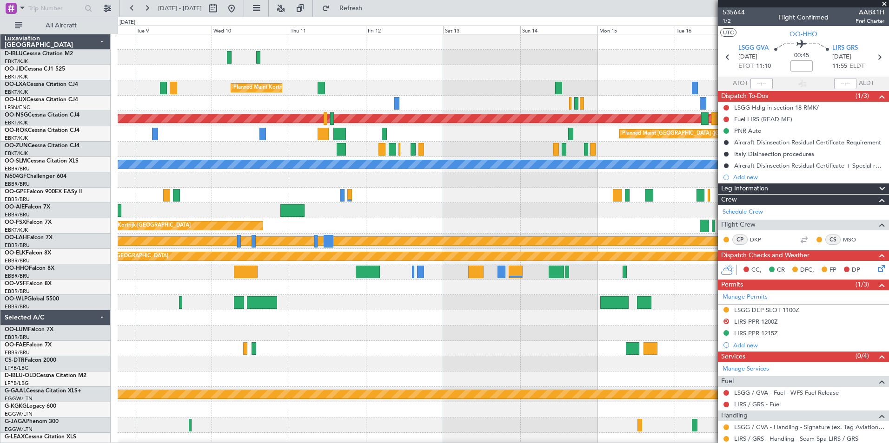
click at [671, 299] on div "Planned Maint Kortrijk-[GEOGRAPHIC_DATA] Planned Maint [GEOGRAPHIC_DATA] ([GEOG…" at bounding box center [503, 325] width 771 height 583
click at [736, 303] on fb-app "[DATE] - [DATE] Refresh Quick Links All Aircraft Planned Maint [GEOGRAPHIC_DATA…" at bounding box center [444, 225] width 889 height 436
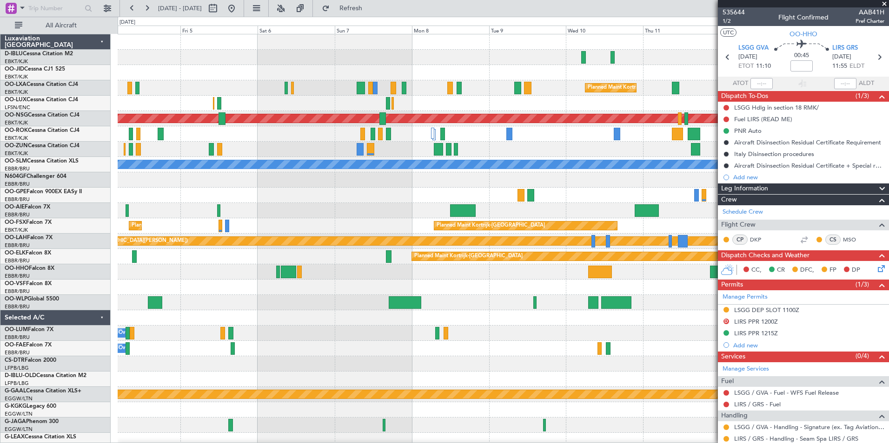
click at [564, 320] on div at bounding box center [503, 317] width 771 height 15
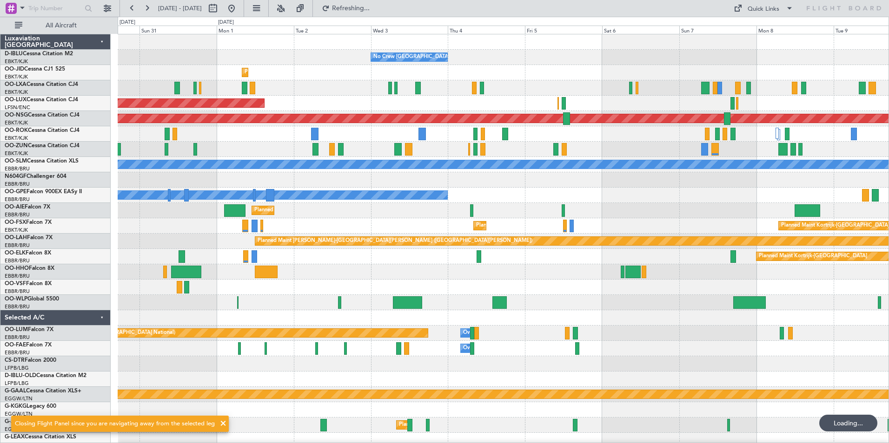
click at [578, 311] on div "No Crew [GEOGRAPHIC_DATA] ([GEOGRAPHIC_DATA] National) Planned Maint [GEOGRAPHI…" at bounding box center [503, 341] width 771 height 614
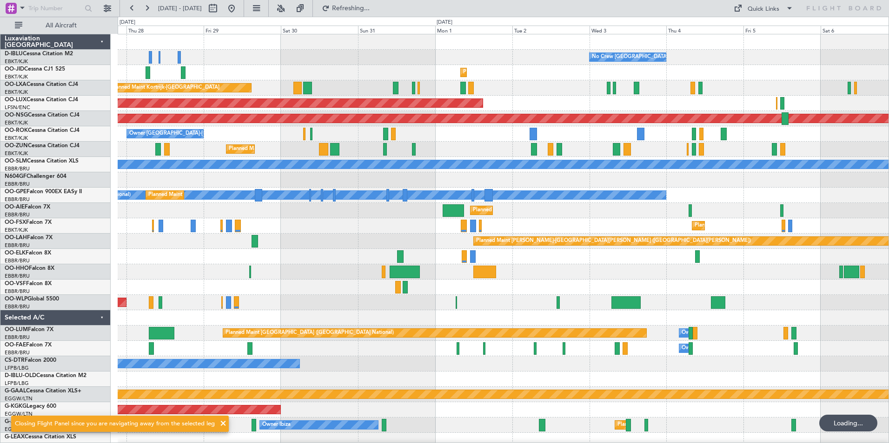
click at [654, 308] on div "Planned Maint [GEOGRAPHIC_DATA] ([GEOGRAPHIC_DATA])" at bounding box center [503, 302] width 771 height 15
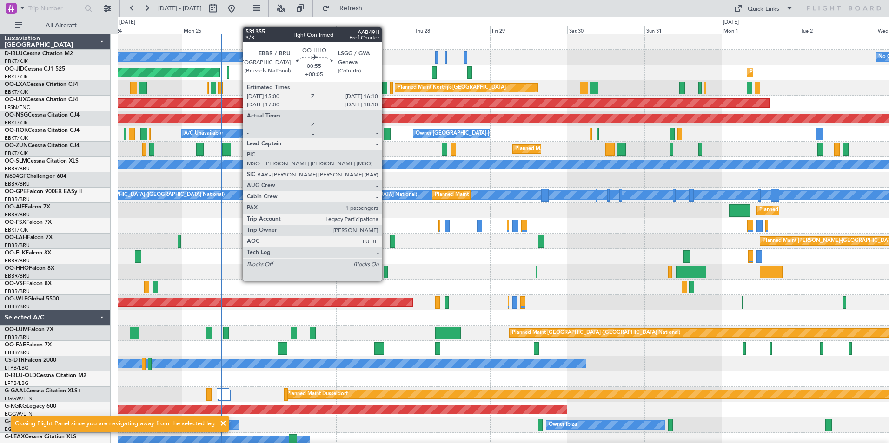
click at [386, 273] on div at bounding box center [385, 272] width 4 height 13
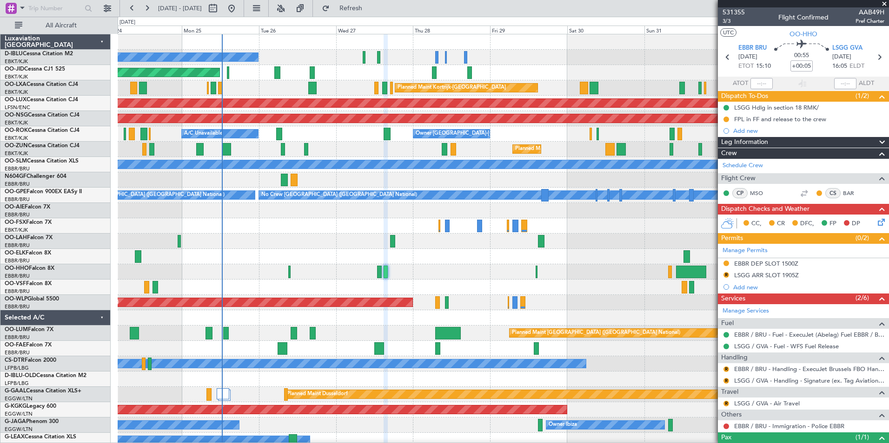
click at [887, 2] on span at bounding box center [883, 4] width 9 height 8
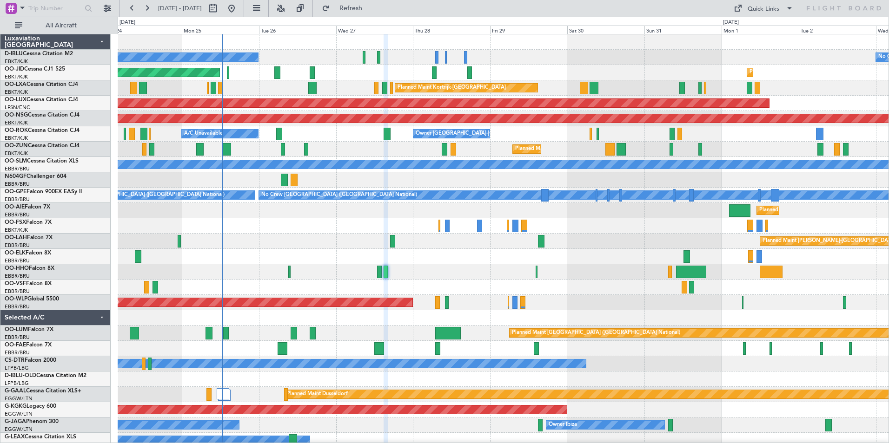
type input "0"
click at [760, 7] on div "Quick Links" at bounding box center [763, 9] width 32 height 9
click at [765, 35] on button "Trip Builder" at bounding box center [764, 31] width 70 height 22
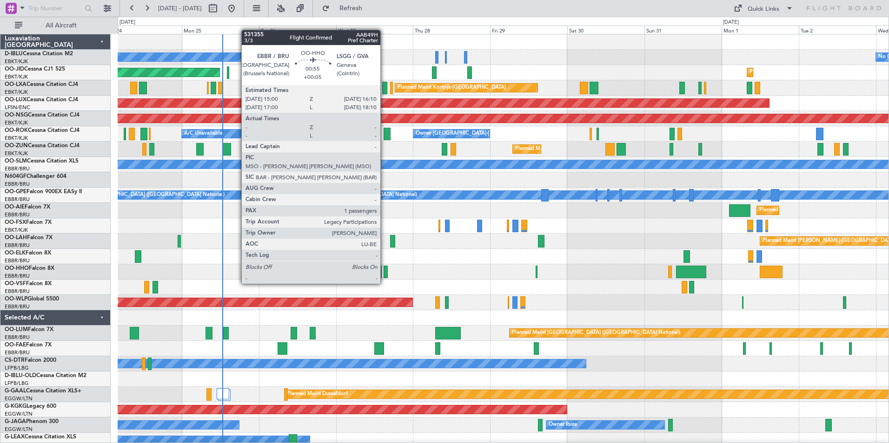
click at [384, 276] on div at bounding box center [385, 272] width 4 height 13
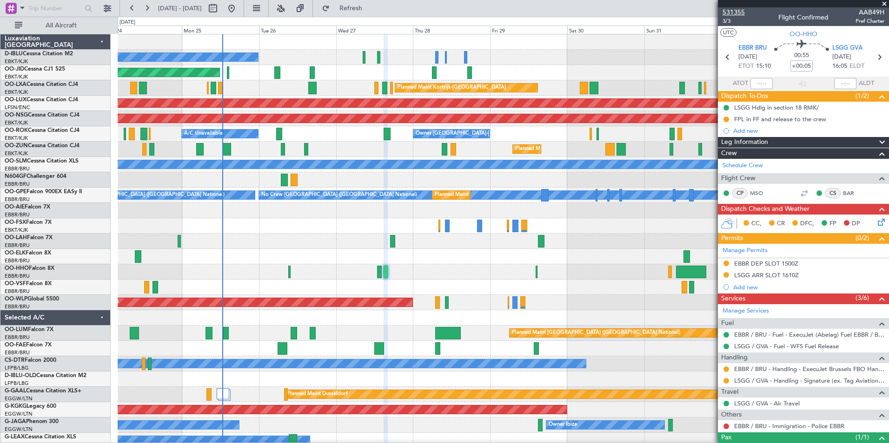
click at [736, 10] on span "531355" at bounding box center [733, 12] width 22 height 10
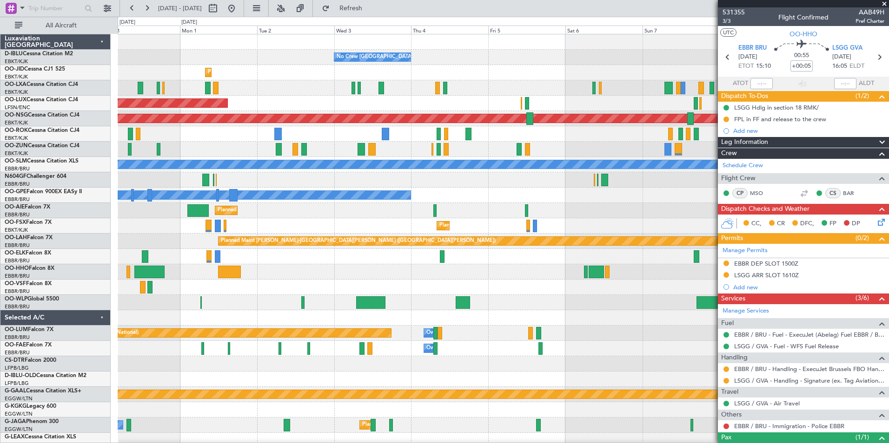
click at [79, 296] on div "No Crew Brussels (Brussels National) Planned Maint Kortrijk-Wevelgem Planned Ma…" at bounding box center [444, 230] width 889 height 427
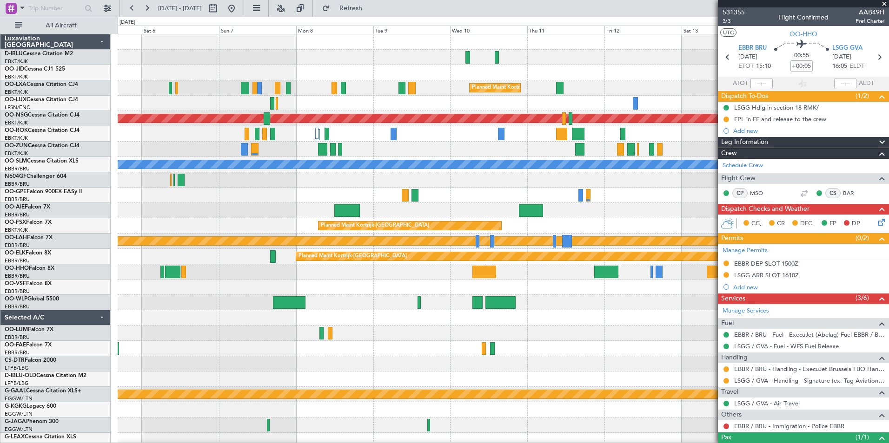
click at [79, 325] on div "No Crew Brussels (Brussels National) Planned Maint Kortrijk-Wevelgem Planned Ma…" at bounding box center [444, 230] width 889 height 427
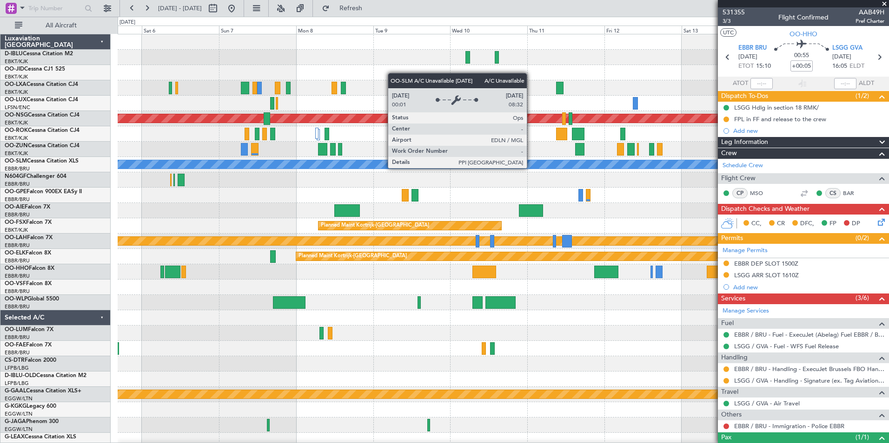
click at [0, 172] on html "05 Sep 2025 - 15 Sep 2025 Refresh Quick Links All Aircraft No Crew Brussels (Br…" at bounding box center [444, 221] width 889 height 443
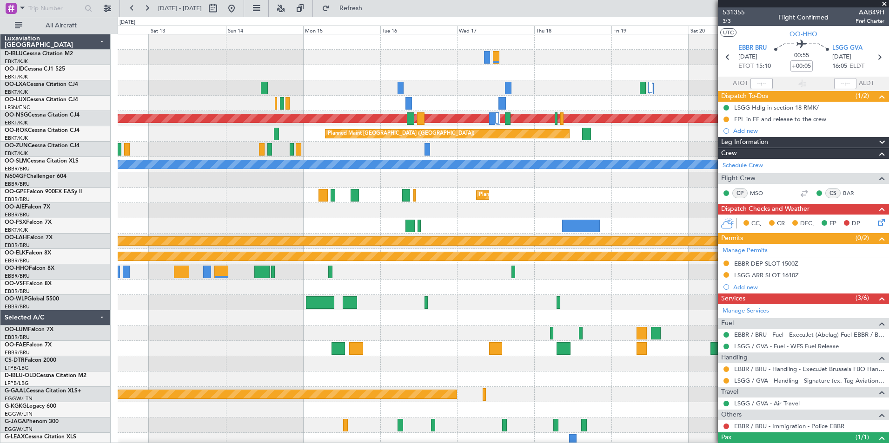
click at [0, 189] on html "05 Sep 2025 - 15 Sep 2025 Refresh Quick Links All Aircraft Planned Maint Kortri…" at bounding box center [444, 221] width 889 height 443
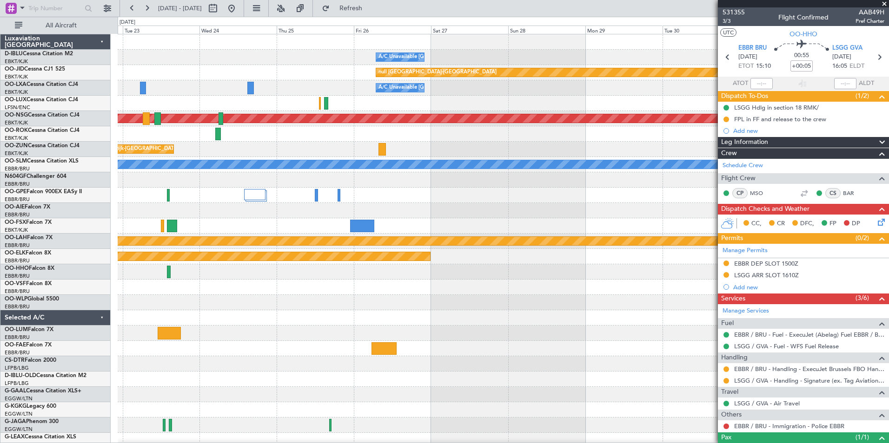
click at [49, 215] on div "A/C Unavailable Brussels (Brussels National) Planned Maint Kortrijk-Wevelgem nu…" at bounding box center [444, 230] width 889 height 427
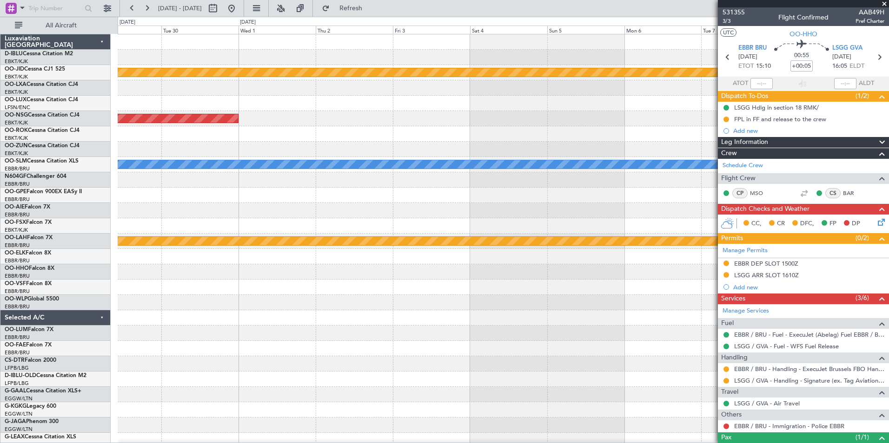
click at [86, 216] on div "null Kortrijk-Wevelgem Planned Maint Paris (Le Bourget) A/C Unavailable Monchen…" at bounding box center [444, 230] width 889 height 427
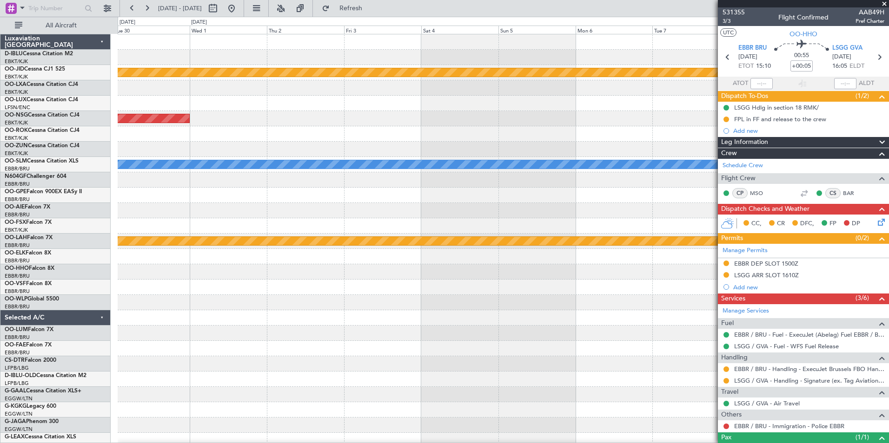
click at [111, 225] on div "null Kortrijk-Wevelgem Planned Maint Paris (Le Bourget) A/C Unavailable Monchen…" at bounding box center [444, 230] width 889 height 427
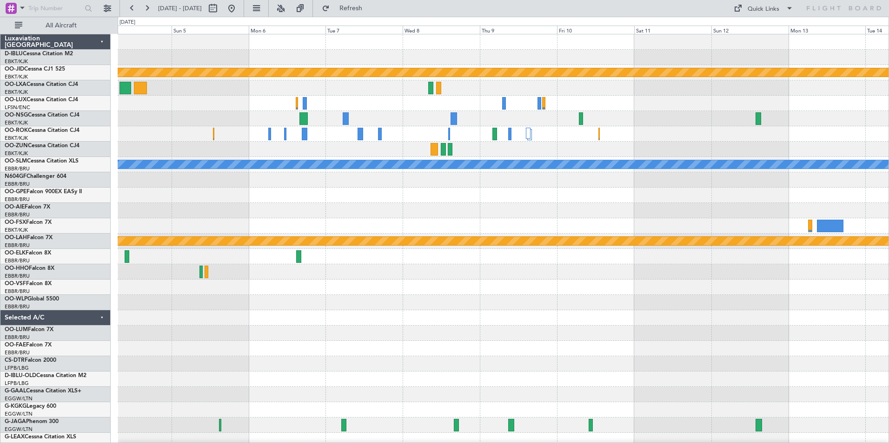
click at [434, 103] on div "Planned Maint [GEOGRAPHIC_DATA] ([GEOGRAPHIC_DATA] National)" at bounding box center [503, 103] width 771 height 15
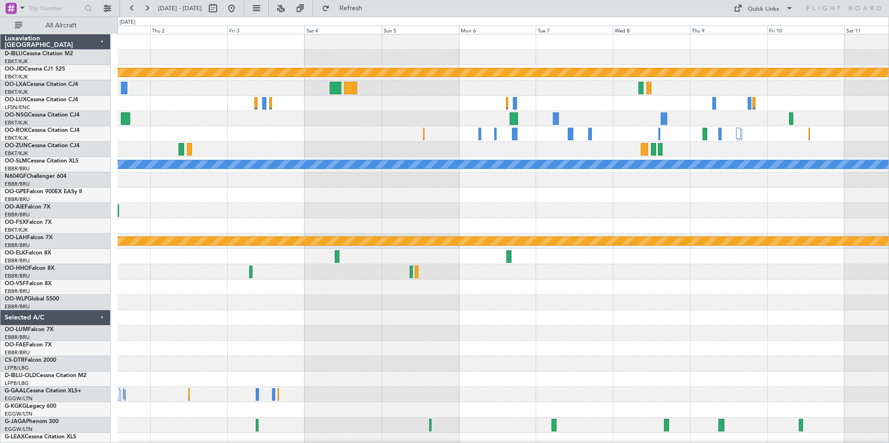
click at [549, 108] on div at bounding box center [503, 103] width 771 height 15
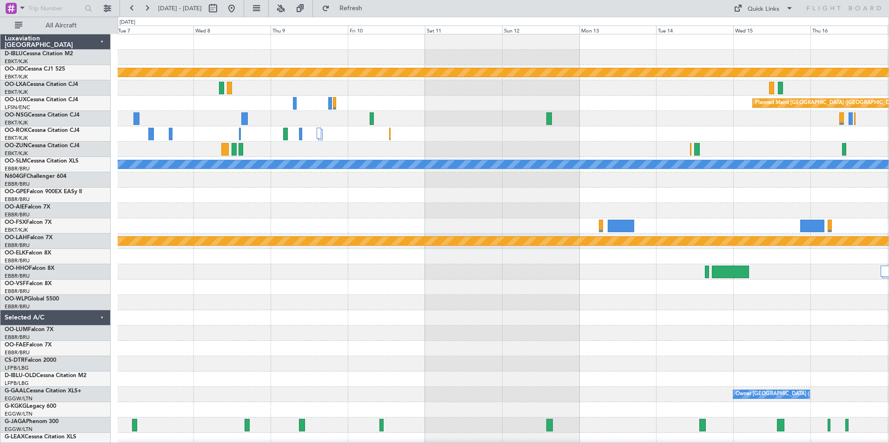
click at [204, 136] on div "null Kortrijk-Wevelgem Planned Maint Brussels (Brussels National) A/C Unavailab…" at bounding box center [503, 325] width 771 height 583
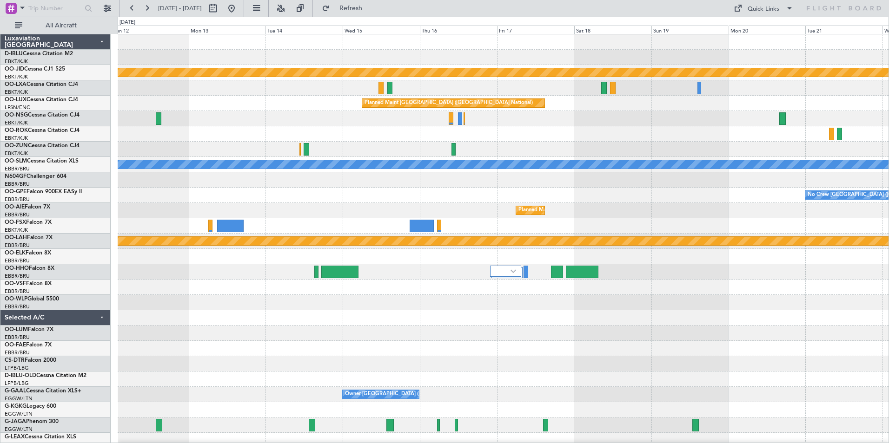
click at [253, 138] on div "null Kortrijk-Wevelgem Planned Maint Brussels (Brussels National) A/C Unavailab…" at bounding box center [503, 325] width 771 height 583
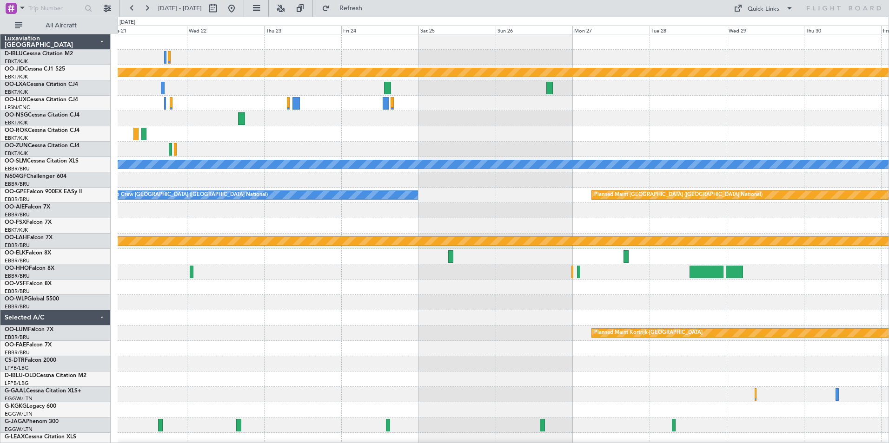
click at [319, 220] on div "null Kortrijk-Wevelgem A/C Unavailable Monchengladbach No Crew Brussels (Brusse…" at bounding box center [503, 325] width 771 height 583
drag, startPoint x: 261, startPoint y: 9, endPoint x: 268, endPoint y: 8, distance: 7.0
click at [239, 9] on button at bounding box center [231, 8] width 15 height 15
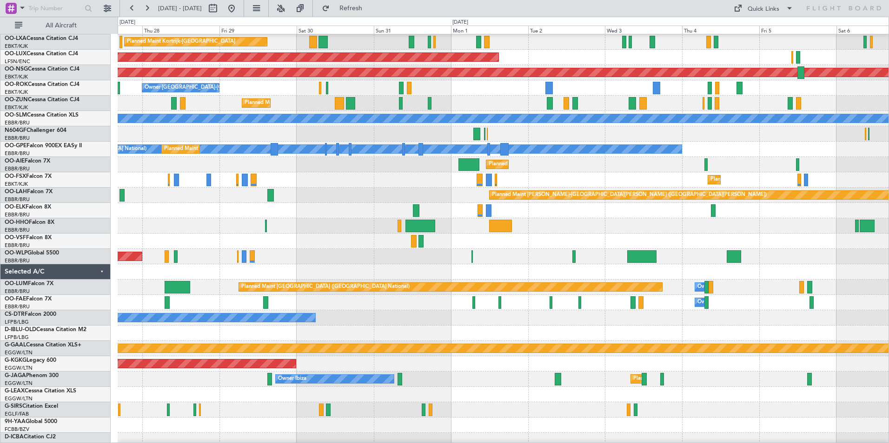
click at [209, 200] on div "Planned Maint [PERSON_NAME]-[GEOGRAPHIC_DATA][PERSON_NAME] ([GEOGRAPHIC_DATA][P…" at bounding box center [503, 195] width 771 height 15
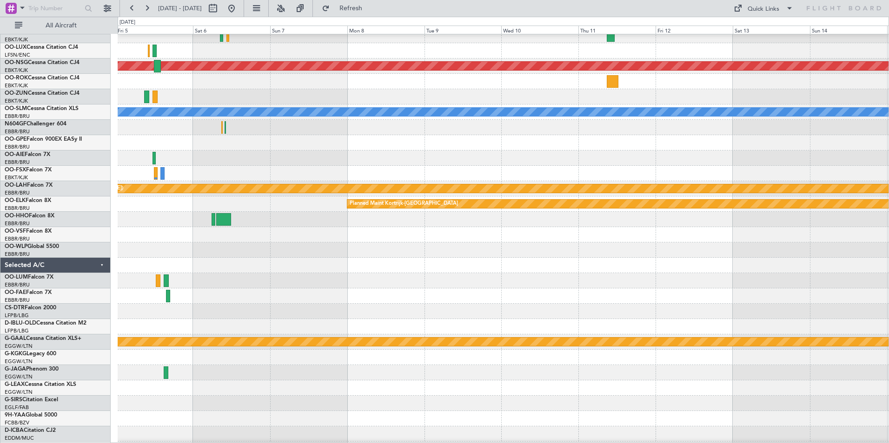
click at [0, 263] on html "20 Aug 2025 - 30 Aug 2025 Refresh Quick Links All Aircraft Planned Maint Paris …" at bounding box center [444, 221] width 889 height 443
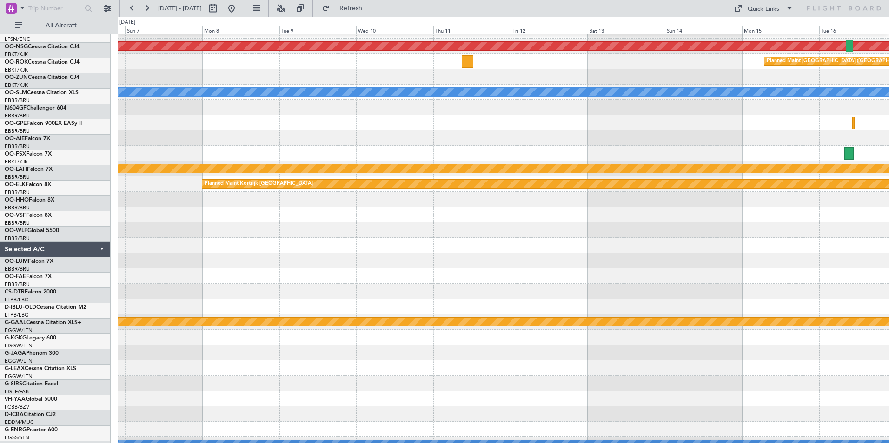
click at [161, 244] on div at bounding box center [503, 245] width 771 height 15
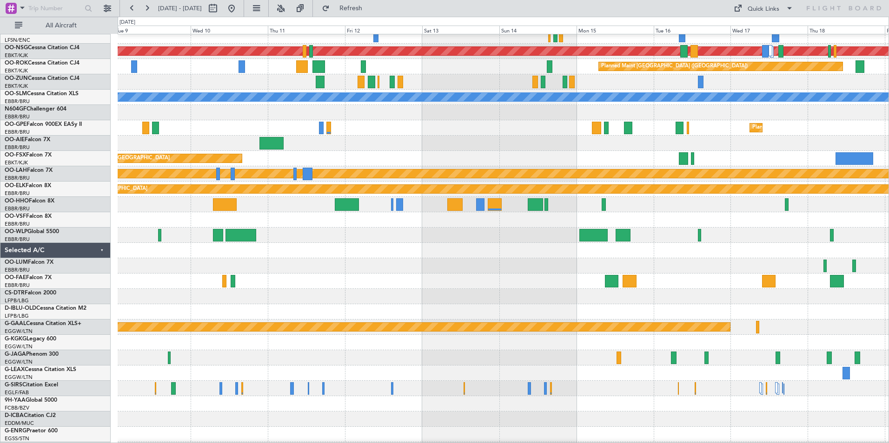
click at [453, 279] on div at bounding box center [503, 281] width 771 height 15
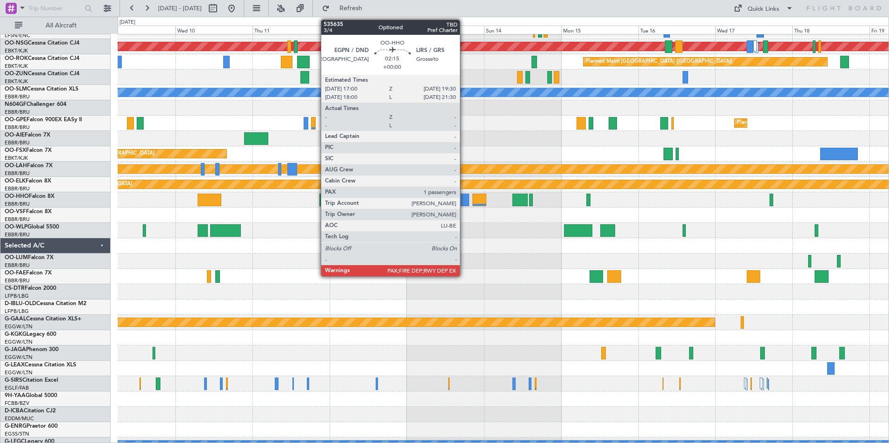
click at [464, 204] on div at bounding box center [465, 200] width 8 height 13
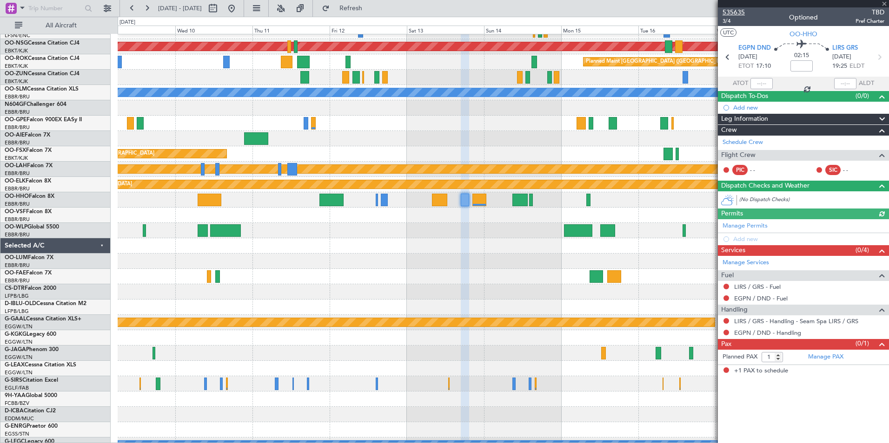
click at [743, 11] on span "535635" at bounding box center [733, 12] width 22 height 10
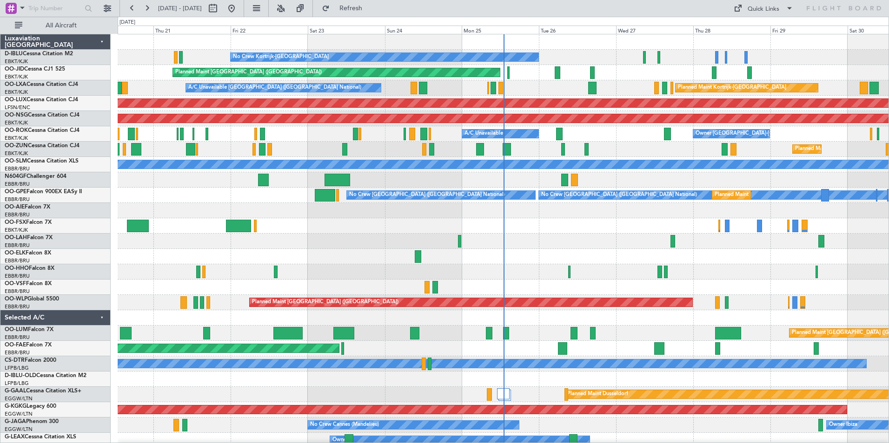
click at [115, 304] on div "No Crew Kortrijk-[GEOGRAPHIC_DATA] Planned Maint [GEOGRAPHIC_DATA] ([GEOGRAPHIC…" at bounding box center [444, 230] width 889 height 427
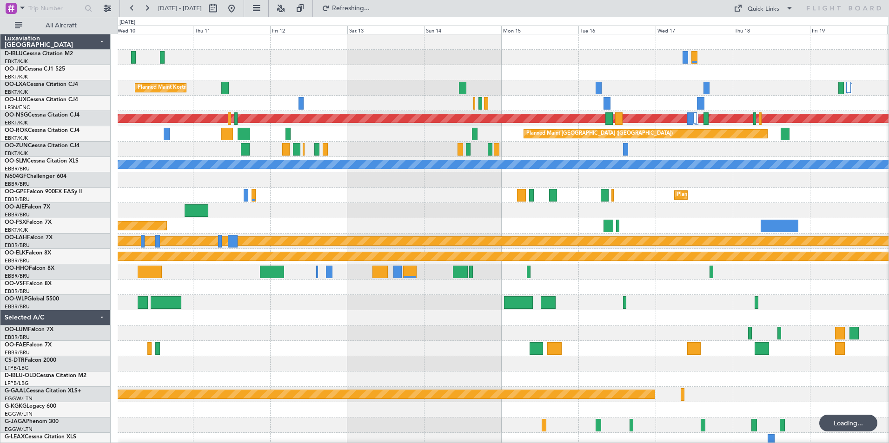
click at [296, 309] on div "Planned Maint Kortrijk-Wevelgem Planned Maint Paris (Le Bourget) Planned Maint …" at bounding box center [503, 341] width 771 height 614
click at [136, 227] on div "Planned Maint Kortrijk-Wevelgem Planned Maint Paris (Le Bourget) Planned Maint …" at bounding box center [503, 348] width 771 height 629
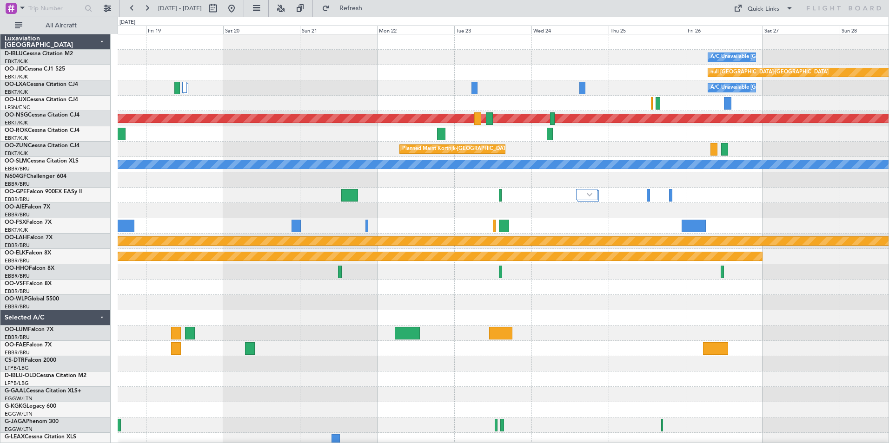
click at [0, 253] on html "10 Sep 2025 - 20 Sep 2025 Refresh Quick Links All Aircraft A/C Unavailable Brus…" at bounding box center [444, 221] width 889 height 443
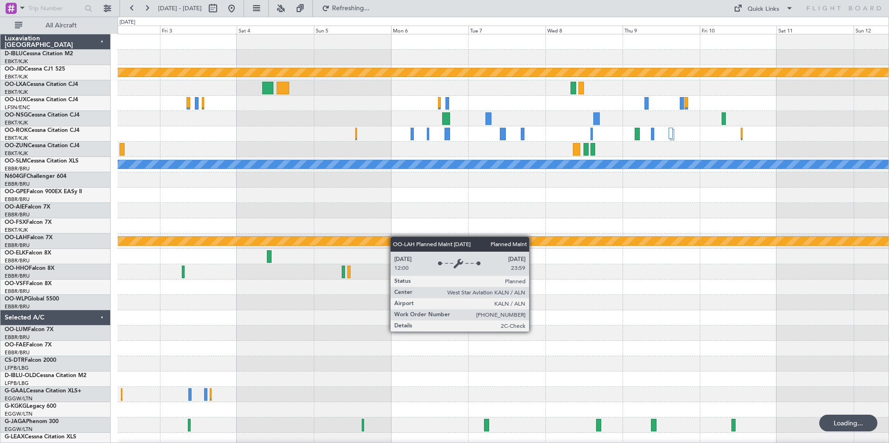
click at [288, 240] on div "null Kortrijk-Wevelgem Planned Maint Paris (Le Bourget) A/C Unavailable Monchen…" at bounding box center [503, 325] width 771 height 583
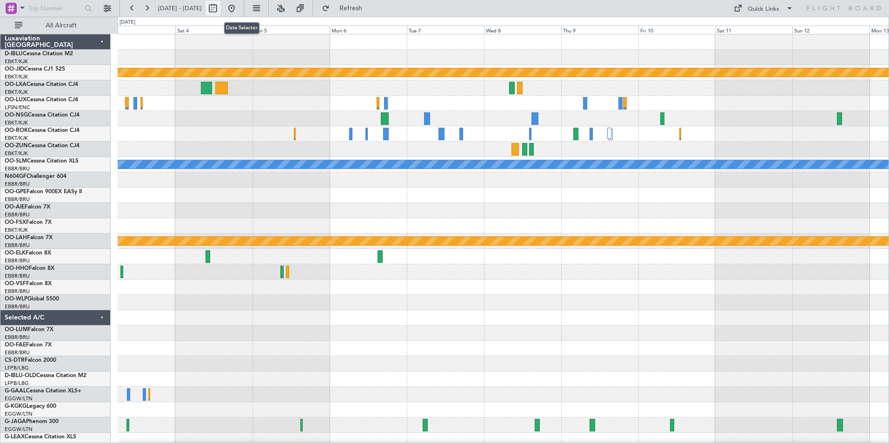
click at [220, 6] on button at bounding box center [212, 8] width 15 height 15
select select "10"
select select "2025"
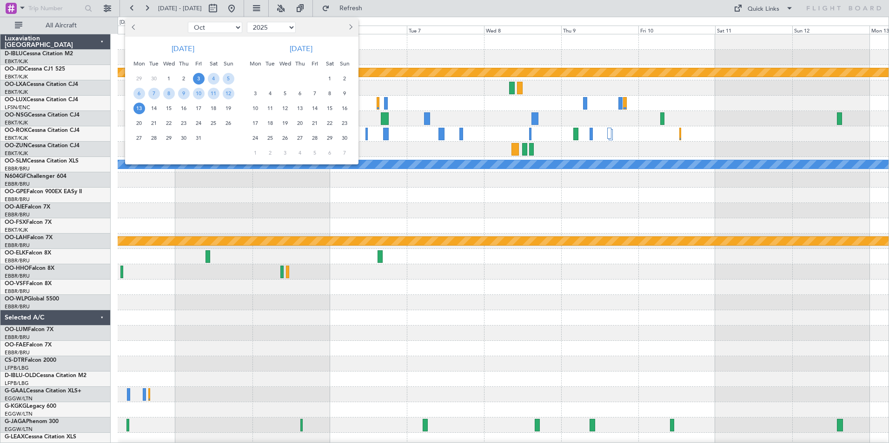
click at [223, 29] on select "Jan Feb Mar Apr May Jun Jul Aug Sep Oct Nov Dec" at bounding box center [215, 27] width 54 height 11
select select "9"
click at [188, 22] on select "Jan Feb Mar Apr May Jun Jul Aug Sep Oct Nov Dec" at bounding box center [215, 27] width 54 height 11
click at [196, 77] on span "5" at bounding box center [199, 79] width 12 height 12
click at [198, 108] on span "19" at bounding box center [199, 109] width 12 height 12
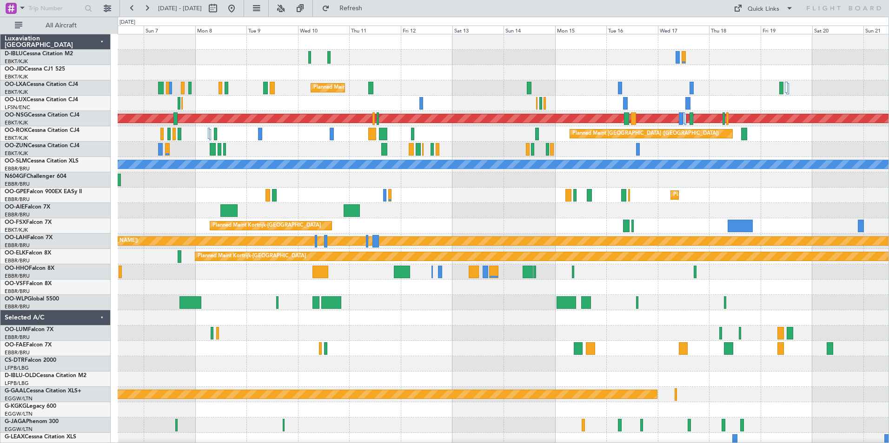
click at [409, 314] on div at bounding box center [503, 317] width 771 height 15
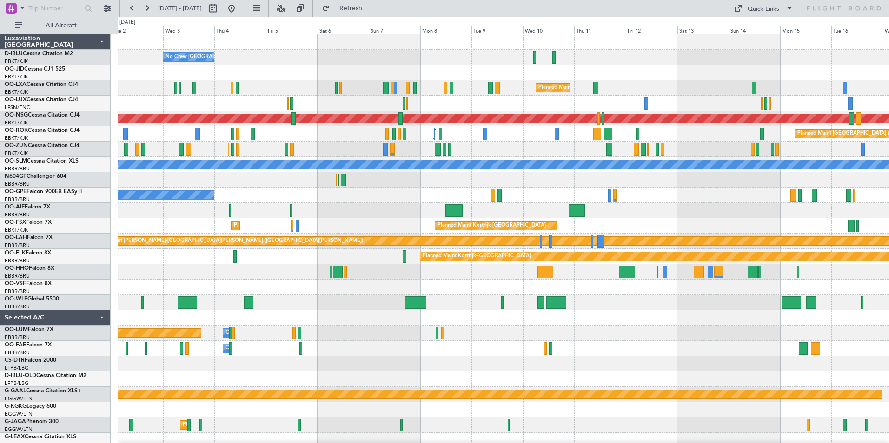
click at [671, 337] on div "Owner Melsbroek Air Base Planned Maint Brussels (Brussels National)" at bounding box center [503, 333] width 771 height 15
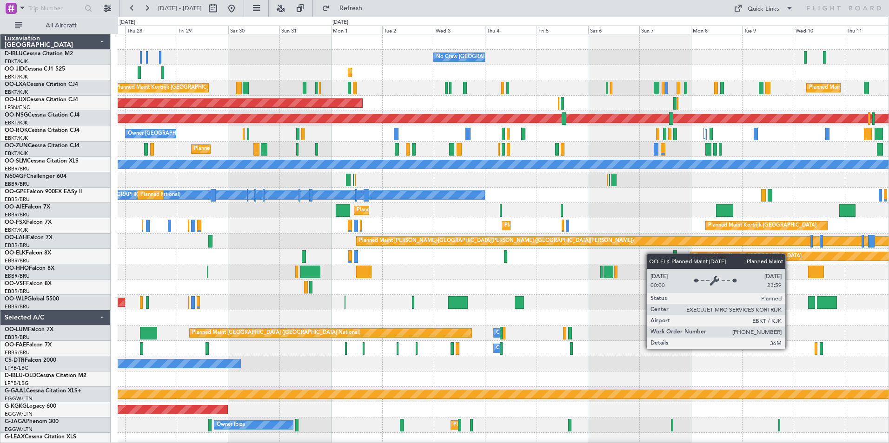
click at [732, 258] on div "No Crew Brussels (Brussels National) No Crew Kortrijk-Wevelgem Planned Maint Ko…" at bounding box center [503, 341] width 771 height 614
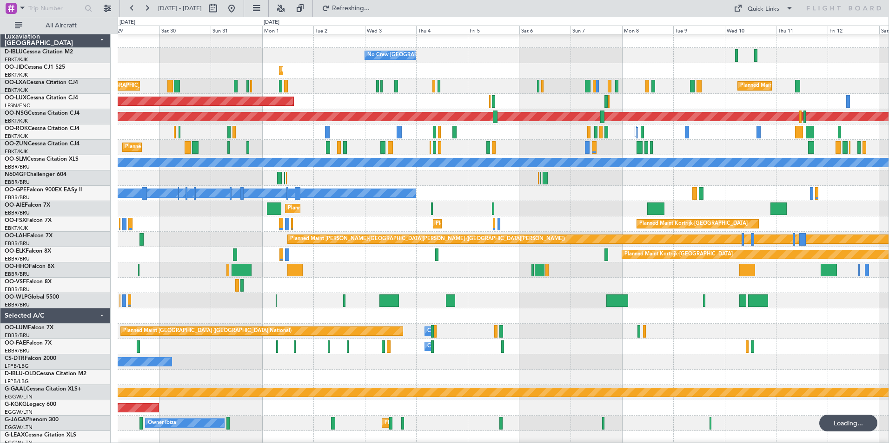
click at [263, 254] on div "Planned Maint Kortrijk-[GEOGRAPHIC_DATA]" at bounding box center [503, 254] width 771 height 15
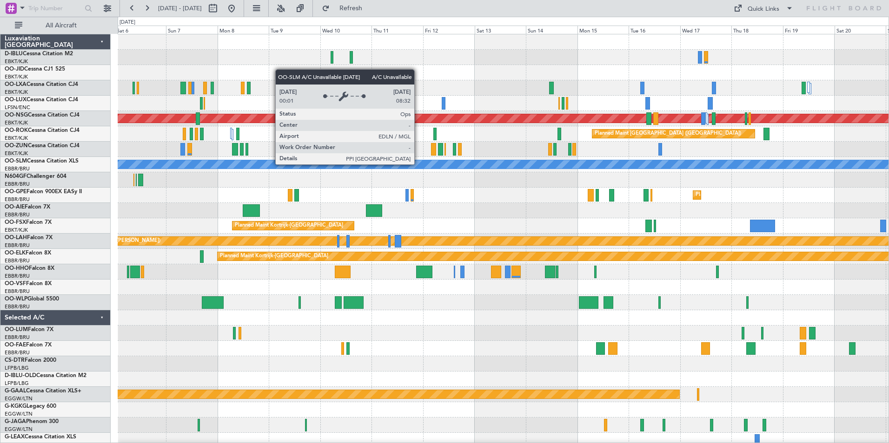
click at [888, 164] on html "06 Sep 2025 - 21 Sep 2025 Refresh Quick Links All Aircraft No Crew Brussels (Br…" at bounding box center [444, 221] width 889 height 443
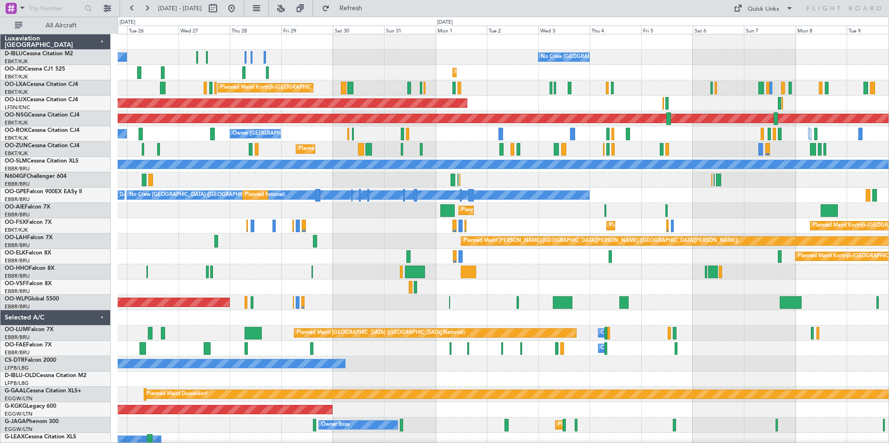
click at [551, 205] on div "No Crew Brussels (Brussels National) No Crew Kortrijk-Wevelgem Planned Maint Ko…" at bounding box center [503, 348] width 771 height 629
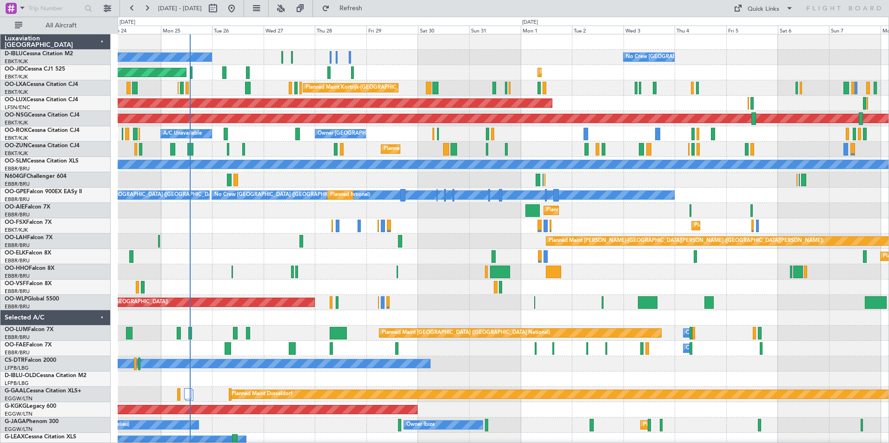
click at [439, 297] on div "No Crew Brussels (Brussels National) No Crew Kortrijk-Wevelgem Planned Maint Ko…" at bounding box center [503, 348] width 771 height 629
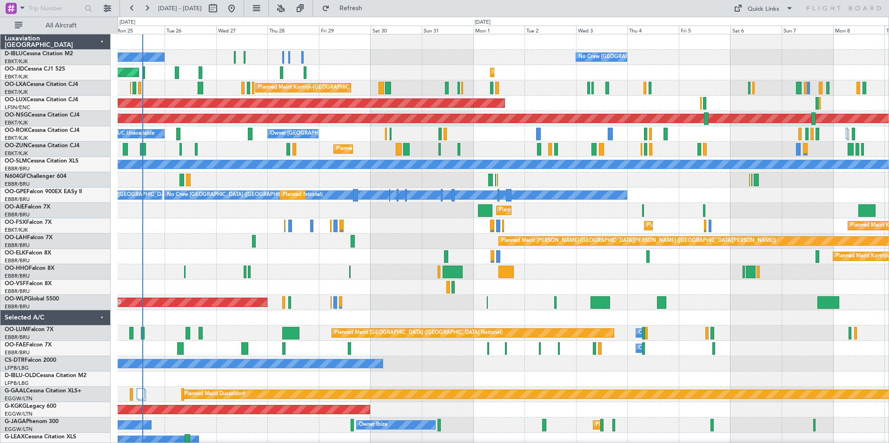
click at [400, 292] on div at bounding box center [503, 287] width 771 height 15
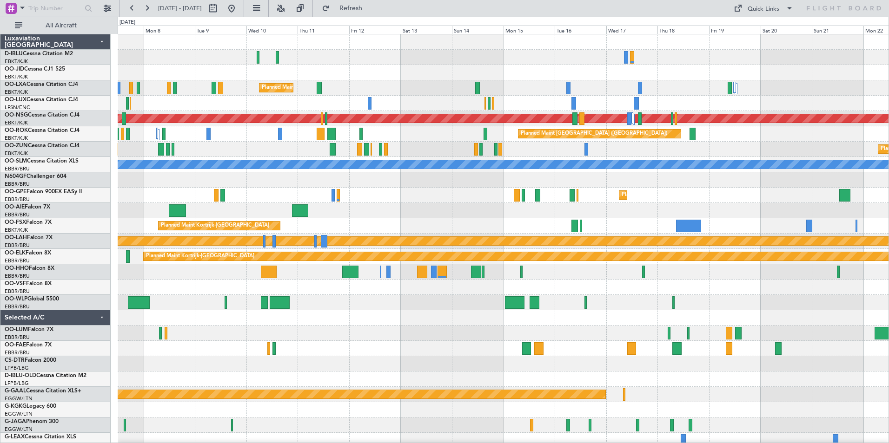
click at [226, 315] on div at bounding box center [503, 317] width 771 height 15
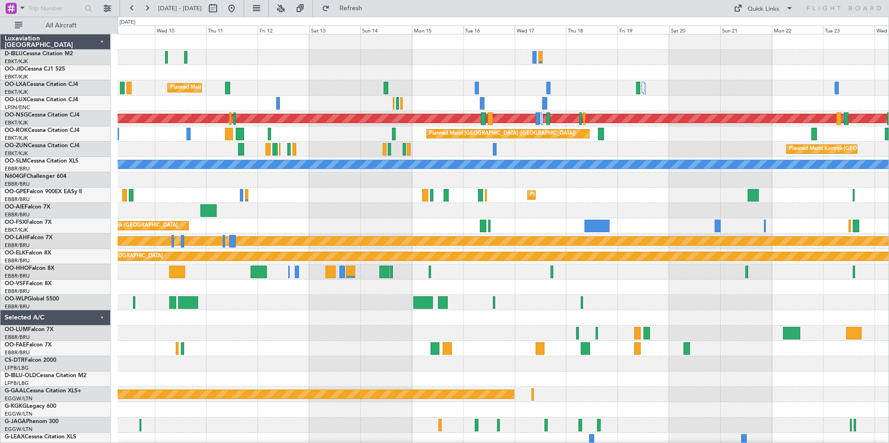
click at [495, 276] on div at bounding box center [503, 271] width 771 height 15
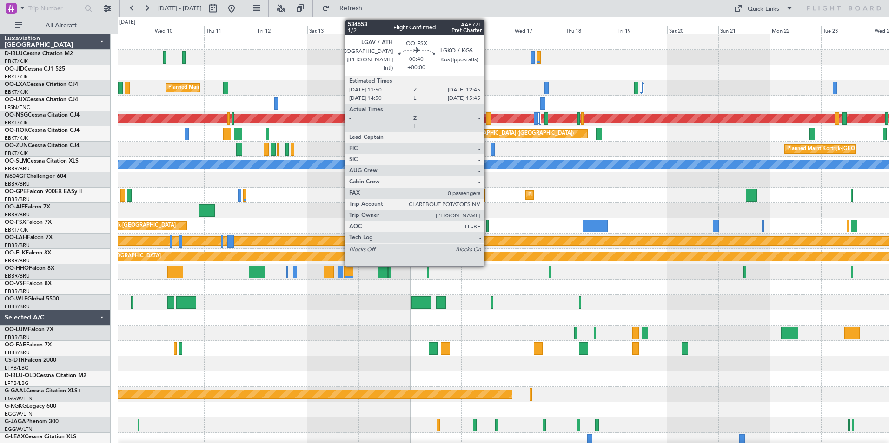
click at [488, 230] on div at bounding box center [487, 226] width 2 height 13
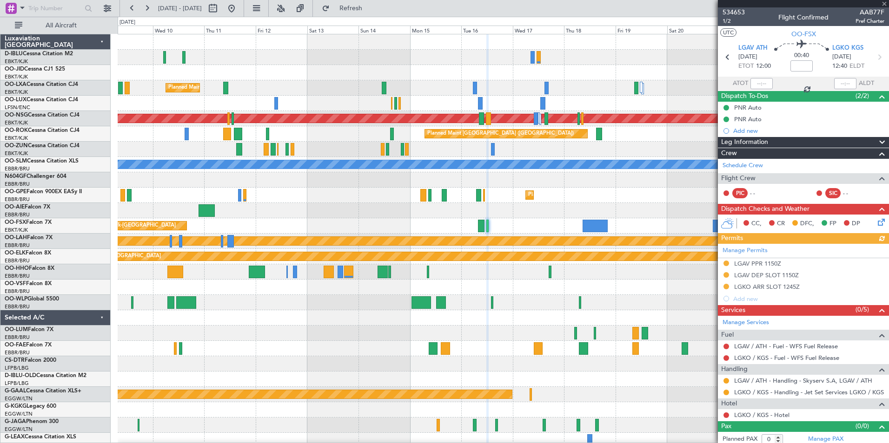
scroll to position [4, 0]
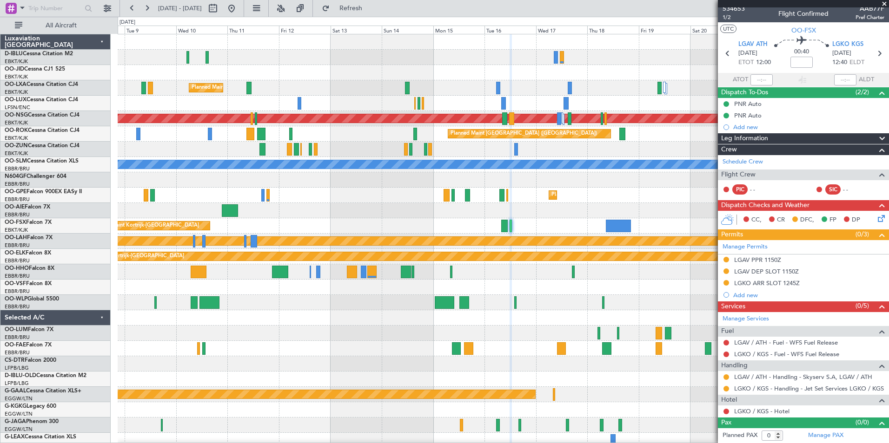
click at [367, 304] on div at bounding box center [503, 302] width 771 height 15
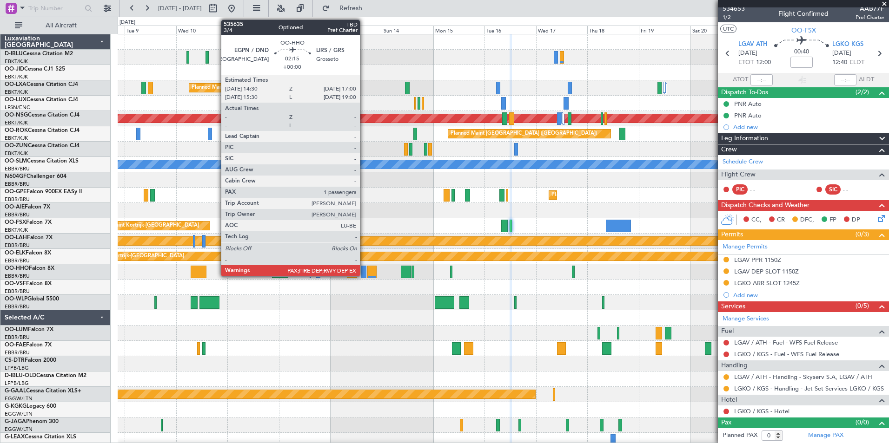
click at [364, 272] on div at bounding box center [364, 272] width 6 height 13
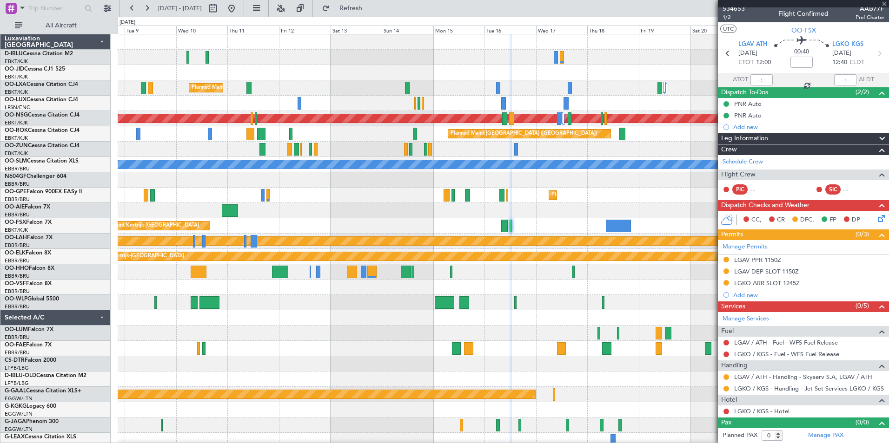
type input "1"
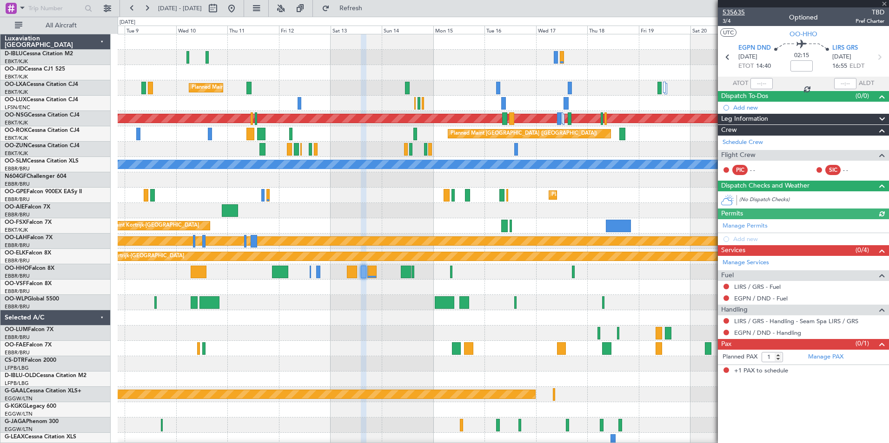
click at [741, 14] on span "535635" at bounding box center [733, 12] width 22 height 10
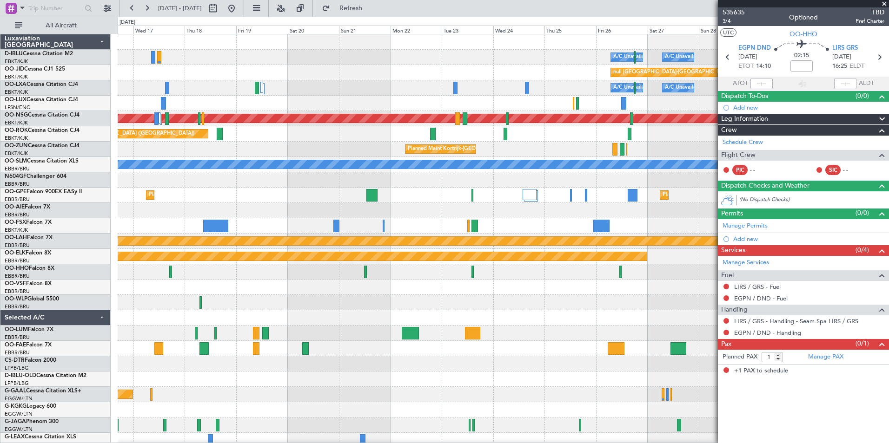
click at [259, 307] on div "A/C Unavailable Brussels (Brussels National) A/C Unavailable Kortrijk-Wevelgem …" at bounding box center [503, 348] width 771 height 629
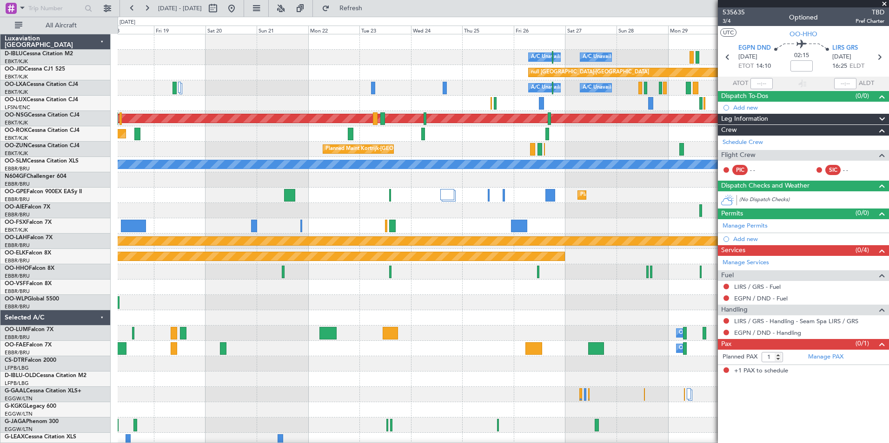
click at [0, 350] on html "08 Sep 2025 - 23 Sep 2025 Refresh Quick Links All Aircraft A/C Unavailable Brus…" at bounding box center [444, 221] width 889 height 443
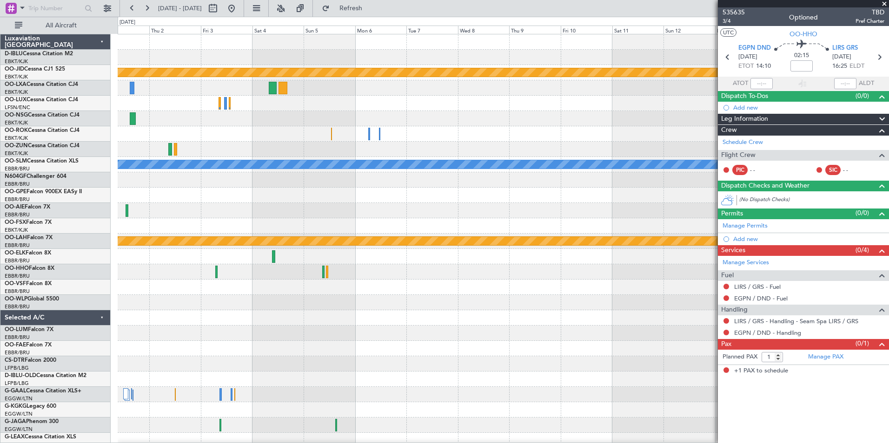
click at [19, 353] on div "A/C Unavailable Kortrijk-Wevelgem null Kortrijk-Wevelgem A/C Unavailable Planne…" at bounding box center [444, 230] width 889 height 427
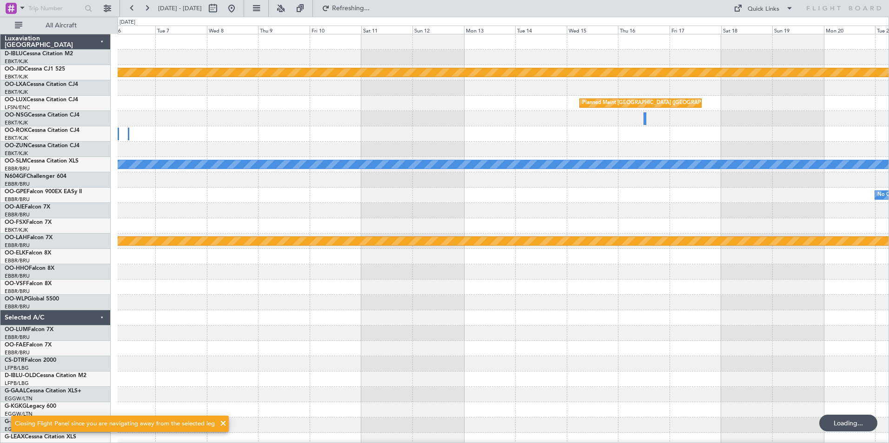
click at [637, 295] on div at bounding box center [503, 302] width 771 height 15
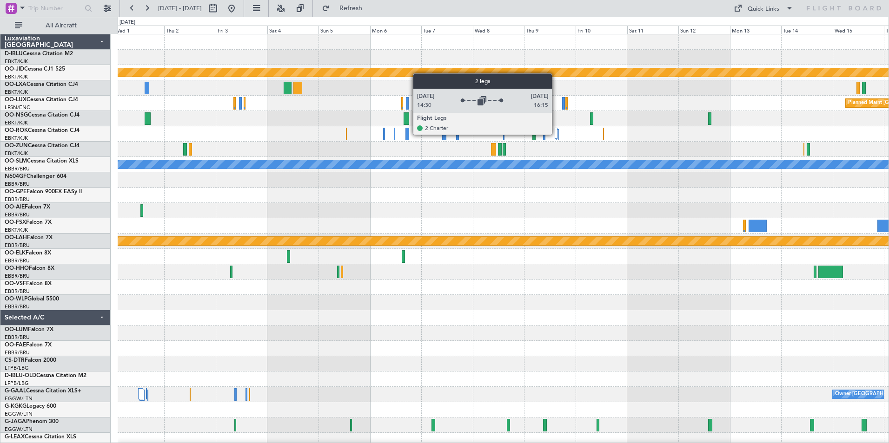
click at [556, 134] on div at bounding box center [556, 133] width 3 height 11
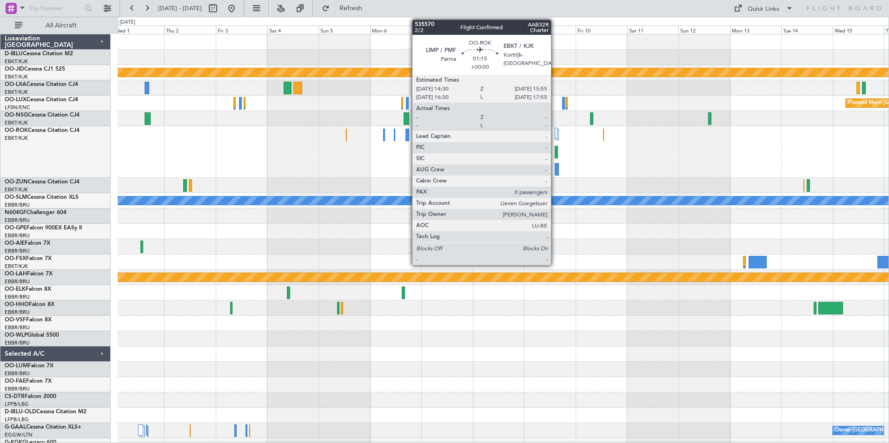
click at [555, 151] on div at bounding box center [556, 152] width 3 height 13
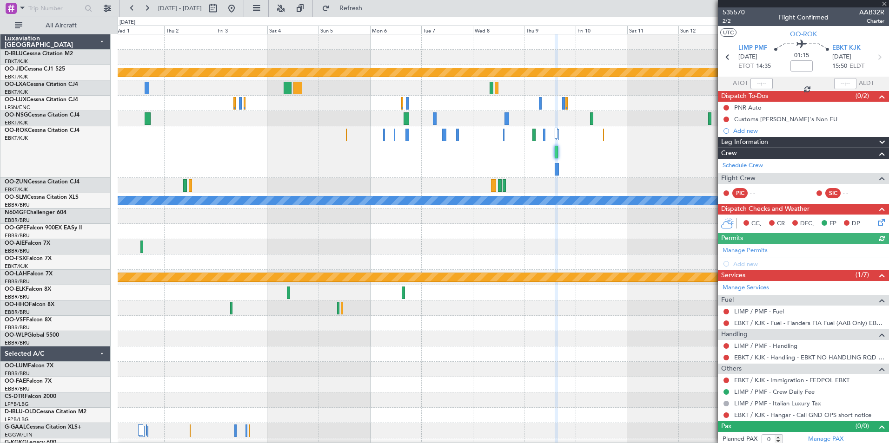
scroll to position [4, 0]
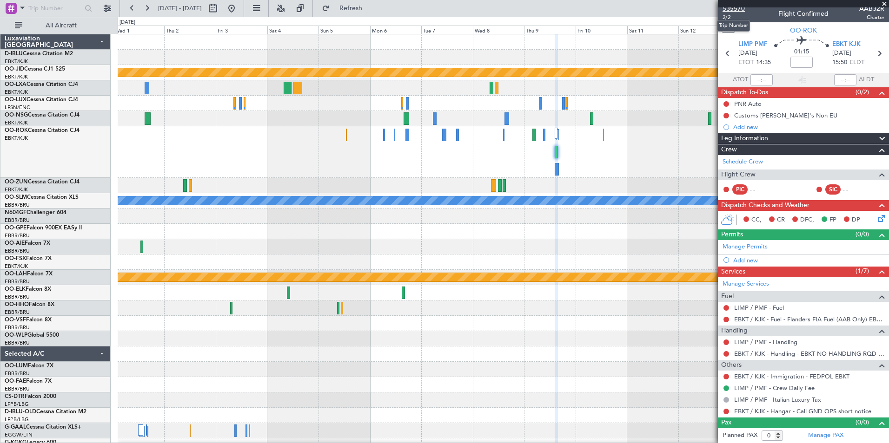
click at [740, 9] on span "535570" at bounding box center [733, 9] width 22 height 10
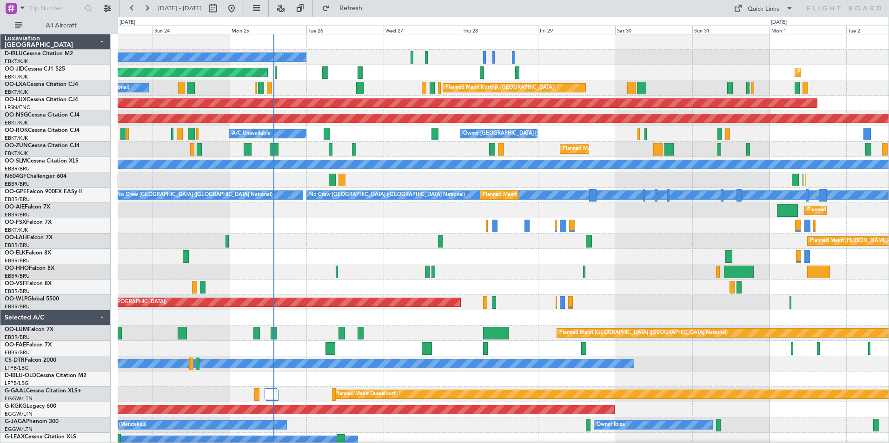
click at [46, 286] on div "No Crew Kortrijk-[GEOGRAPHIC_DATA] No Crew [GEOGRAPHIC_DATA] (Brussels National…" at bounding box center [444, 230] width 889 height 427
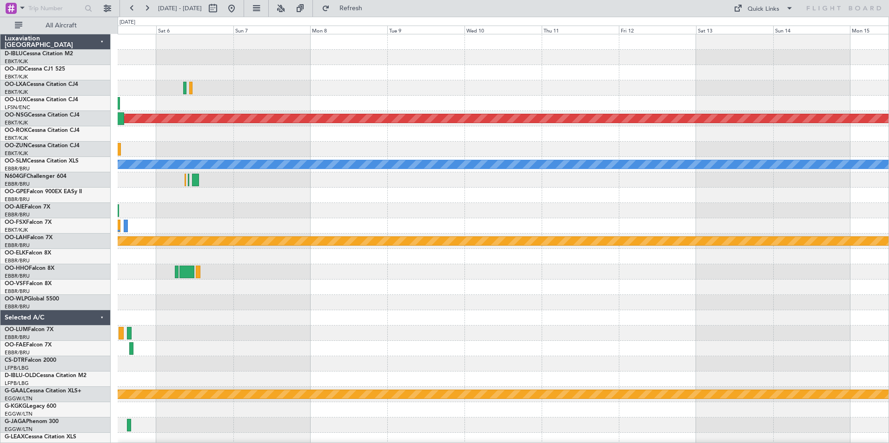
click at [0, 329] on html "[DATE] - [DATE] Refresh Quick Links All Aircraft No Crew [GEOGRAPHIC_DATA] (Bru…" at bounding box center [444, 221] width 889 height 443
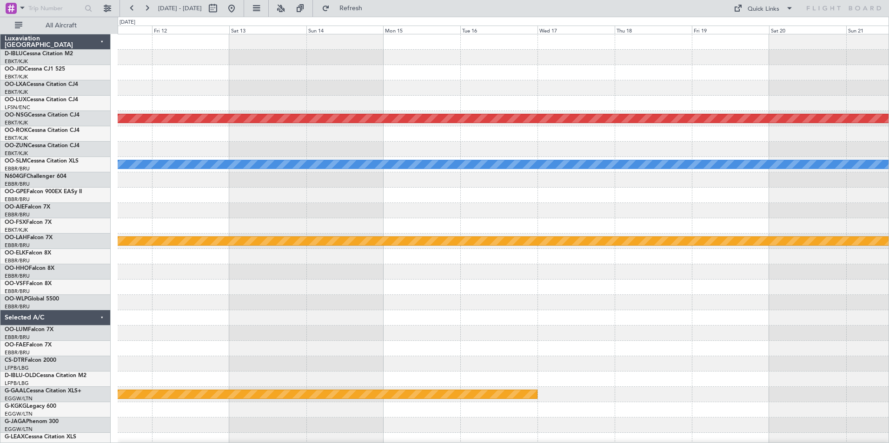
click at [22, 355] on div "Planned Maint [GEOGRAPHIC_DATA] ([GEOGRAPHIC_DATA]) A/C Unavailable [GEOGRAPHIC…" at bounding box center [444, 230] width 889 height 427
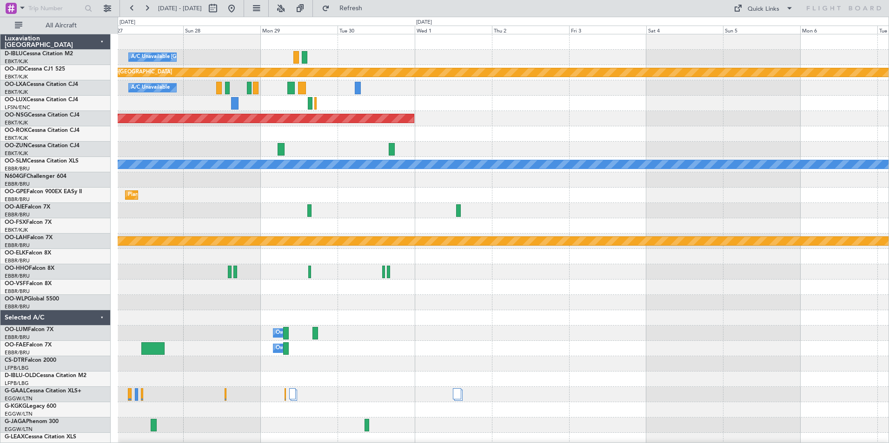
click at [31, 326] on div "A/C Unavailable [GEOGRAPHIC_DATA]-[GEOGRAPHIC_DATA] A/C Unavailable [GEOGRAPHIC…" at bounding box center [444, 230] width 889 height 427
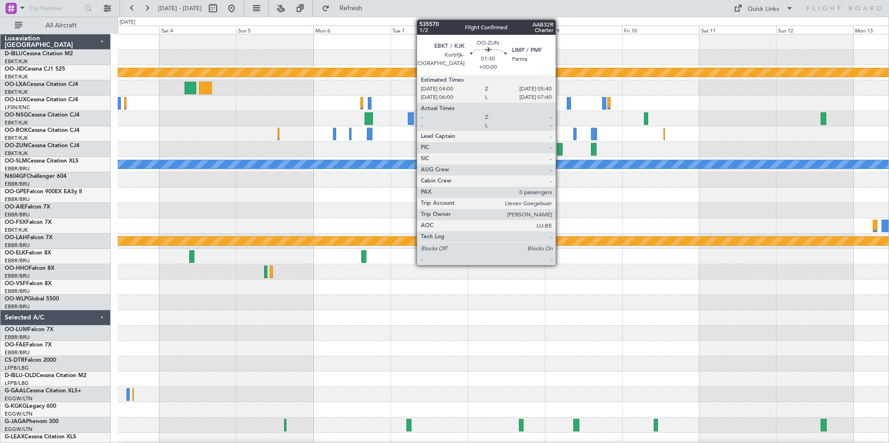
click at [560, 151] on div at bounding box center [560, 149] width 6 height 13
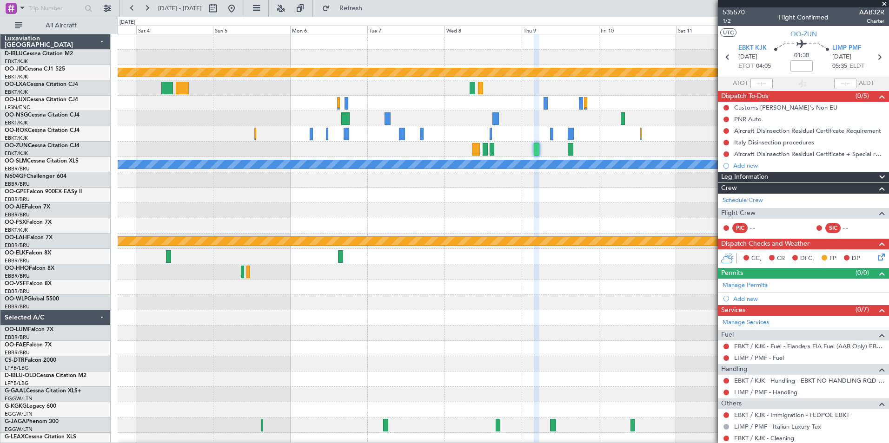
click at [584, 210] on div "null [GEOGRAPHIC_DATA]-[GEOGRAPHIC_DATA] Planned Maint [GEOGRAPHIC_DATA] ([GEOG…" at bounding box center [503, 325] width 771 height 583
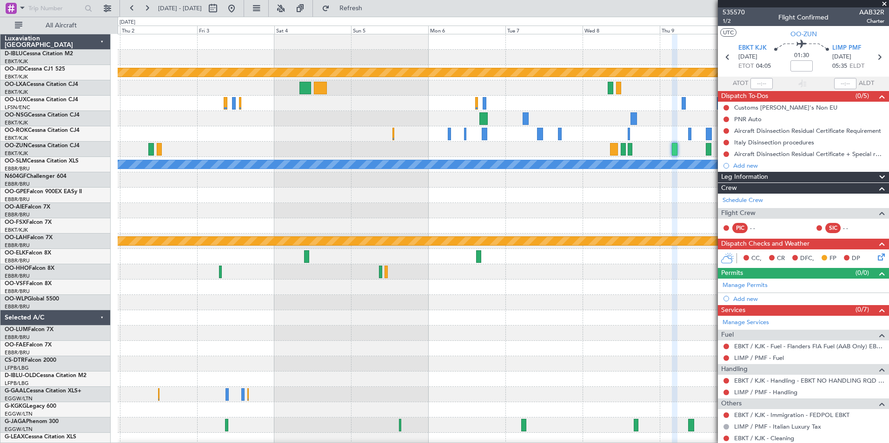
click at [408, 235] on div "null [GEOGRAPHIC_DATA]-[GEOGRAPHIC_DATA] Planned Maint [GEOGRAPHIC_DATA] ([GEOG…" at bounding box center [503, 325] width 771 height 583
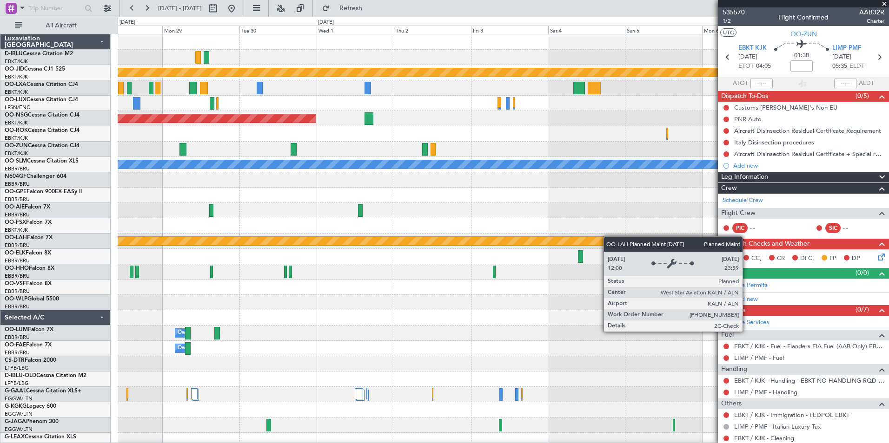
click at [618, 242] on div "A/C Unavailable [GEOGRAPHIC_DATA]-[GEOGRAPHIC_DATA] A/C Unavailable [GEOGRAPHIC…" at bounding box center [503, 325] width 771 height 583
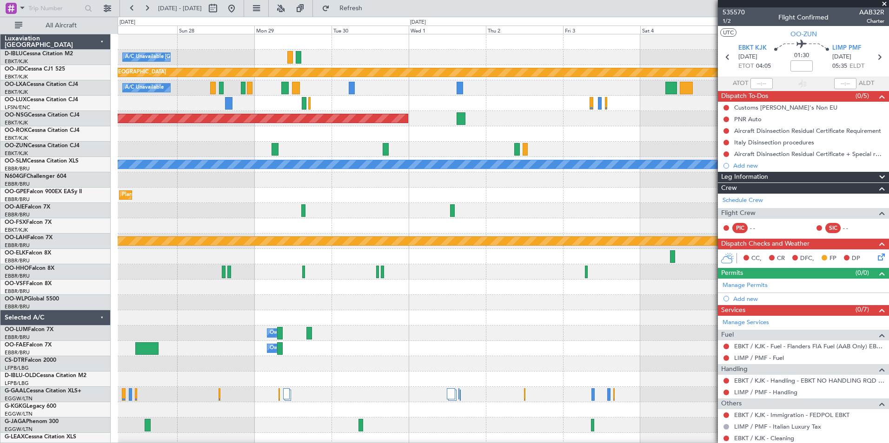
click at [698, 259] on div "A/C Unavailable [GEOGRAPHIC_DATA]-[GEOGRAPHIC_DATA] A/C Unavailable [GEOGRAPHIC…" at bounding box center [503, 325] width 771 height 583
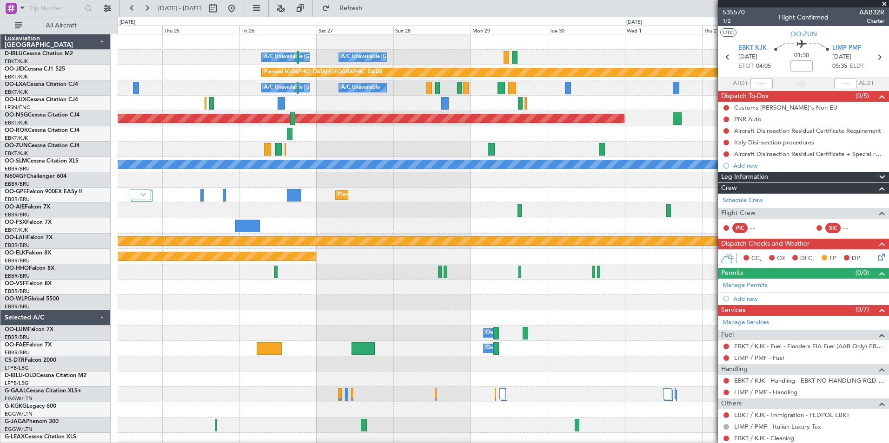
click at [663, 241] on div "A/C Unavailable [GEOGRAPHIC_DATA]-[GEOGRAPHIC_DATA] A/C Unavailable [GEOGRAPHIC…" at bounding box center [503, 325] width 771 height 583
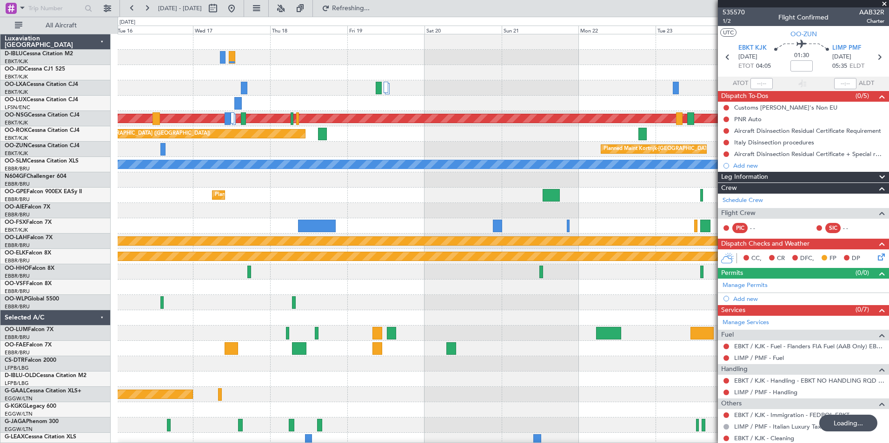
click at [651, 221] on div "A/C Unavailable [GEOGRAPHIC_DATA] ([GEOGRAPHIC_DATA] National) A/C Unavailable …" at bounding box center [503, 325] width 771 height 583
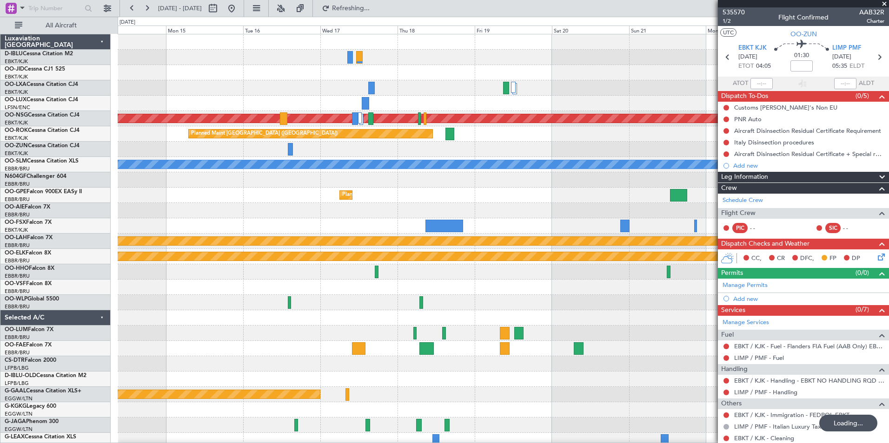
click at [676, 222] on div "A/C Unavailable [GEOGRAPHIC_DATA] ([GEOGRAPHIC_DATA] National) Planned Maint [G…" at bounding box center [503, 325] width 771 height 583
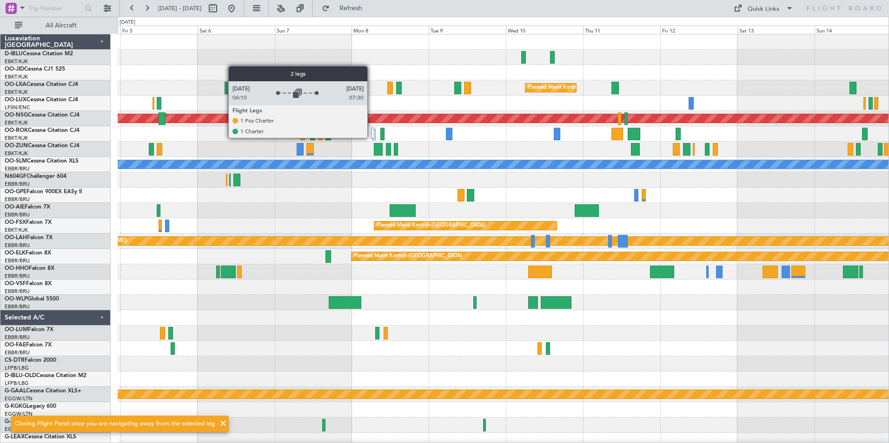
click at [371, 138] on div at bounding box center [372, 133] width 3 height 11
